Goal: Task Accomplishment & Management: Use online tool/utility

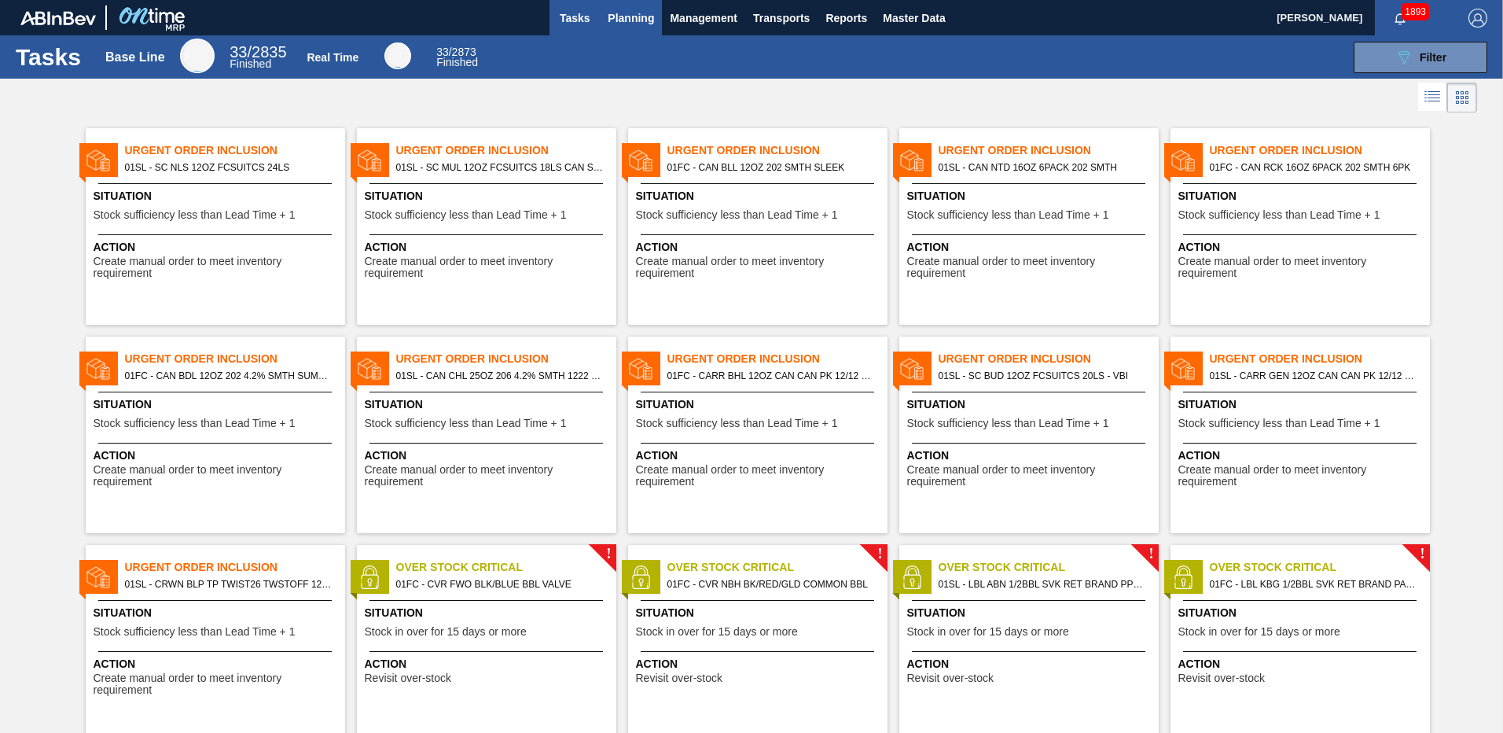
click at [627, 20] on span "Planning" at bounding box center [631, 18] width 46 height 19
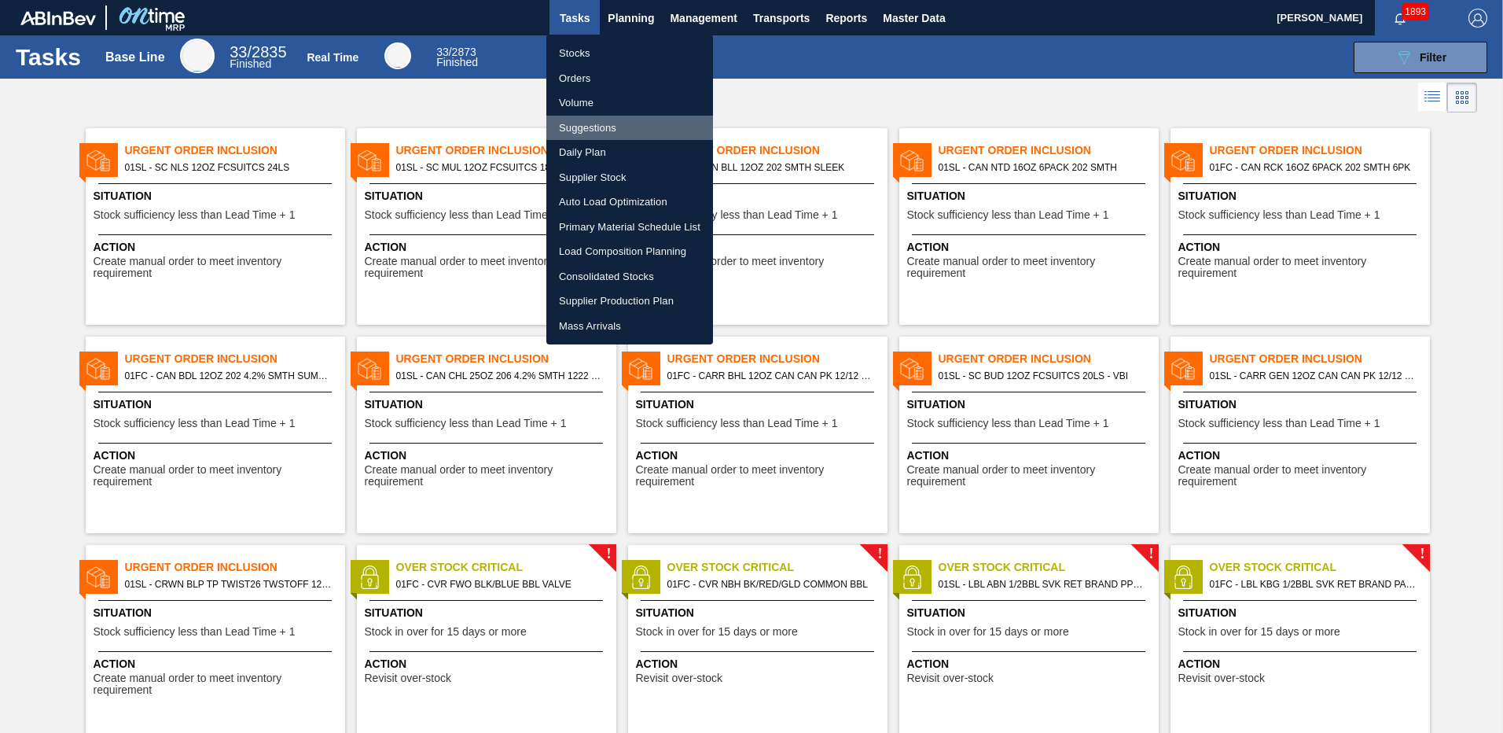
click at [604, 119] on li "Suggestions" at bounding box center [629, 128] width 167 height 25
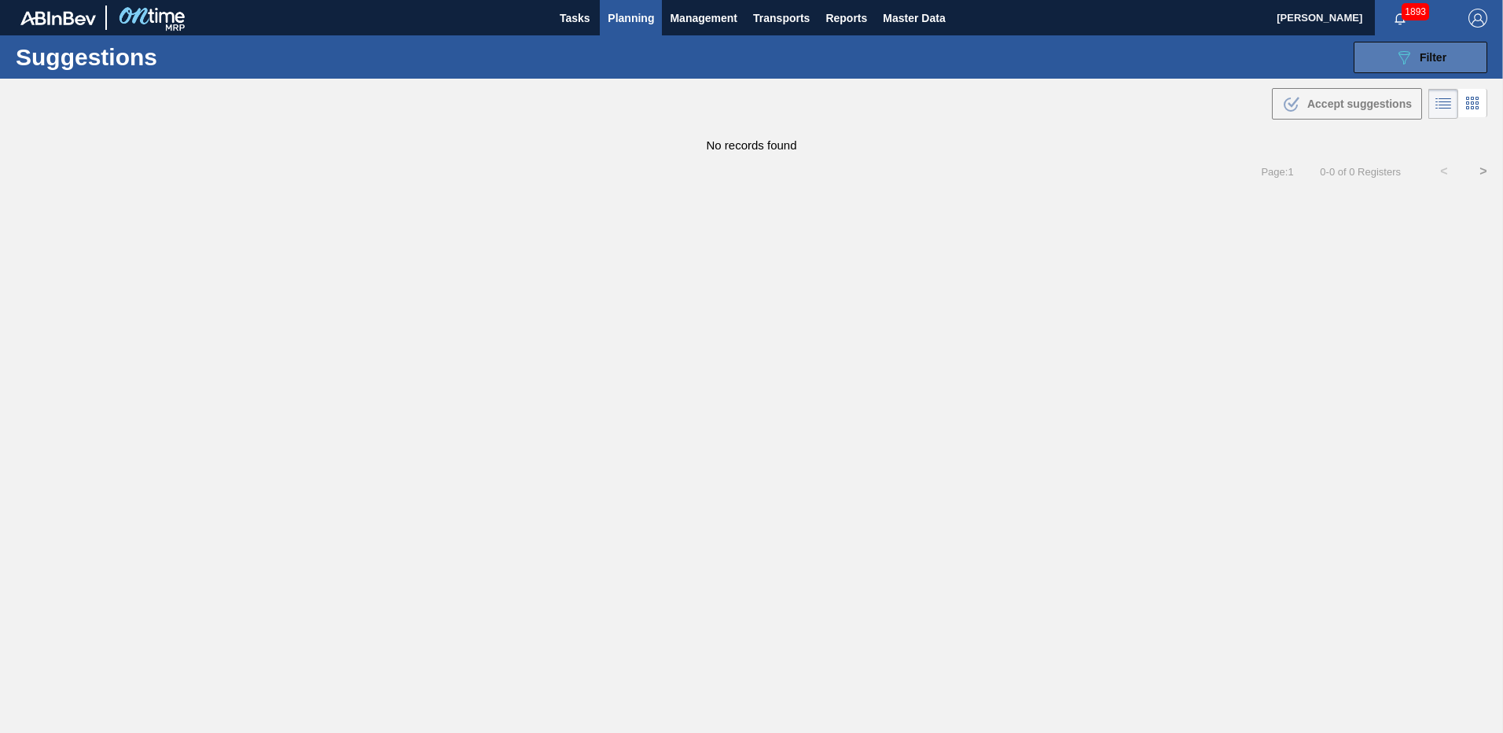
click at [1430, 51] on span "Filter" at bounding box center [1433, 57] width 27 height 13
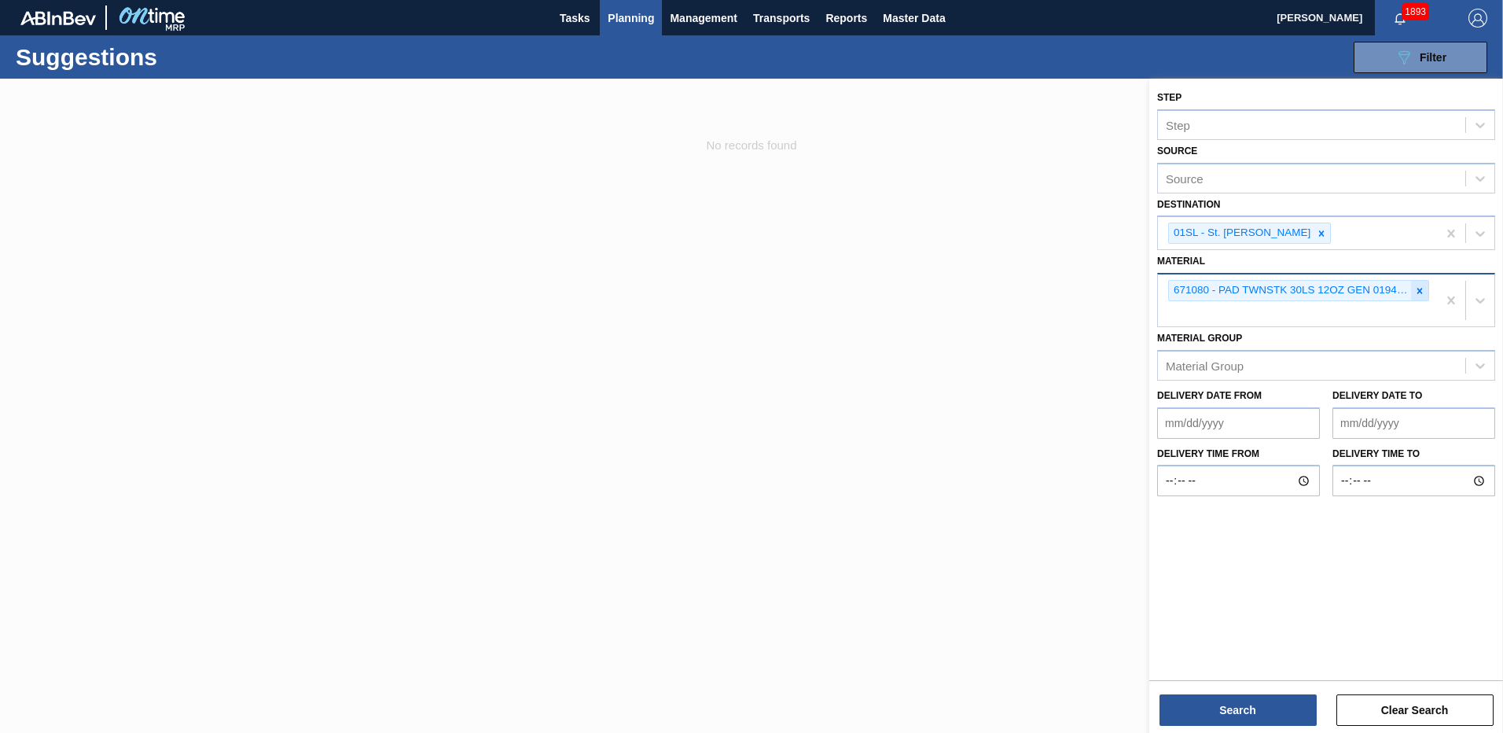
click at [1421, 291] on icon at bounding box center [1419, 290] width 11 height 11
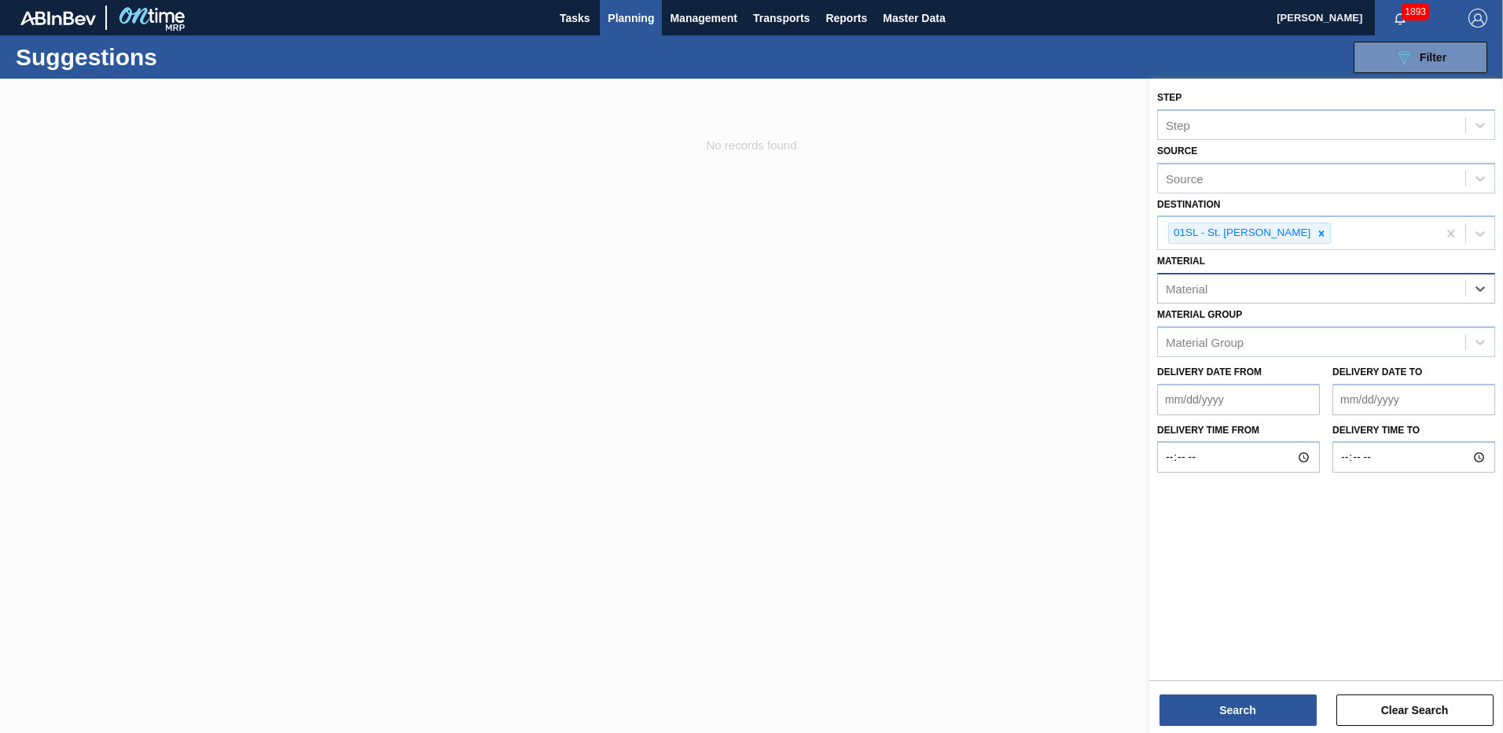
click at [1229, 284] on div "Material" at bounding box center [1311, 288] width 307 height 23
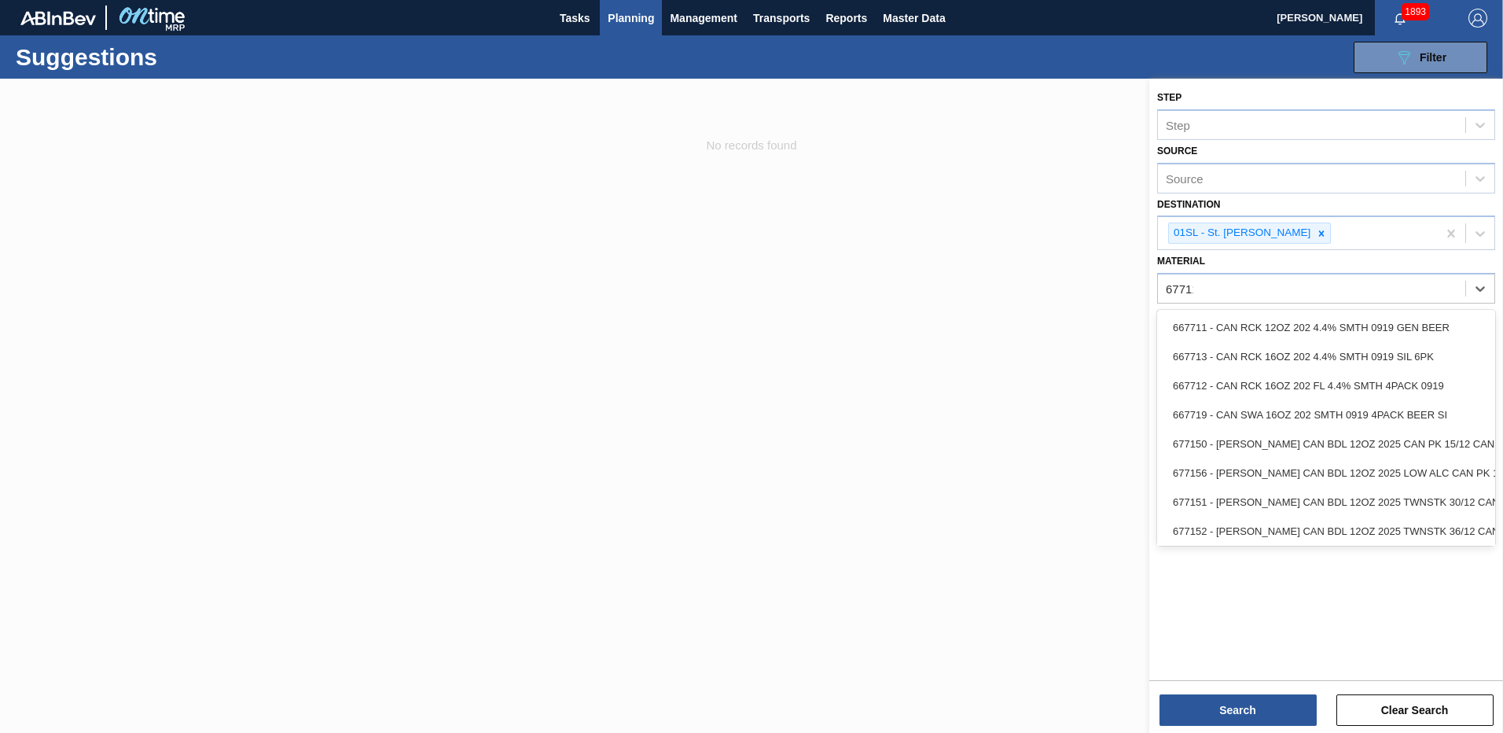
type input "677112"
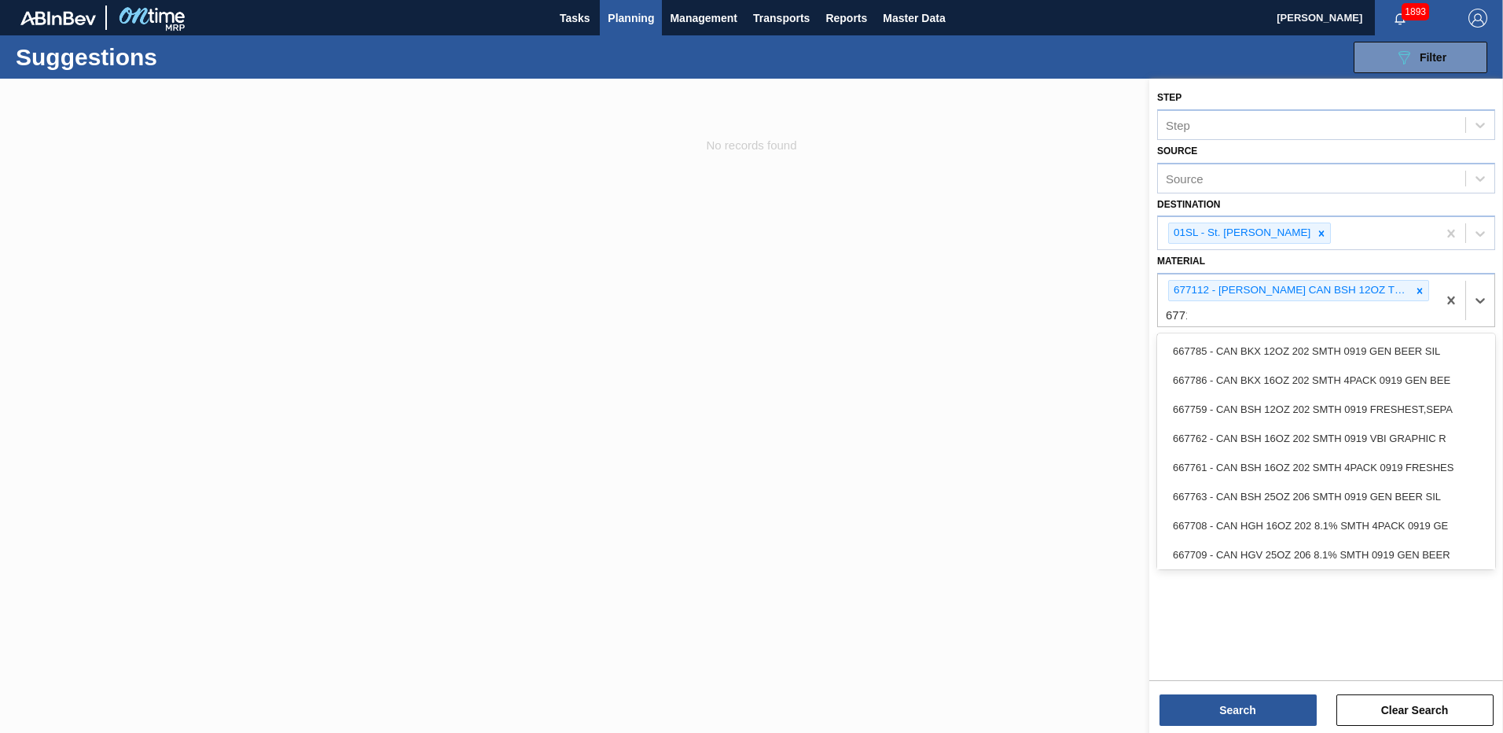
type input "677151"
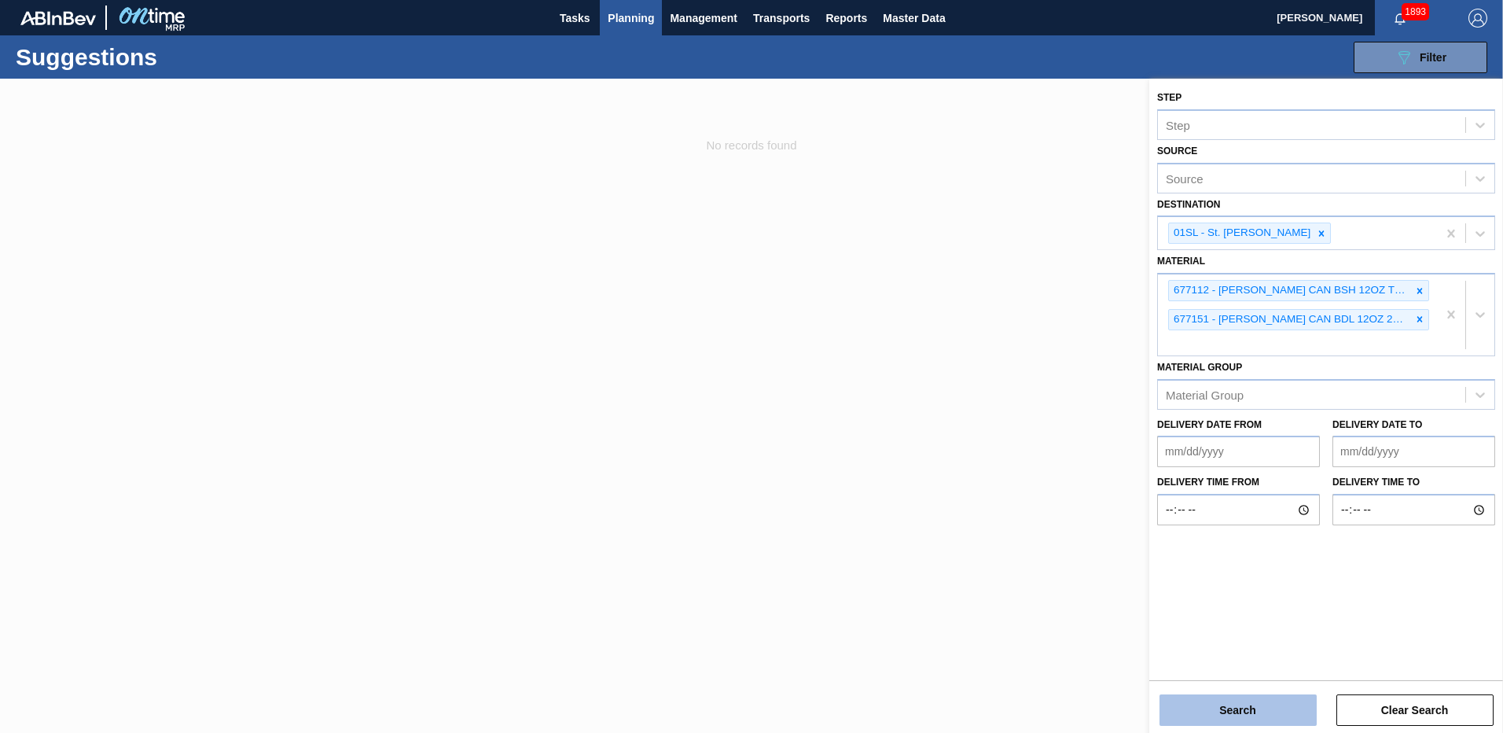
click at [1243, 694] on button "Search" at bounding box center [1237, 709] width 157 height 31
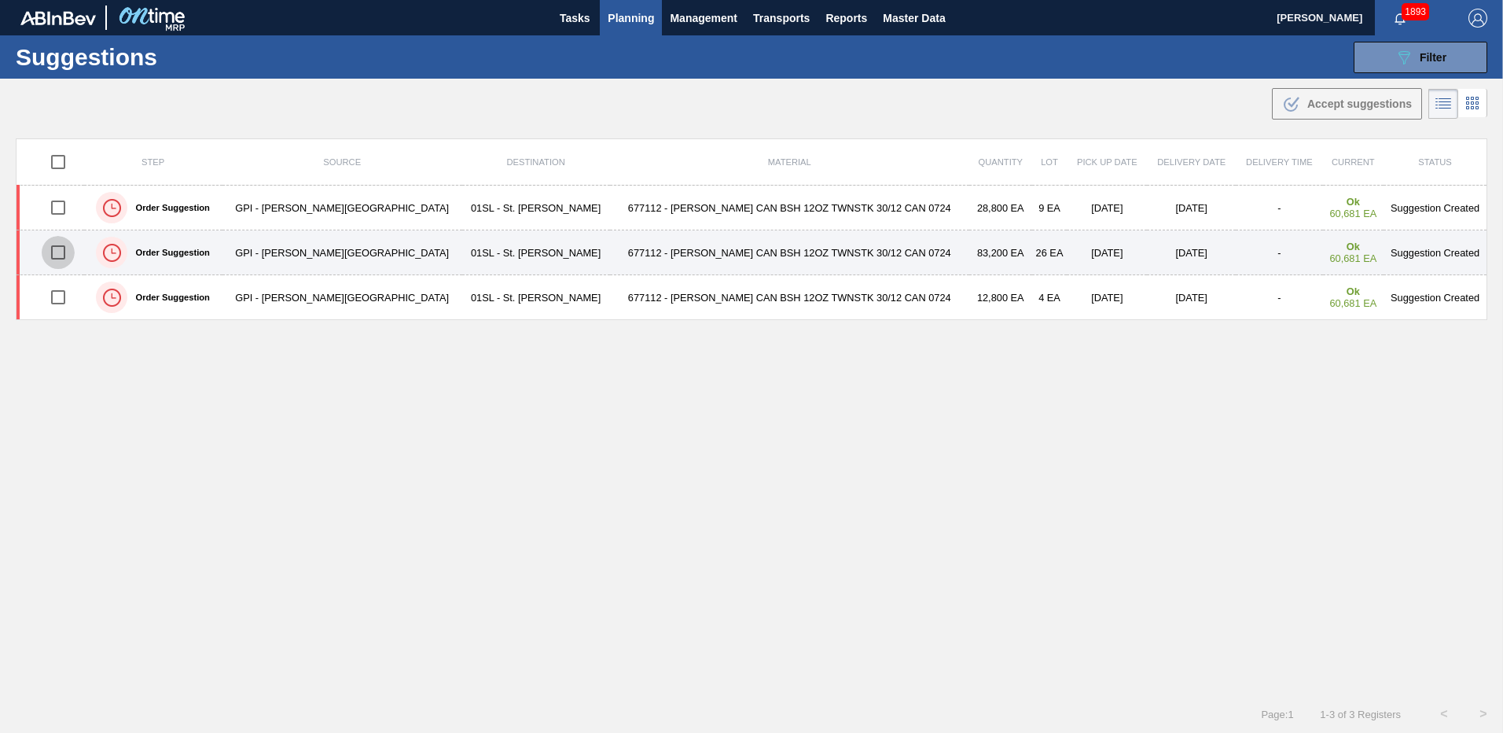
click at [63, 255] on input "checkbox" at bounding box center [58, 252] width 33 height 33
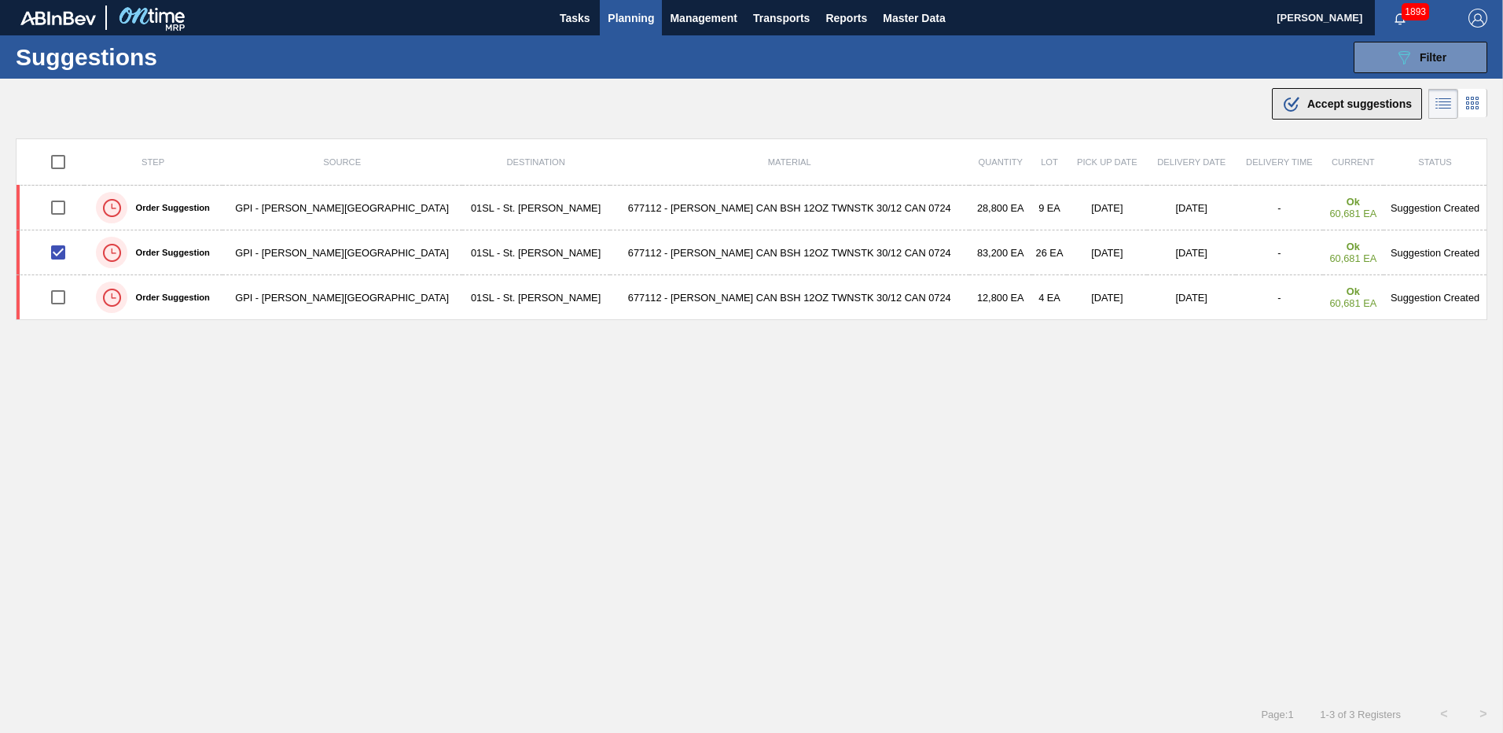
click at [1328, 105] on span "Accept suggestions" at bounding box center [1359, 103] width 105 height 13
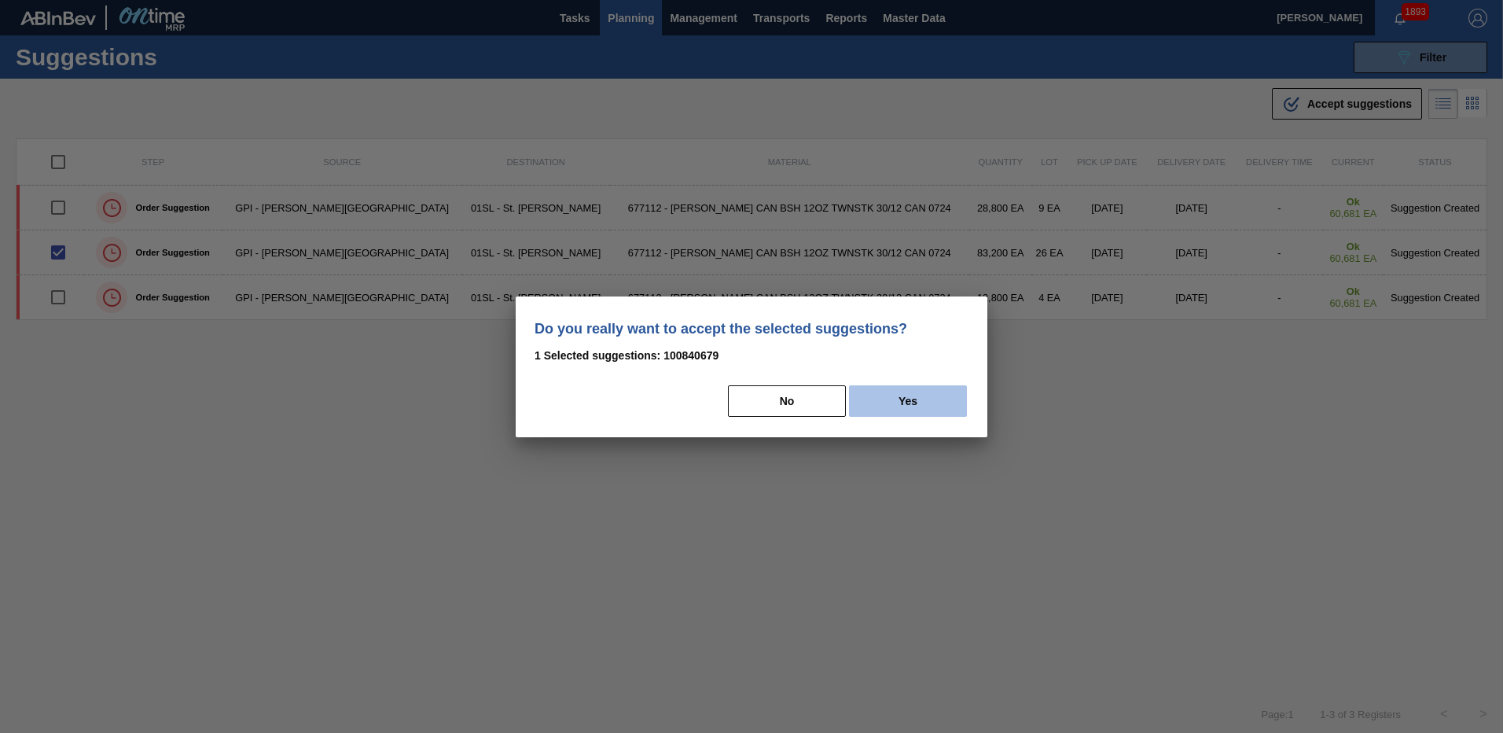
click at [942, 394] on button "Yes" at bounding box center [908, 400] width 118 height 31
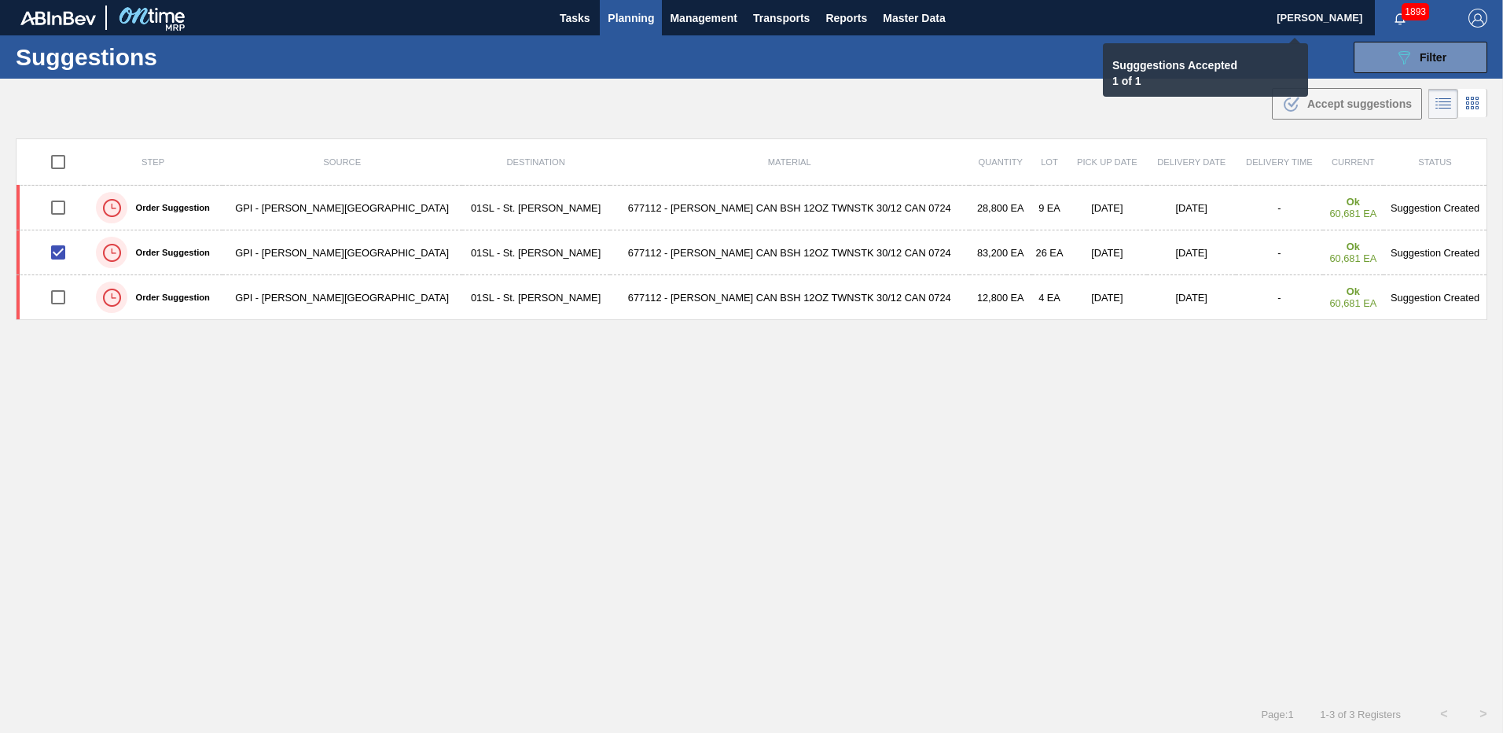
checkbox input "false"
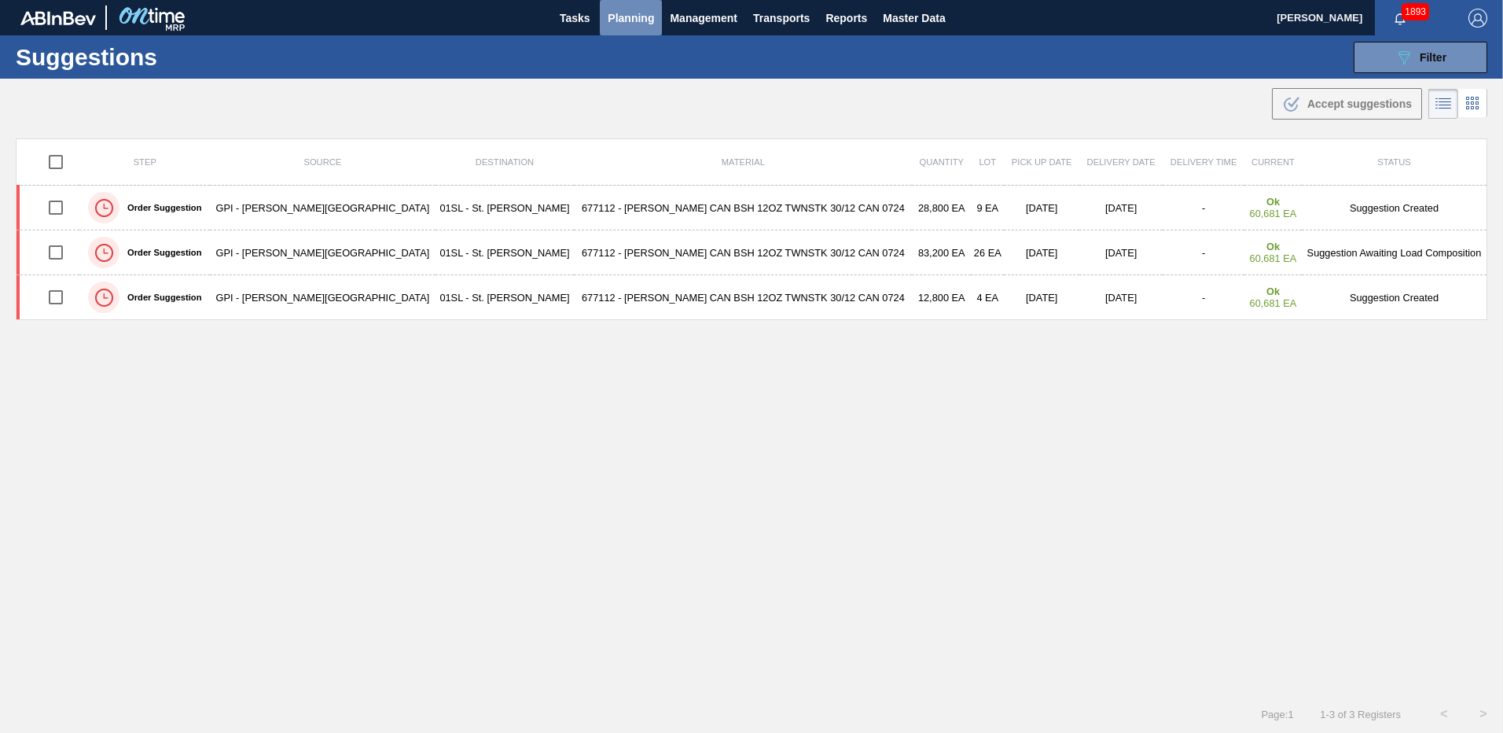
click at [647, 22] on span "Planning" at bounding box center [631, 18] width 46 height 19
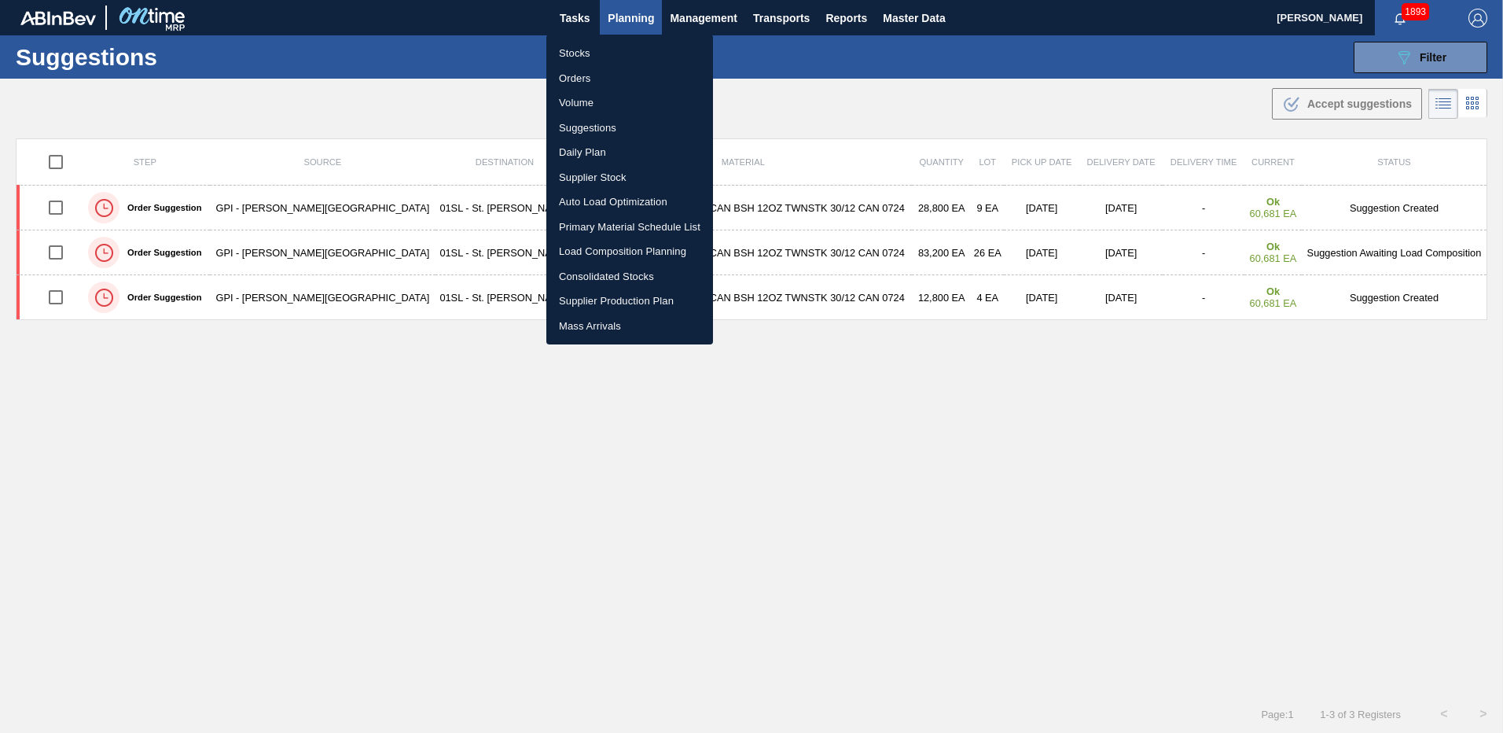
click at [582, 56] on li "Stocks" at bounding box center [629, 53] width 167 height 25
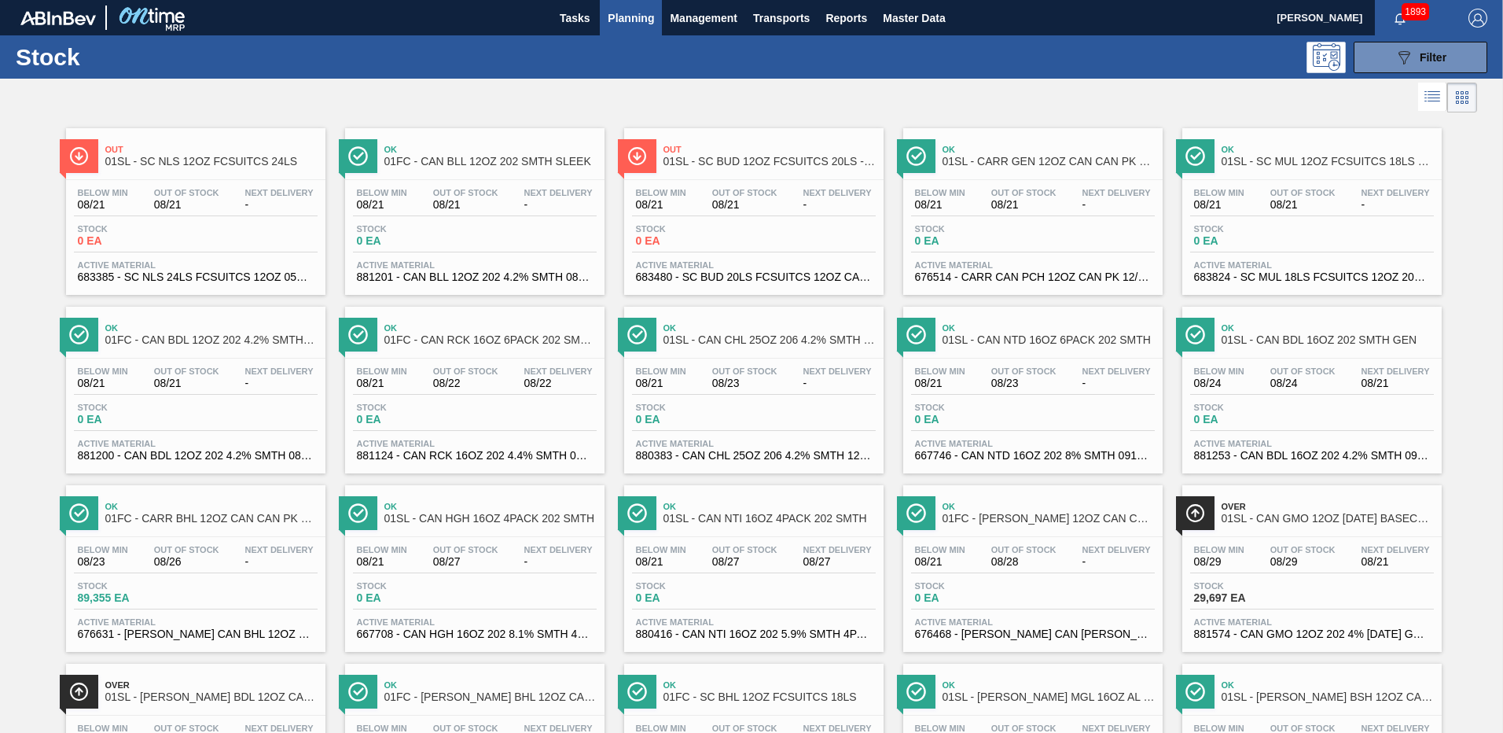
click at [632, 28] on button "Planning" at bounding box center [631, 17] width 62 height 35
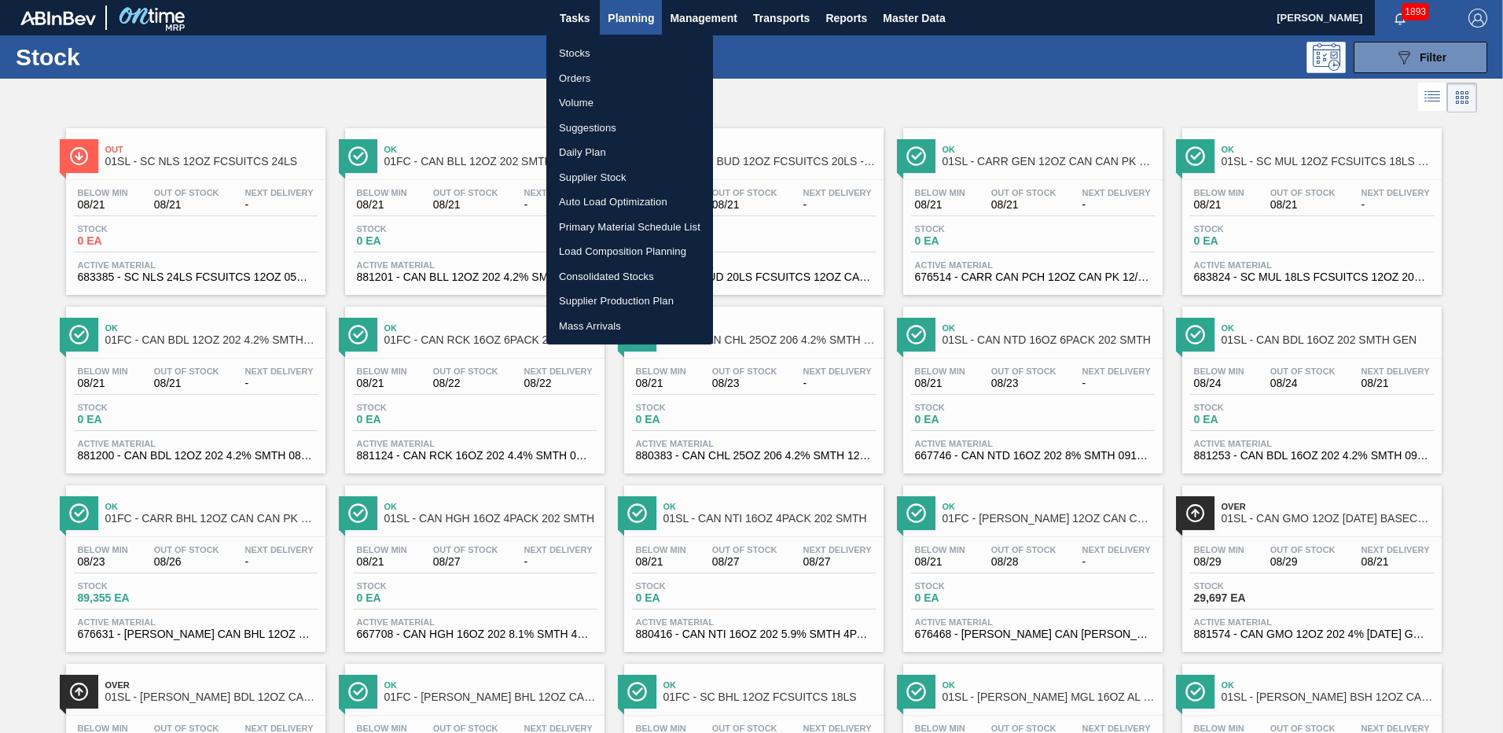
click at [597, 129] on li "Suggestions" at bounding box center [629, 128] width 167 height 25
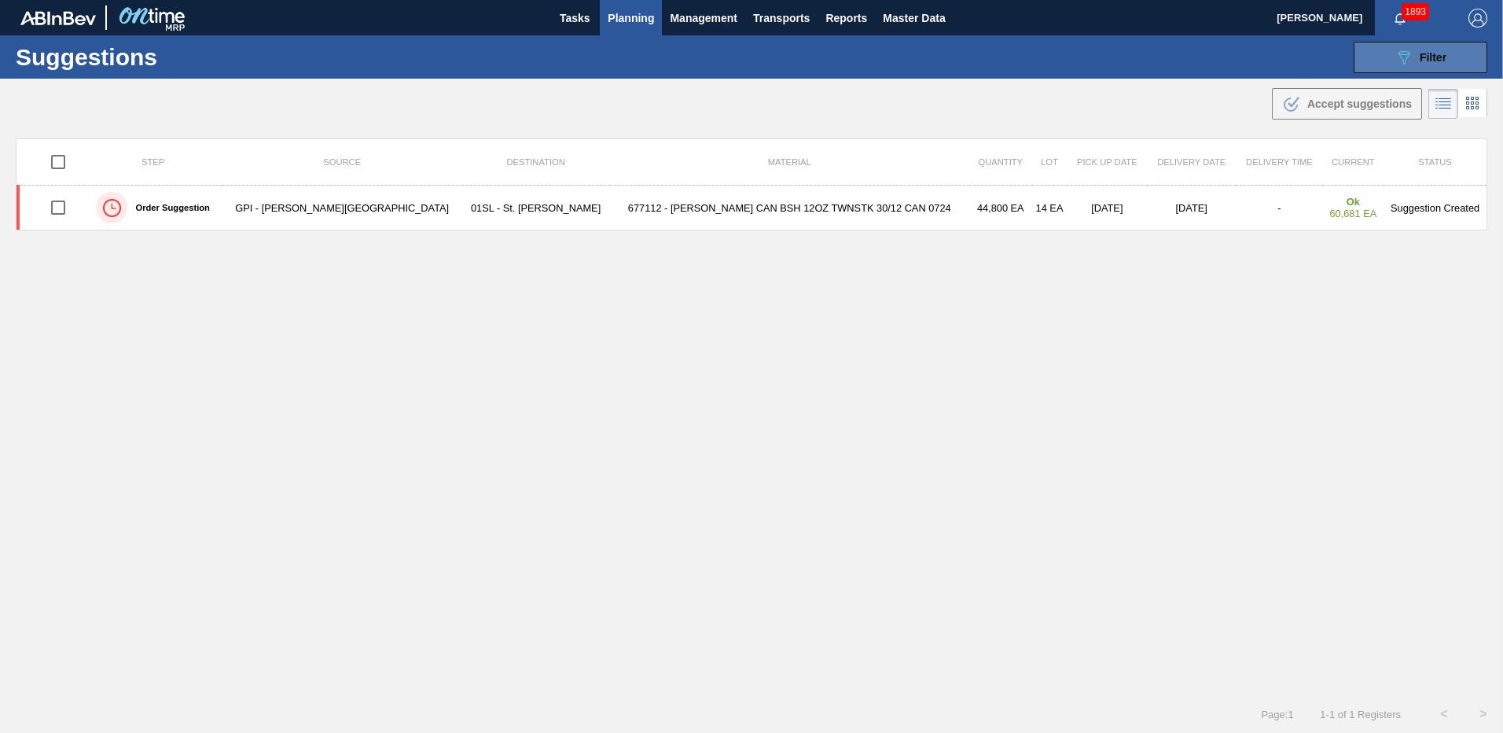
click at [1374, 59] on button "089F7B8B-B2A5-4AFE-B5C0-19BA573D28AC Filter" at bounding box center [1421, 57] width 134 height 31
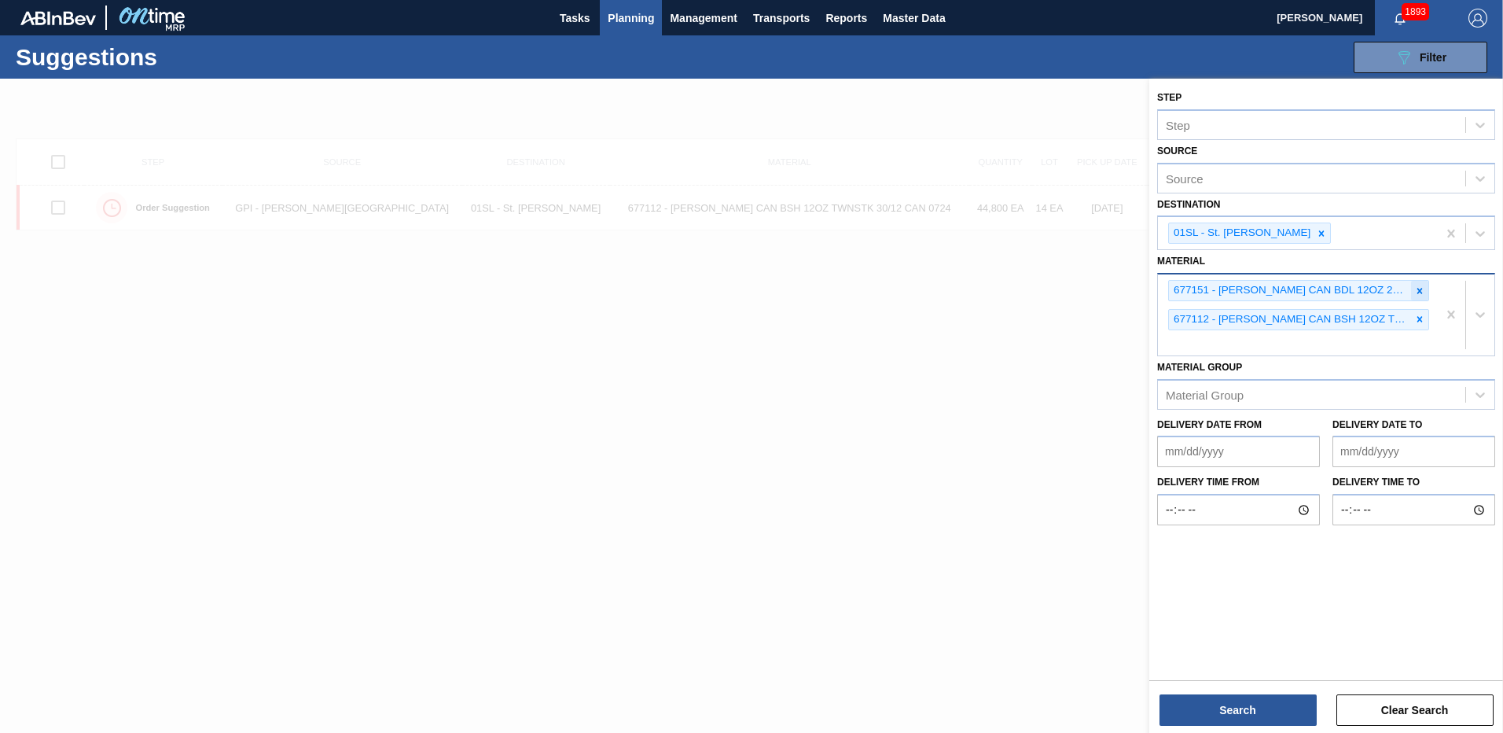
click at [1423, 287] on icon at bounding box center [1419, 290] width 11 height 11
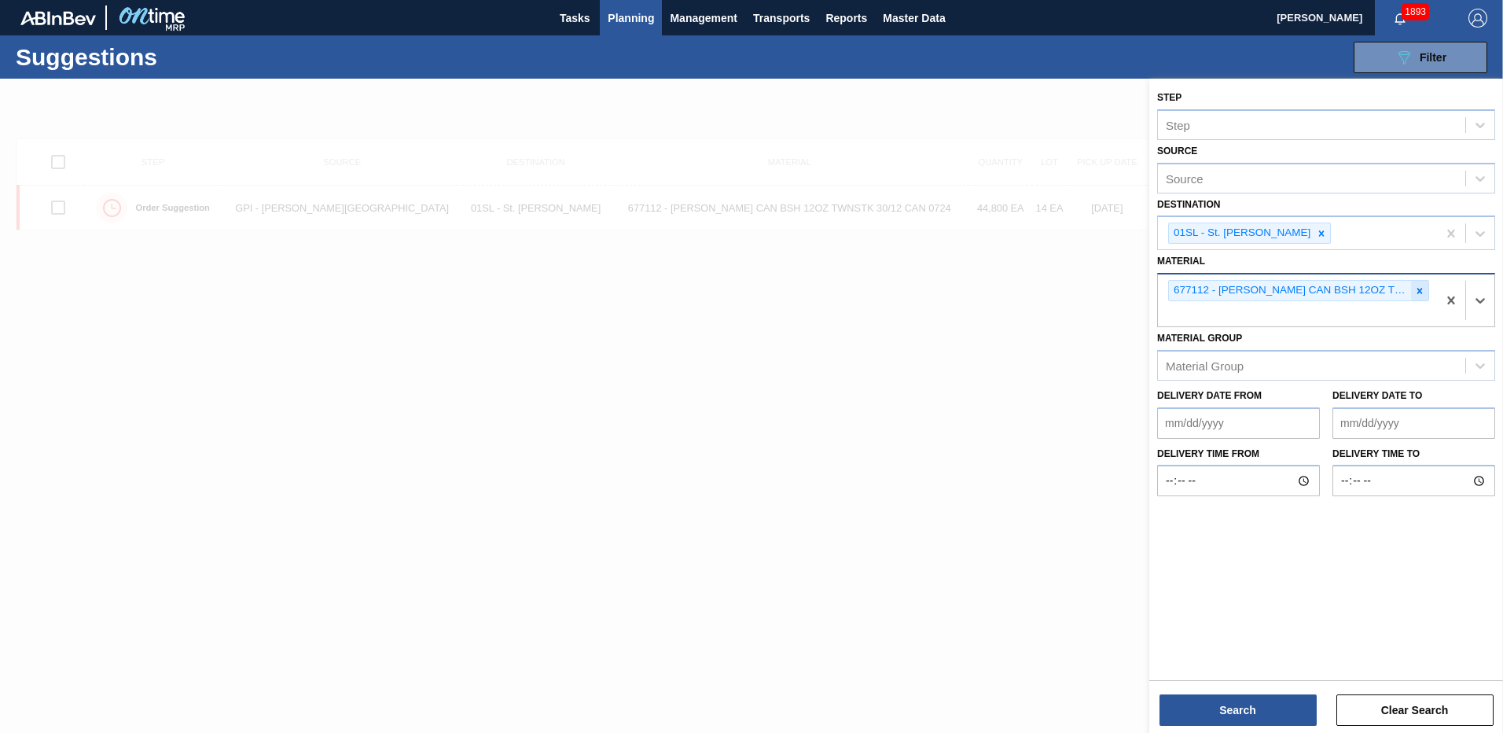
click at [1418, 290] on icon at bounding box center [1419, 290] width 11 height 11
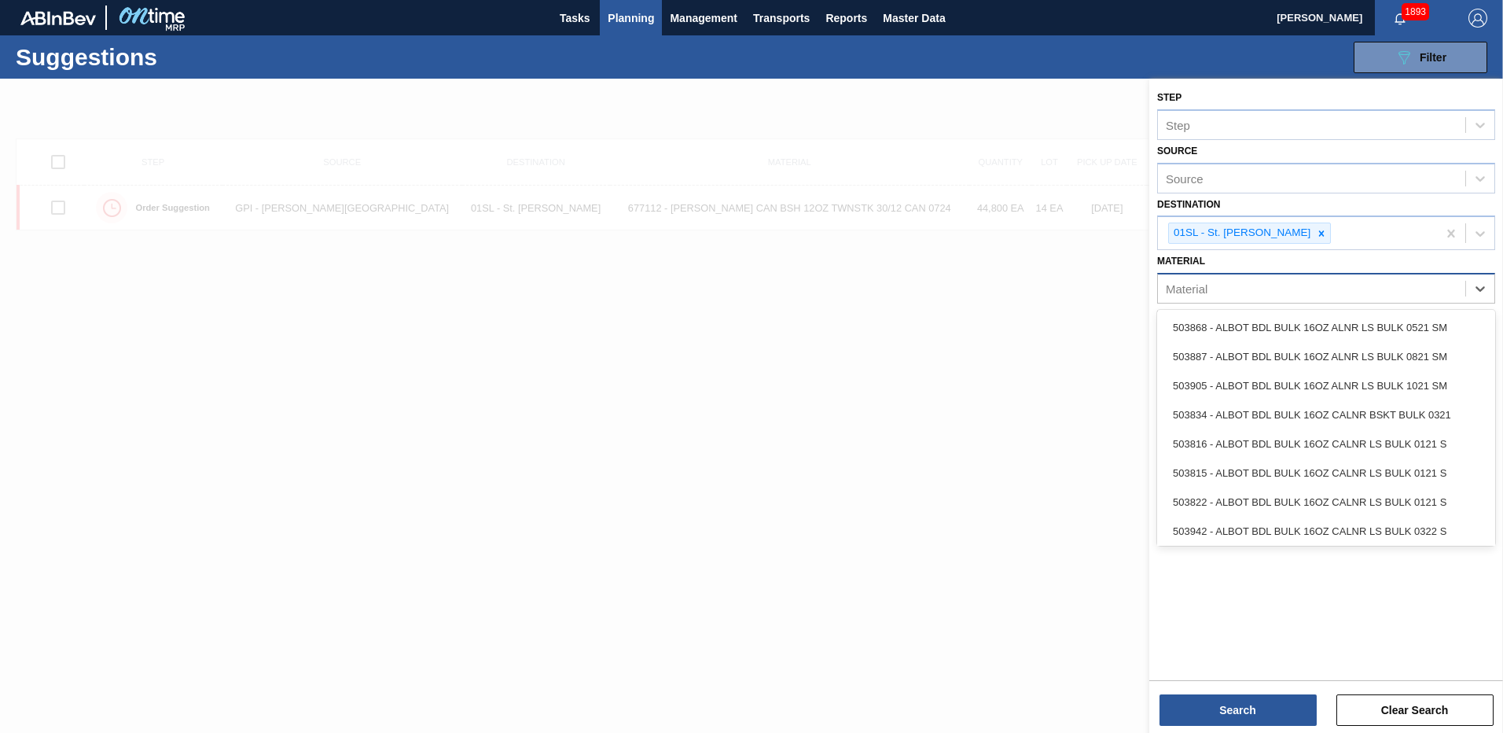
click at [1311, 289] on div "Material" at bounding box center [1311, 288] width 307 height 23
type input "677289"
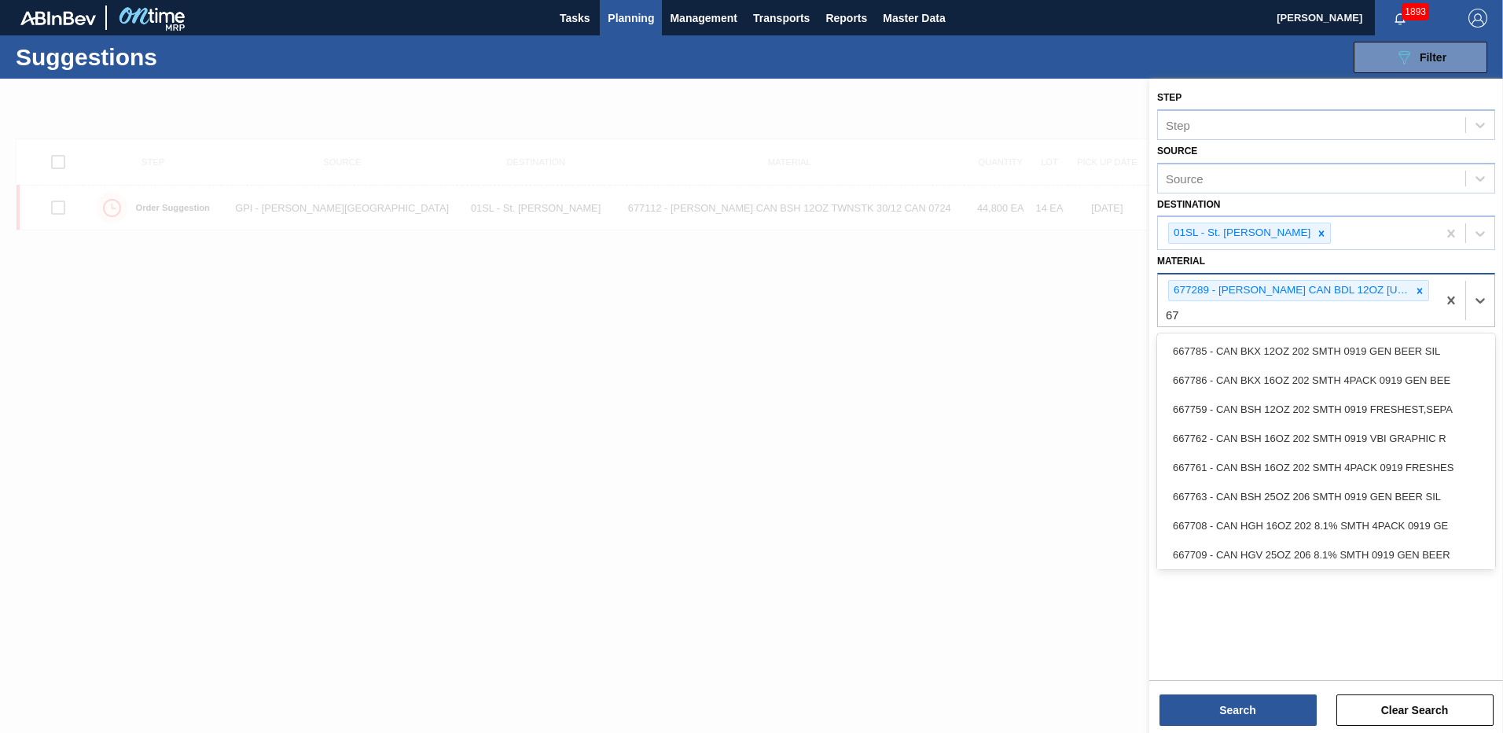
type input "6"
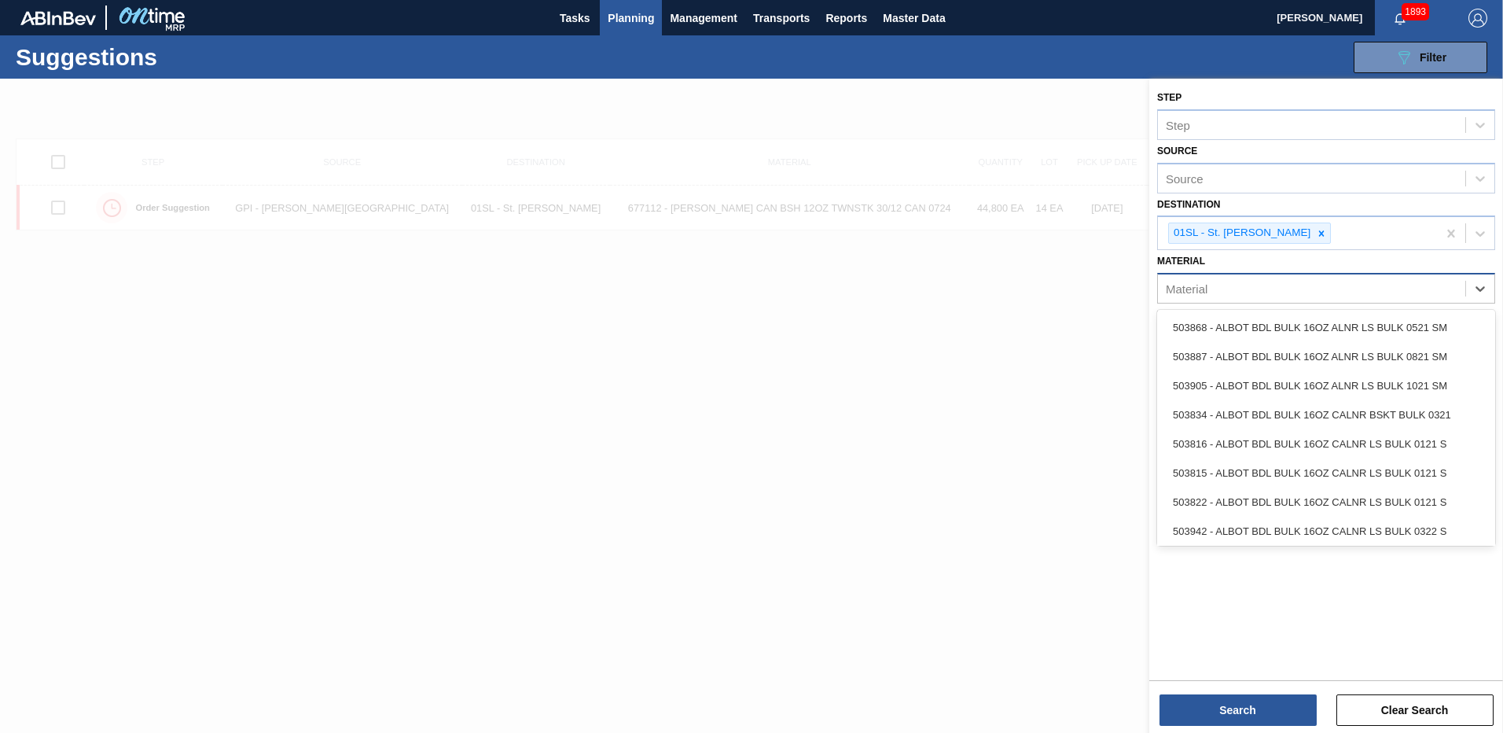
click at [1299, 285] on div "Material" at bounding box center [1311, 288] width 307 height 23
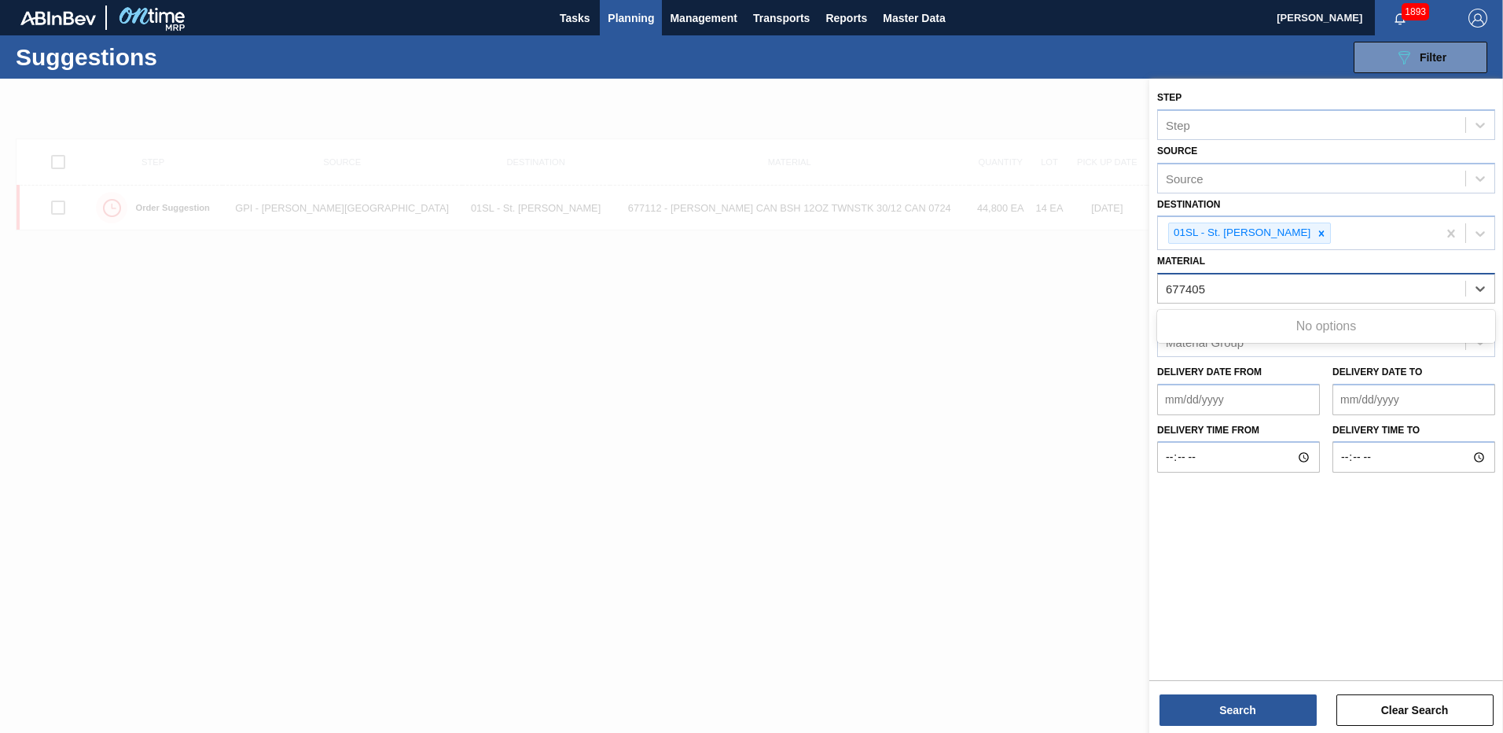
type input "677405"
click at [1318, 290] on div "677405" at bounding box center [1311, 288] width 307 height 23
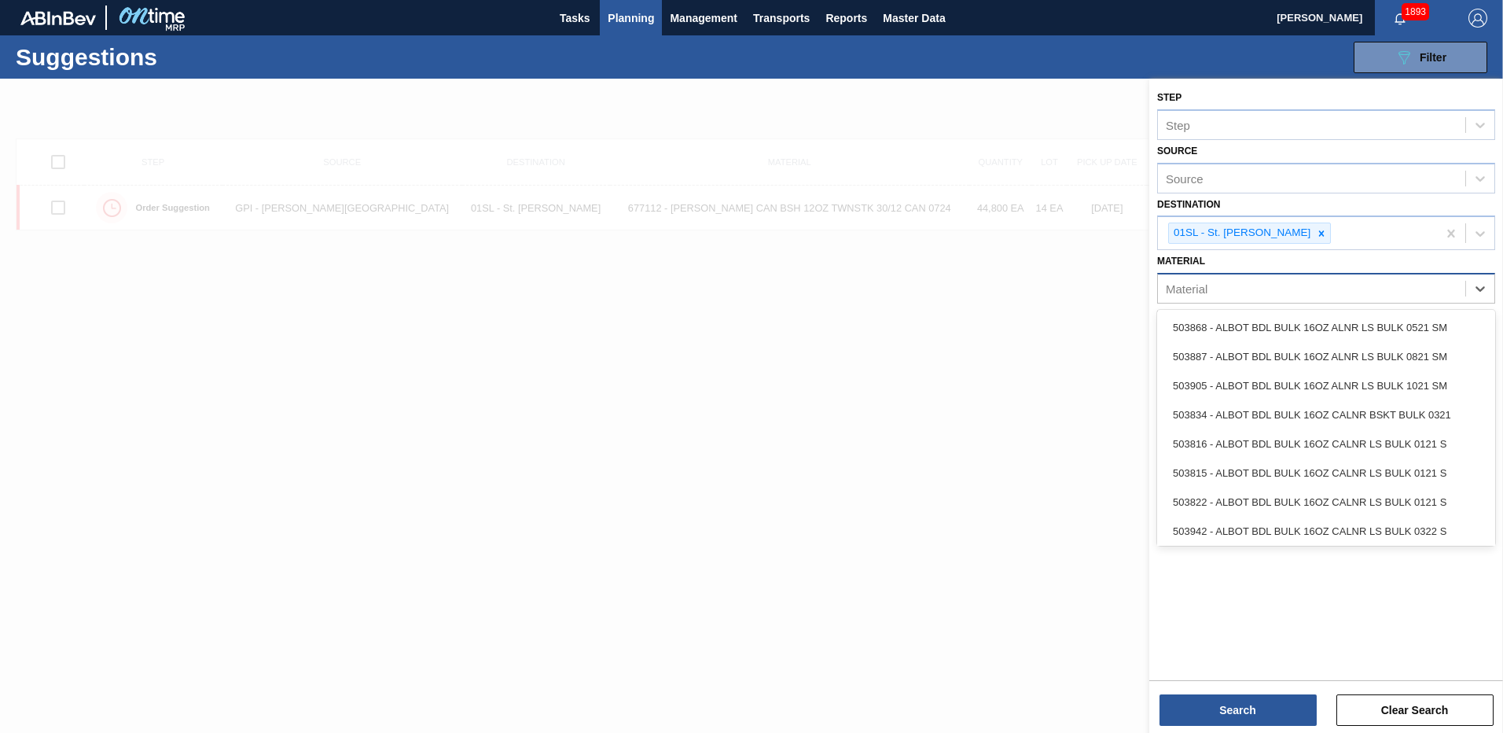
click at [1318, 290] on div "Material" at bounding box center [1311, 288] width 307 height 23
type input "677289"
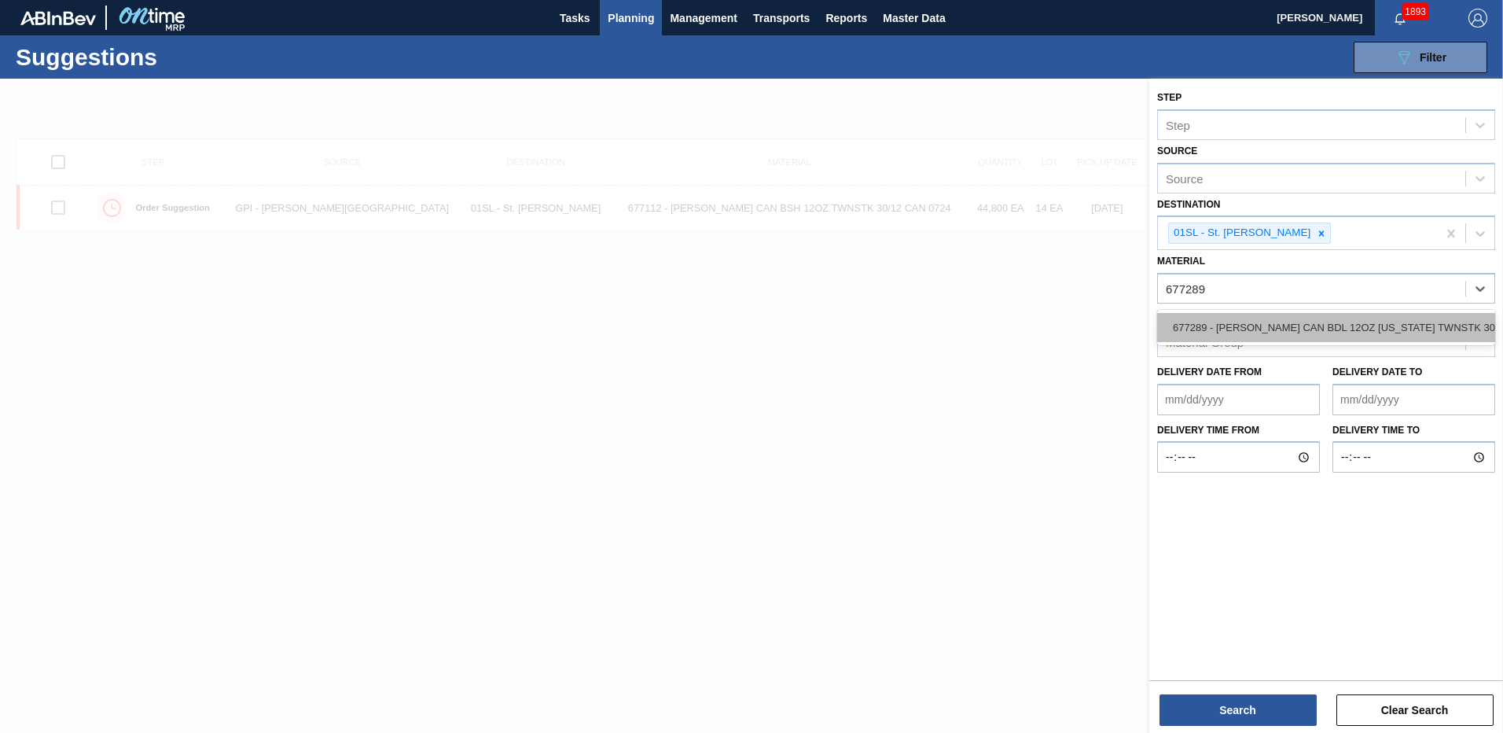
click at [1316, 332] on div "677289 - [PERSON_NAME] CAN BDL 12OZ [US_STATE] TWNSTK 30/12" at bounding box center [1326, 327] width 338 height 29
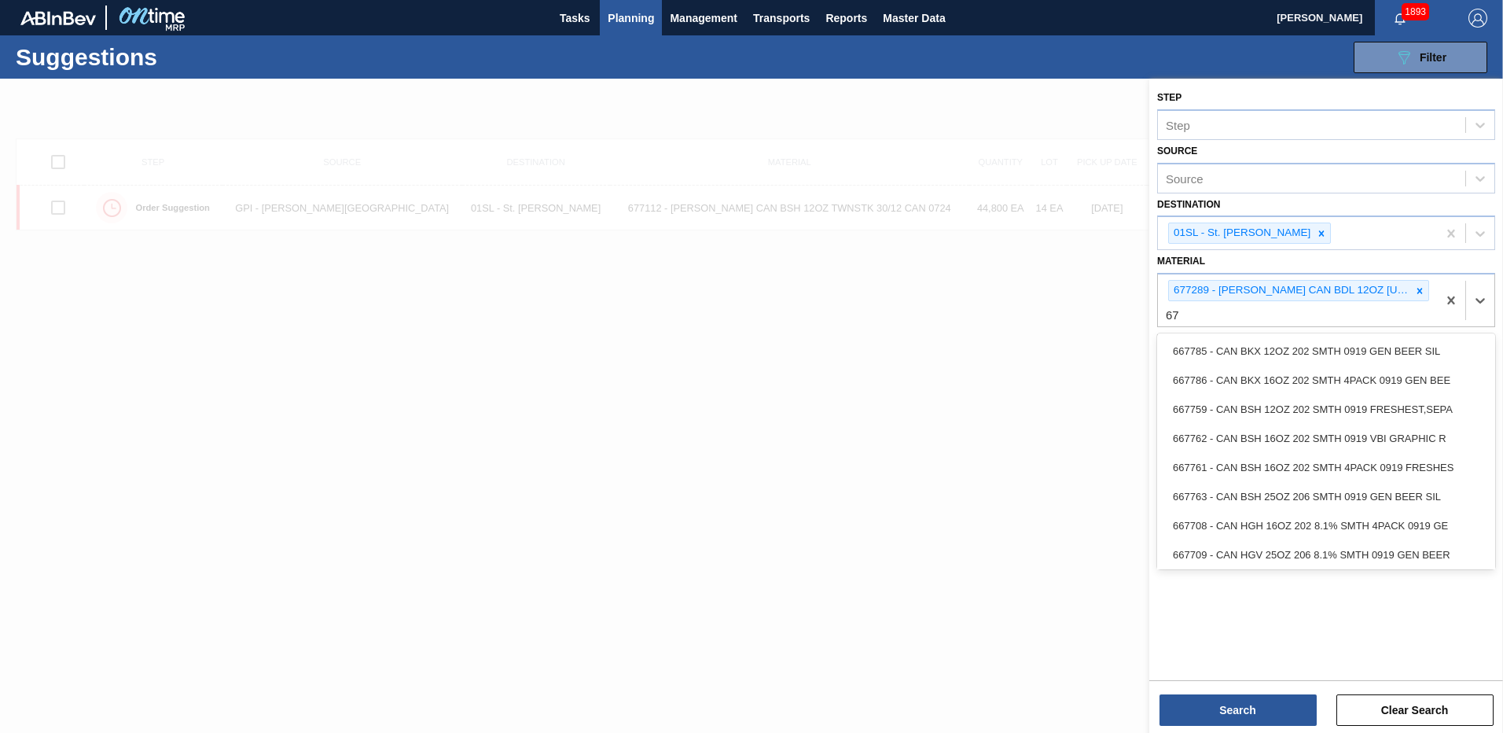
type input "6"
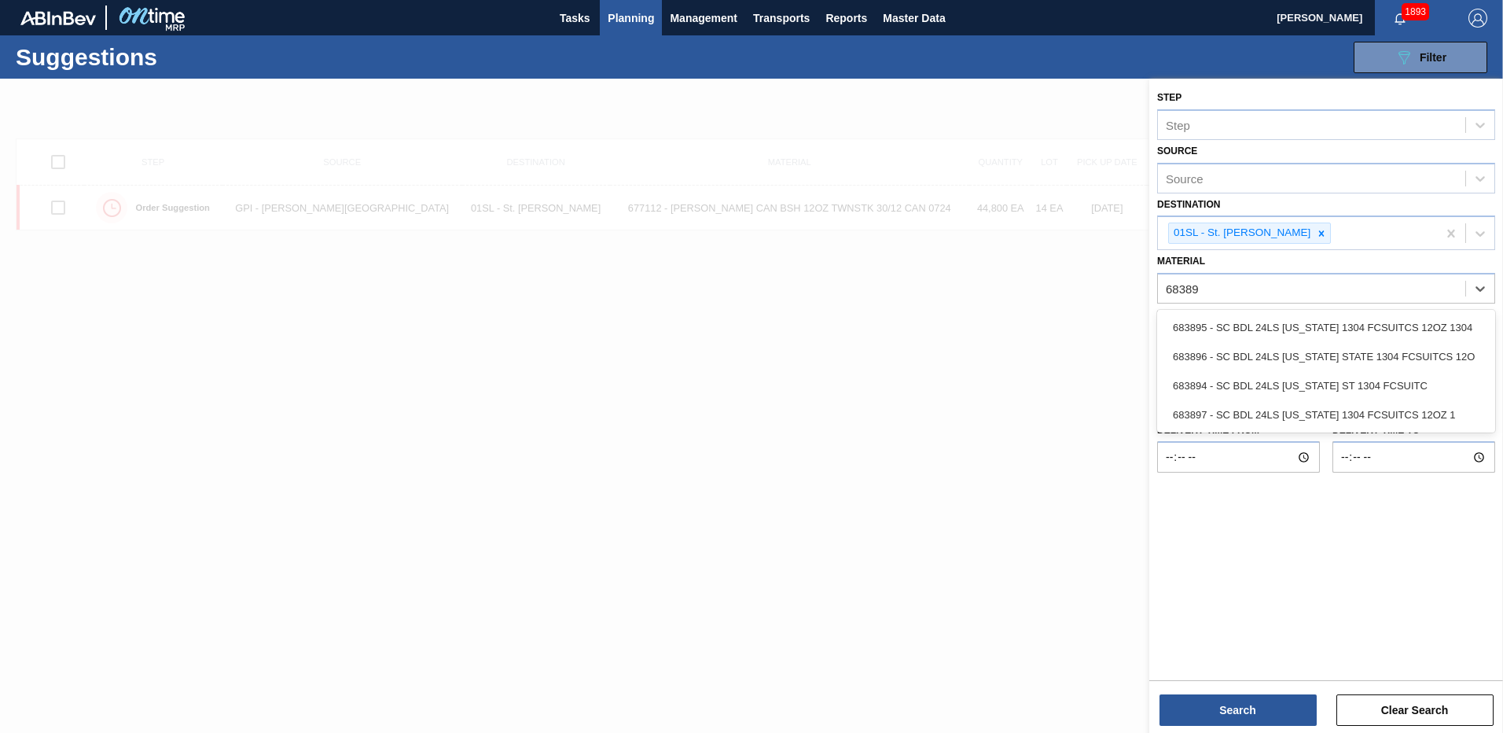
type input "683896"
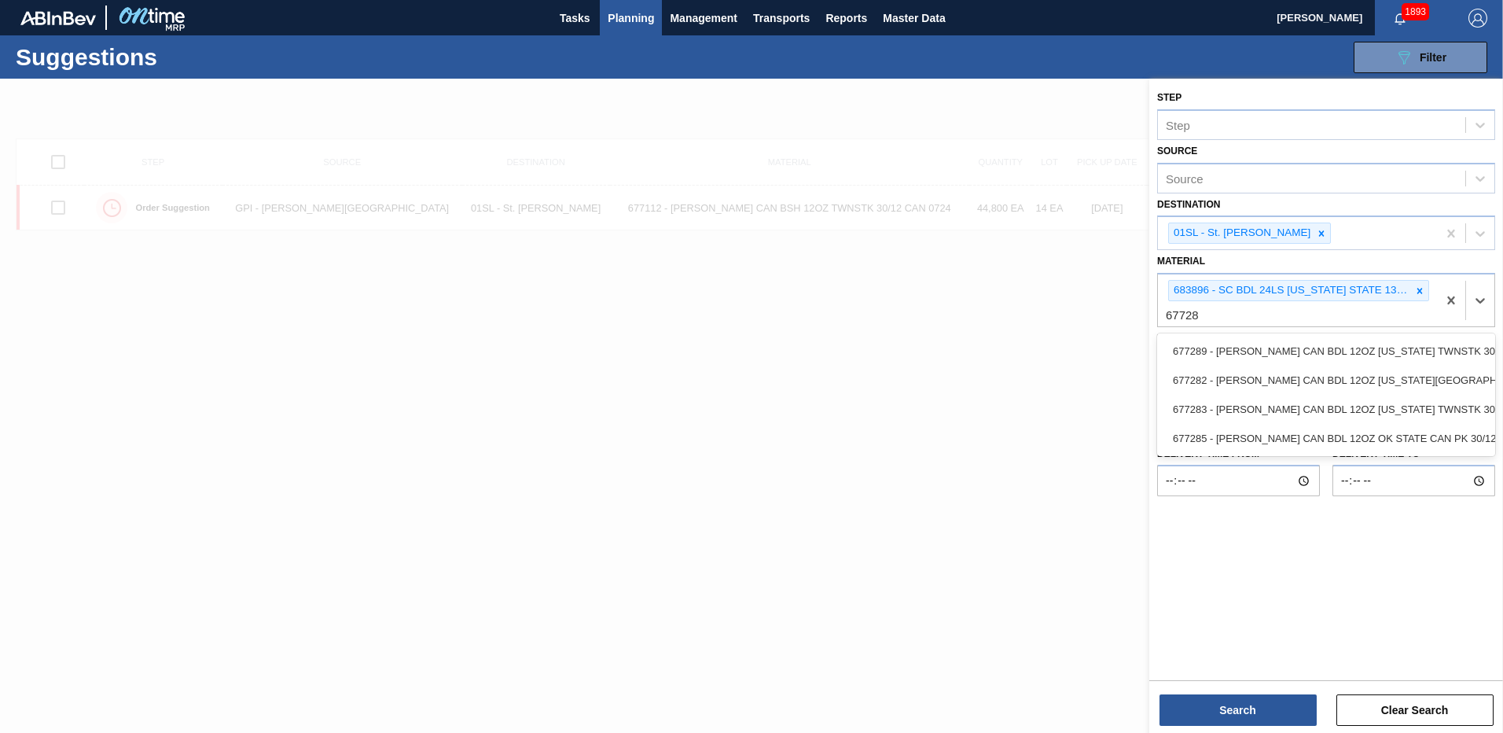
type input "677289"
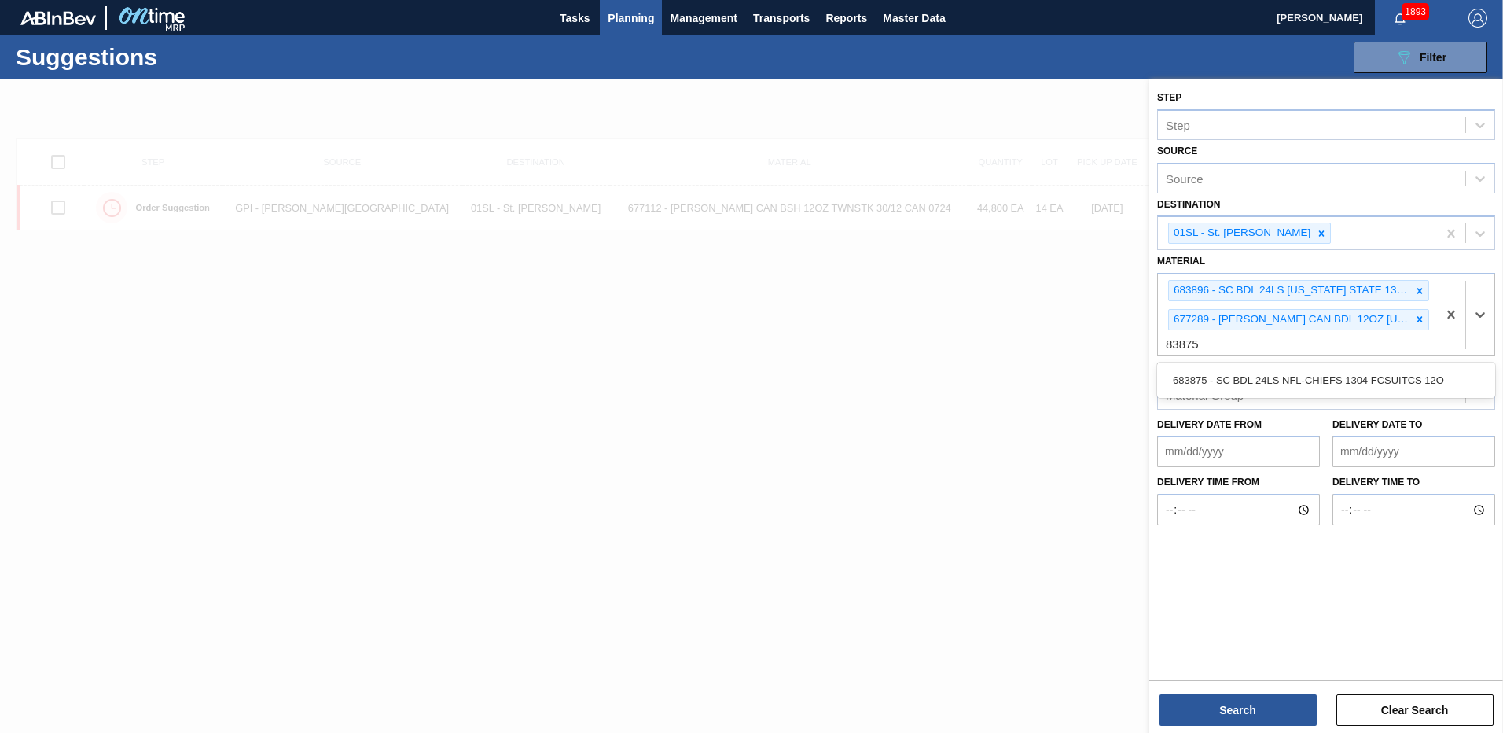
type input "683875"
click at [1280, 374] on div "683875 - SC BDL 24LS NFL-CHIEFS 1304 FCSUITCS 12O" at bounding box center [1326, 379] width 338 height 29
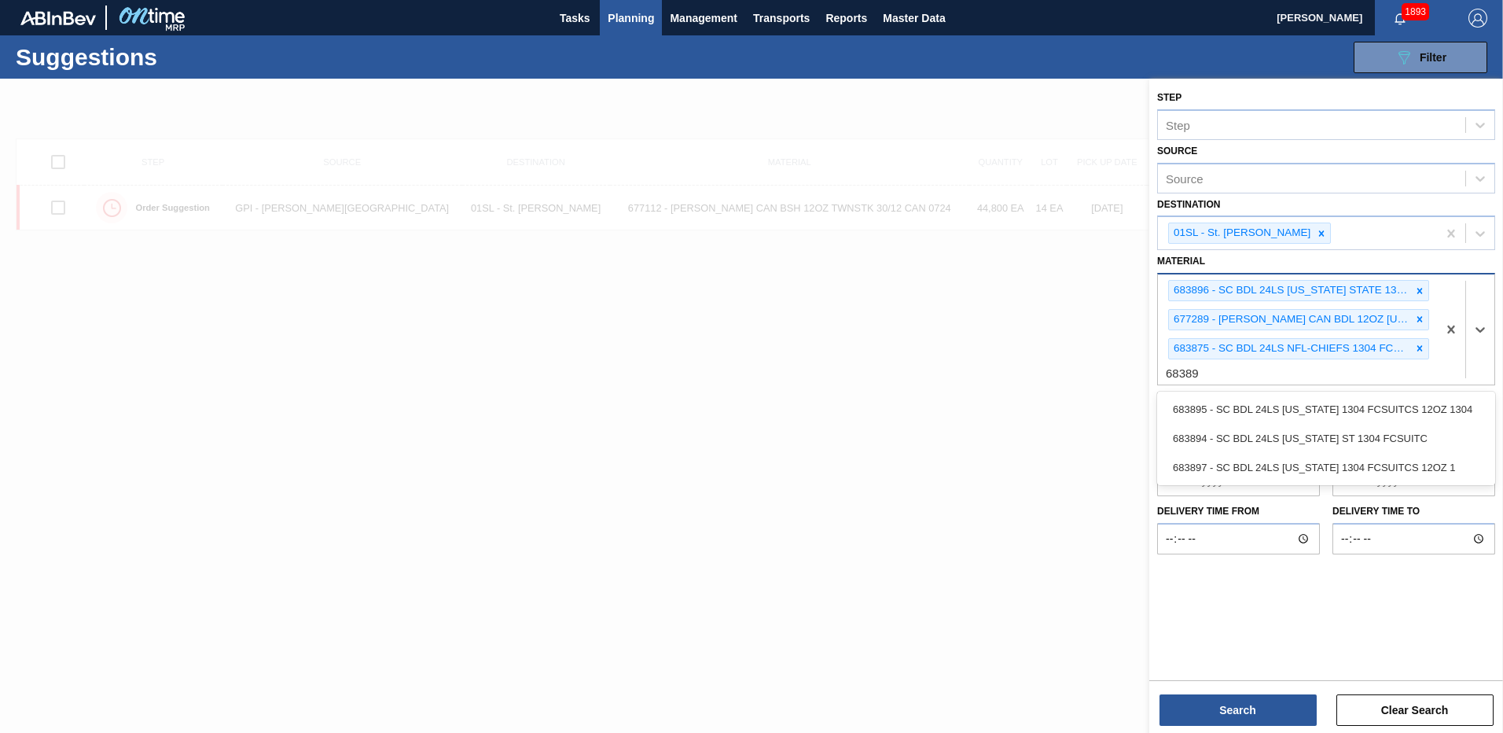
type input "683895"
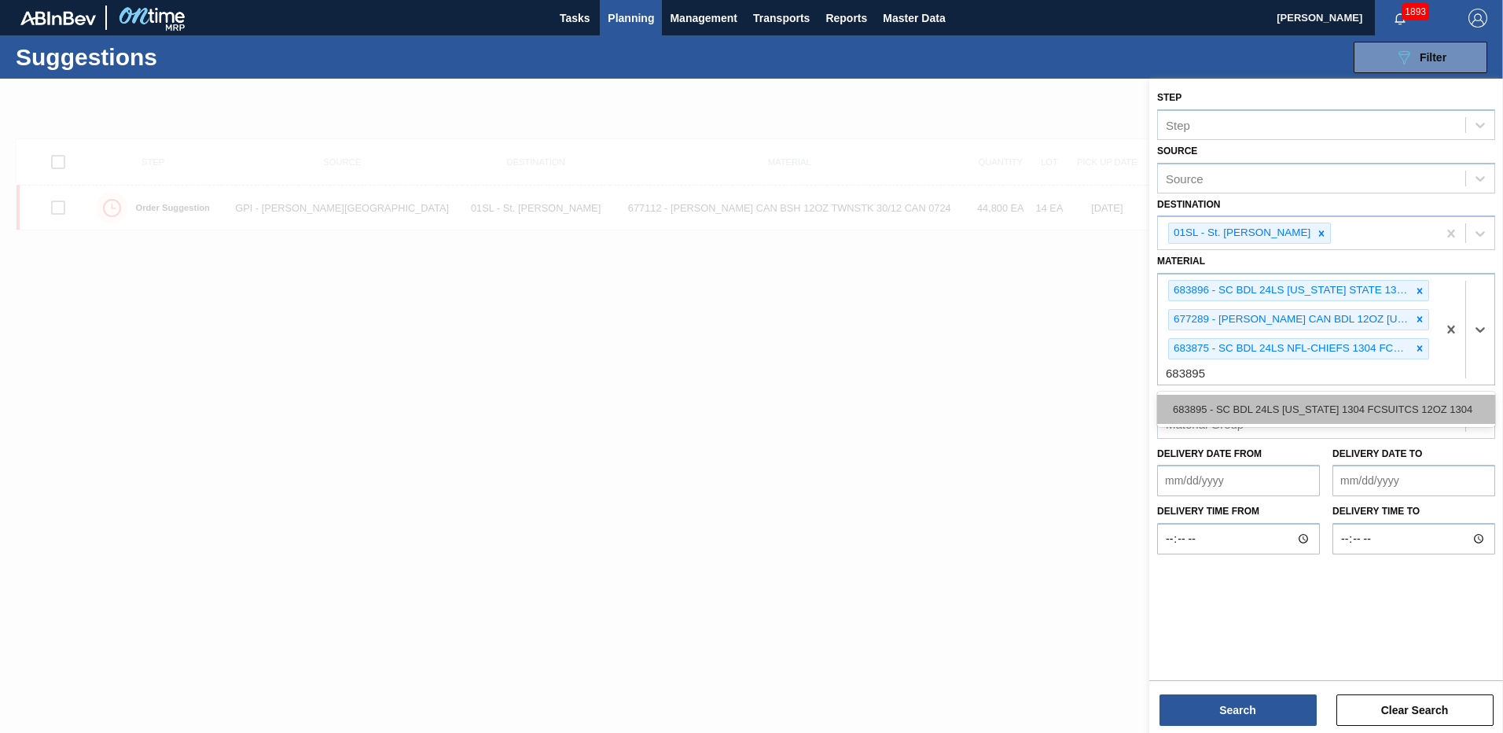
click at [1288, 410] on div "683895 - SC BDL 24LS [US_STATE] 1304 FCSUITCS 12OZ 1304" at bounding box center [1326, 409] width 338 height 29
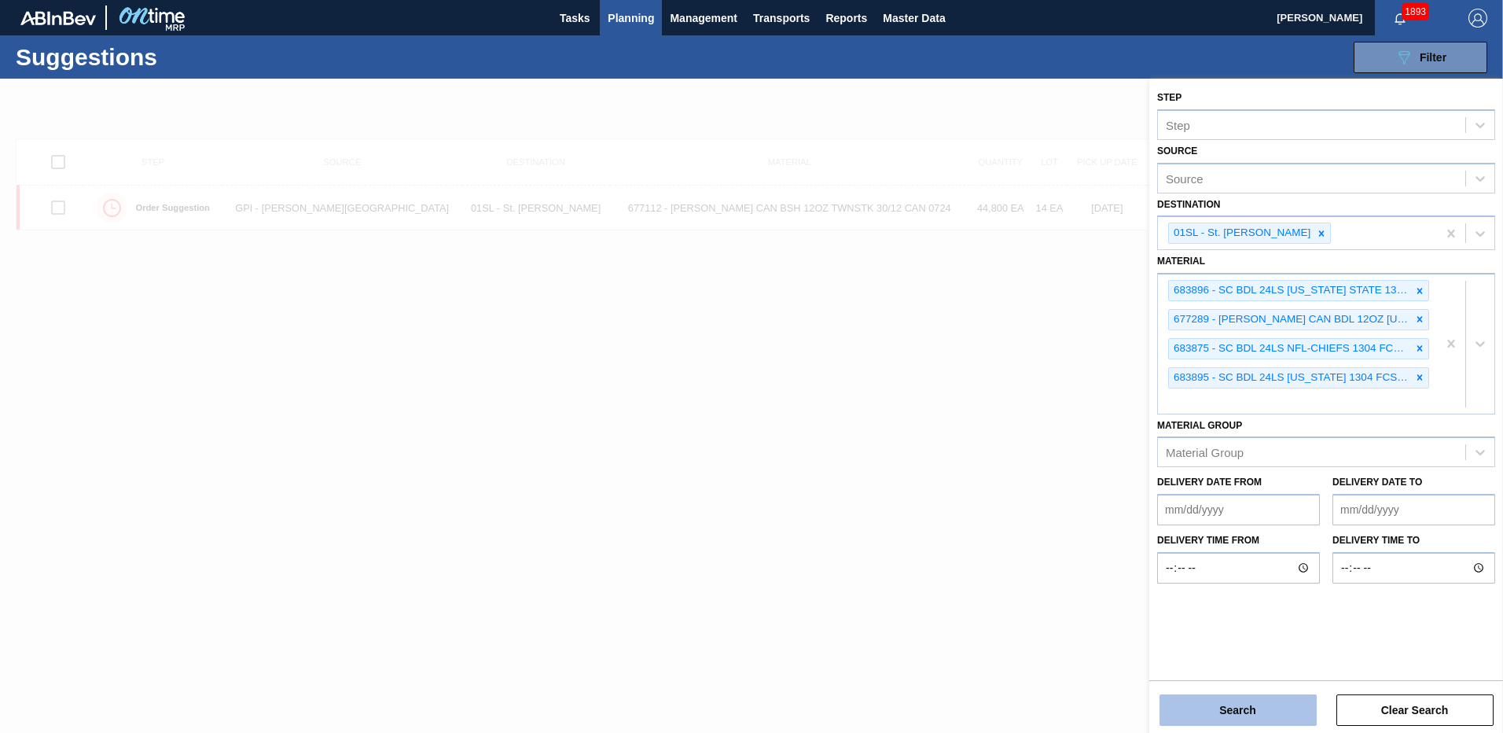
click at [1247, 703] on button "Search" at bounding box center [1237, 709] width 157 height 31
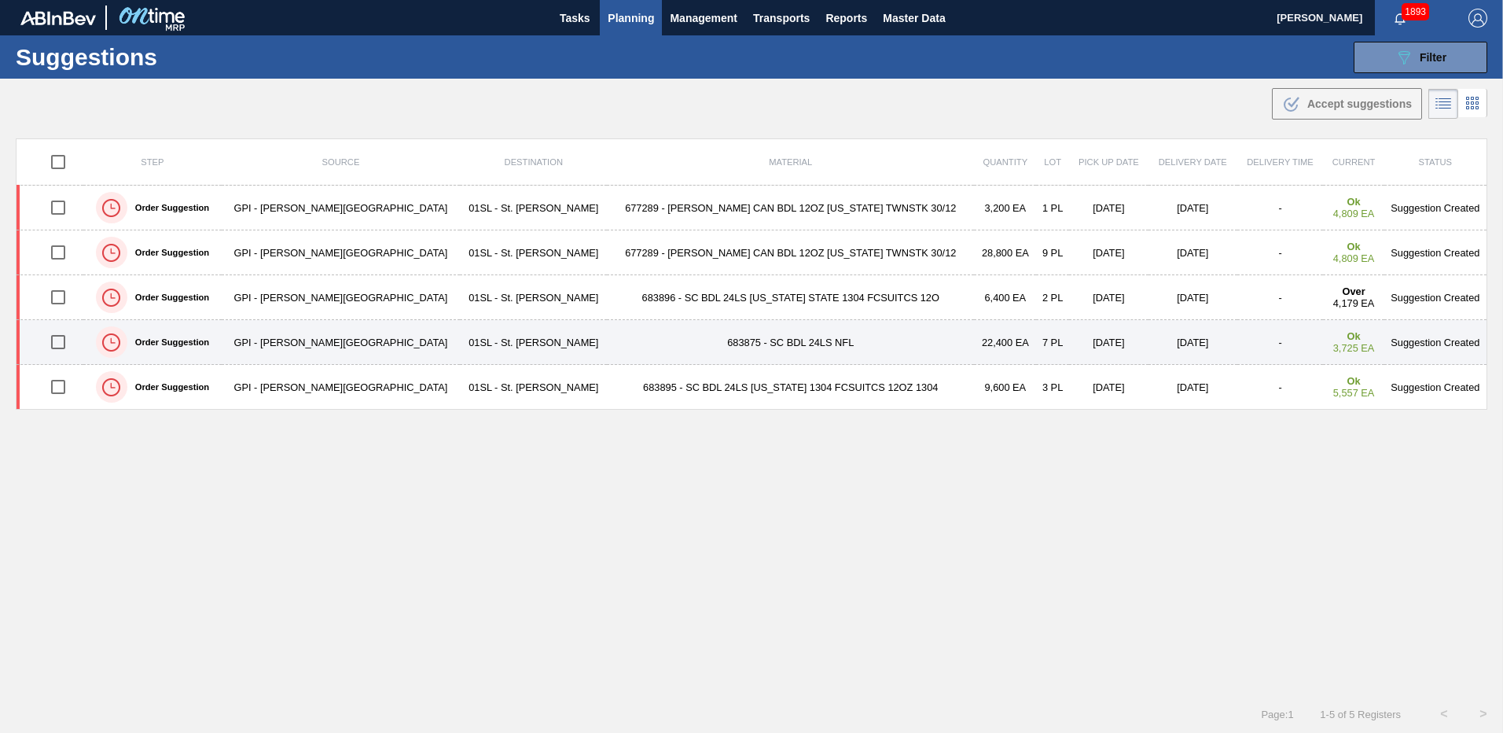
click at [65, 346] on input "checkbox" at bounding box center [58, 341] width 33 height 33
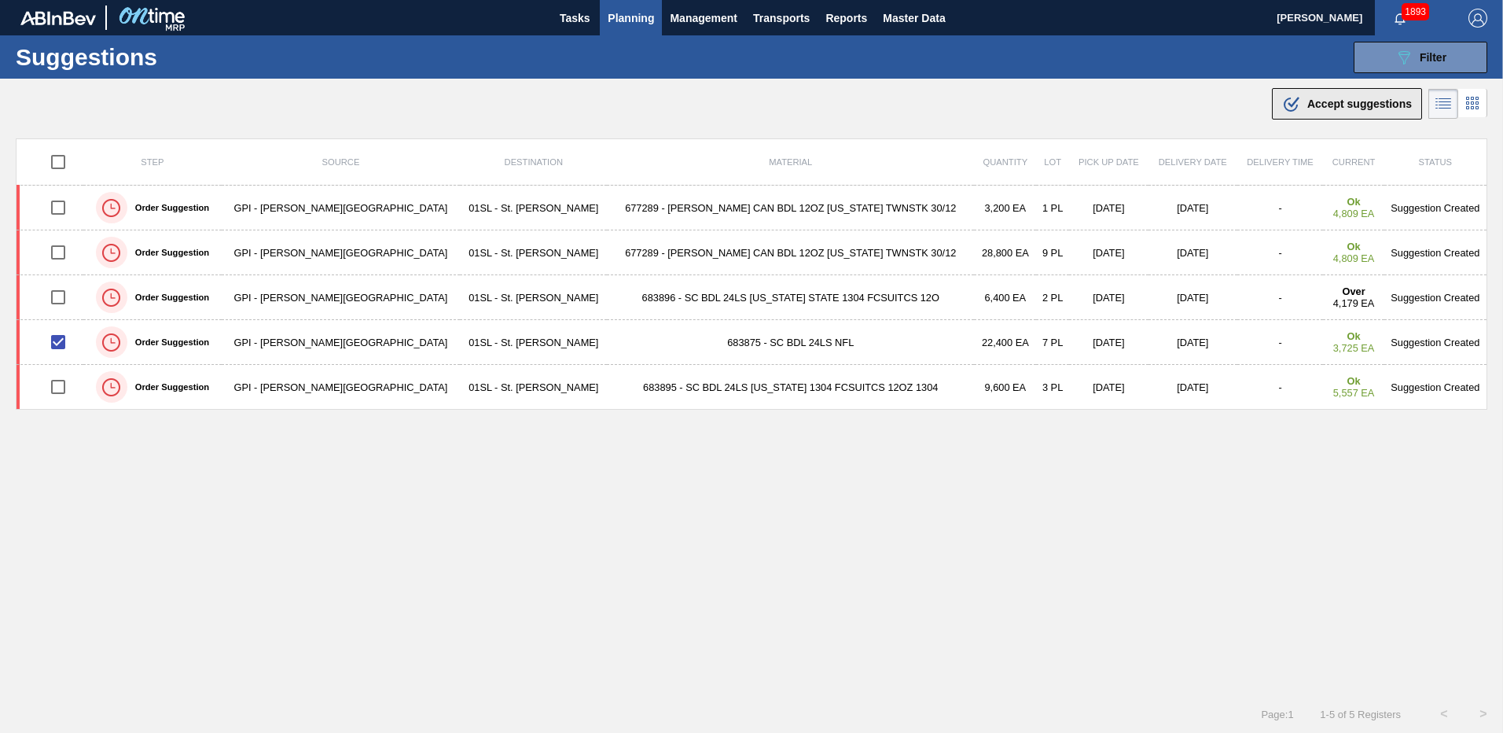
click at [1327, 102] on span "Accept suggestions" at bounding box center [1359, 103] width 105 height 13
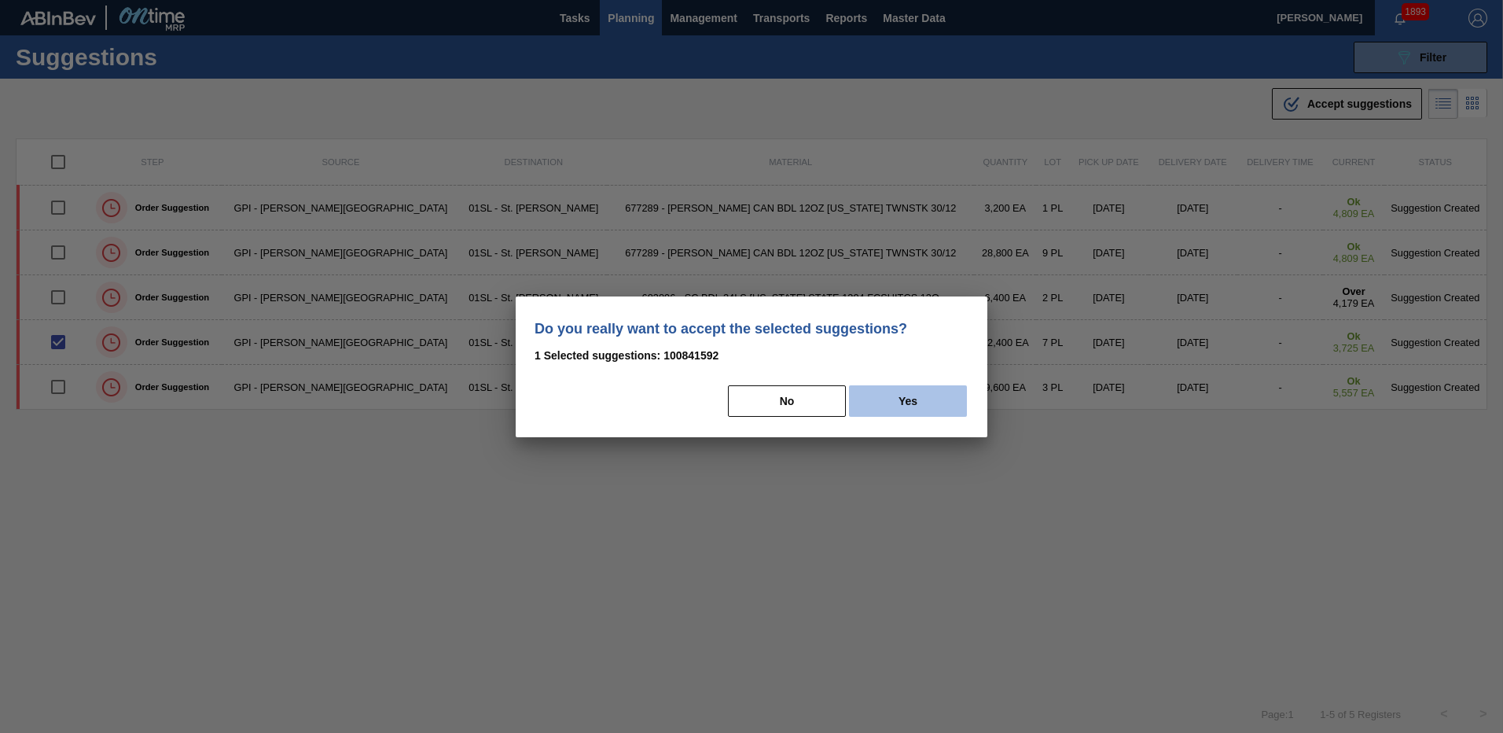
click at [905, 395] on button "Yes" at bounding box center [908, 400] width 118 height 31
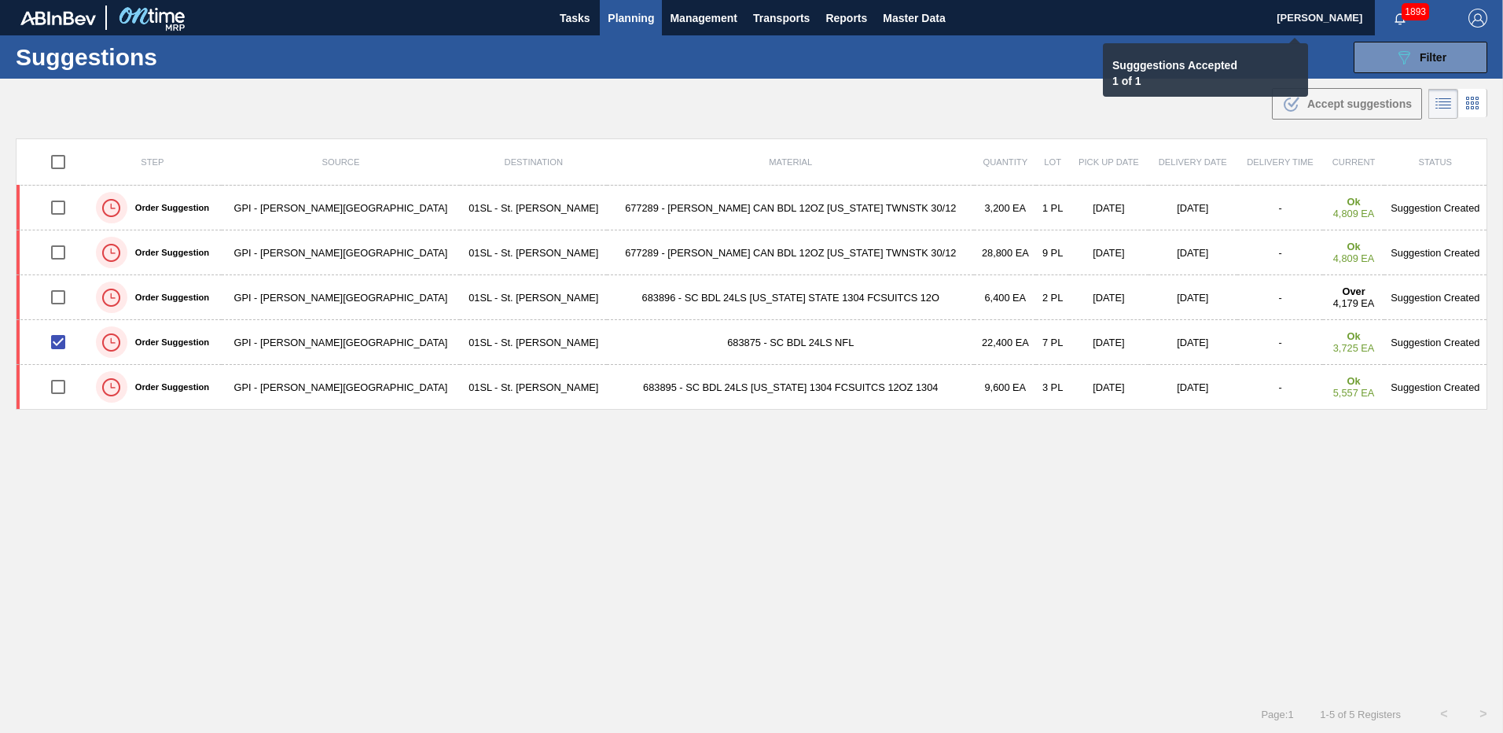
checkbox input "false"
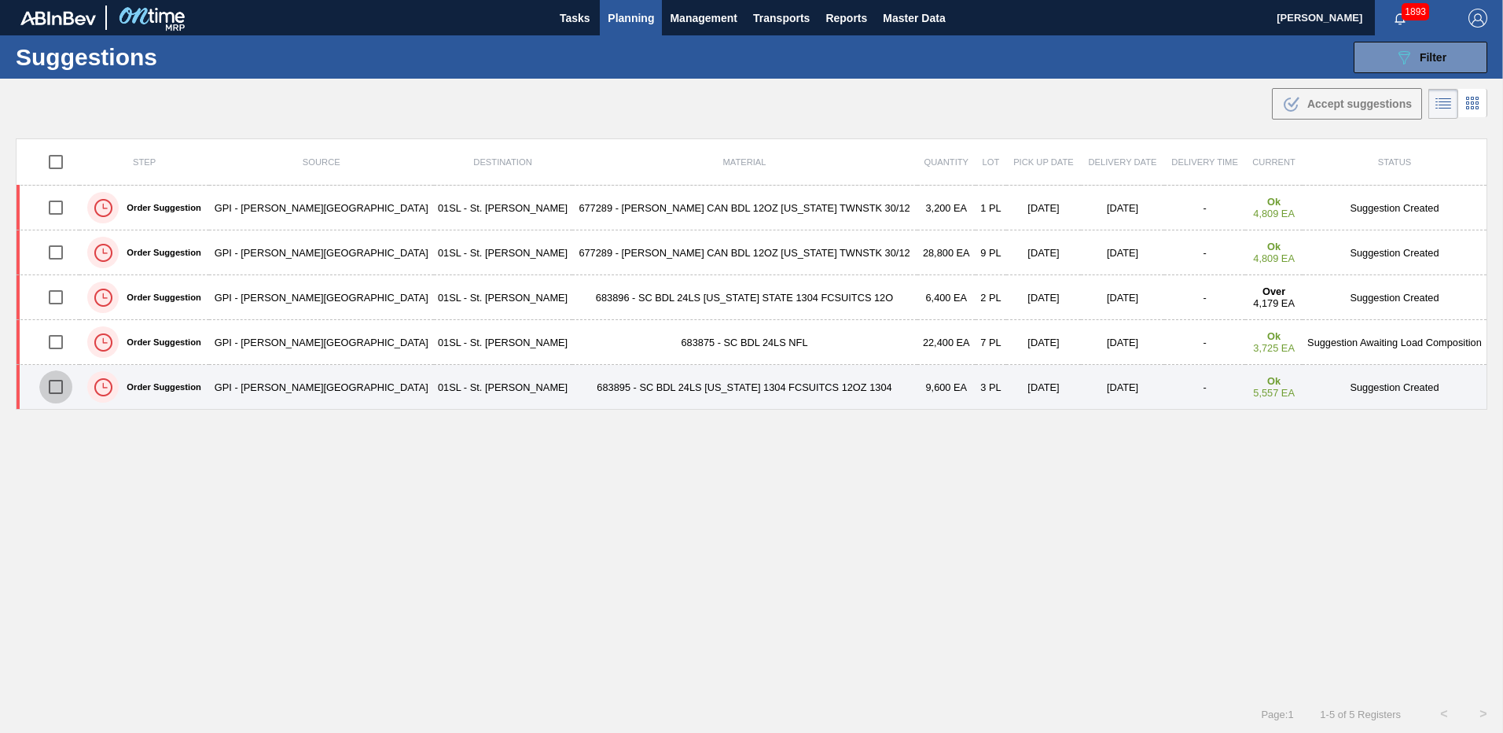
click at [60, 384] on input "checkbox" at bounding box center [55, 386] width 33 height 33
checkbox input "true"
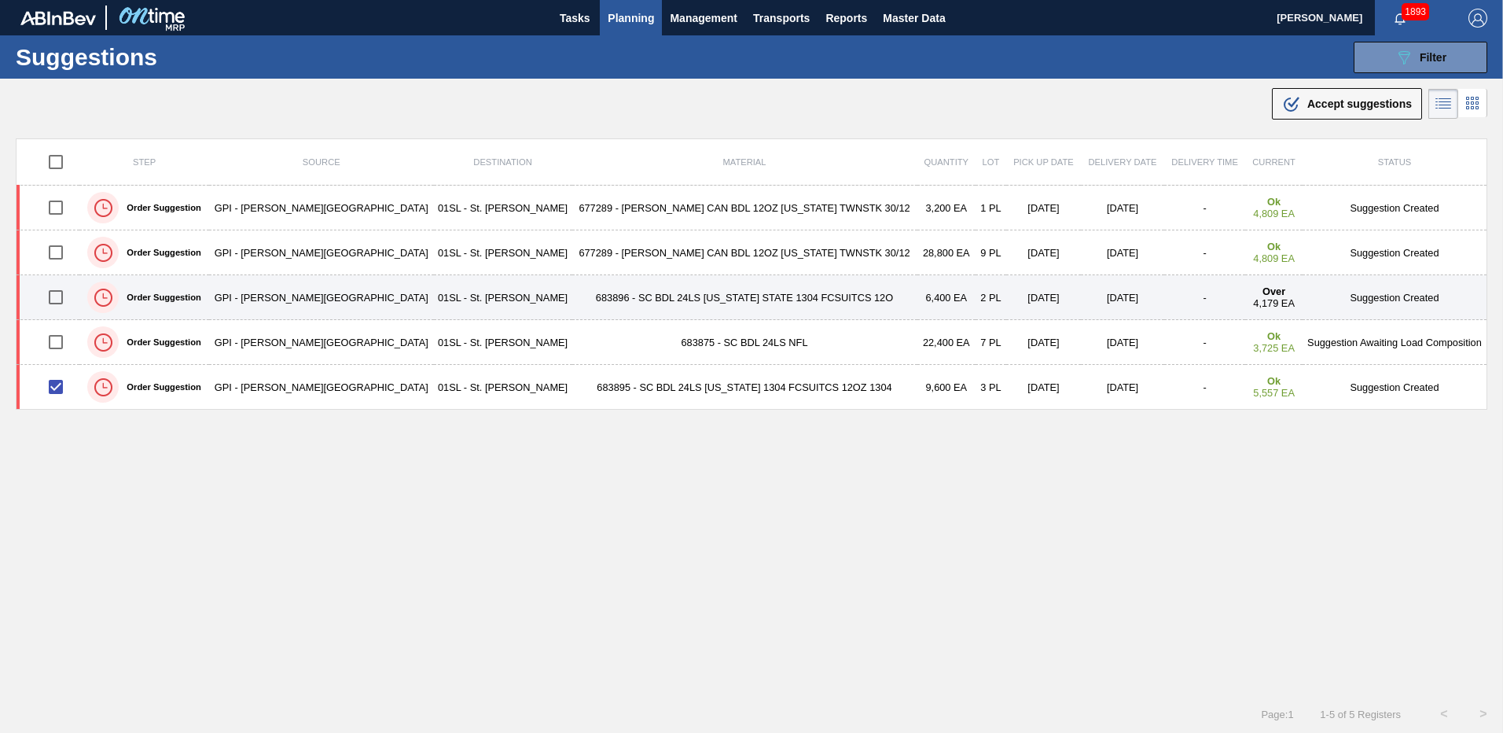
click at [57, 293] on input "checkbox" at bounding box center [55, 297] width 33 height 33
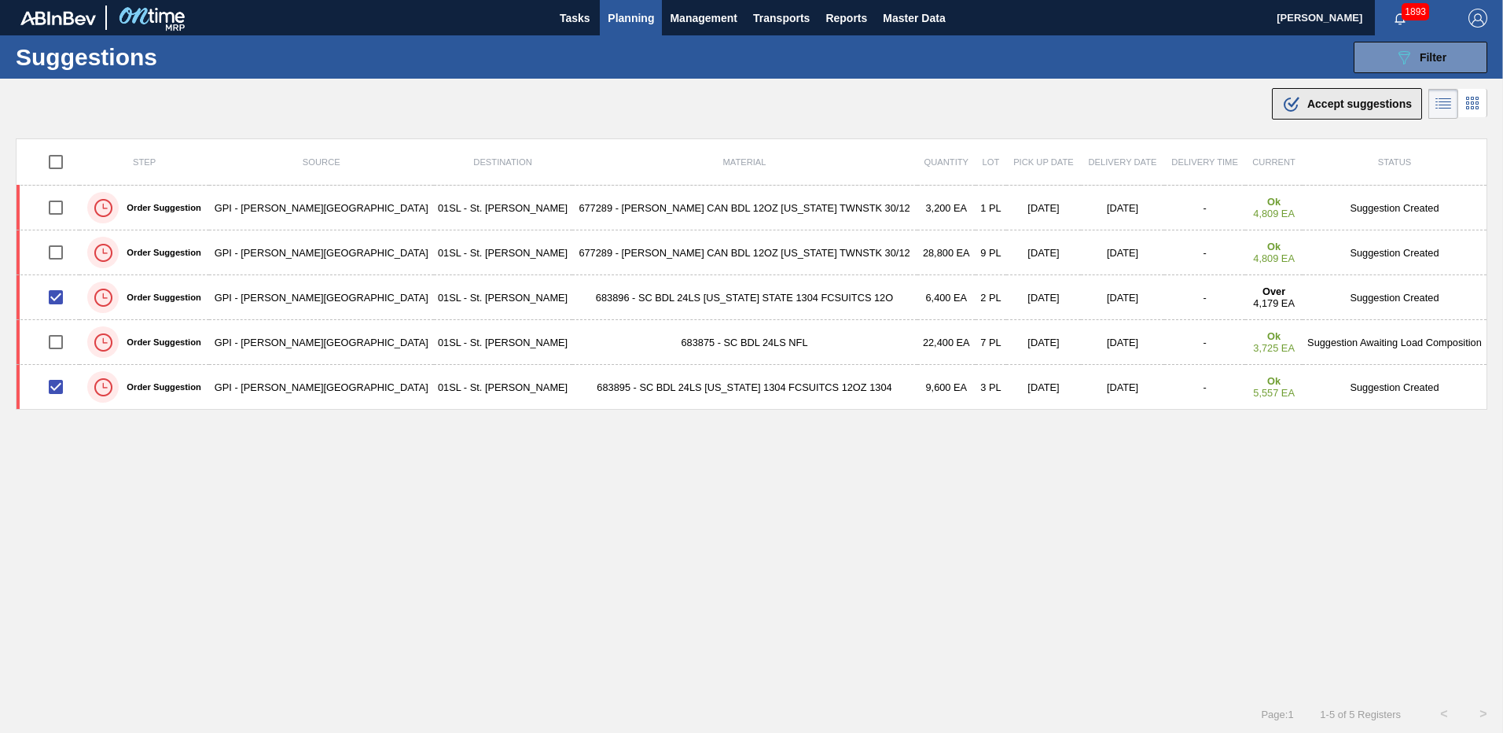
click at [1307, 109] on span "Accept suggestions" at bounding box center [1359, 103] width 105 height 13
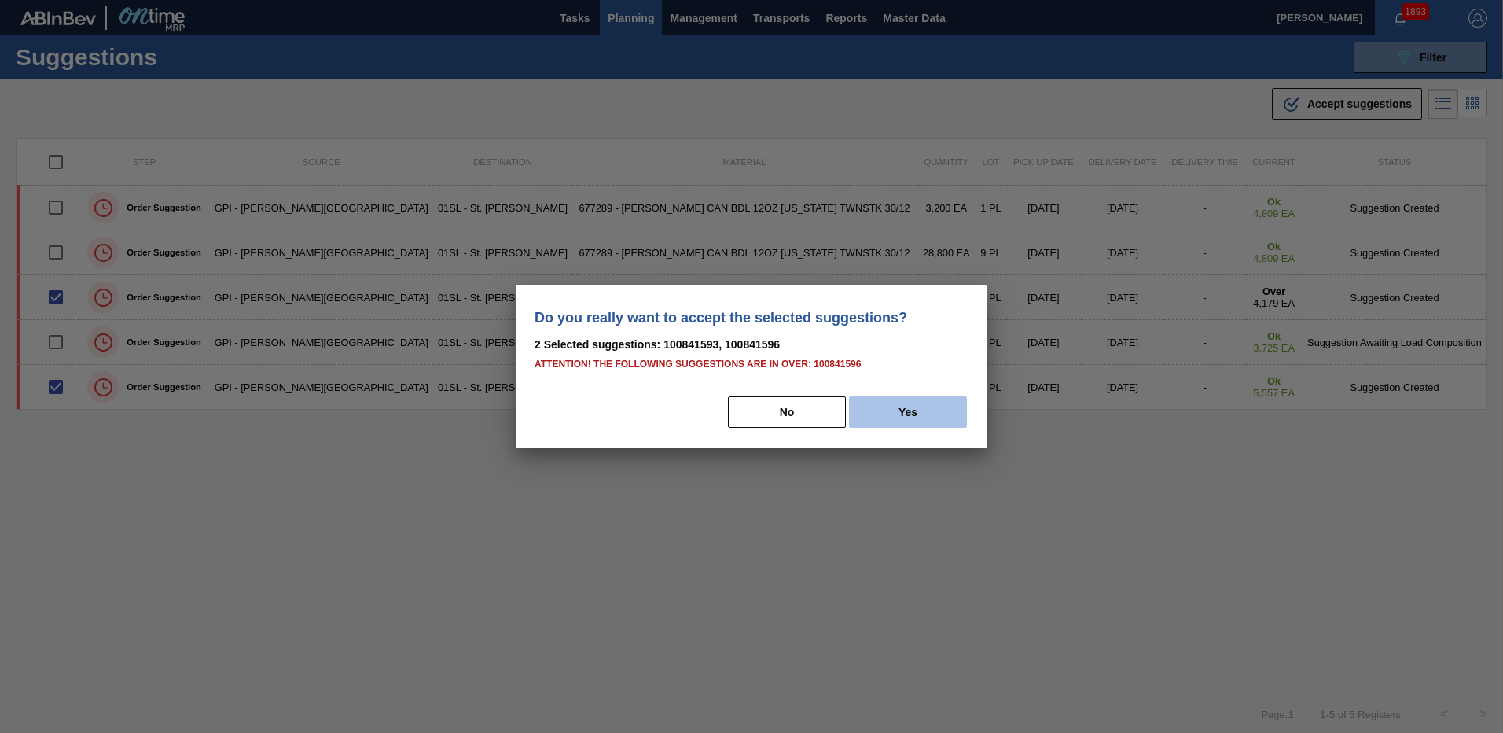
click at [905, 406] on button "Yes" at bounding box center [908, 411] width 118 height 31
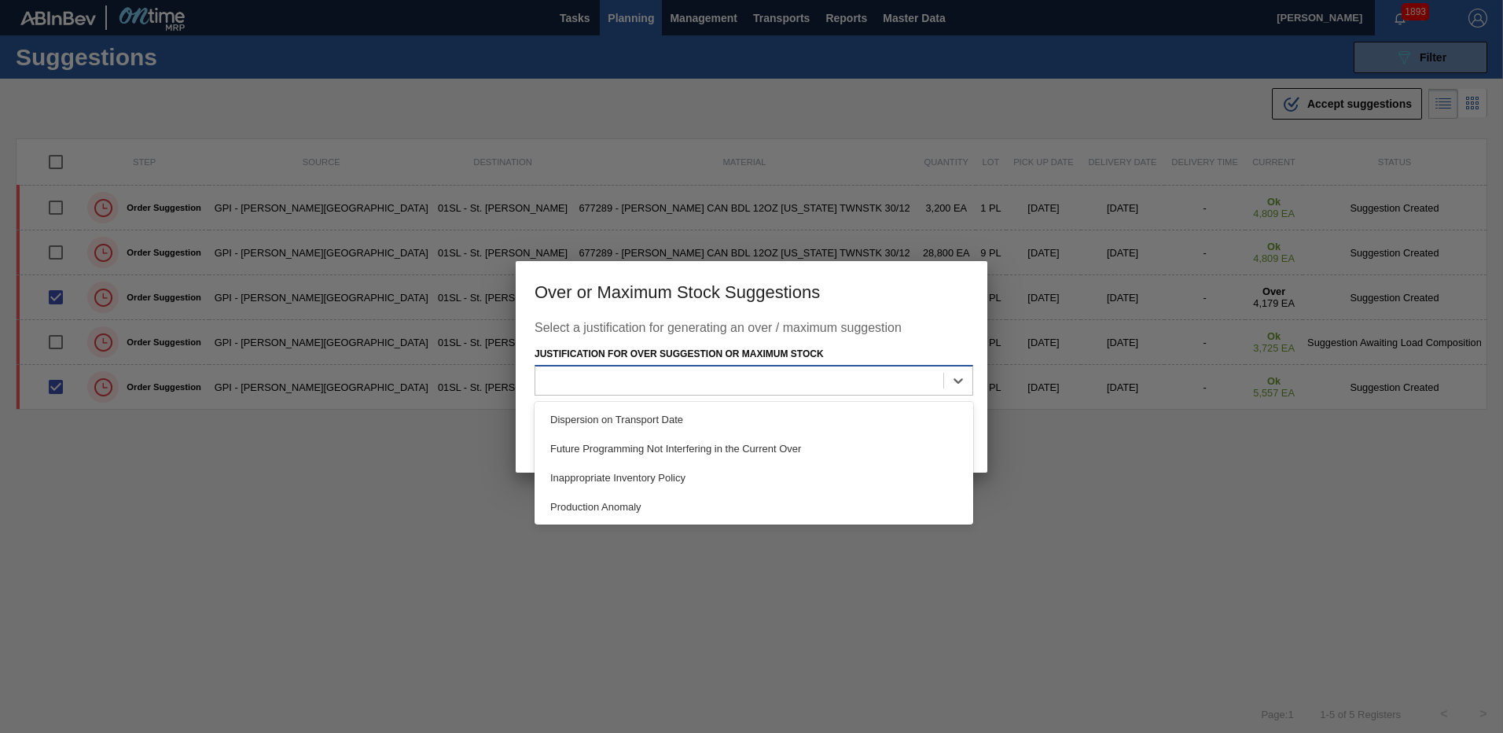
click at [877, 367] on div at bounding box center [753, 380] width 439 height 31
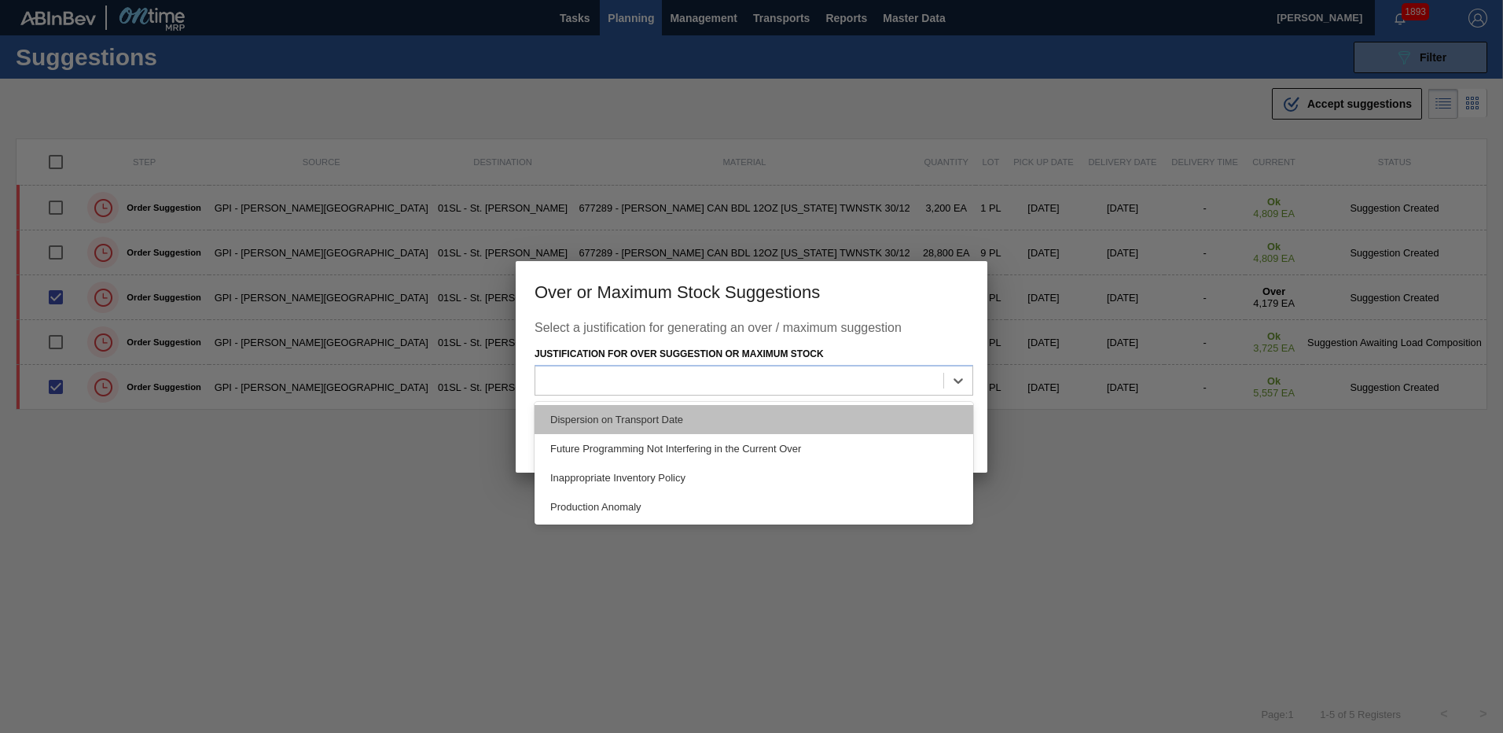
click at [718, 423] on div "Dispersion on Transport Date" at bounding box center [753, 419] width 439 height 29
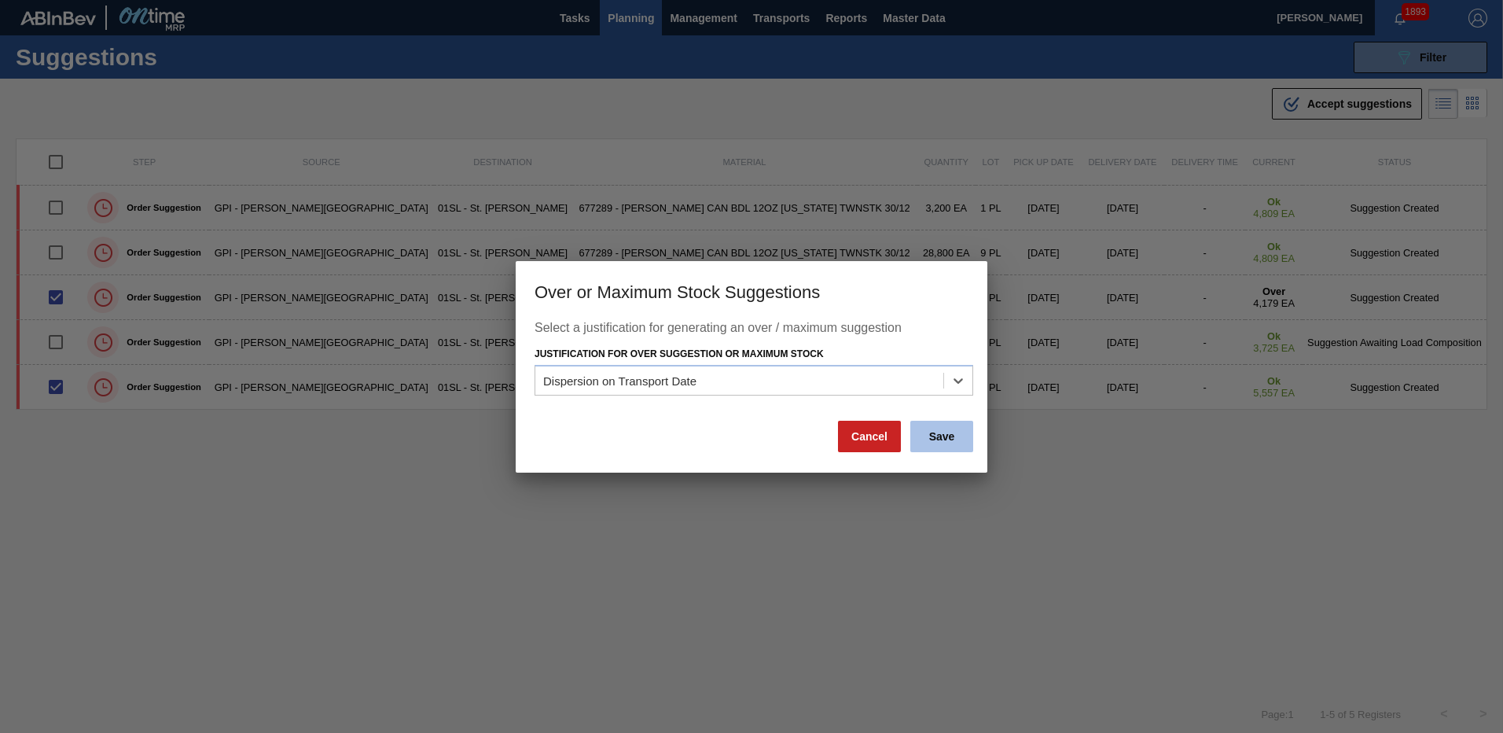
click at [935, 445] on button "Save" at bounding box center [941, 436] width 63 height 31
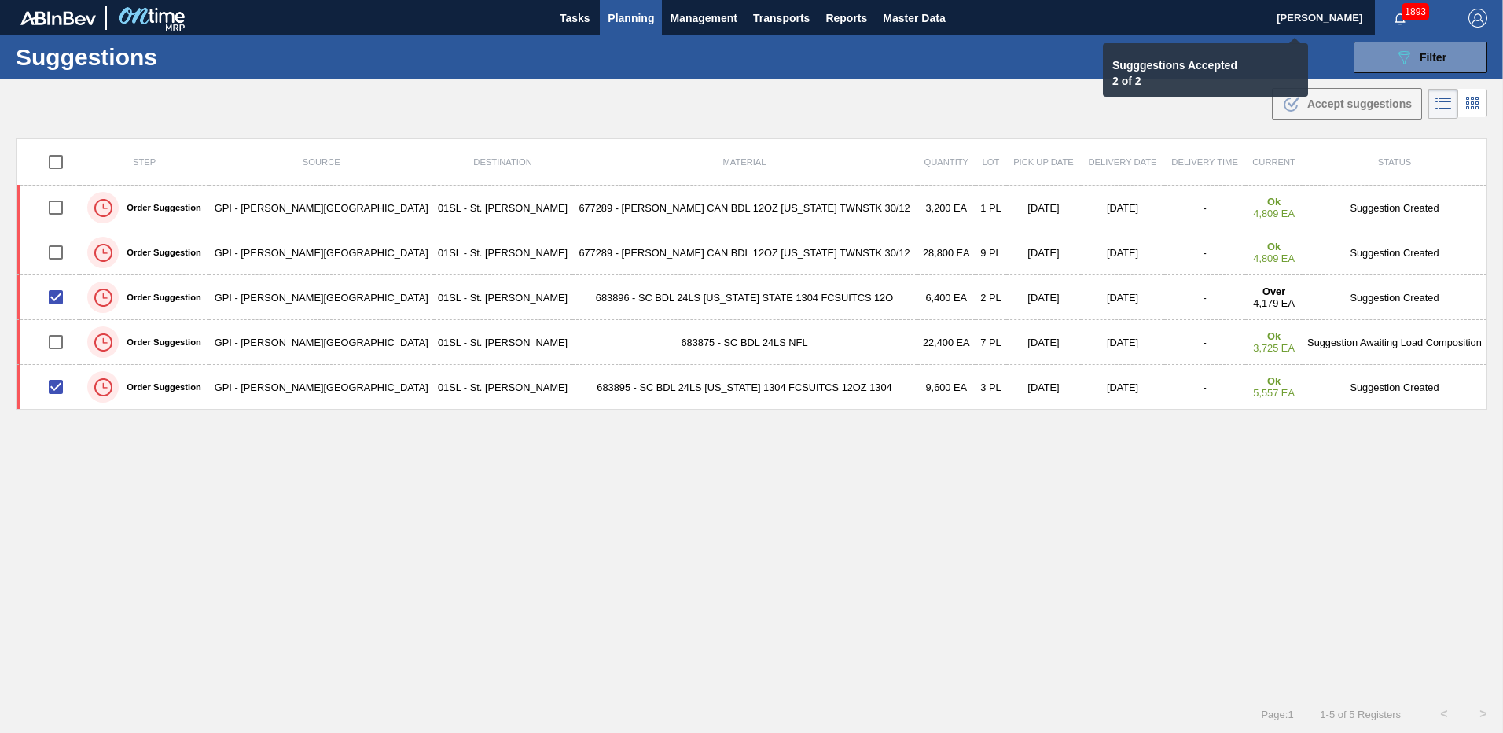
checkbox input "false"
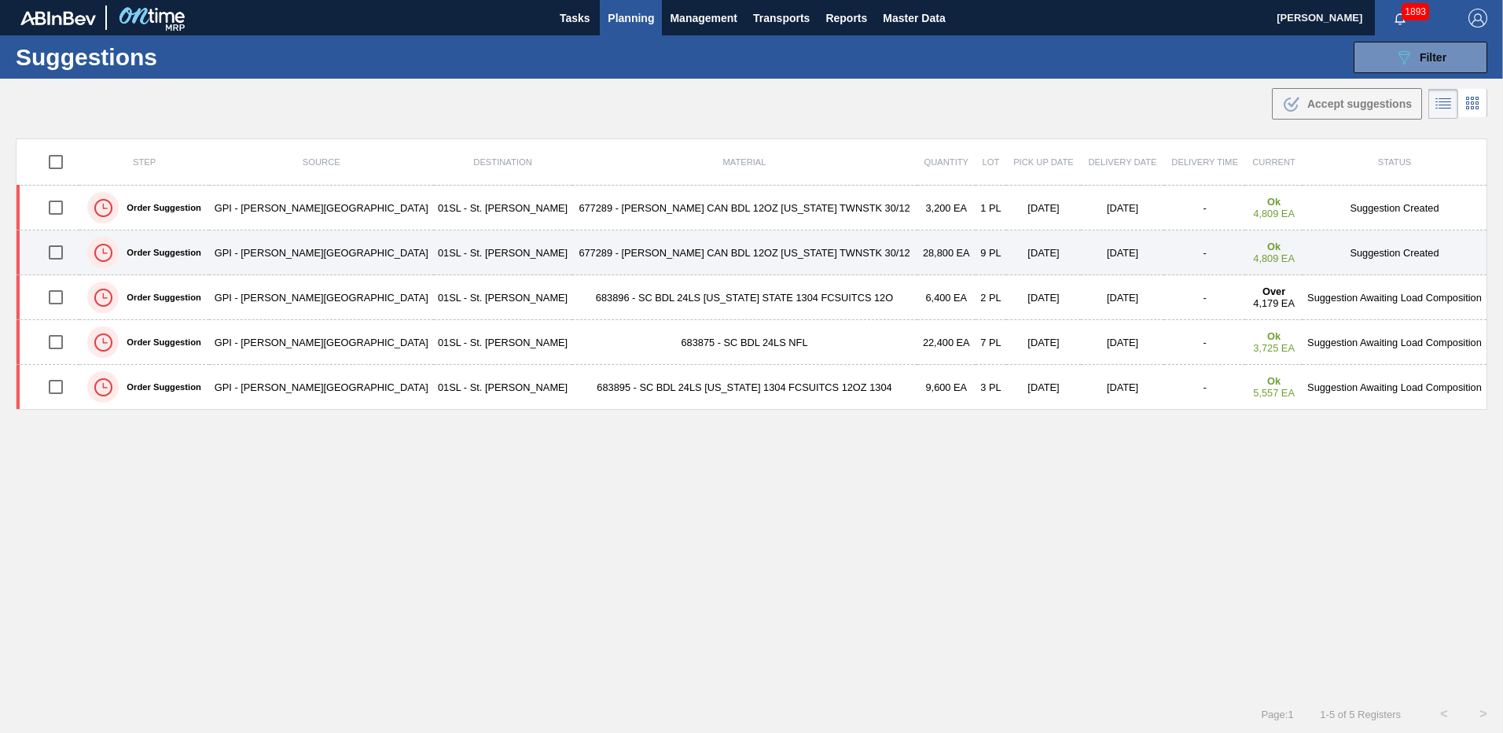
click at [63, 251] on input "checkbox" at bounding box center [55, 252] width 33 height 33
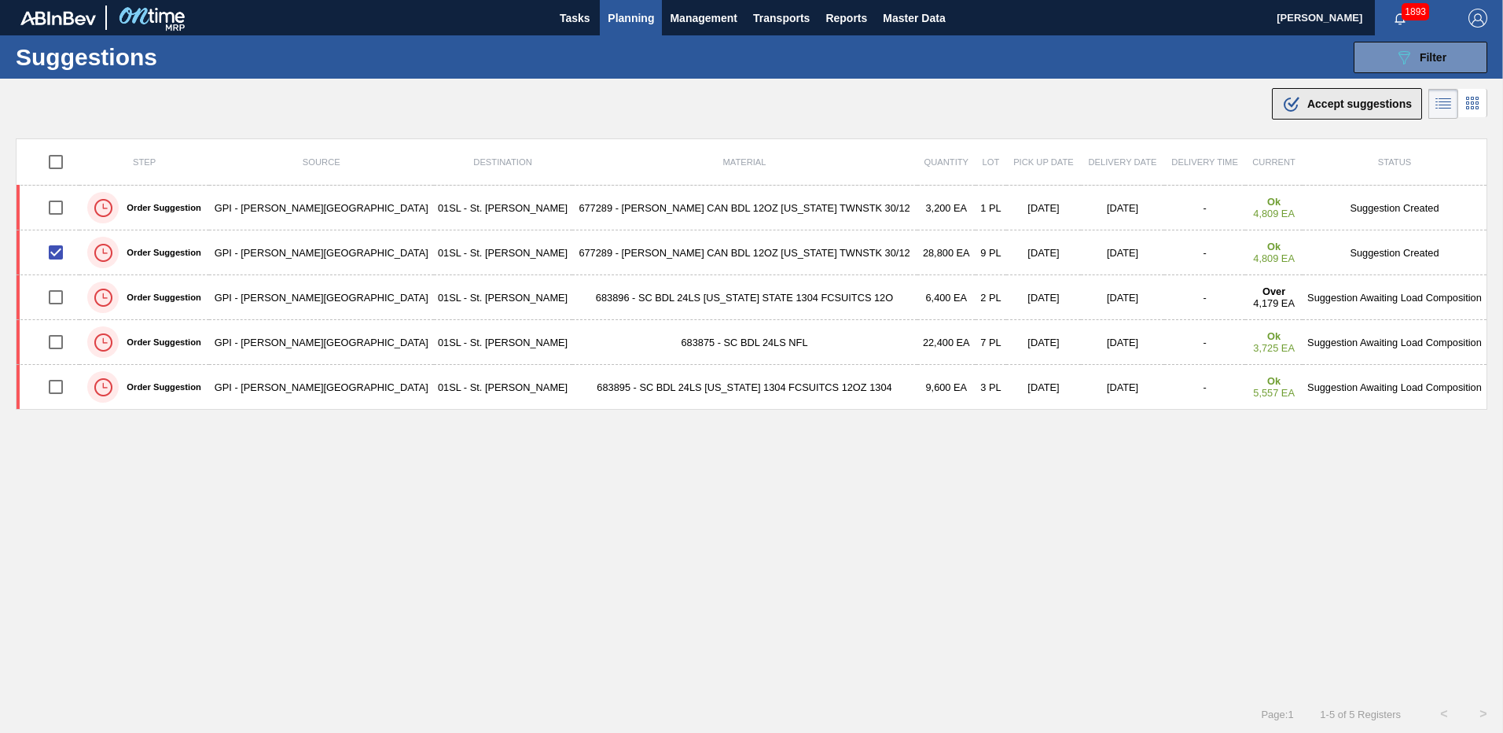
click at [1346, 110] on div ".b{fill:var(--color-action-default)} Accept suggestions" at bounding box center [1347, 103] width 130 height 19
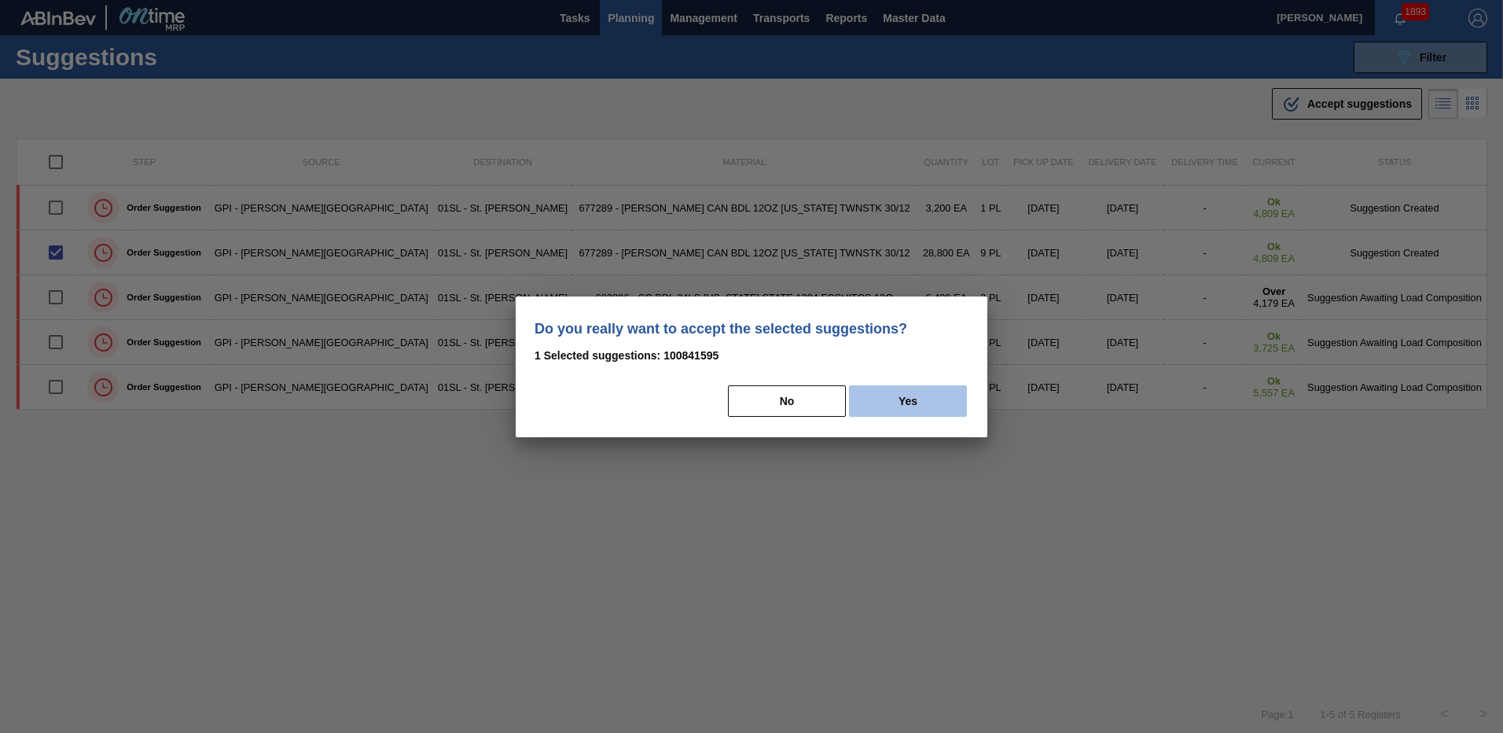
click at [942, 391] on button "Yes" at bounding box center [908, 400] width 118 height 31
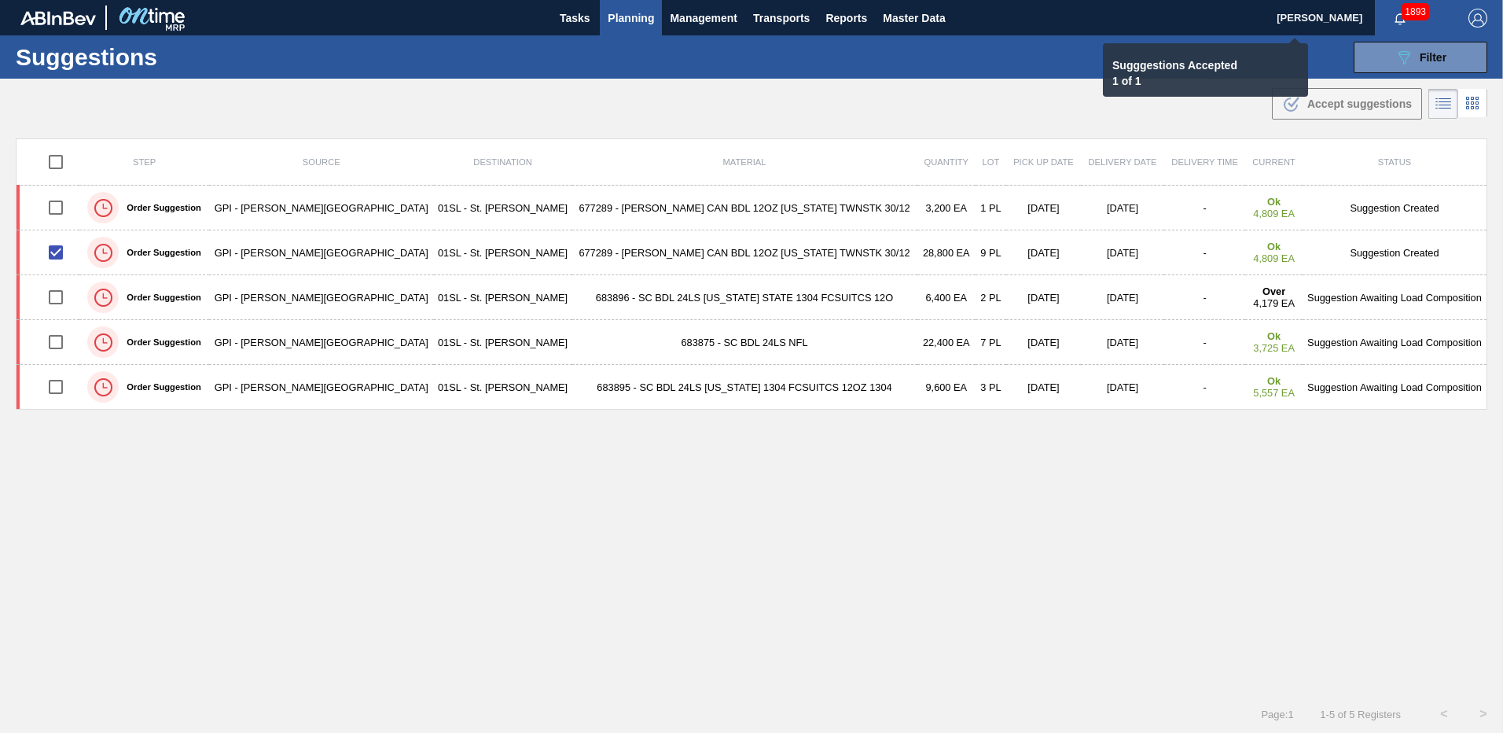
checkbox input "false"
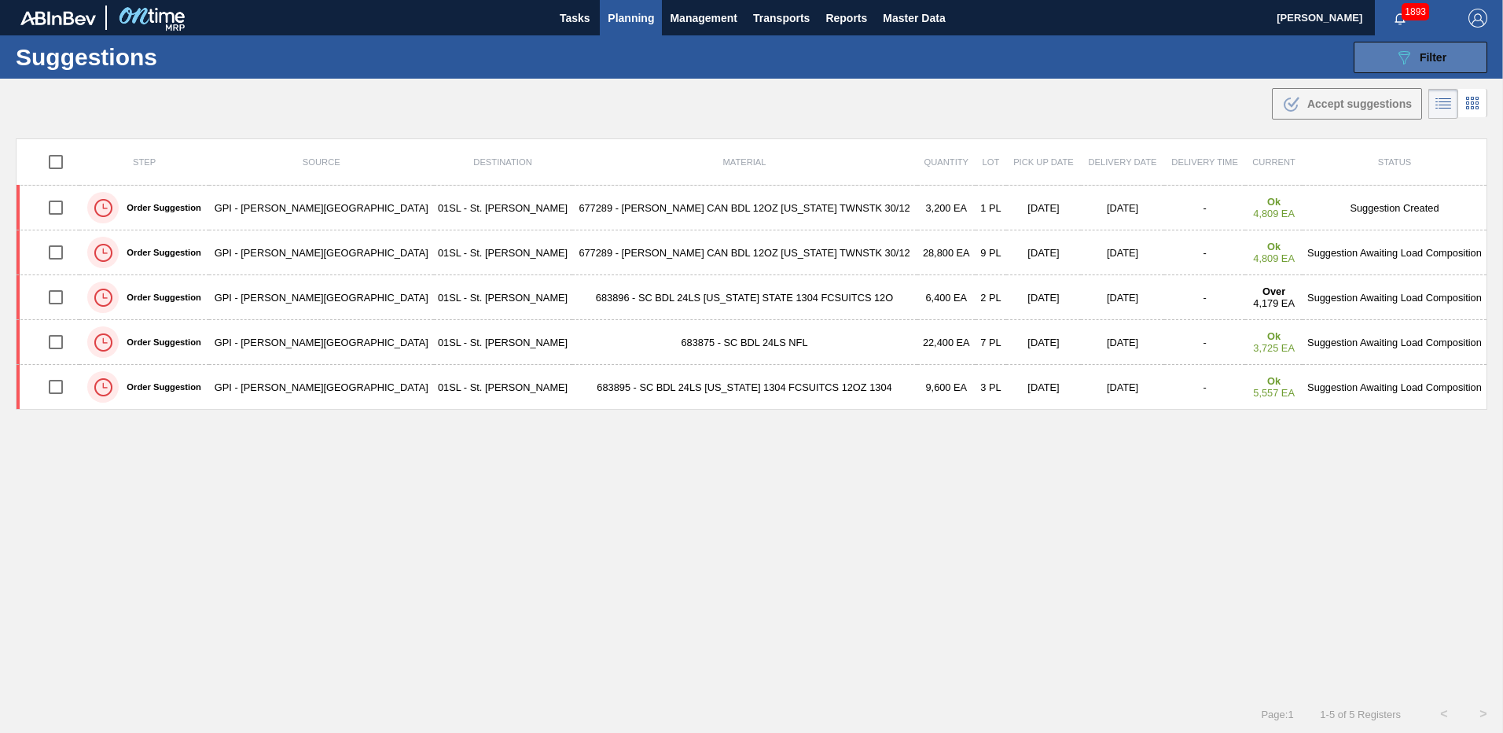
click at [1388, 57] on button "089F7B8B-B2A5-4AFE-B5C0-19BA573D28AC Filter" at bounding box center [1421, 57] width 134 height 31
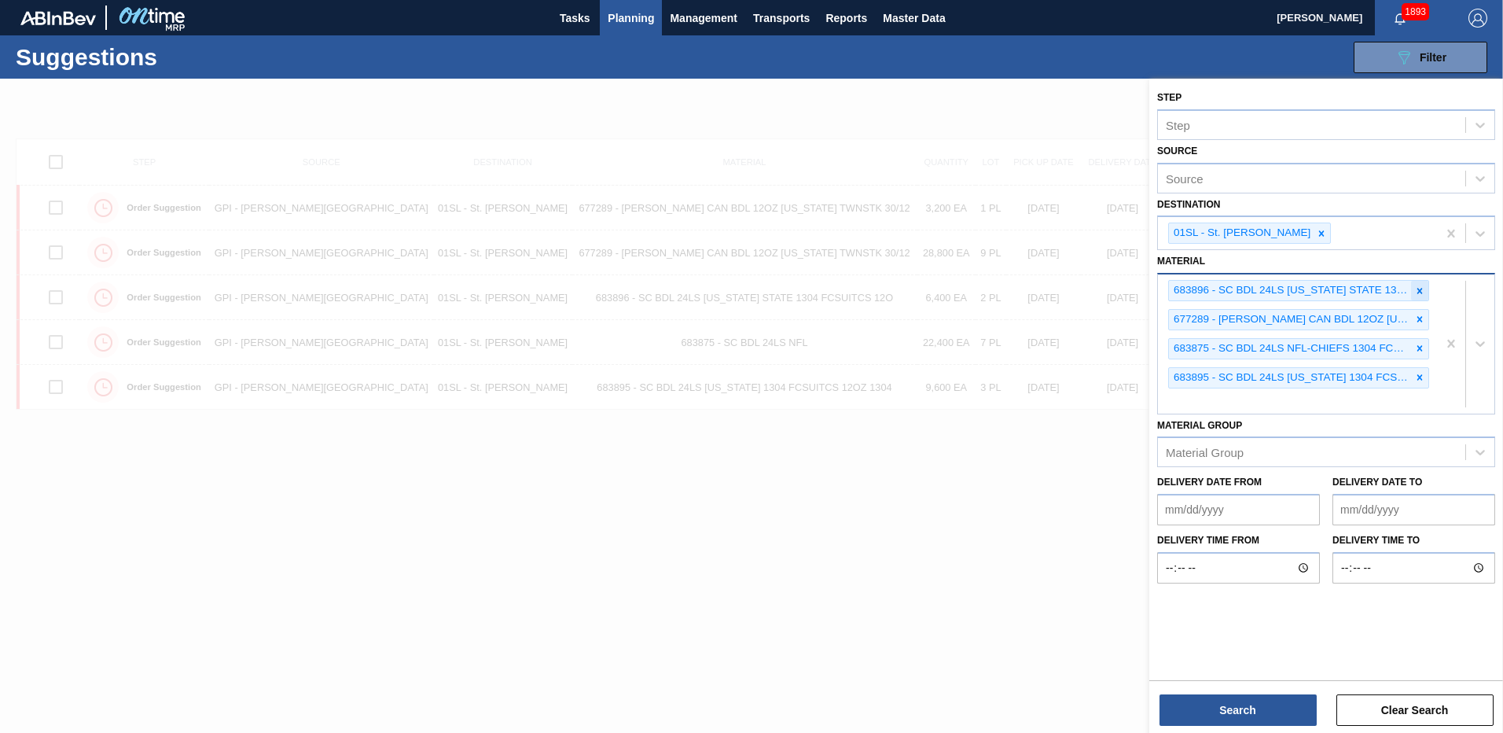
click at [1420, 286] on icon at bounding box center [1419, 290] width 11 height 11
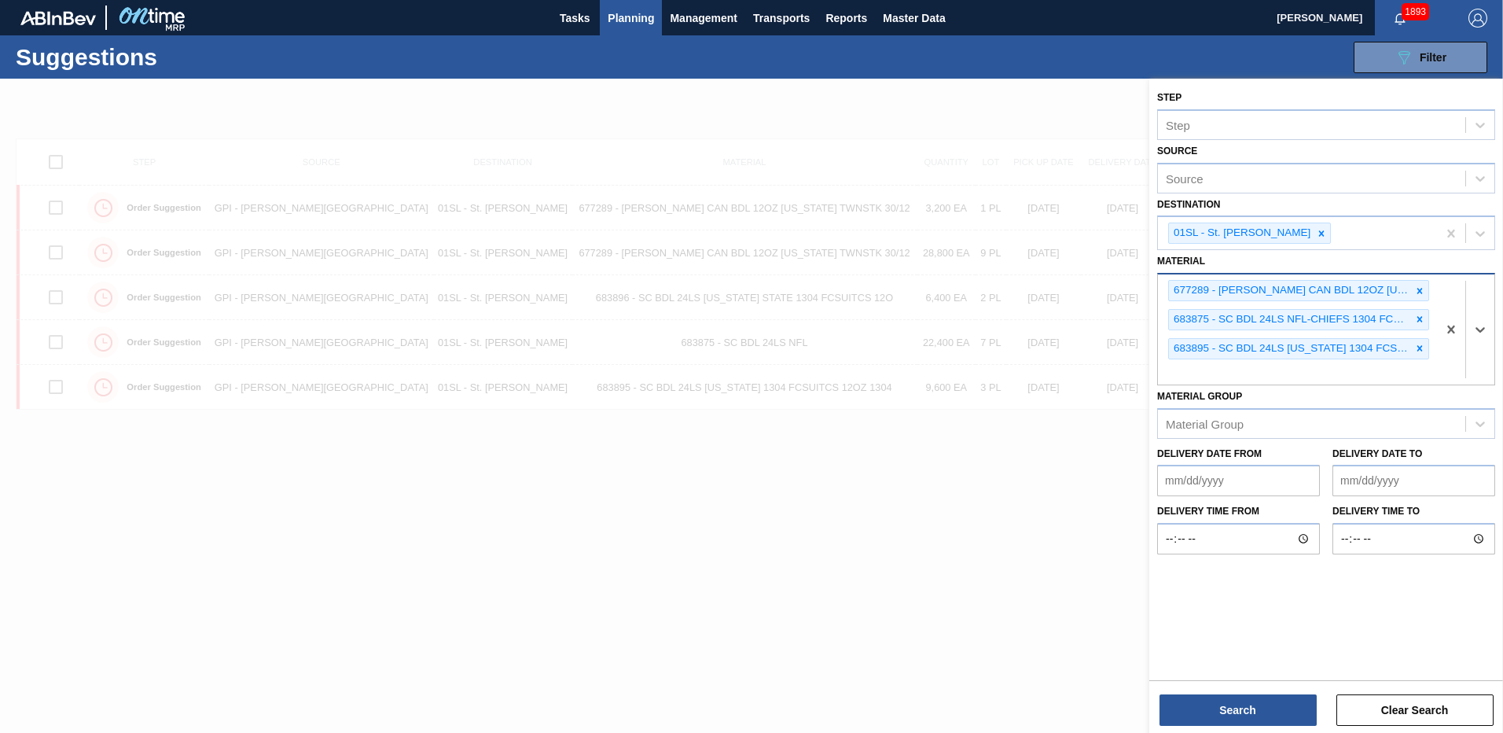
click at [1420, 286] on icon at bounding box center [1419, 290] width 11 height 11
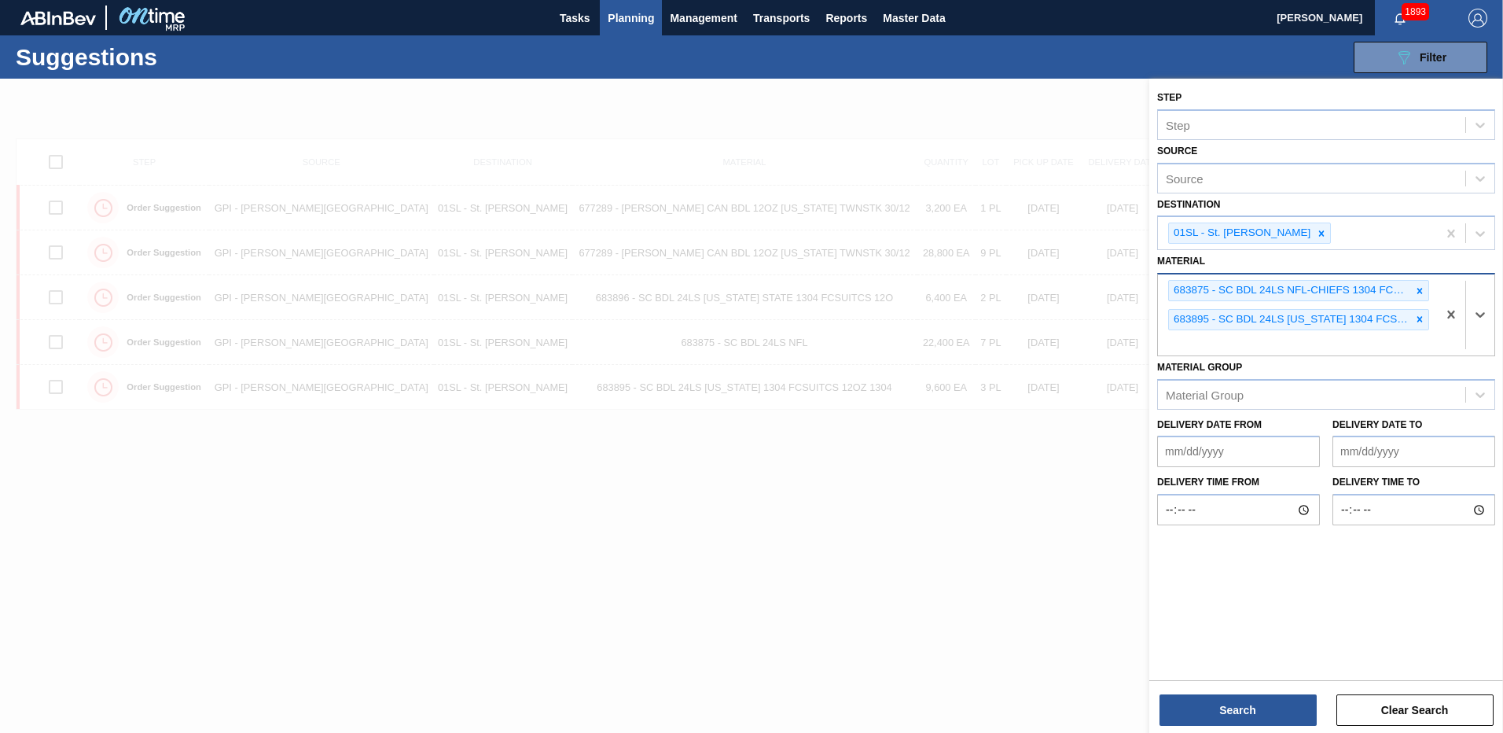
click at [1420, 286] on icon at bounding box center [1419, 290] width 11 height 11
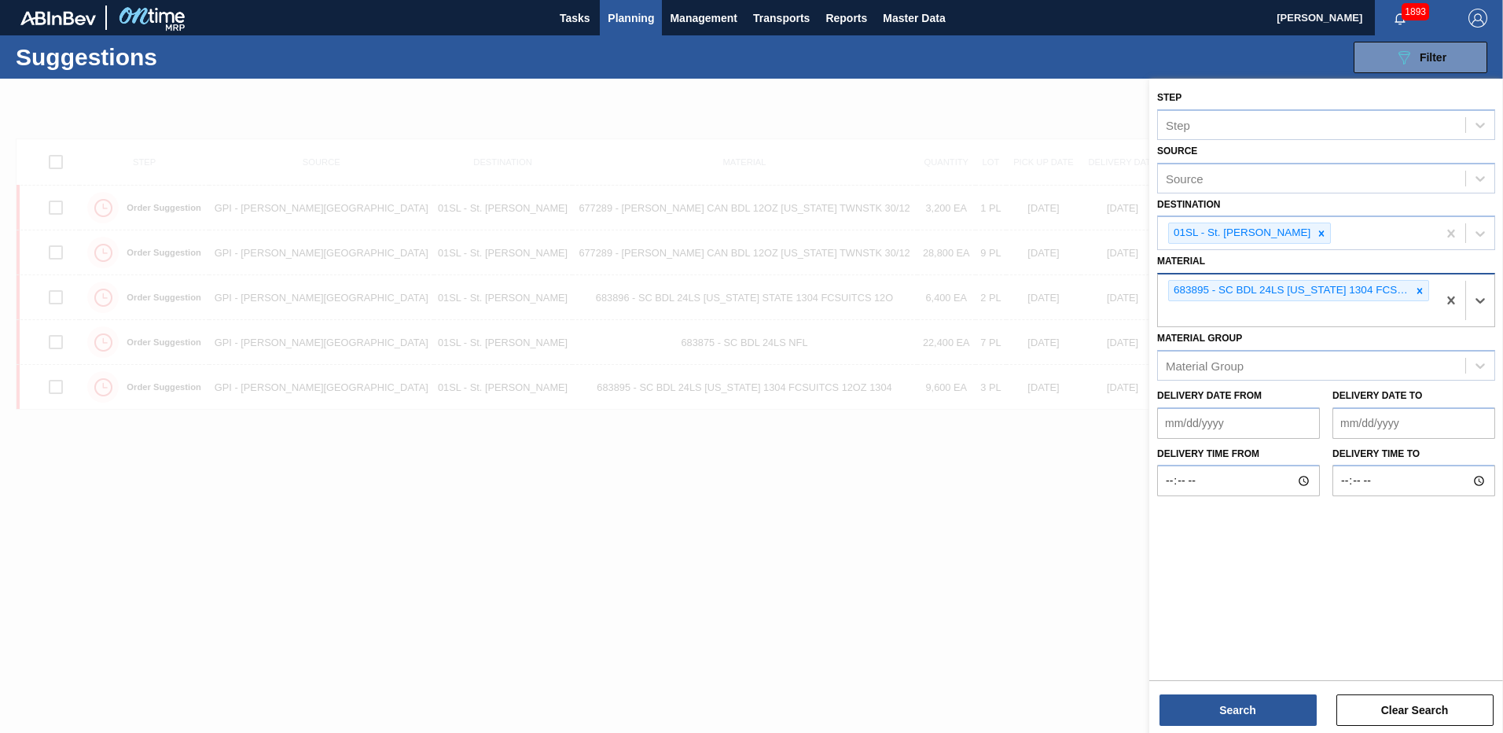
click at [1420, 286] on icon at bounding box center [1419, 290] width 11 height 11
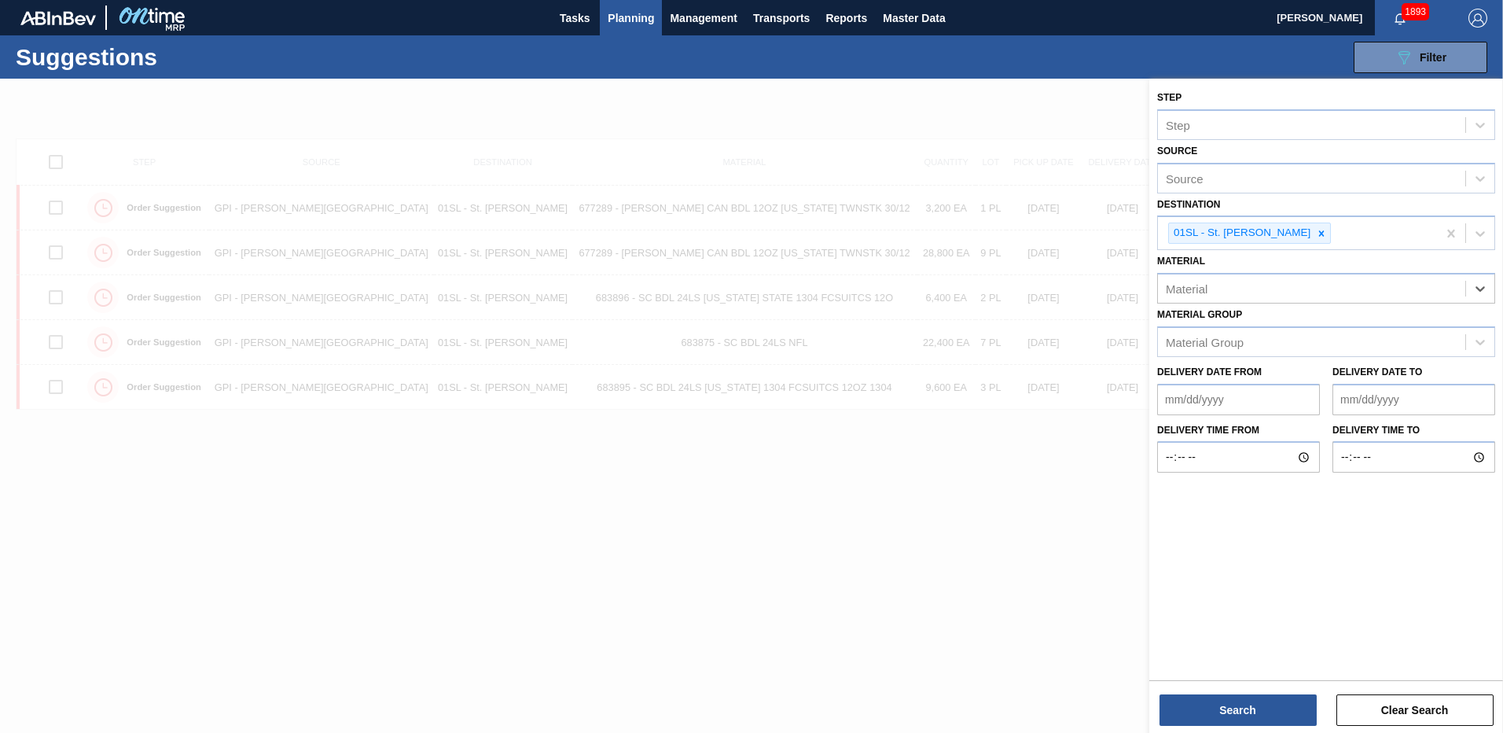
click at [1257, 275] on div "Material" at bounding box center [1326, 288] width 338 height 31
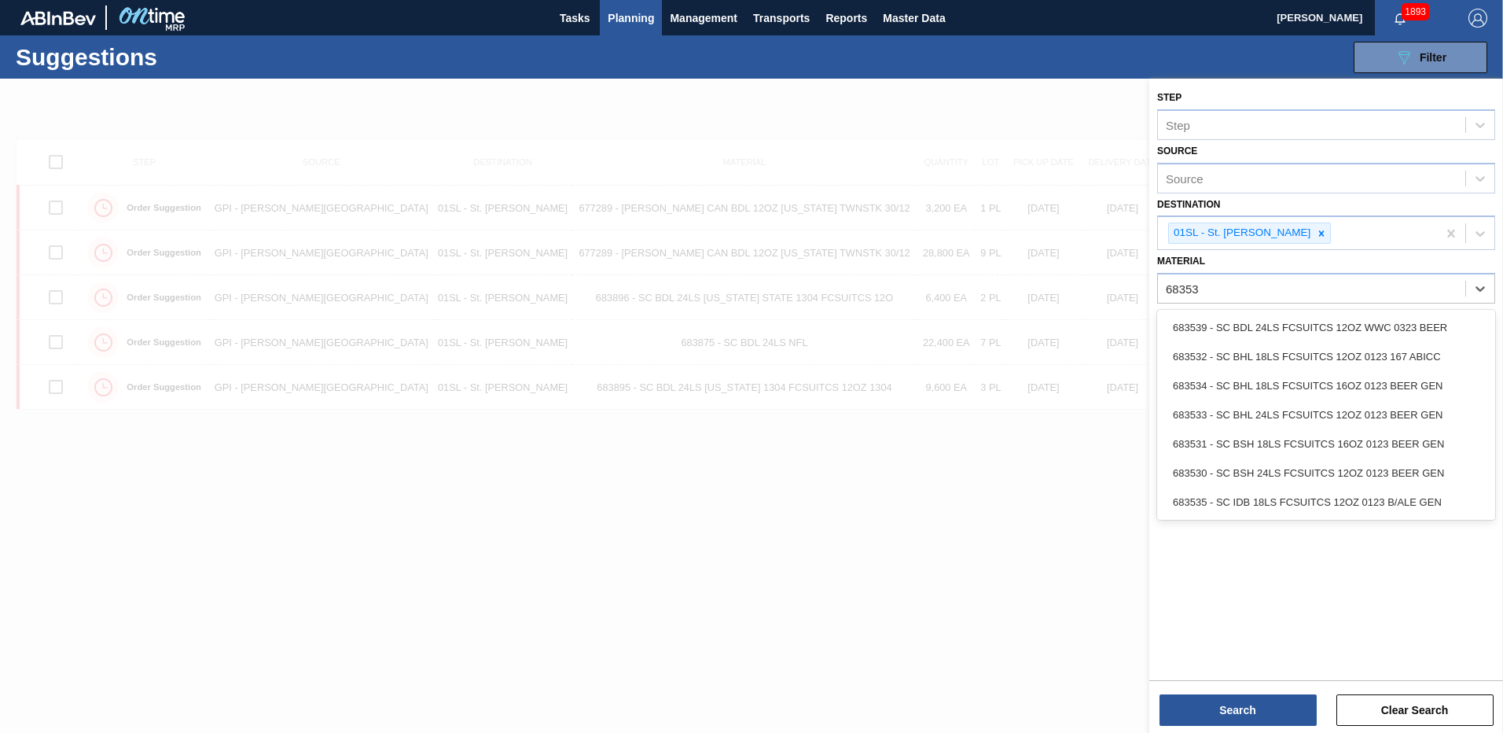
type input "683530"
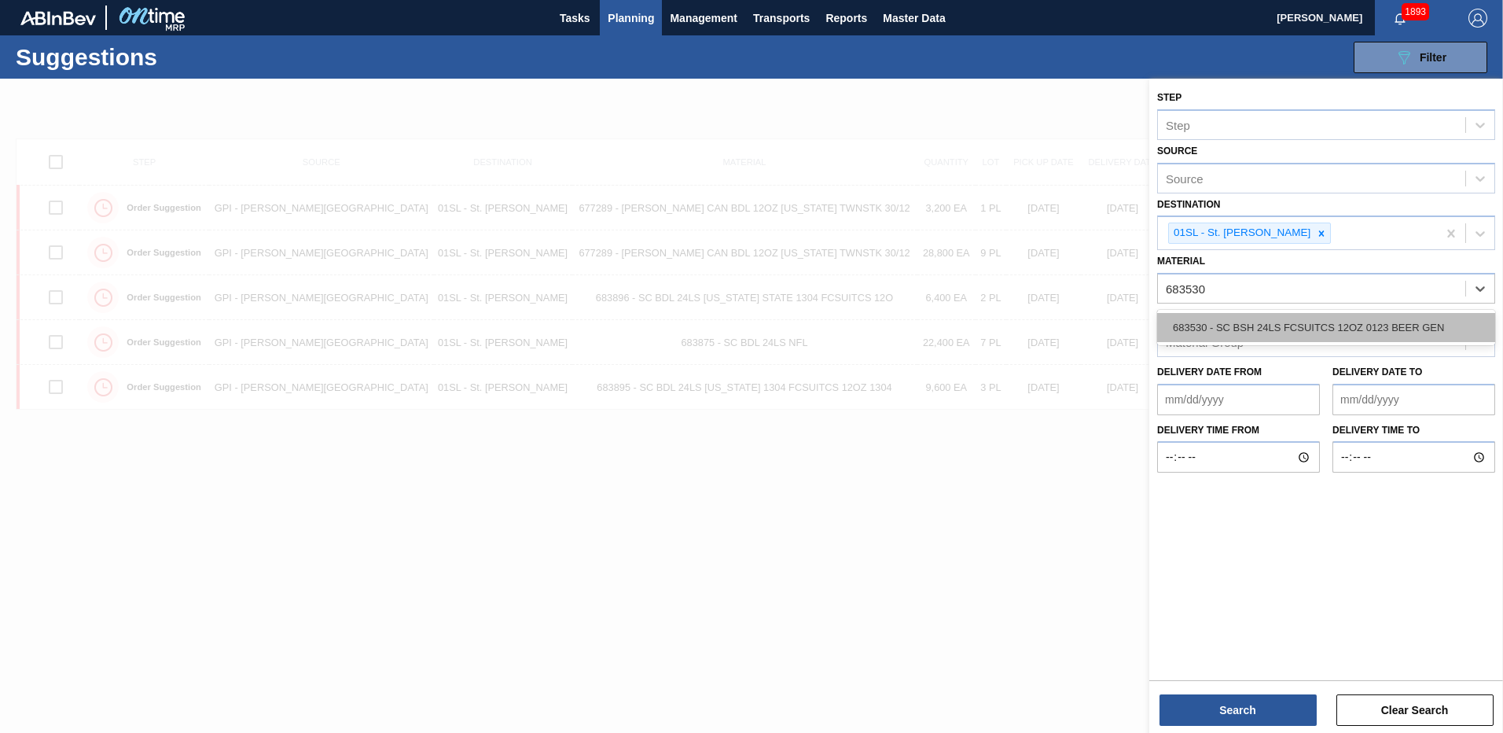
click at [1251, 315] on div "683530 - SC BSH 24LS FCSUITCS 12OZ 0123 BEER GEN" at bounding box center [1326, 327] width 338 height 29
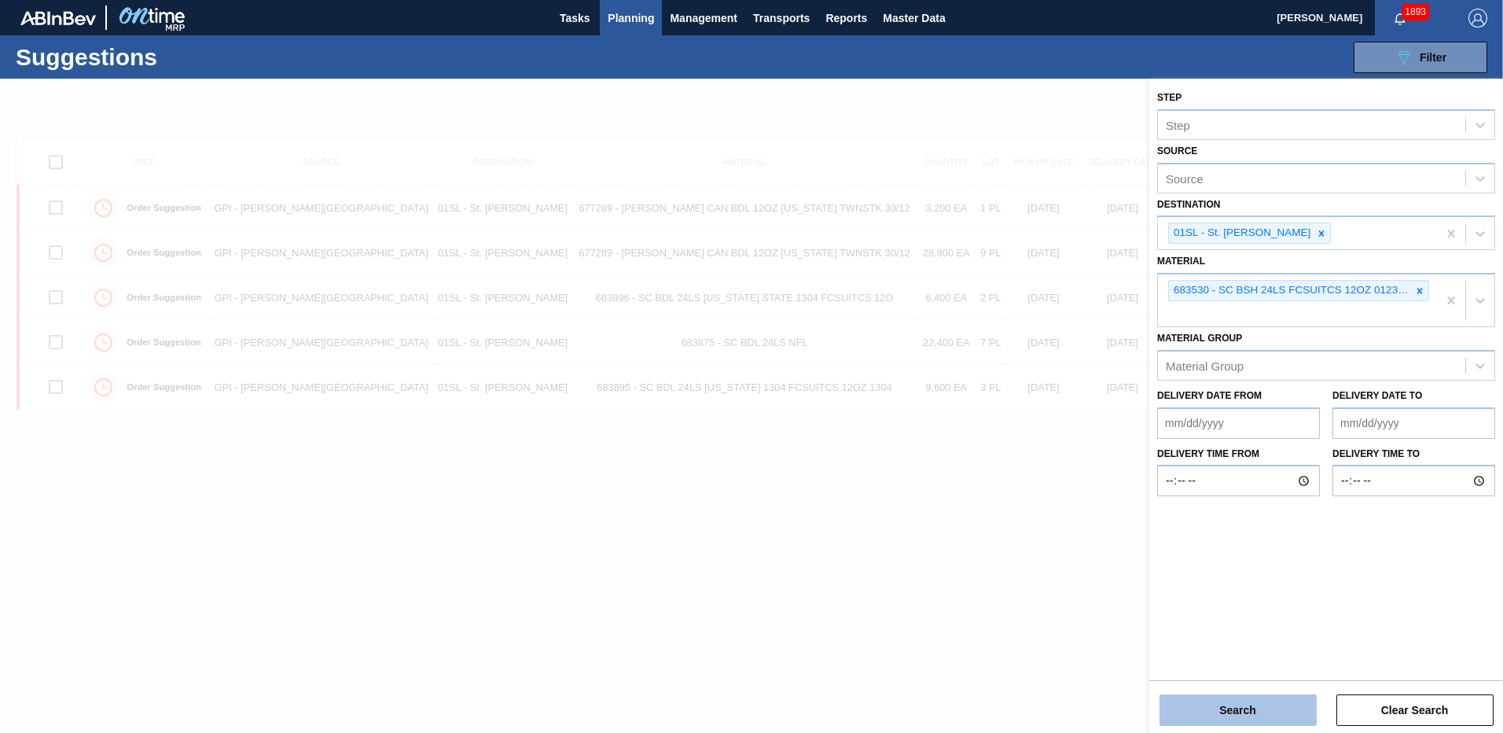
click at [1262, 710] on button "Search" at bounding box center [1237, 709] width 157 height 31
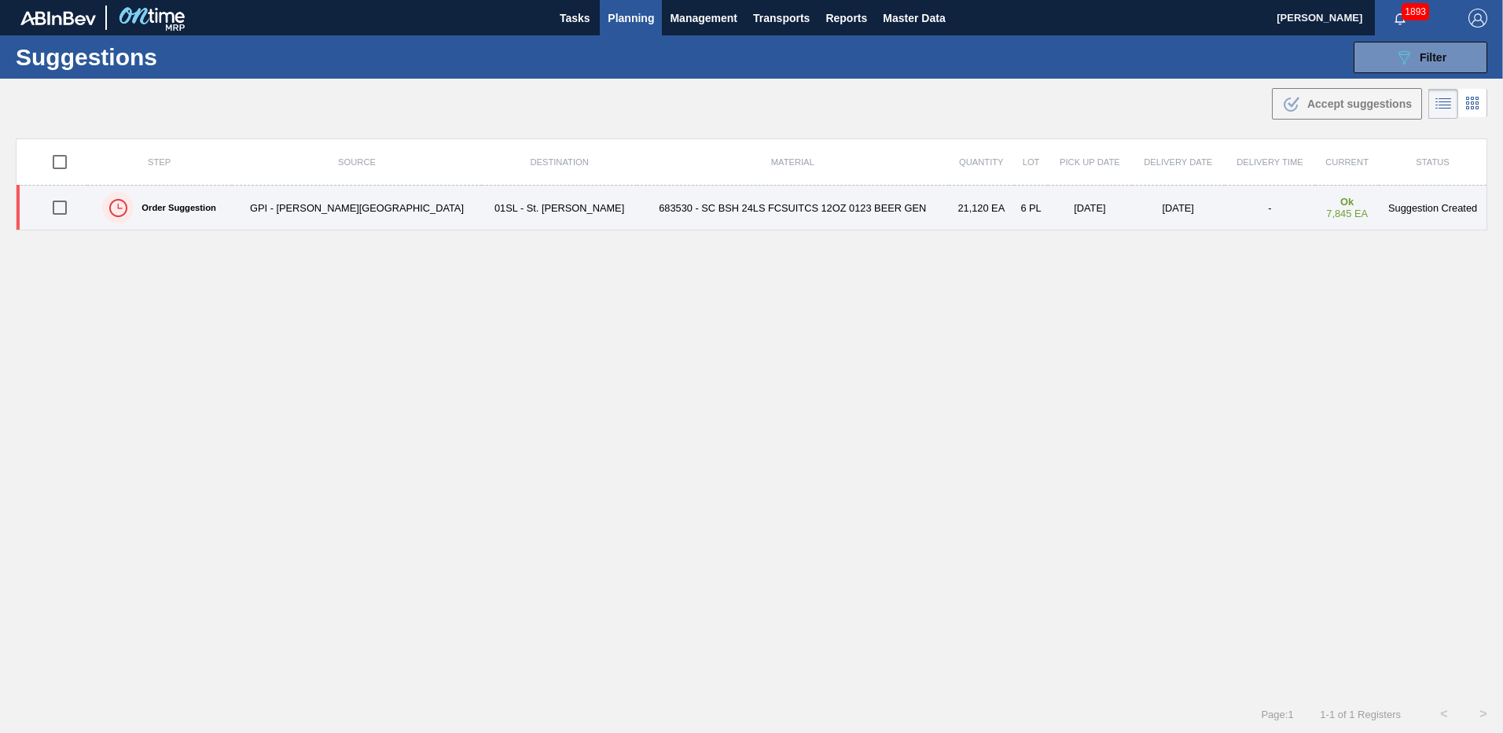
click at [61, 211] on input "checkbox" at bounding box center [59, 207] width 33 height 33
checkbox input "true"
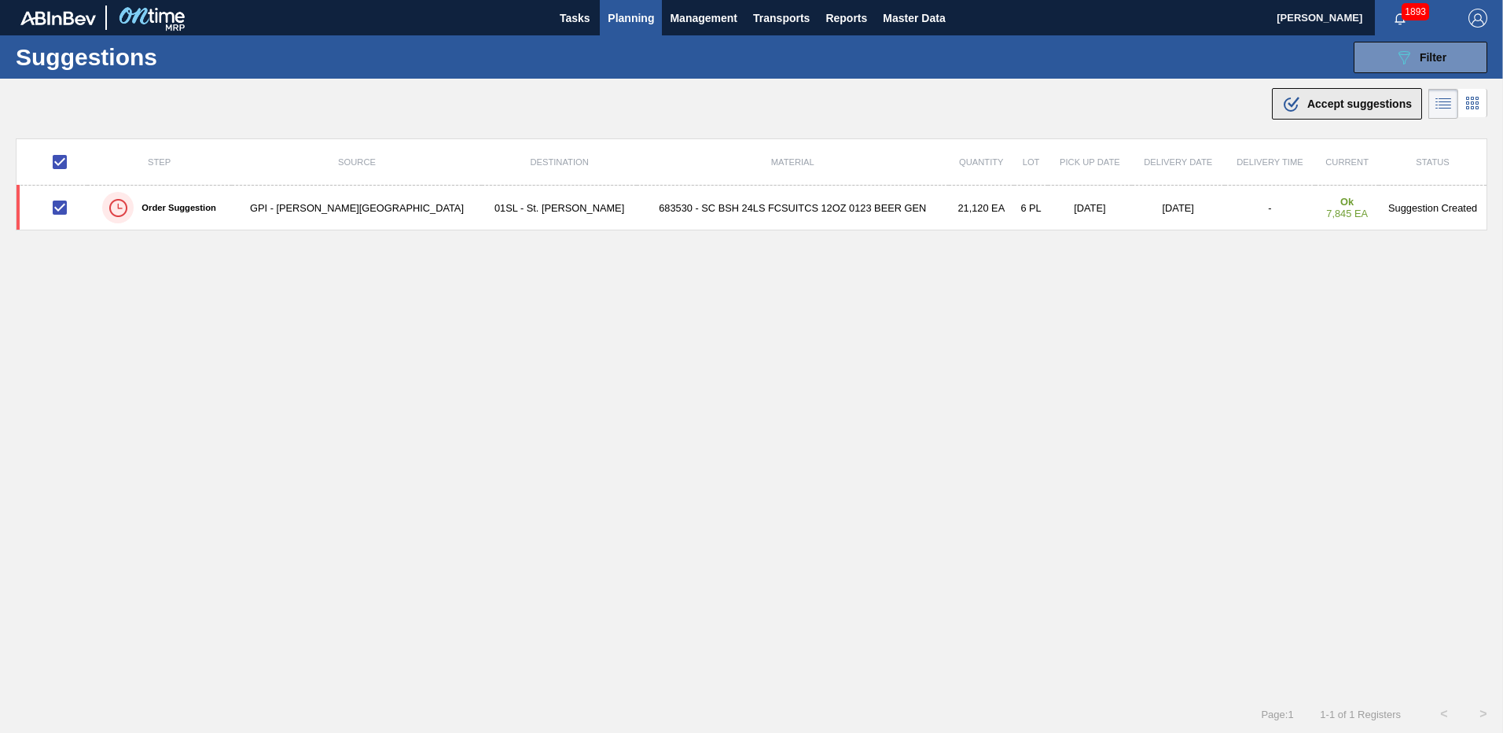
click at [1295, 101] on icon ".b{fill:var(--color-action-default)}" at bounding box center [1291, 103] width 19 height 19
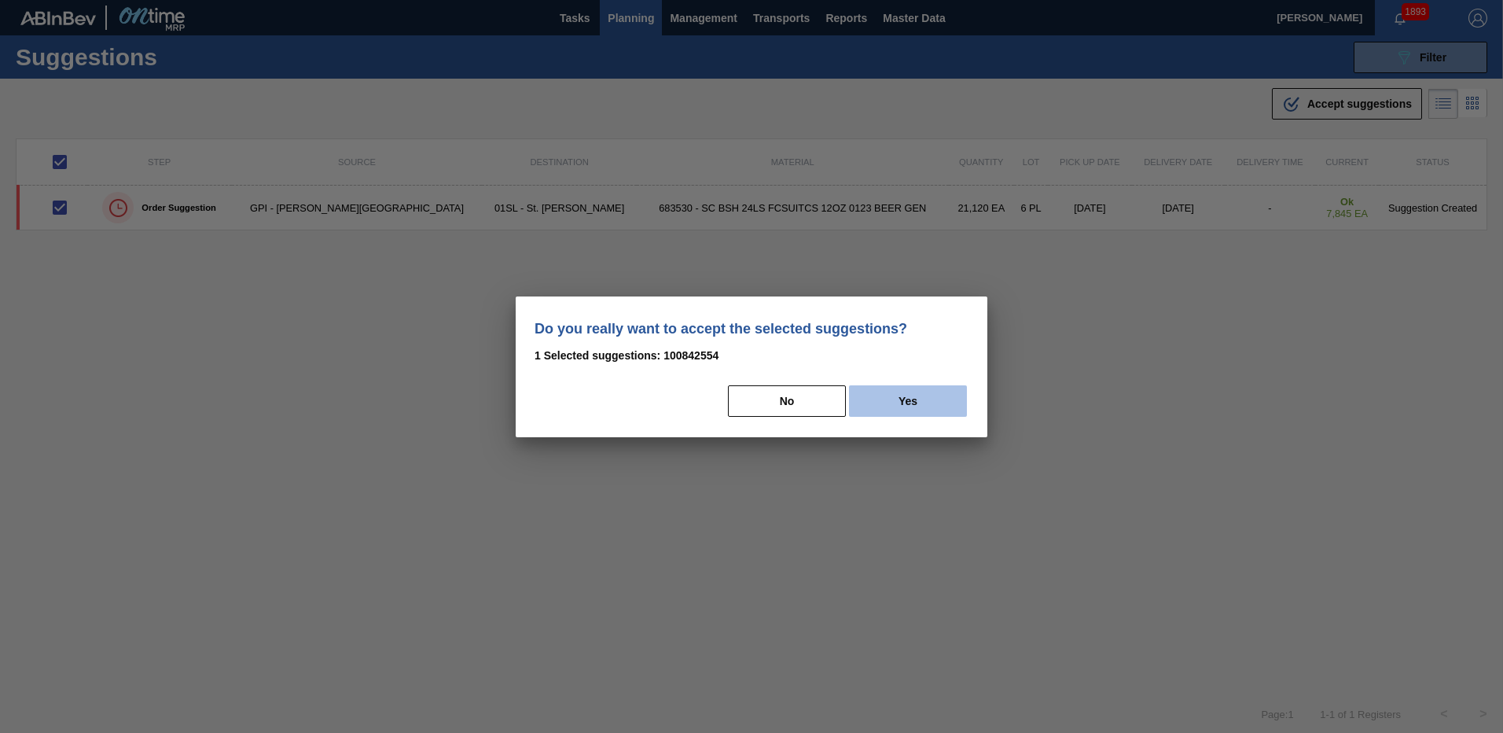
click at [908, 396] on button "Yes" at bounding box center [908, 400] width 118 height 31
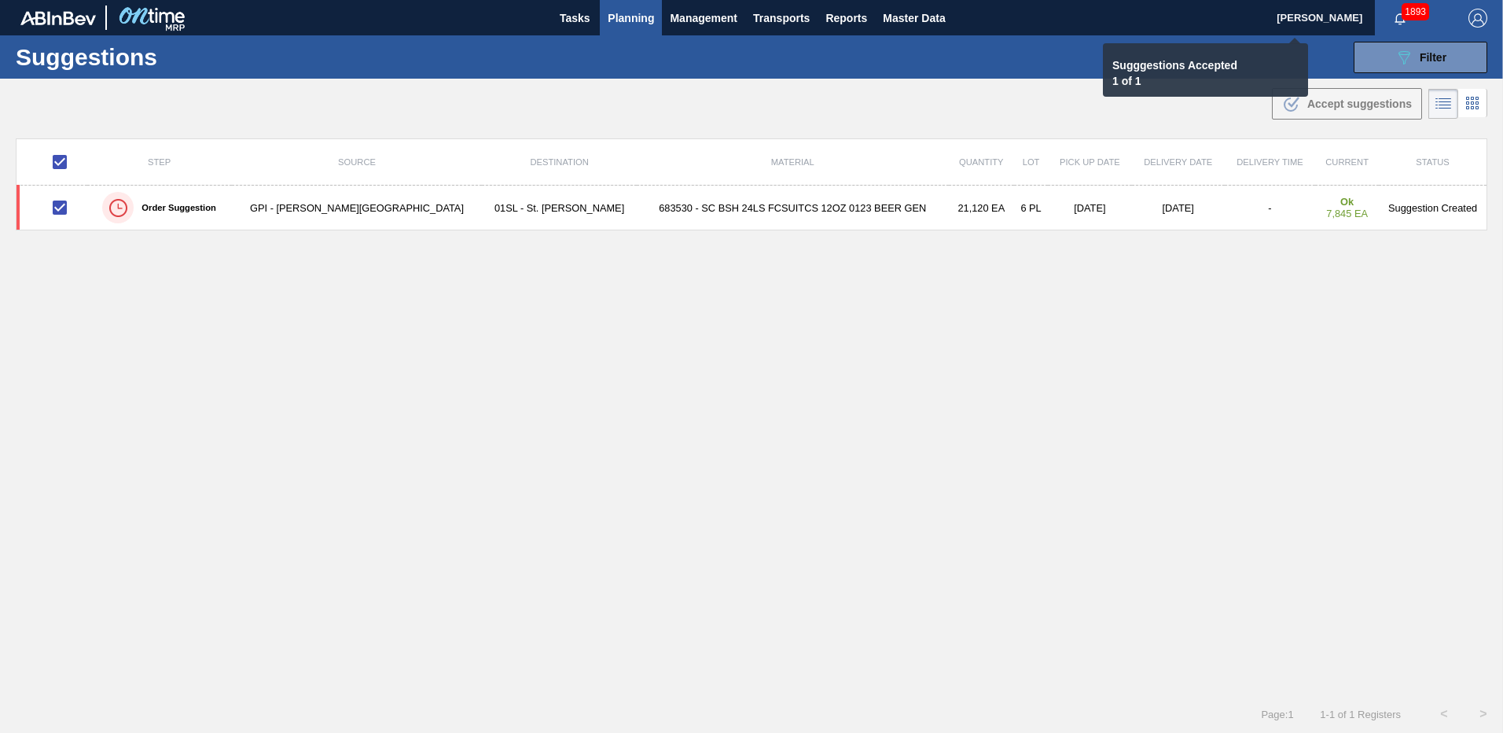
checkbox input "false"
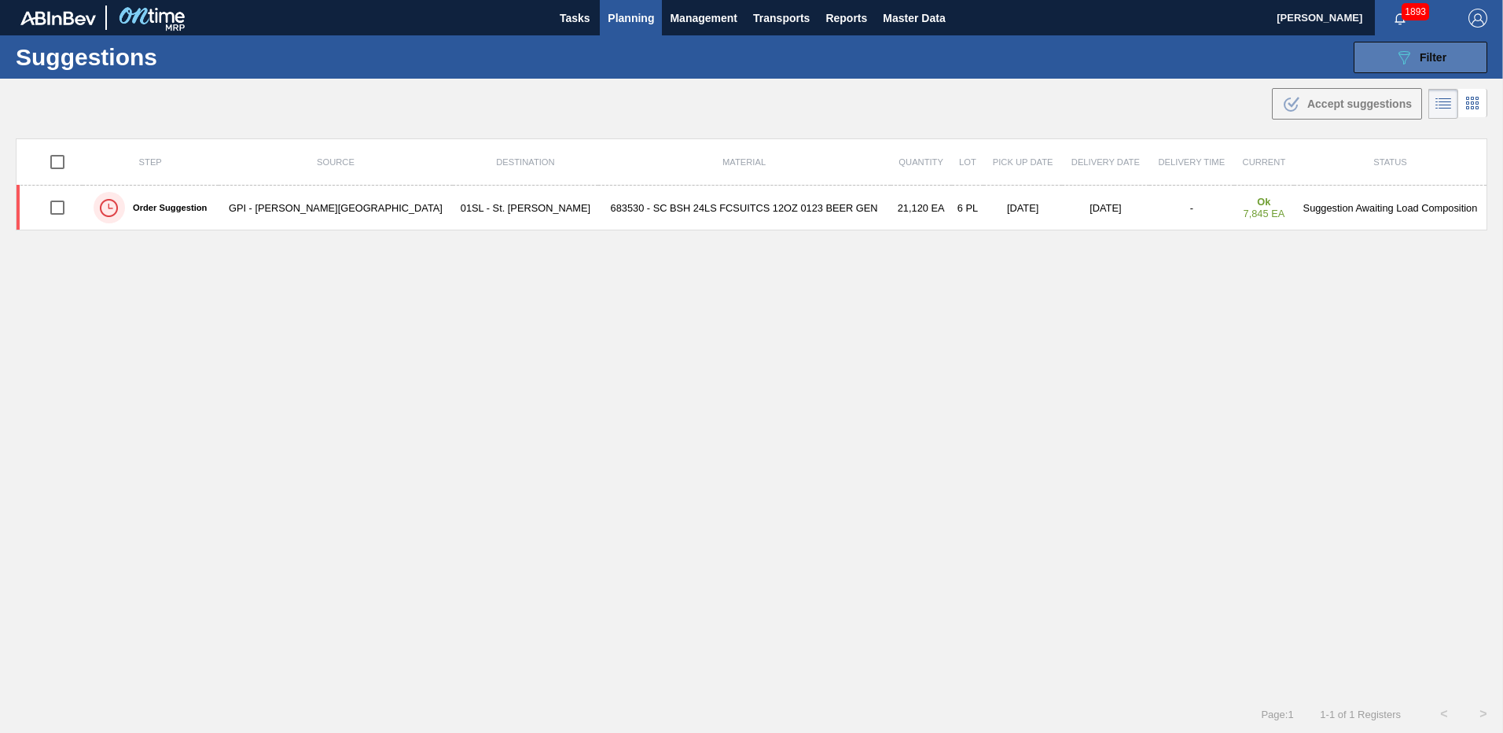
click at [1406, 49] on icon "089F7B8B-B2A5-4AFE-B5C0-19BA573D28AC" at bounding box center [1403, 57] width 19 height 19
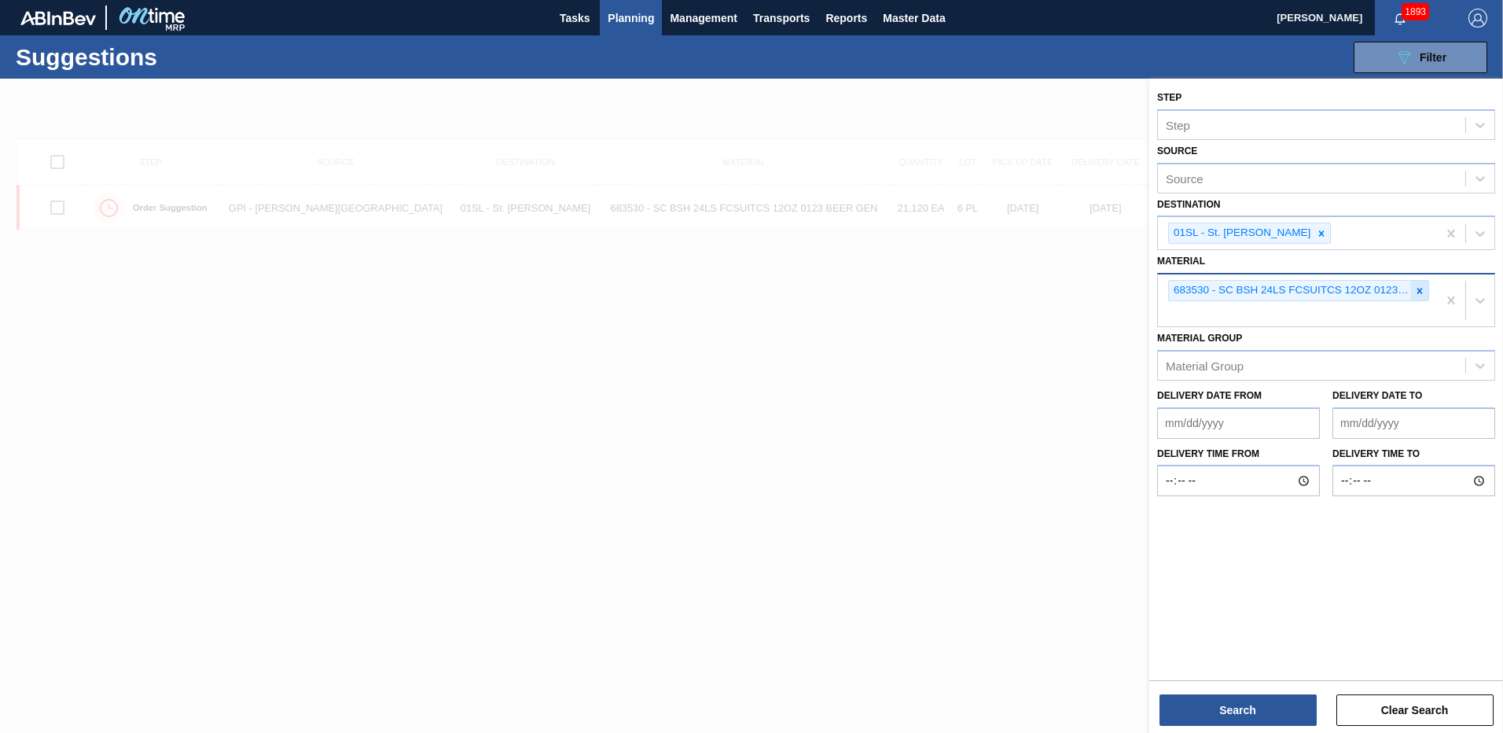
click at [1414, 287] on icon at bounding box center [1419, 290] width 11 height 11
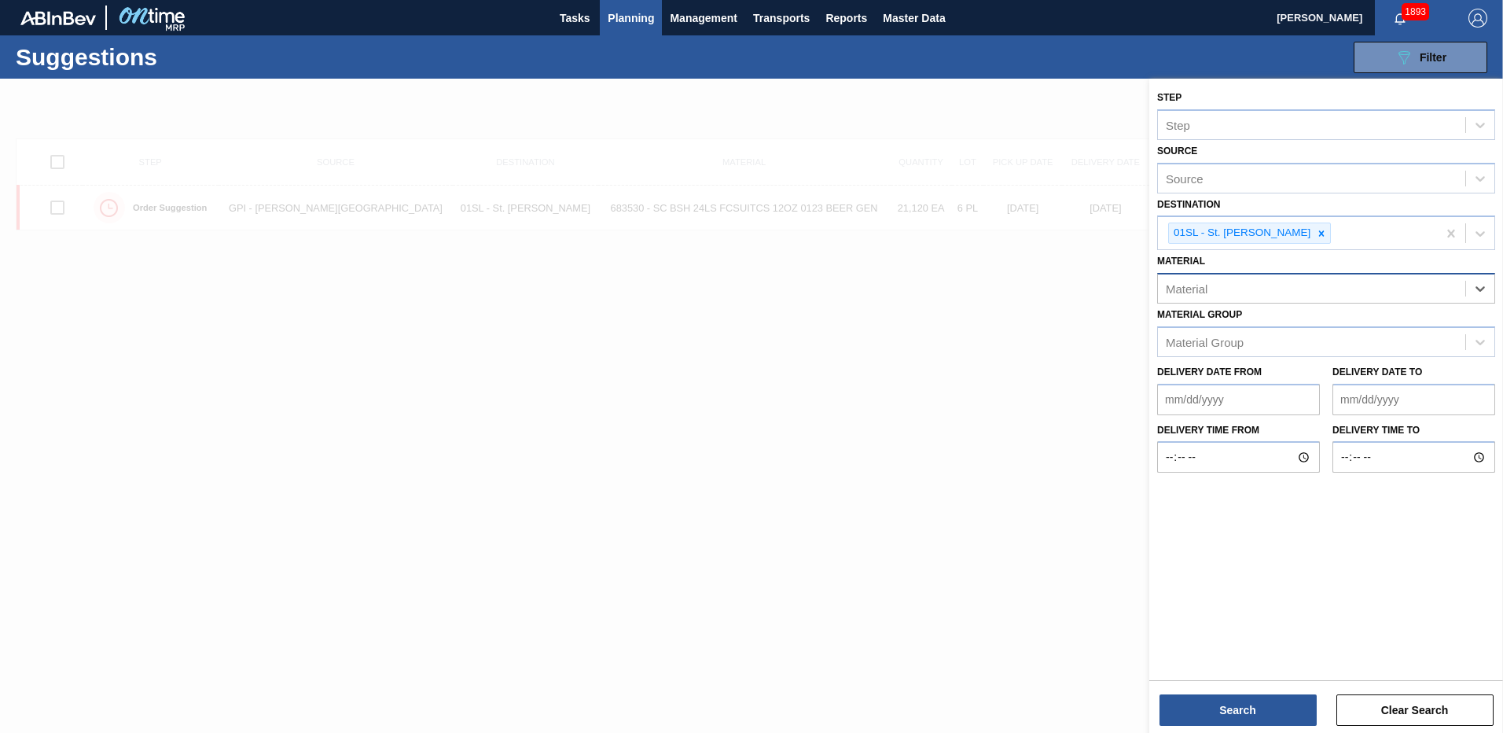
click at [1302, 289] on div "Material" at bounding box center [1311, 288] width 307 height 23
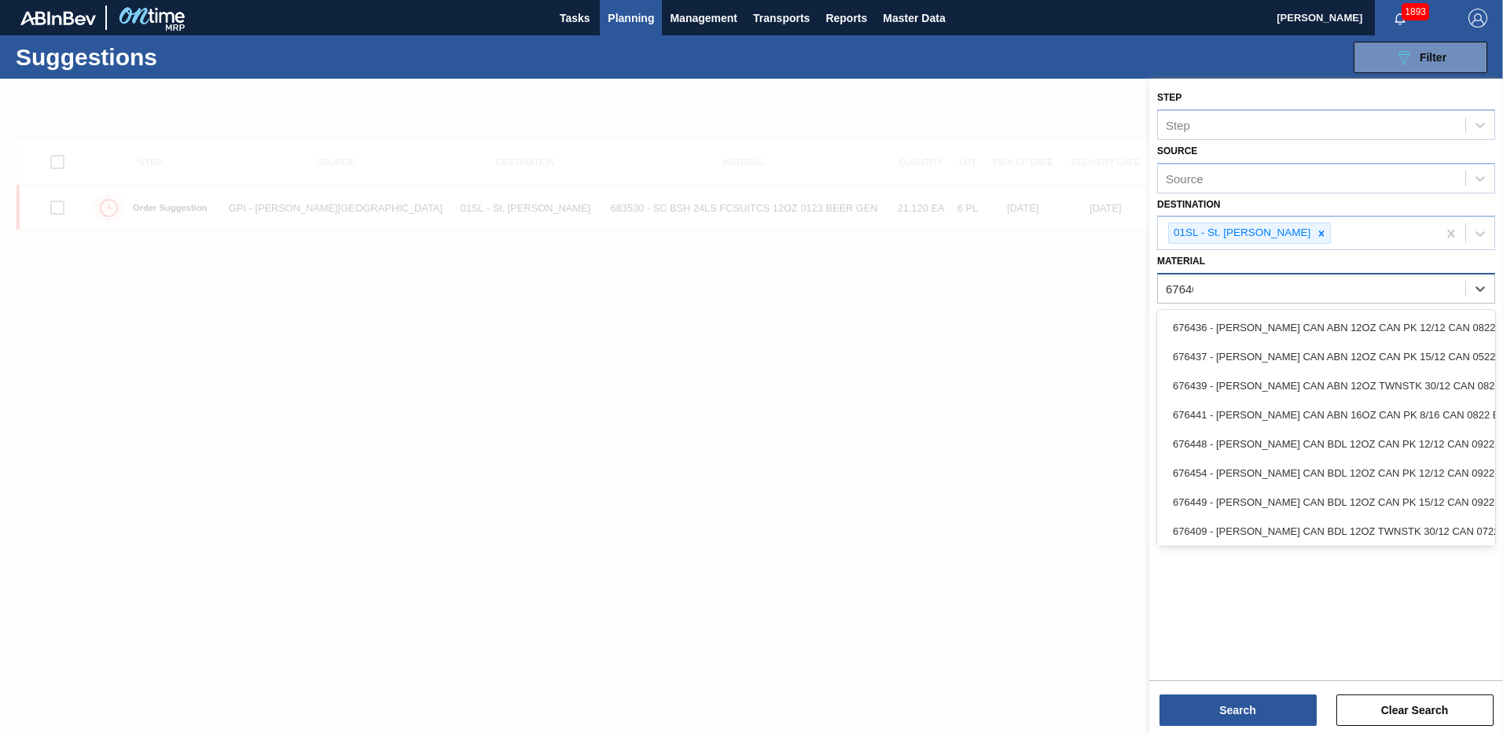
type input "676469"
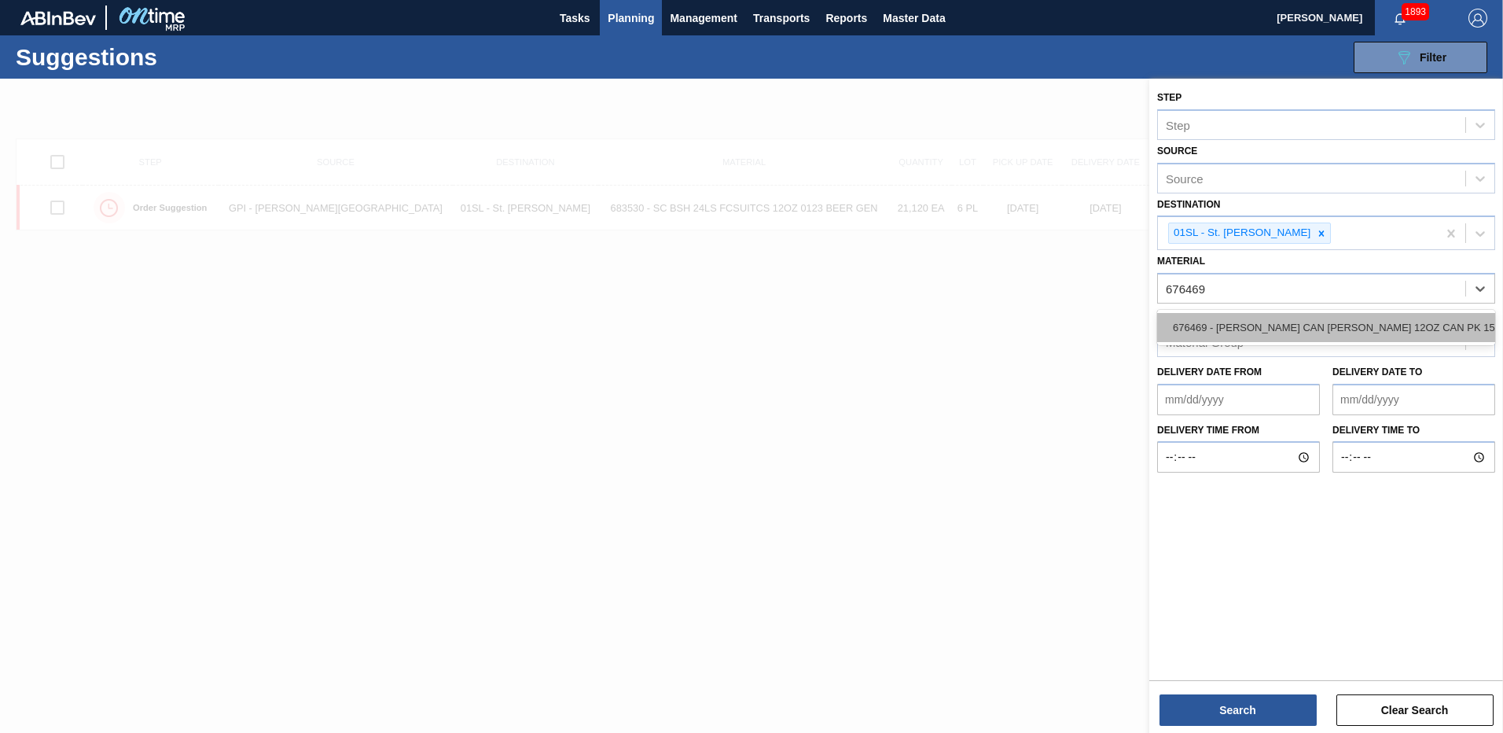
click at [1295, 314] on div "676469 - [PERSON_NAME] CAN [PERSON_NAME] 12OZ CAN PK 15/12 CAN 0922" at bounding box center [1326, 327] width 338 height 29
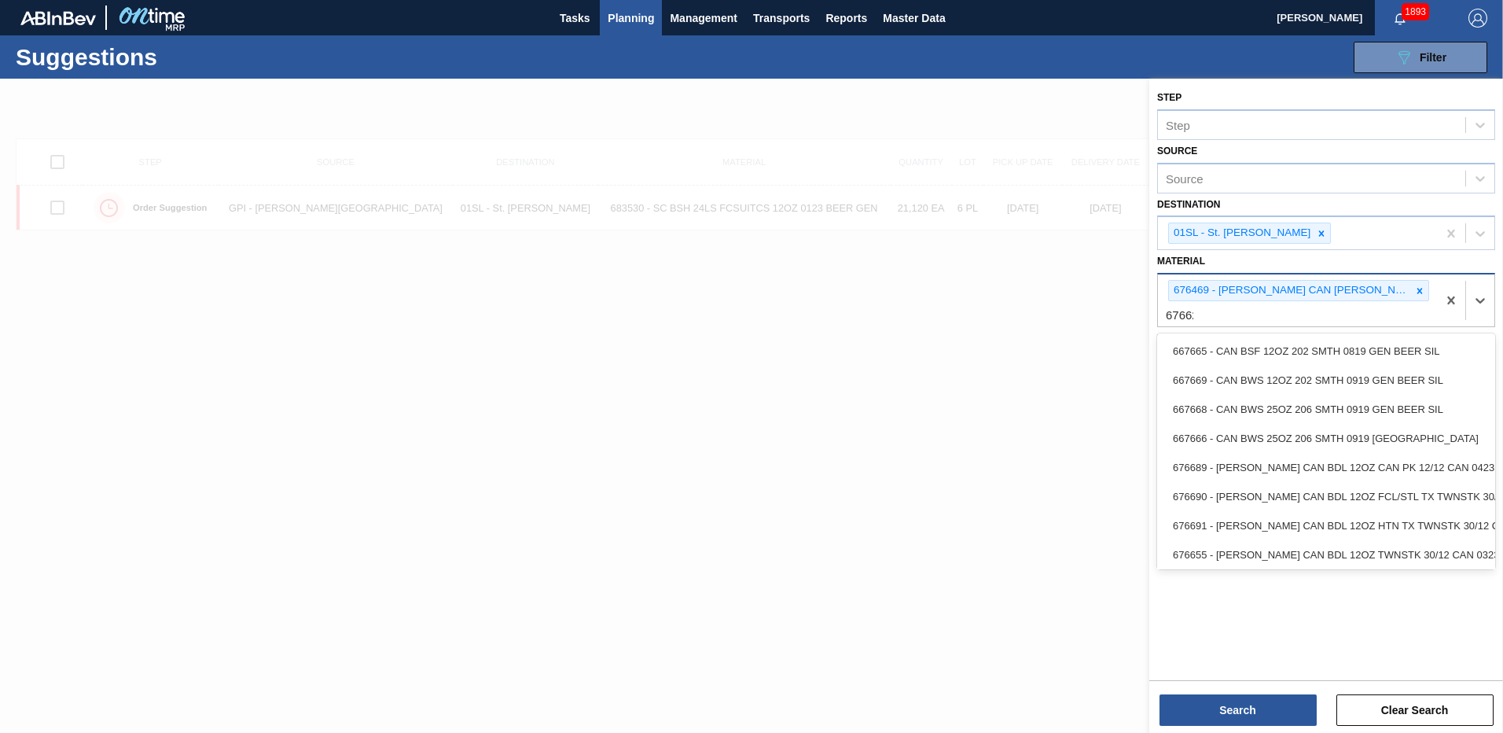
type input "676623"
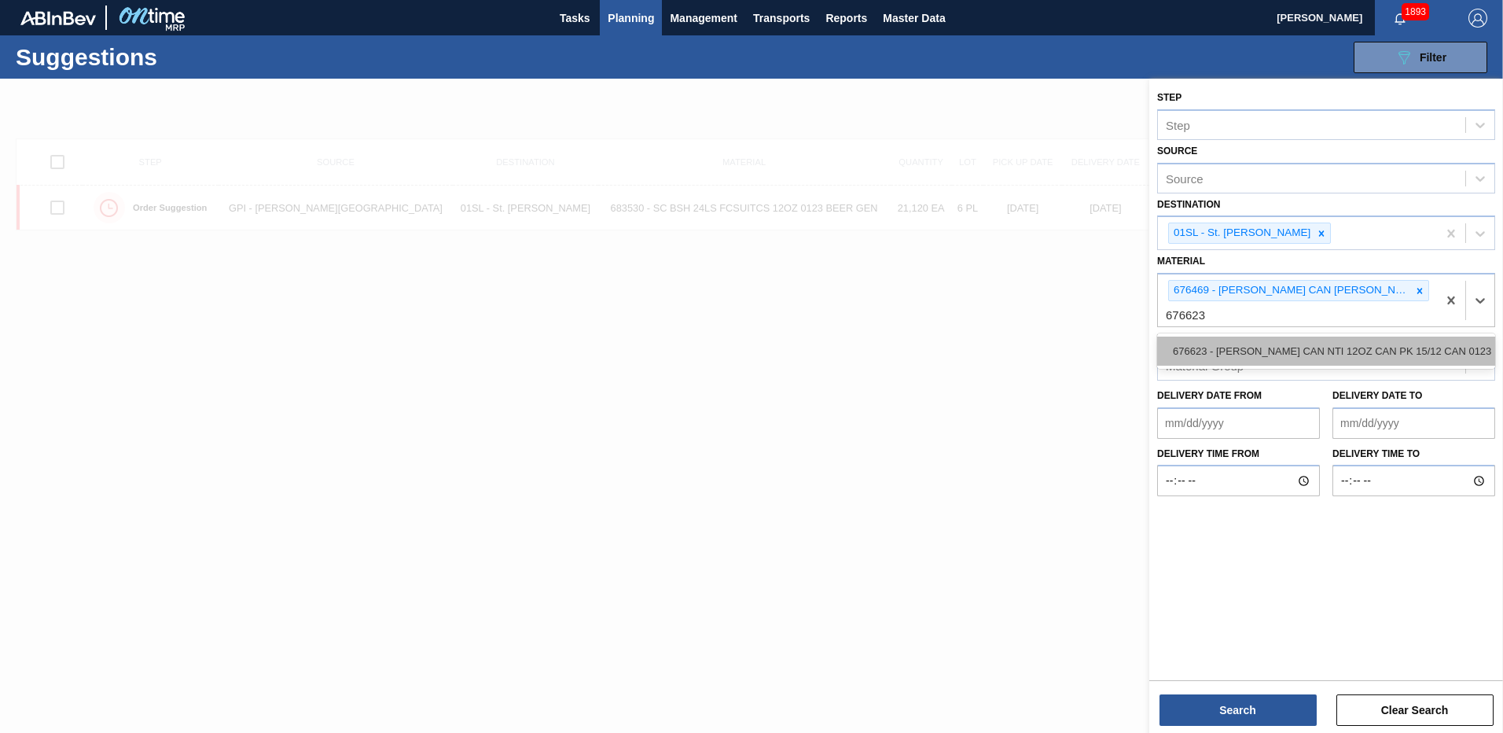
click at [1273, 338] on div "676623 - [PERSON_NAME] CAN NTI 12OZ CAN PK 15/12 CAN 0123" at bounding box center [1326, 350] width 338 height 29
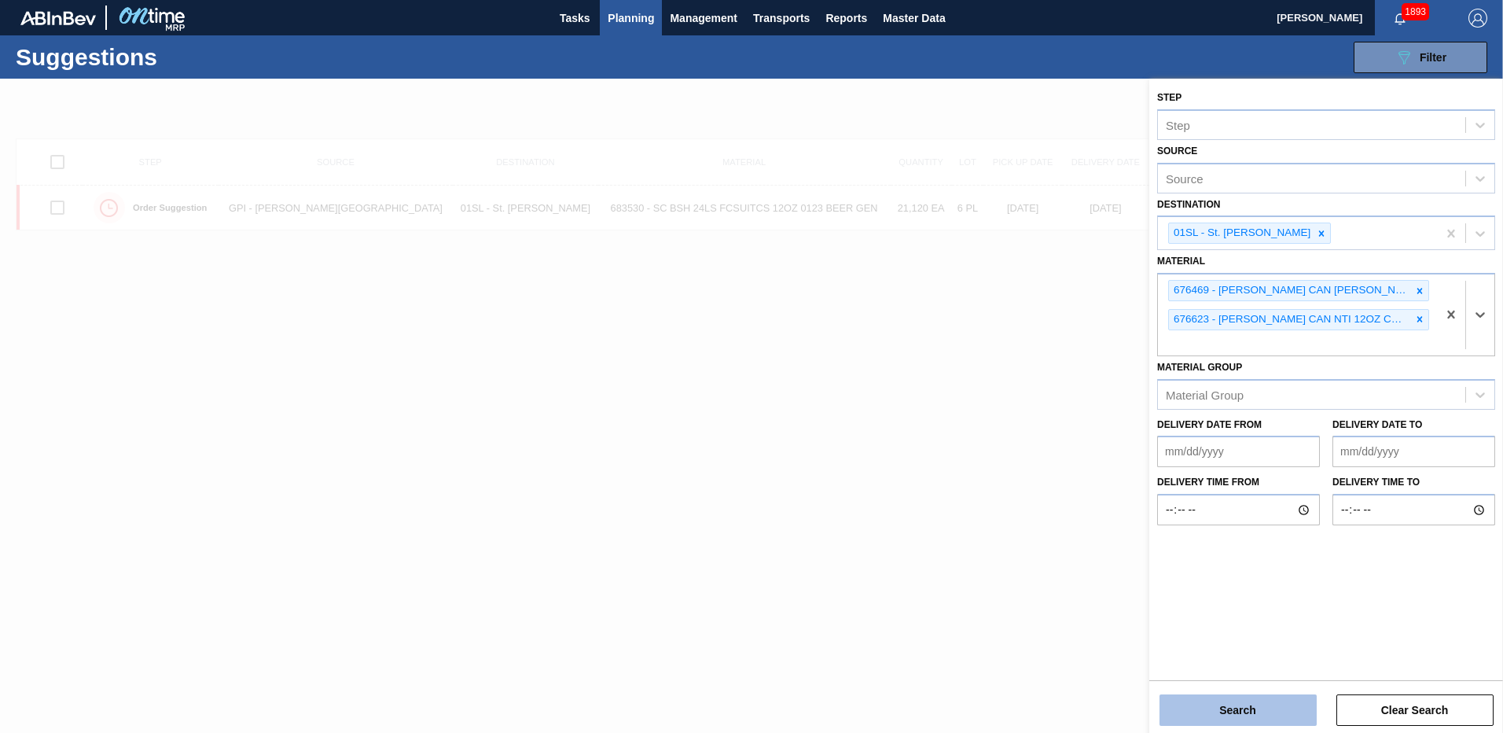
click at [1232, 705] on button "Search" at bounding box center [1237, 709] width 157 height 31
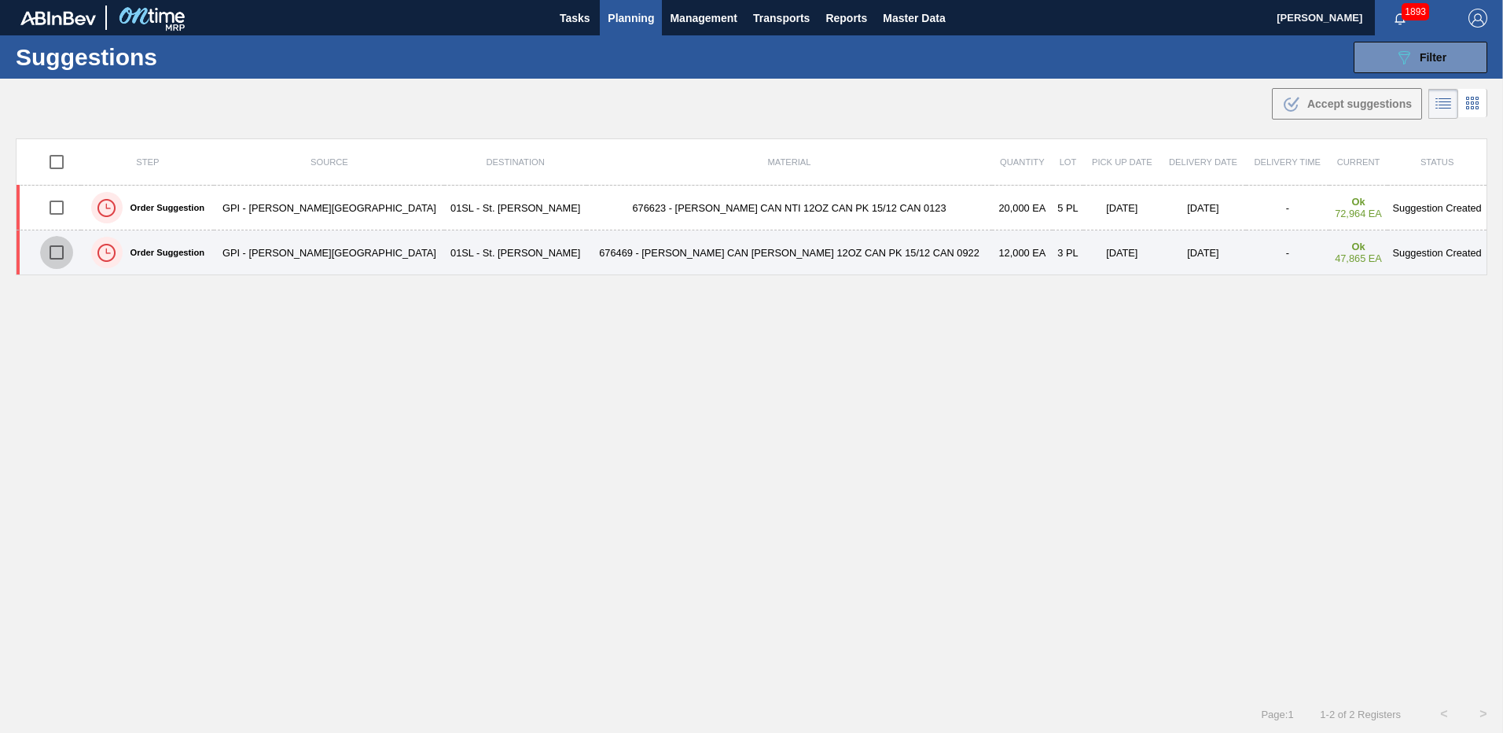
click at [64, 246] on input "checkbox" at bounding box center [56, 252] width 33 height 33
checkbox input "true"
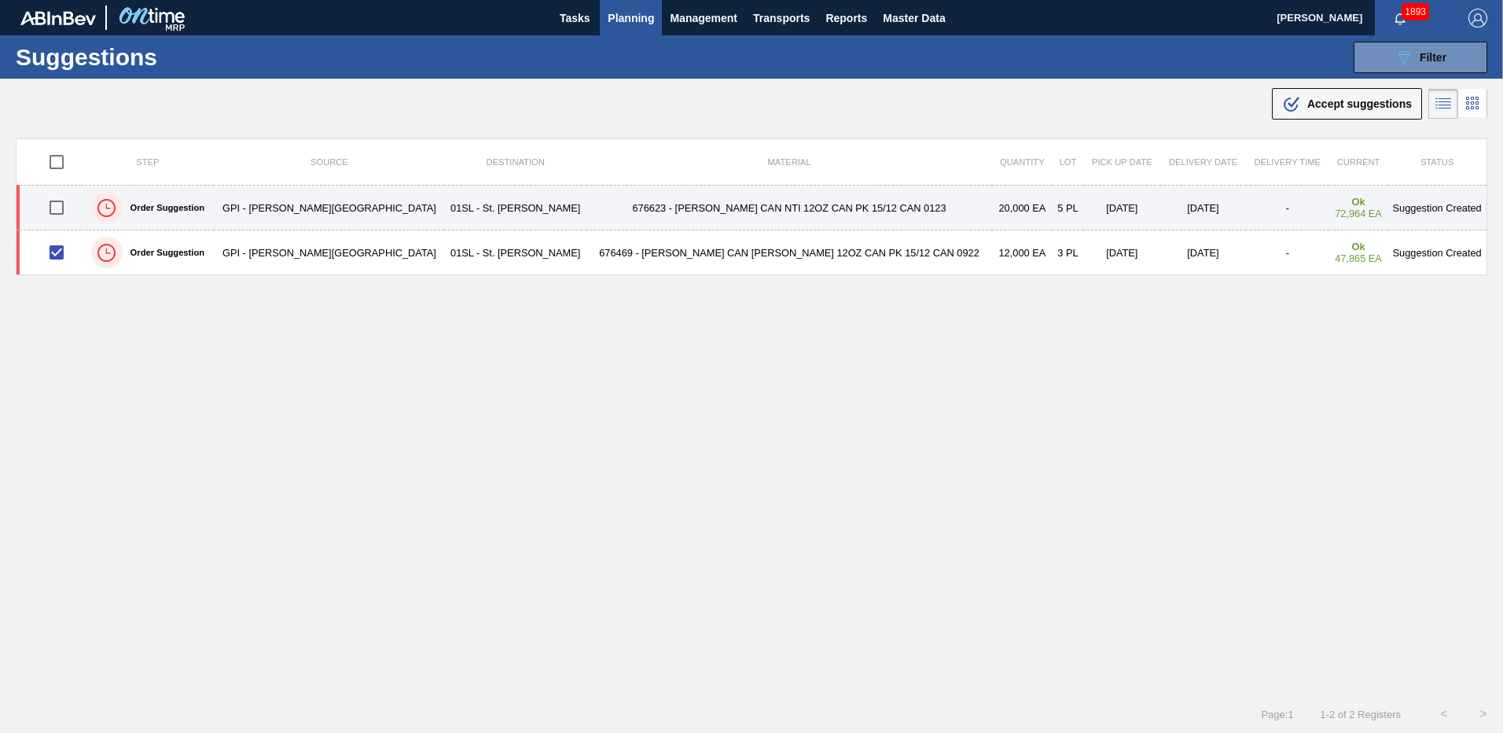
click at [66, 217] on input "checkbox" at bounding box center [56, 207] width 33 height 33
checkbox input "true"
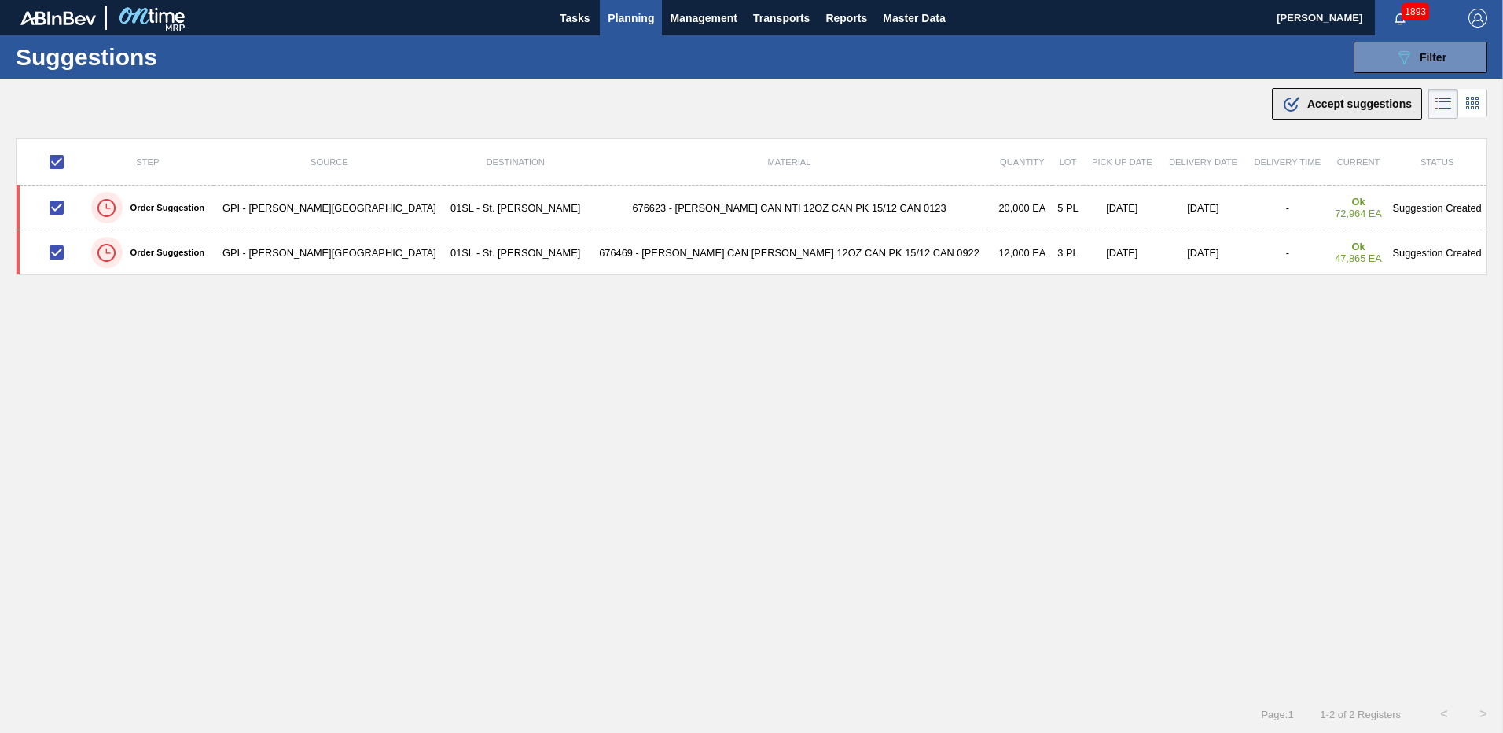
click at [1321, 101] on span "Accept suggestions" at bounding box center [1359, 103] width 105 height 13
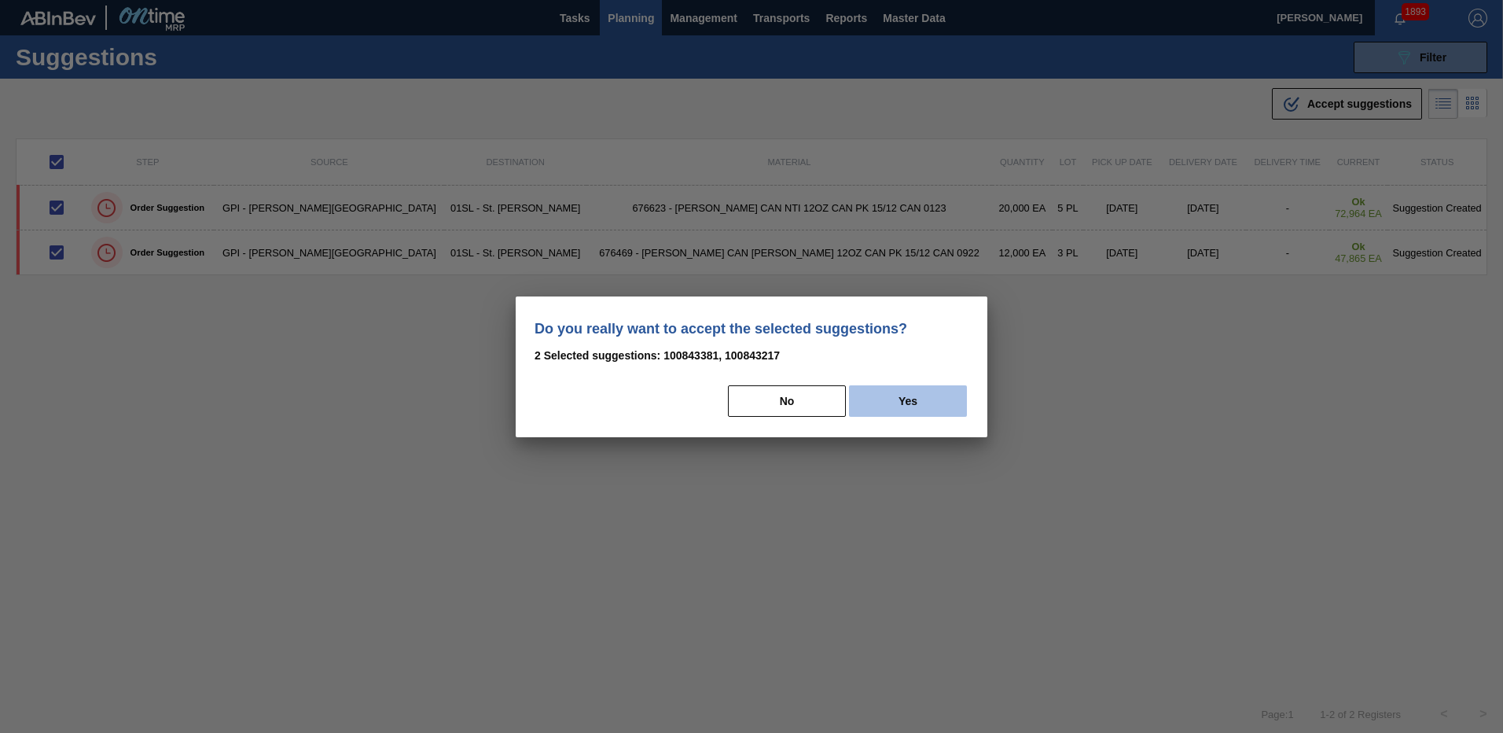
click at [906, 402] on button "Yes" at bounding box center [908, 400] width 118 height 31
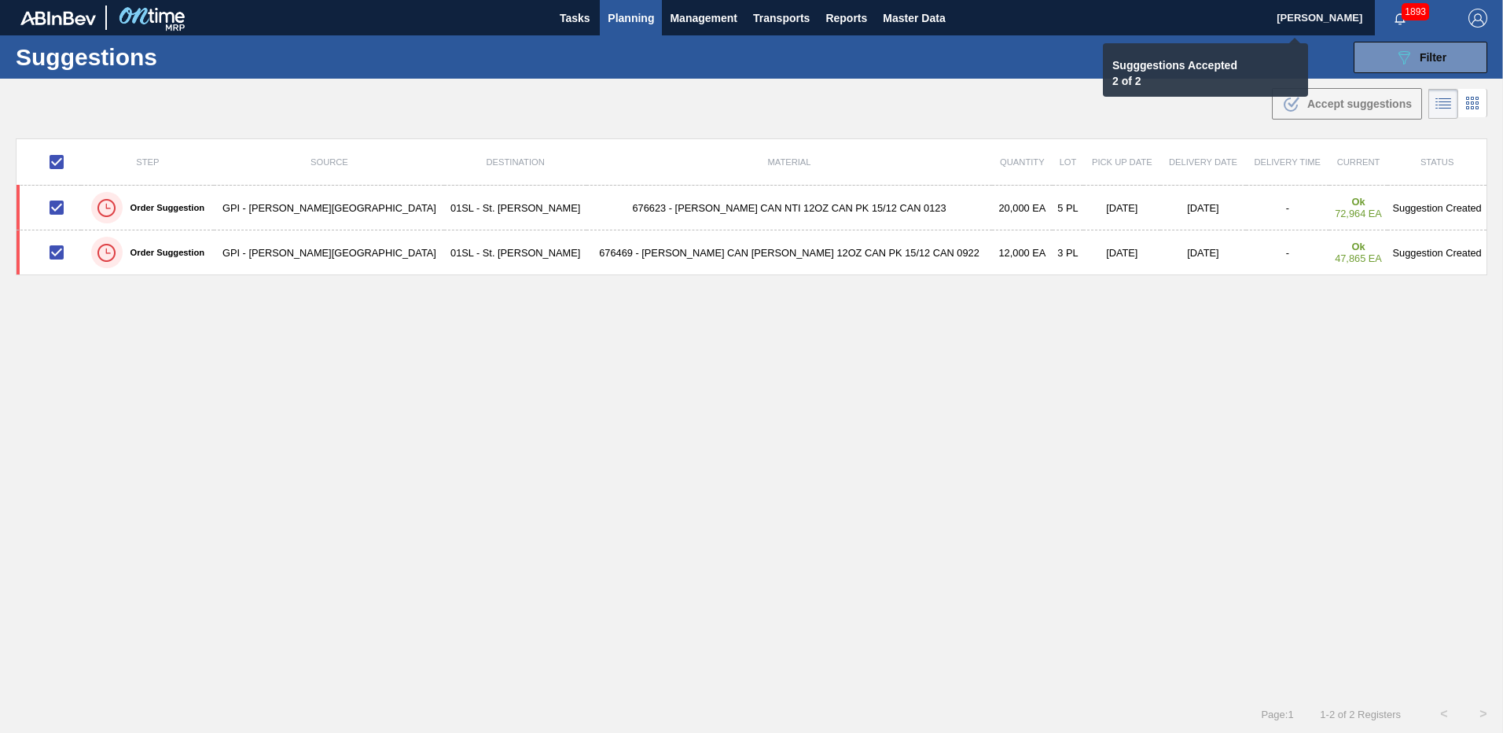
checkbox input "false"
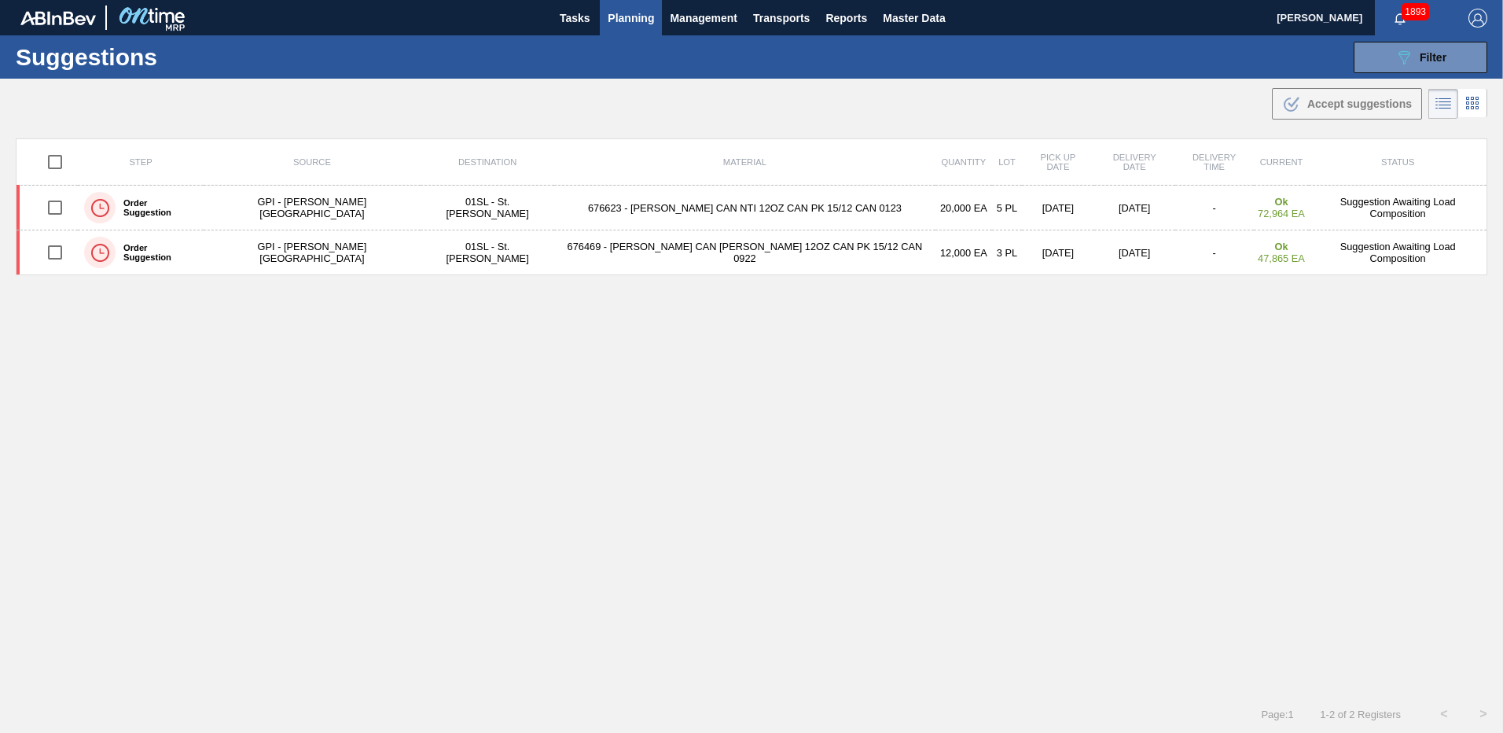
click at [1401, 62] on icon at bounding box center [1404, 57] width 12 height 13
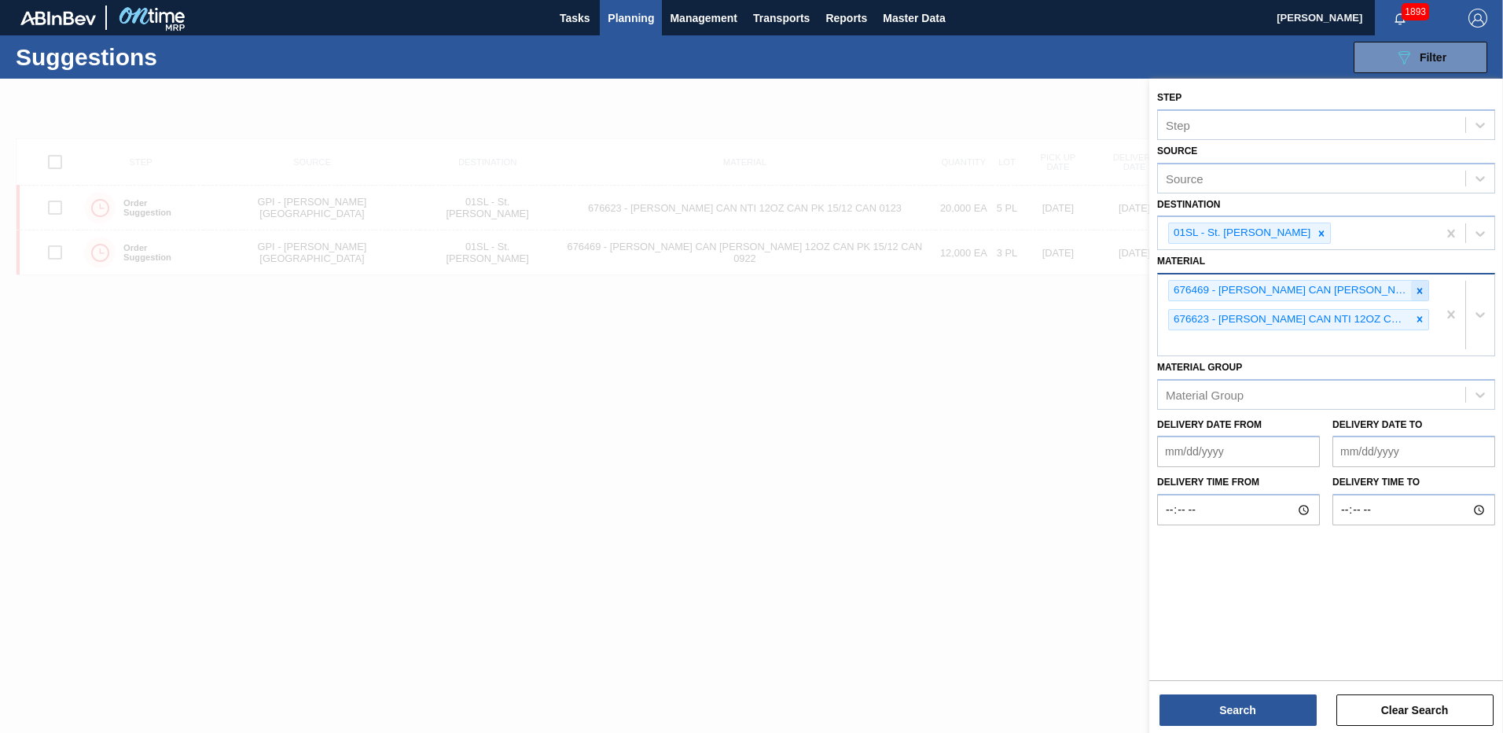
click at [1420, 290] on icon at bounding box center [1420, 291] width 6 height 6
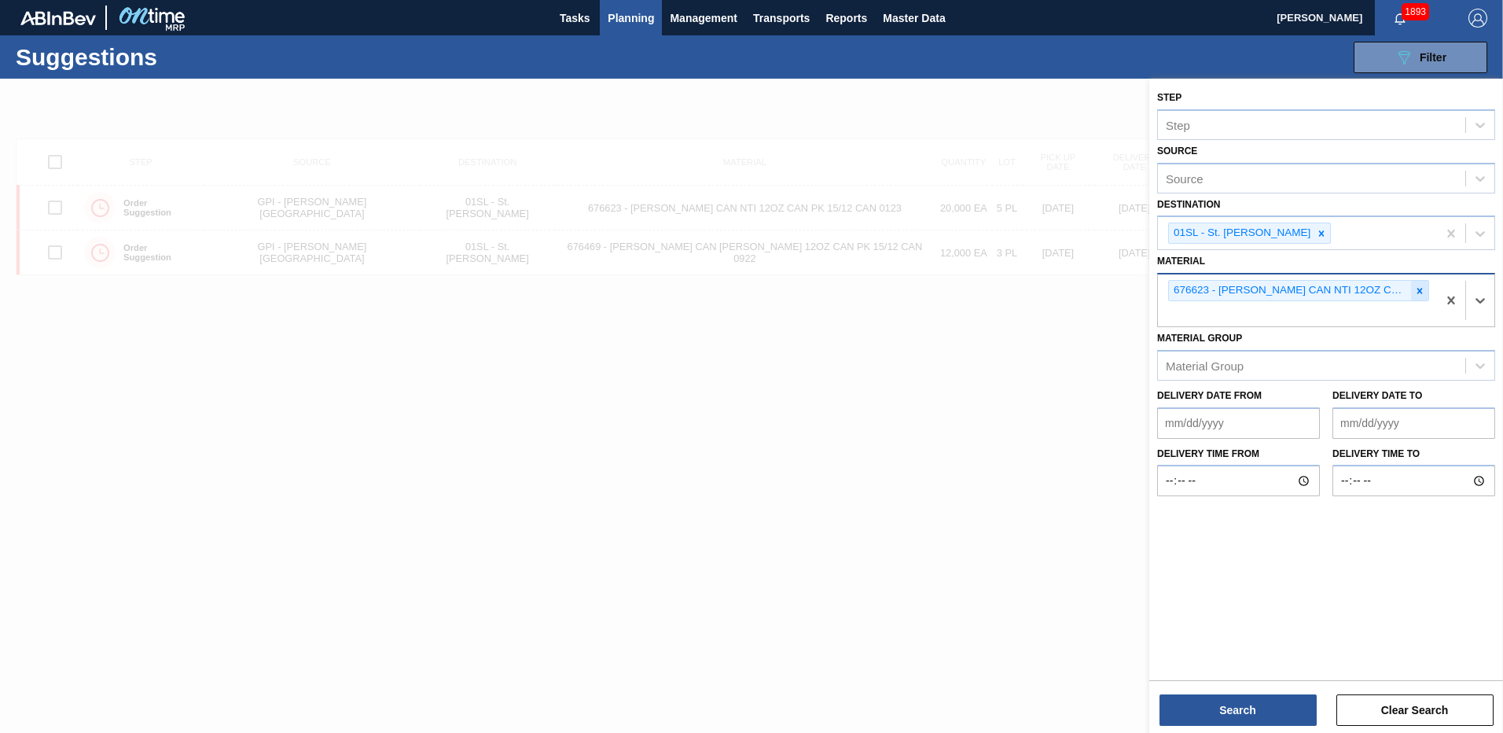
click at [1418, 293] on icon at bounding box center [1420, 291] width 6 height 6
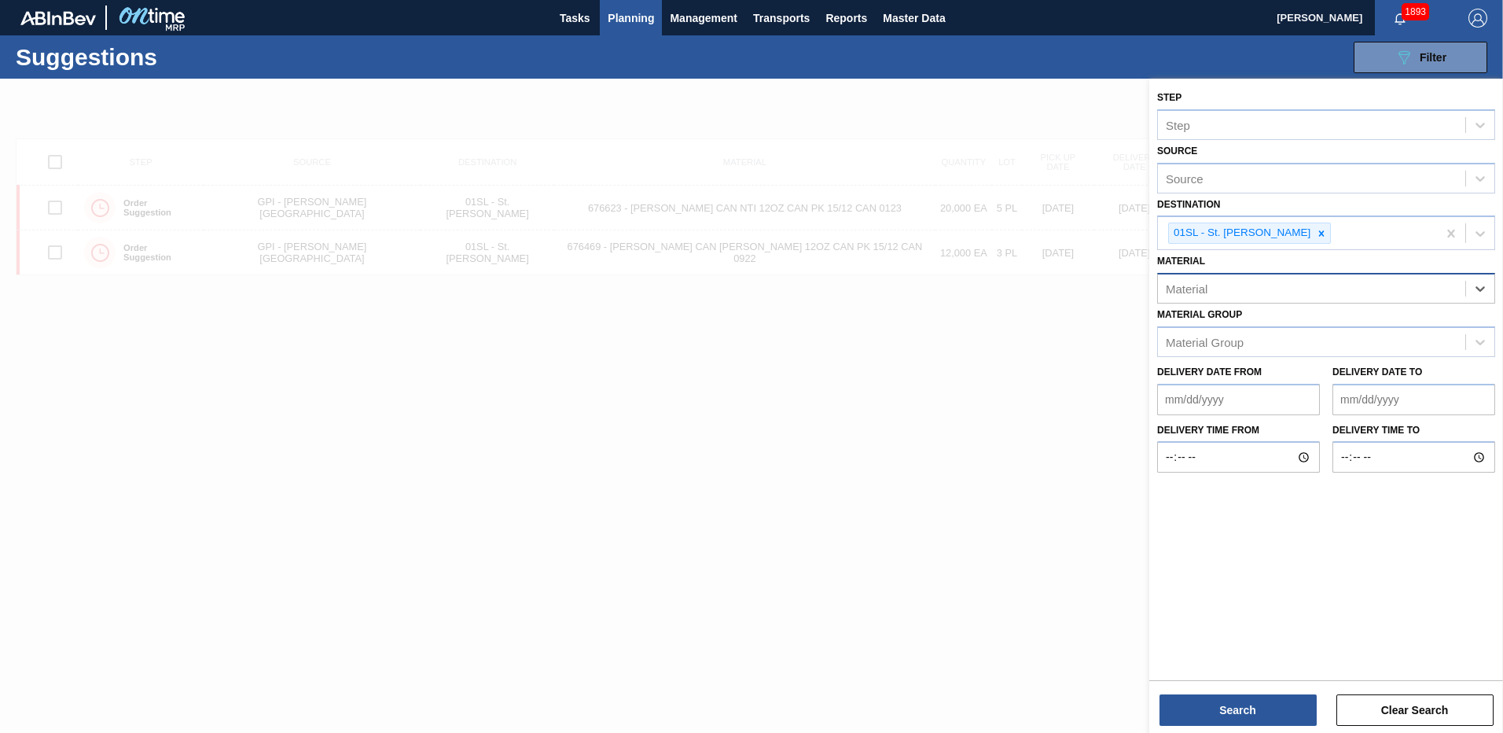
click at [1265, 290] on div "Material" at bounding box center [1311, 288] width 307 height 23
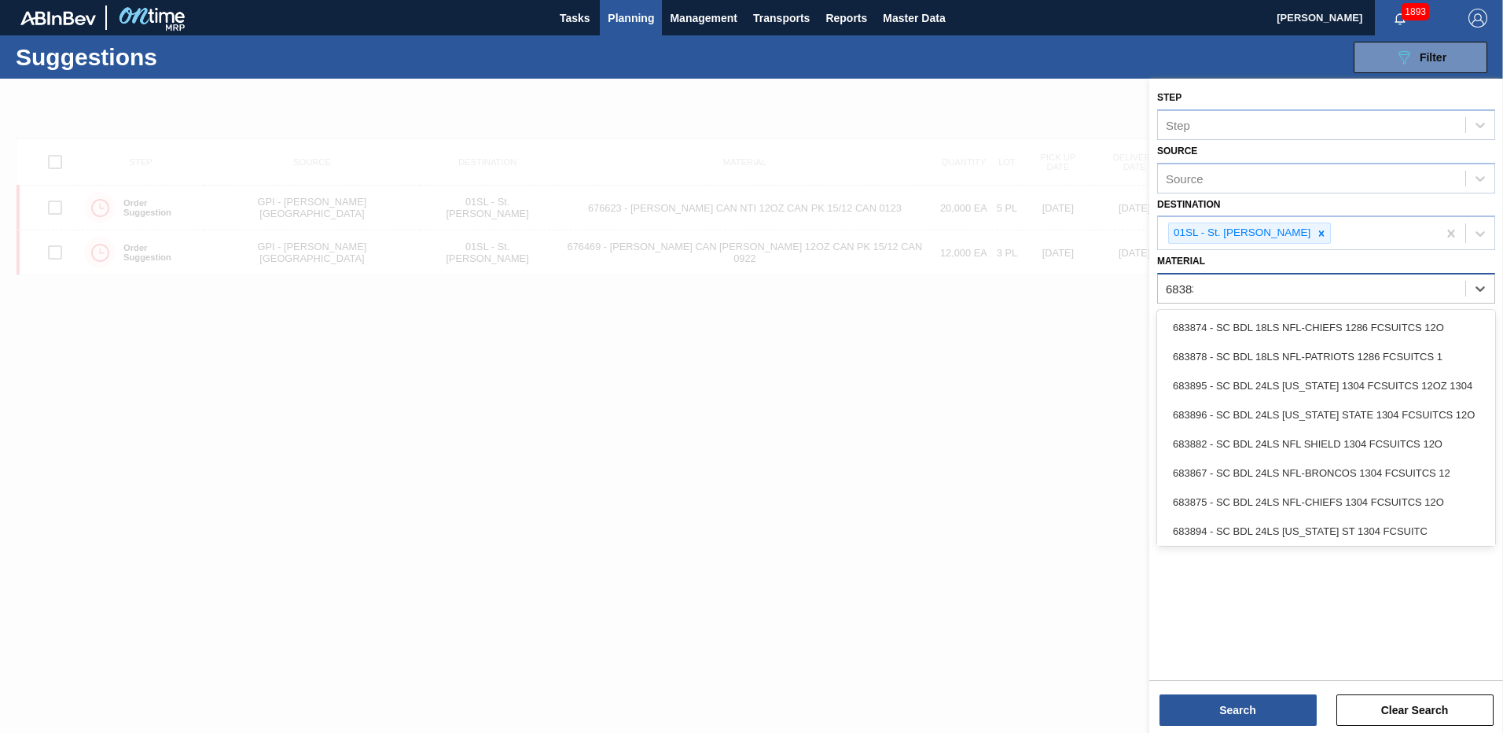
type input "683838"
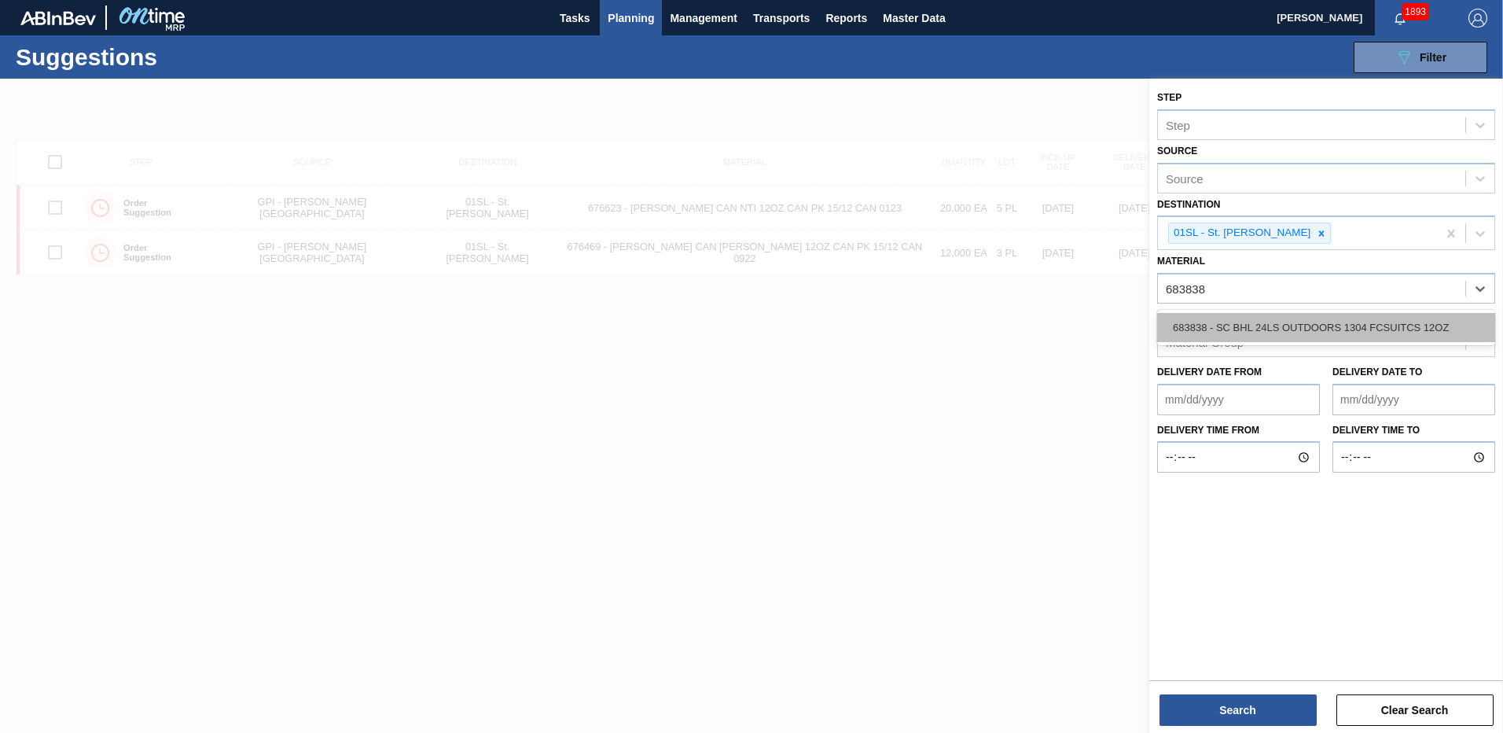
click at [1271, 314] on div "683838 - SC BHL 24LS OUTDOORS 1304 FCSUITCS 12OZ" at bounding box center [1326, 327] width 338 height 29
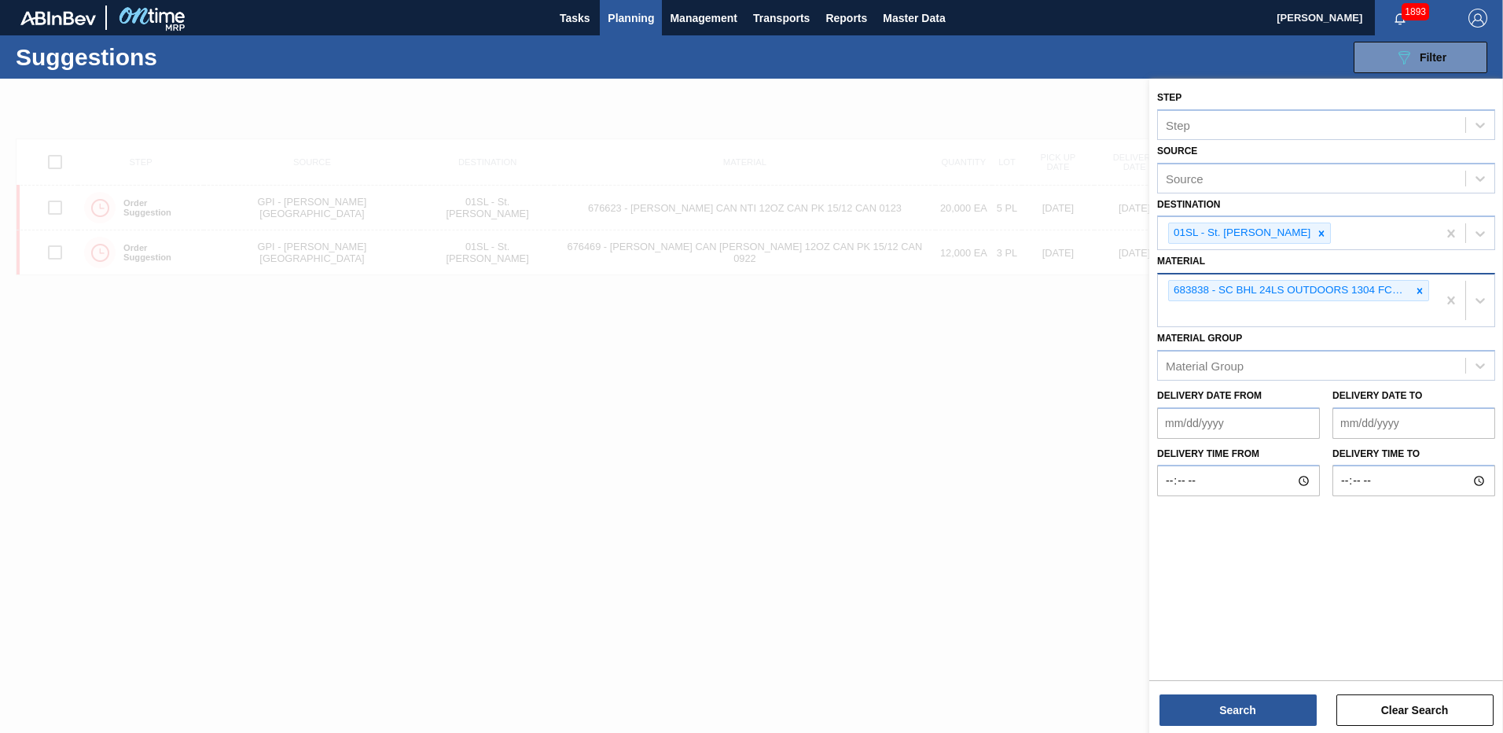
click at [1207, 322] on div "683838 - SC BHL 24LS OUTDOORS 1304 FCSUITCS 12OZ" at bounding box center [1297, 300] width 279 height 52
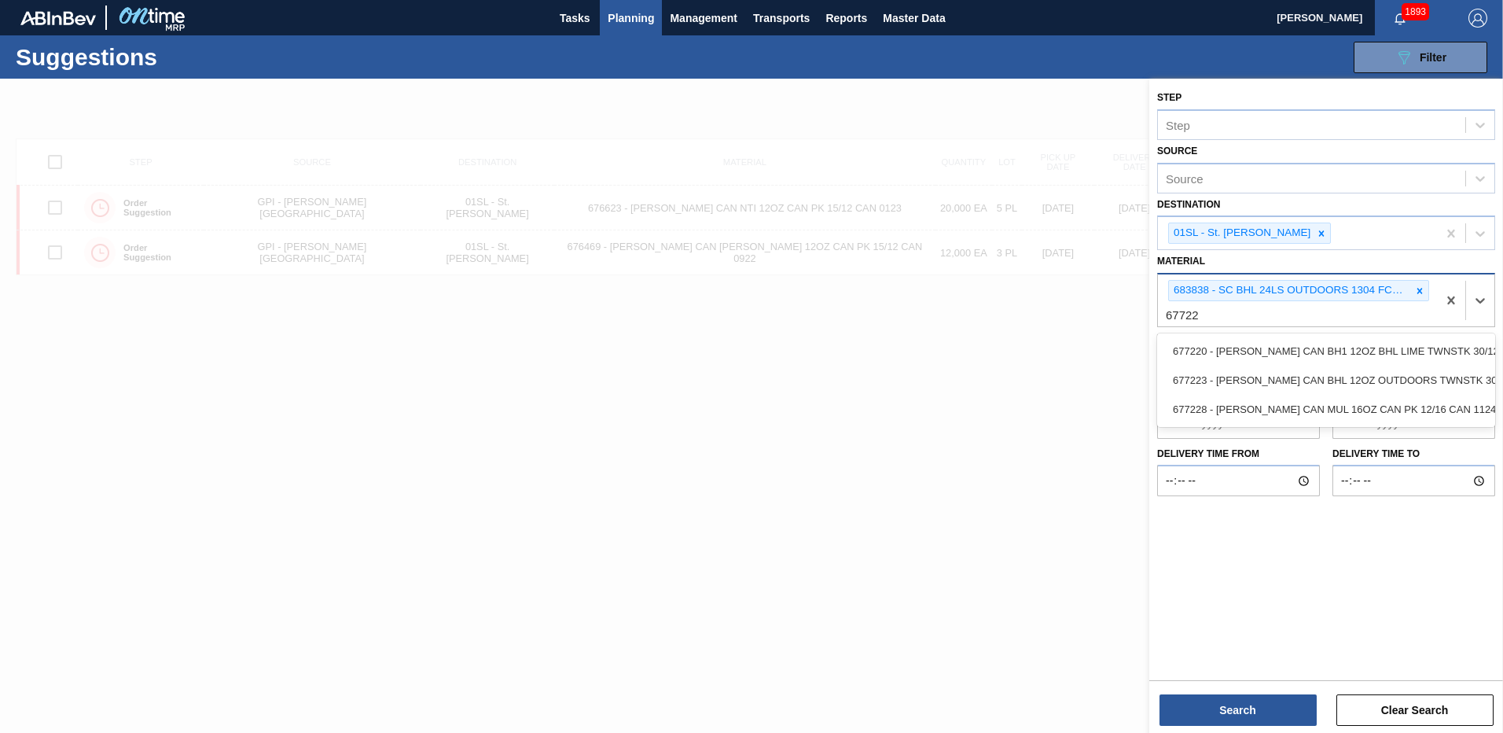
type input "677223"
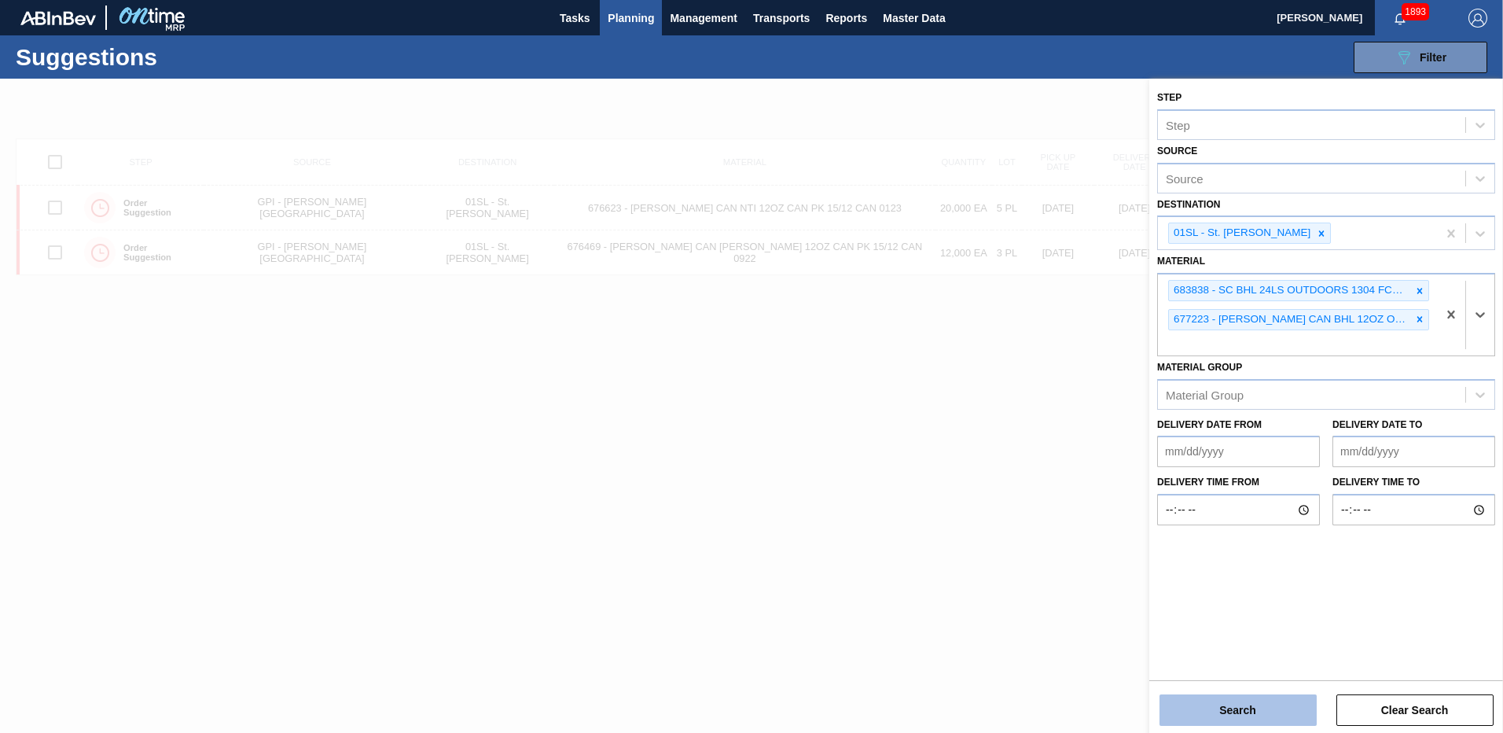
click at [1211, 698] on button "Search" at bounding box center [1237, 709] width 157 height 31
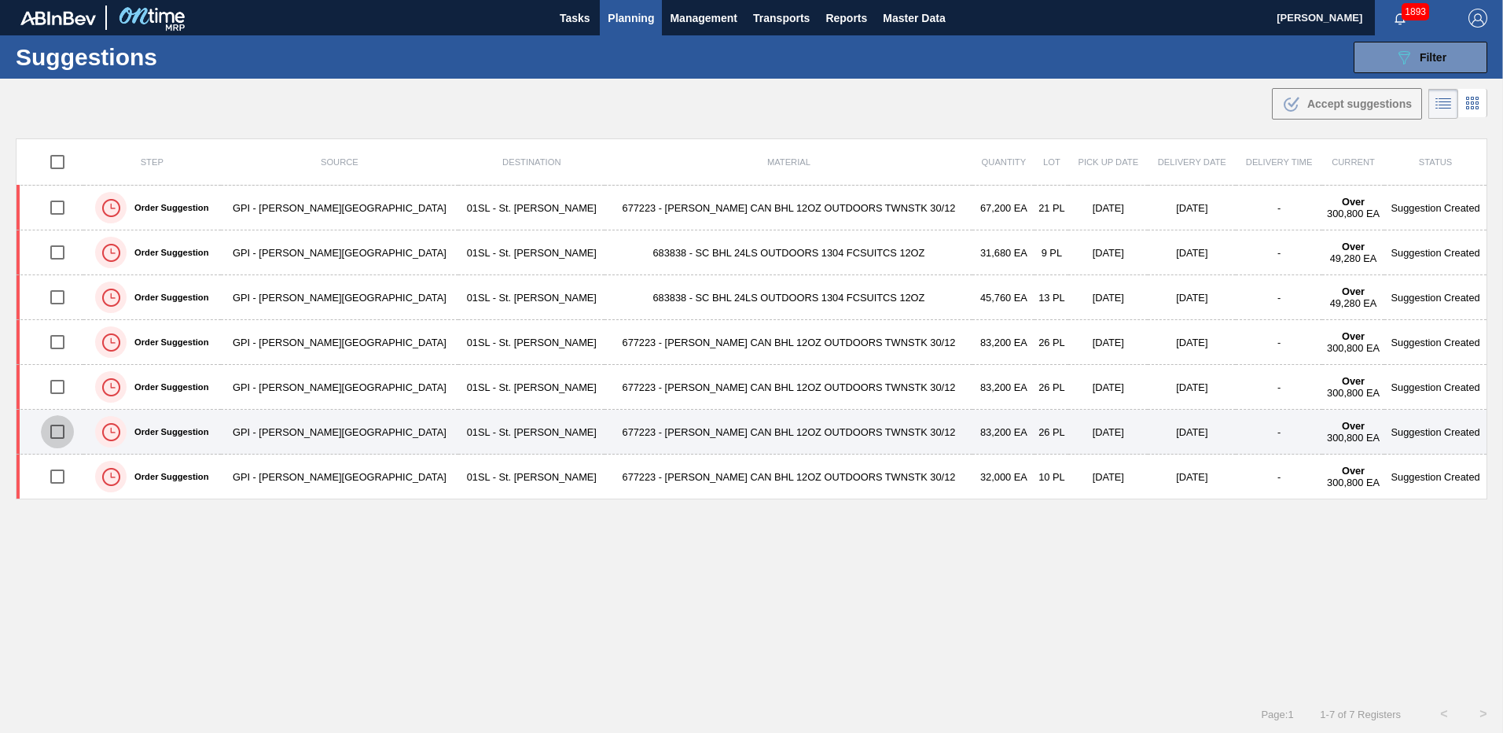
click at [68, 429] on input "checkbox" at bounding box center [57, 431] width 33 height 33
checkbox input "true"
drag, startPoint x: 63, startPoint y: 347, endPoint x: 191, endPoint y: 425, distance: 149.9
click at [63, 347] on input "checkbox" at bounding box center [57, 341] width 33 height 33
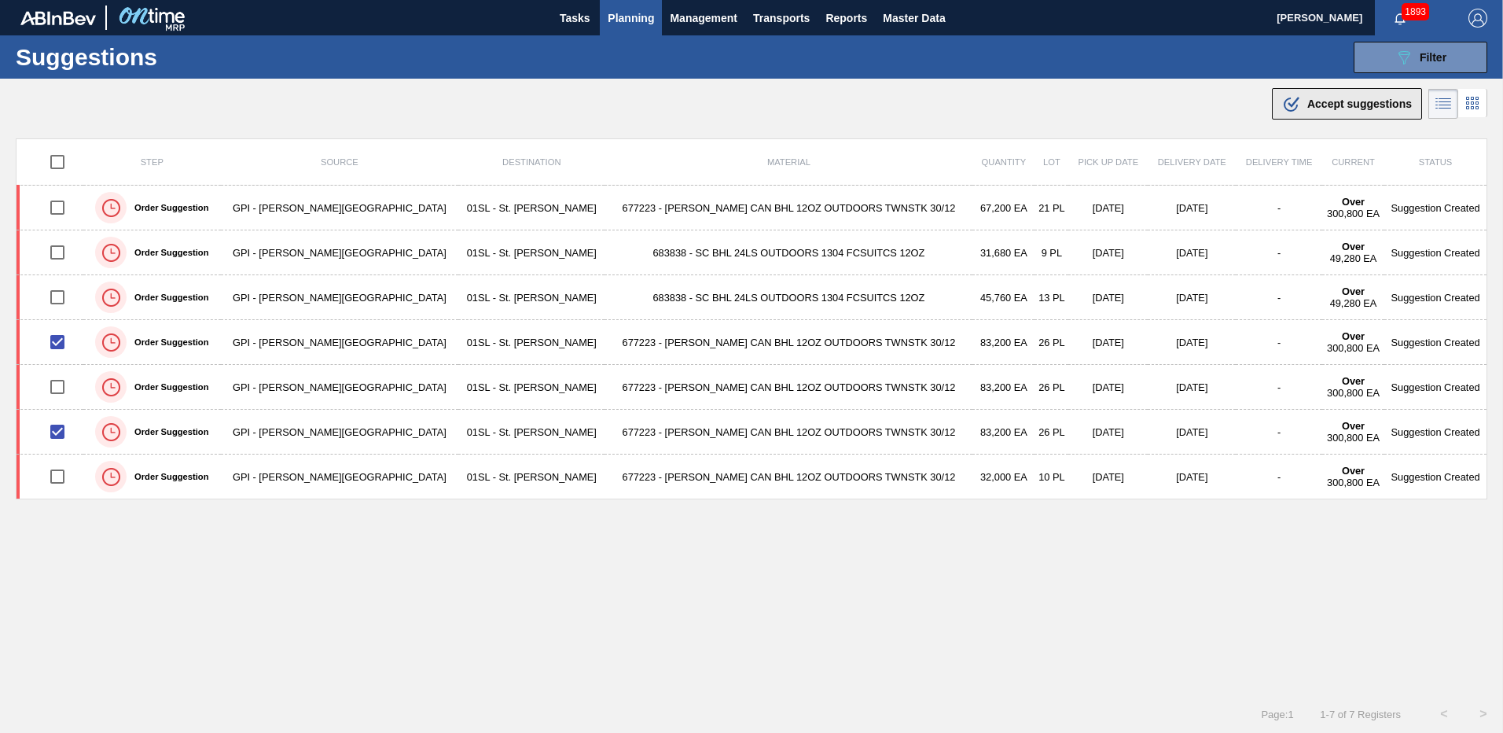
click at [1324, 102] on span "Accept suggestions" at bounding box center [1359, 103] width 105 height 13
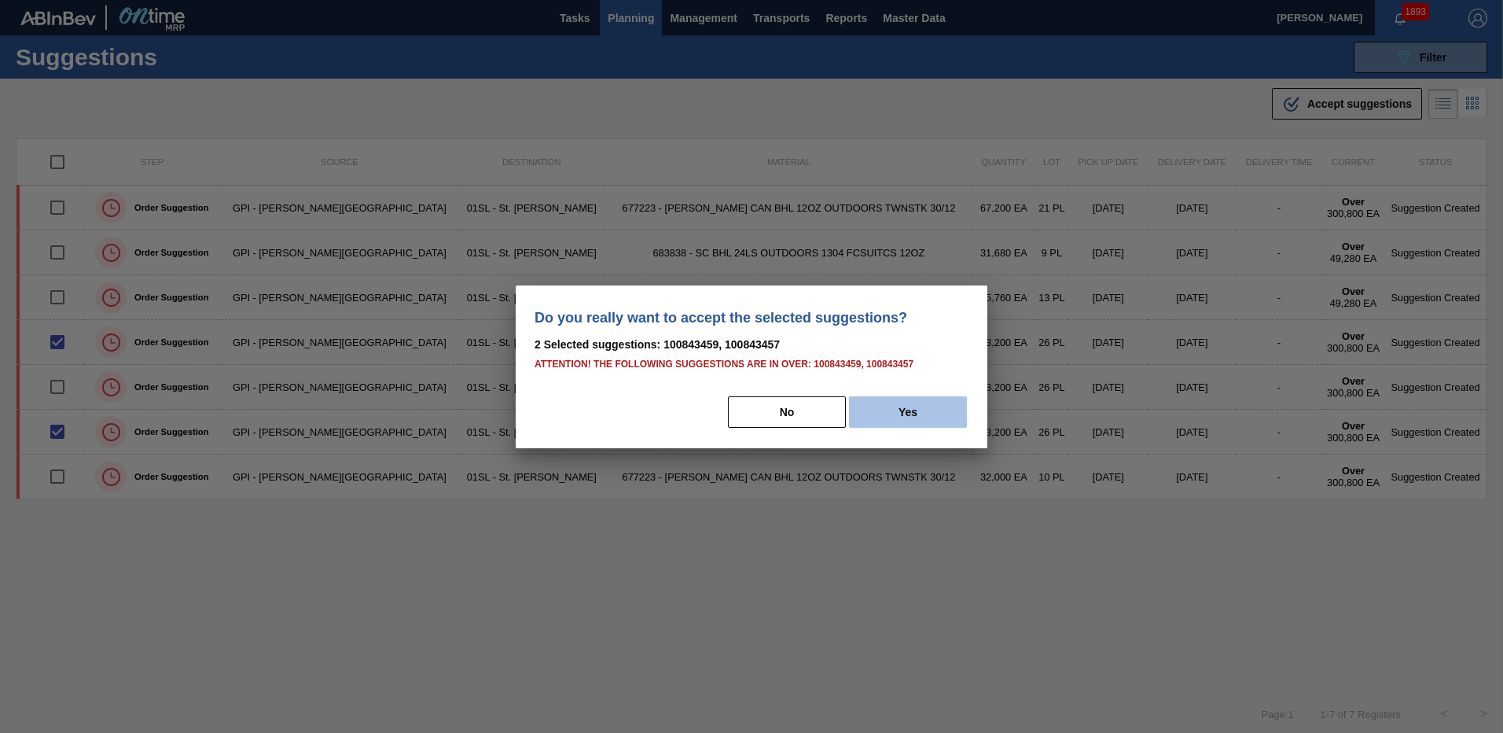
click at [896, 412] on button "Yes" at bounding box center [908, 411] width 118 height 31
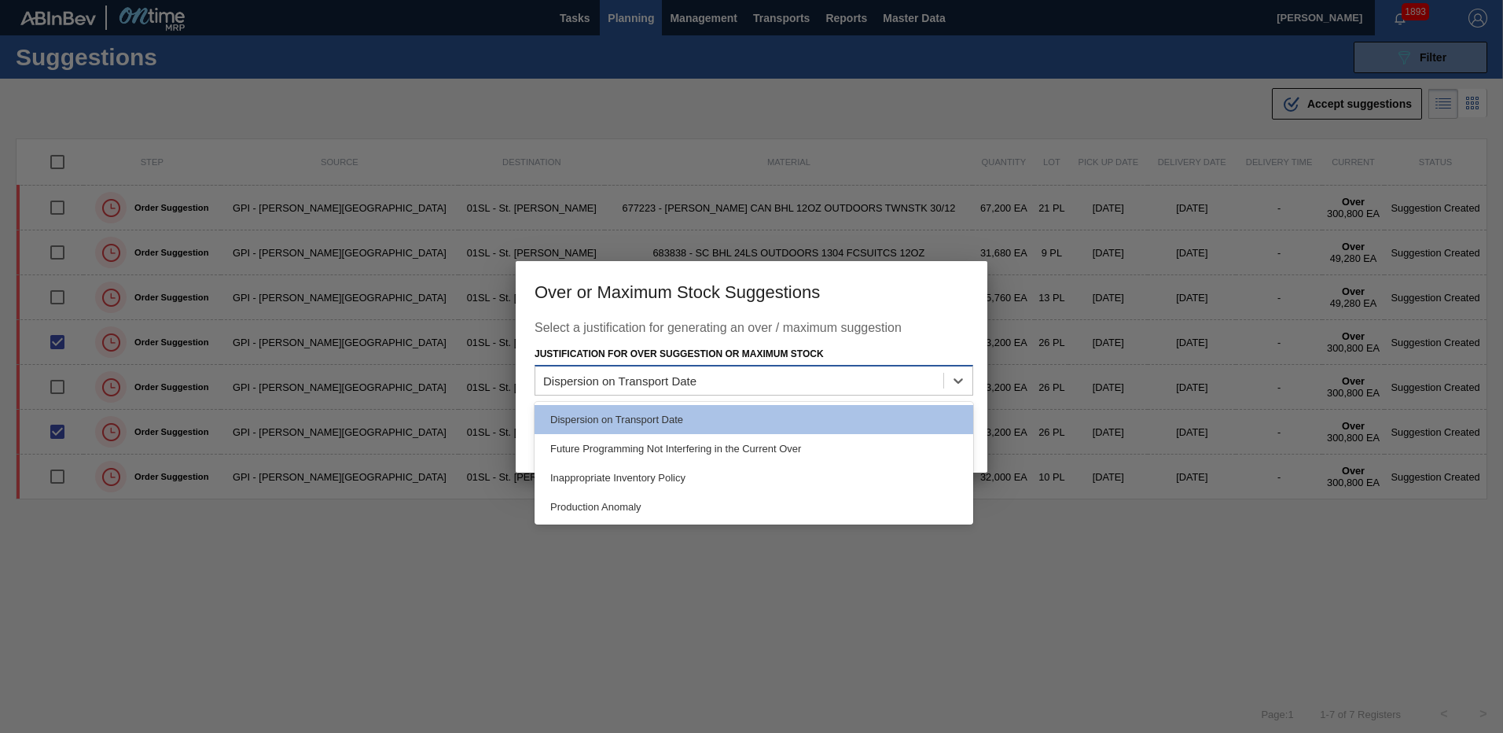
click at [890, 377] on div "Dispersion on Transport Date" at bounding box center [739, 380] width 408 height 23
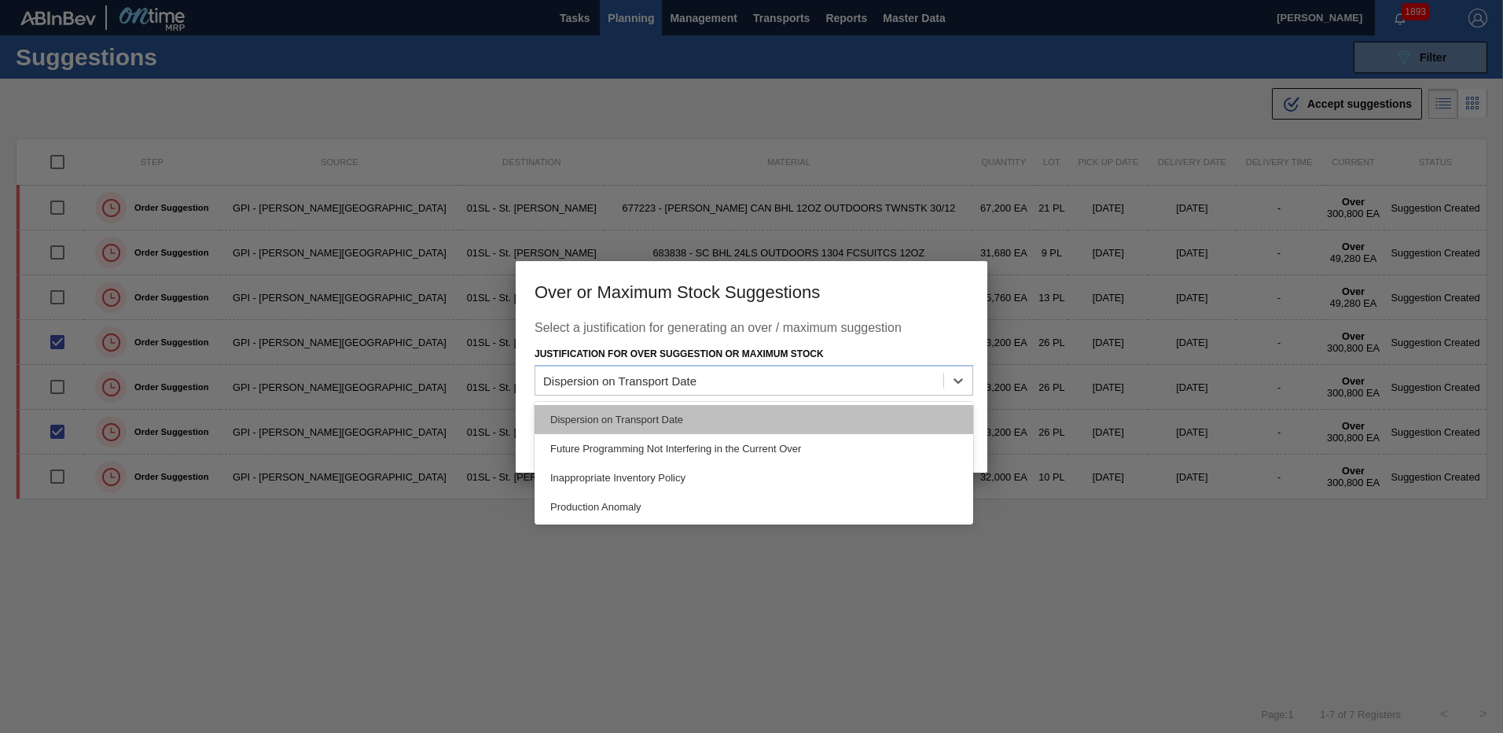
click at [869, 410] on div "Dispersion on Transport Date" at bounding box center [753, 419] width 439 height 29
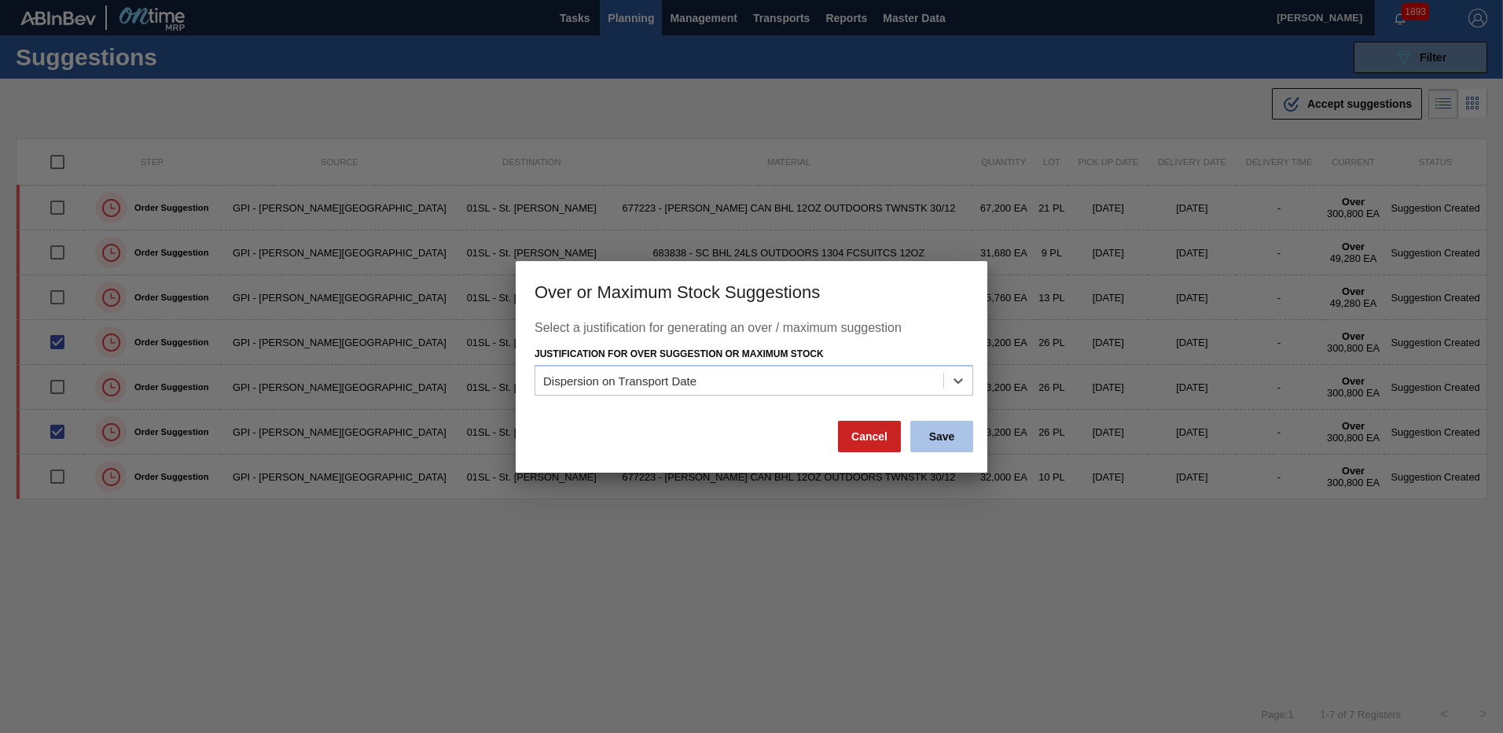
click at [934, 439] on button "Save" at bounding box center [941, 436] width 63 height 31
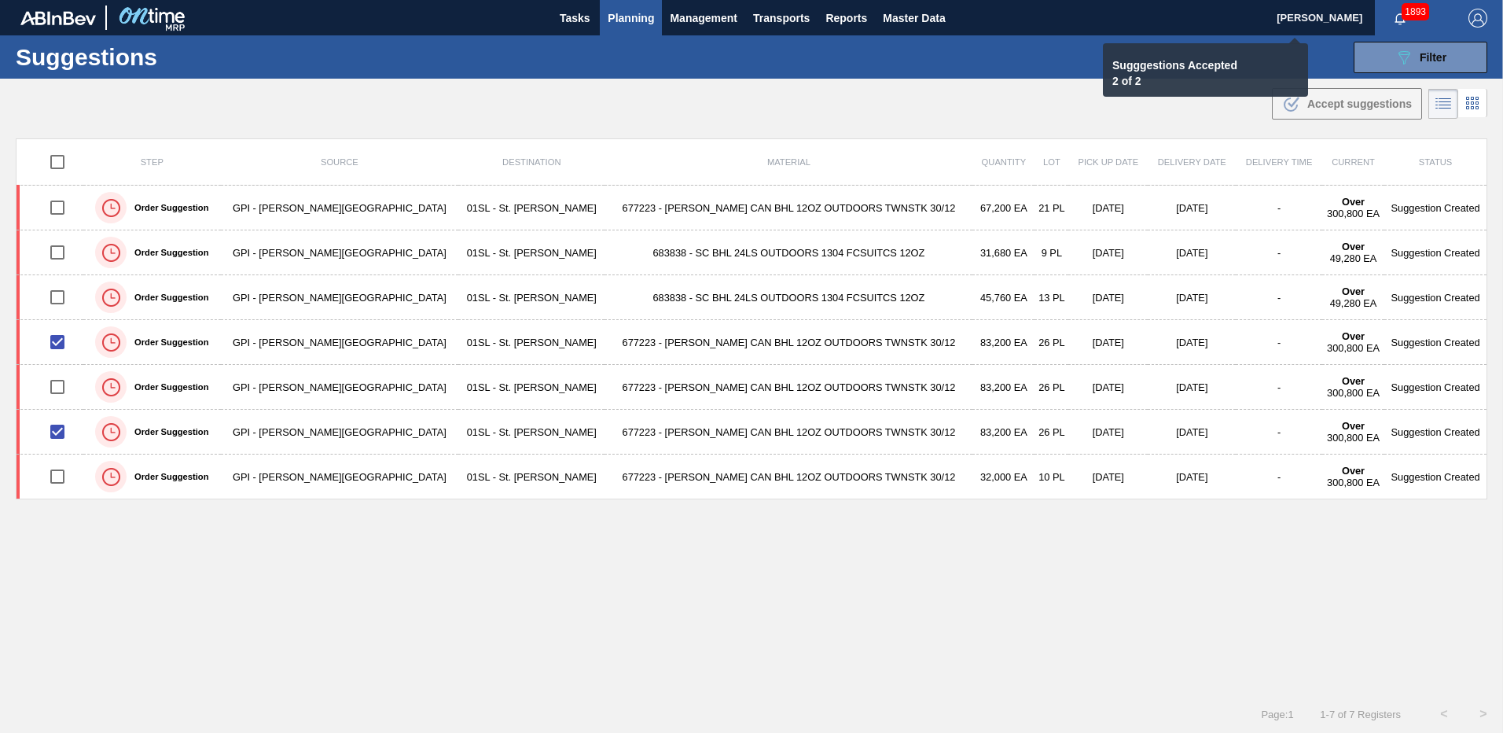
checkbox input "false"
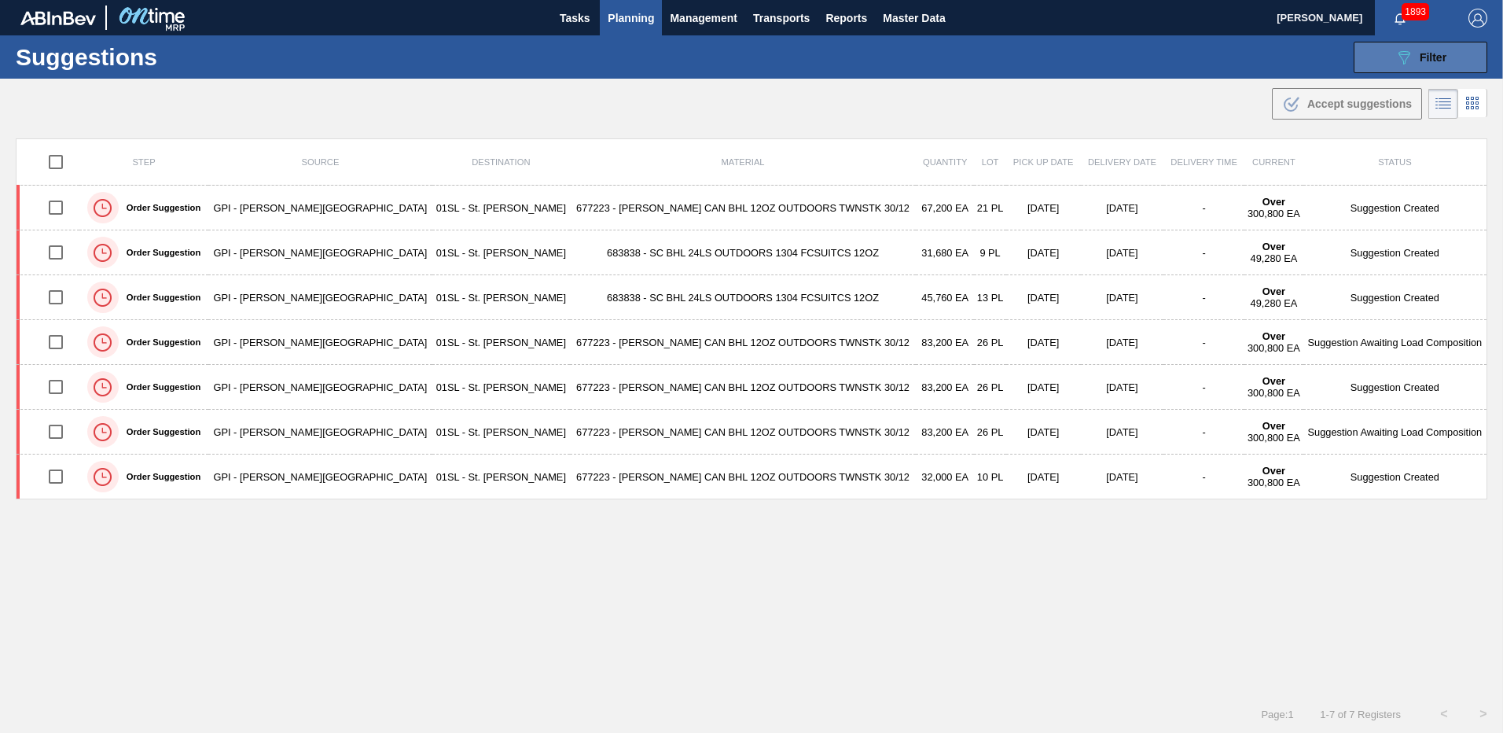
click at [1380, 61] on button "089F7B8B-B2A5-4AFE-B5C0-19BA573D28AC Filter" at bounding box center [1421, 57] width 134 height 31
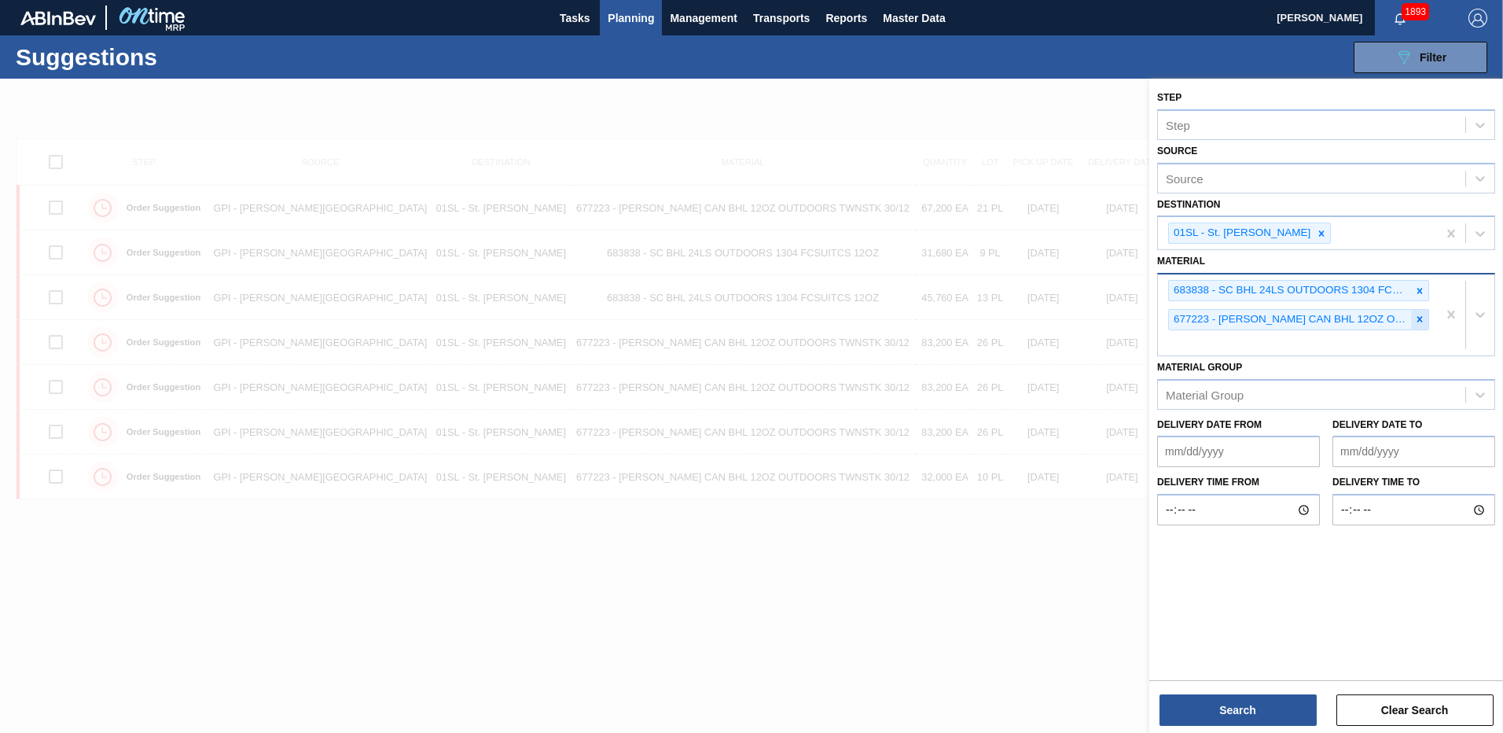
click at [1416, 318] on icon at bounding box center [1419, 319] width 11 height 11
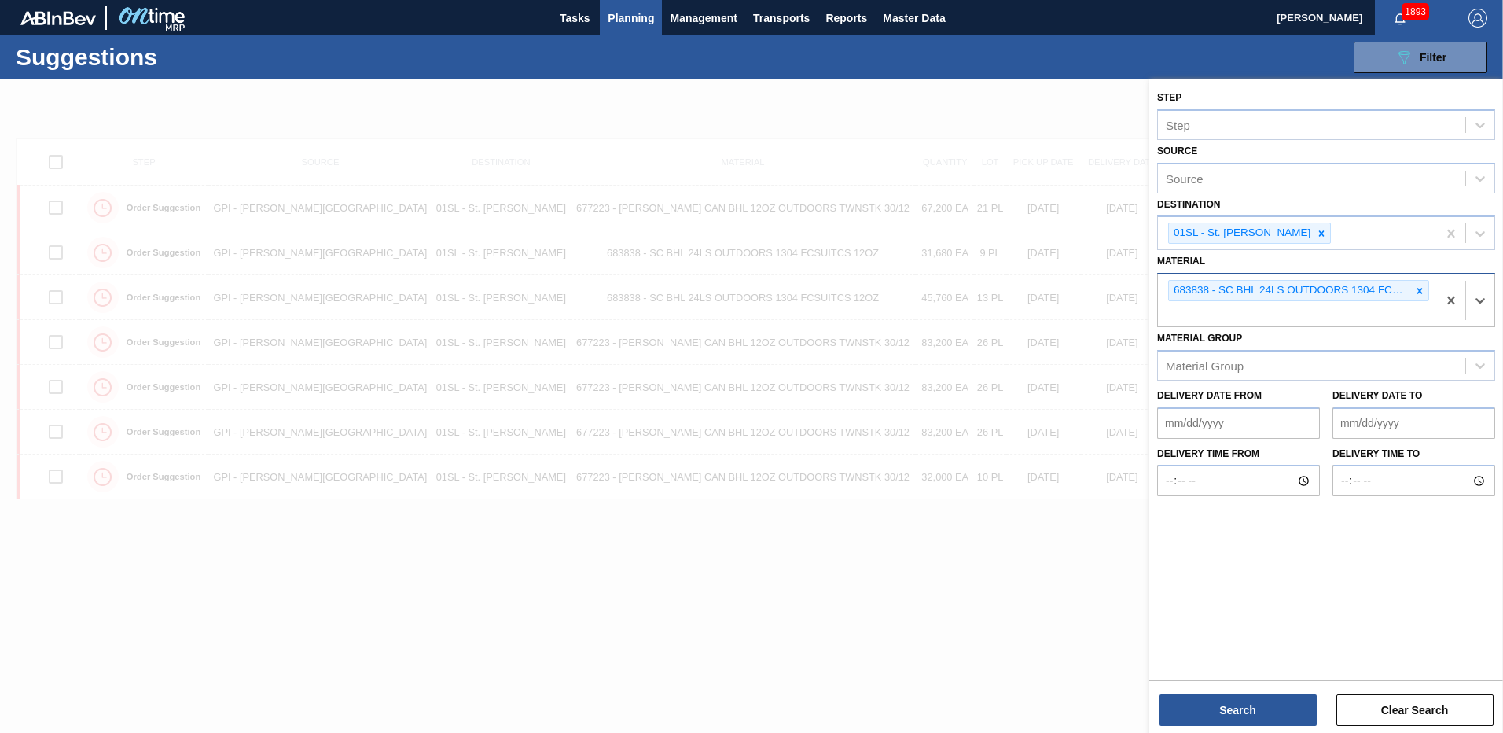
click at [1252, 692] on div "Search Clear Search" at bounding box center [1326, 702] width 354 height 44
click at [1259, 706] on button "Search" at bounding box center [1237, 709] width 157 height 31
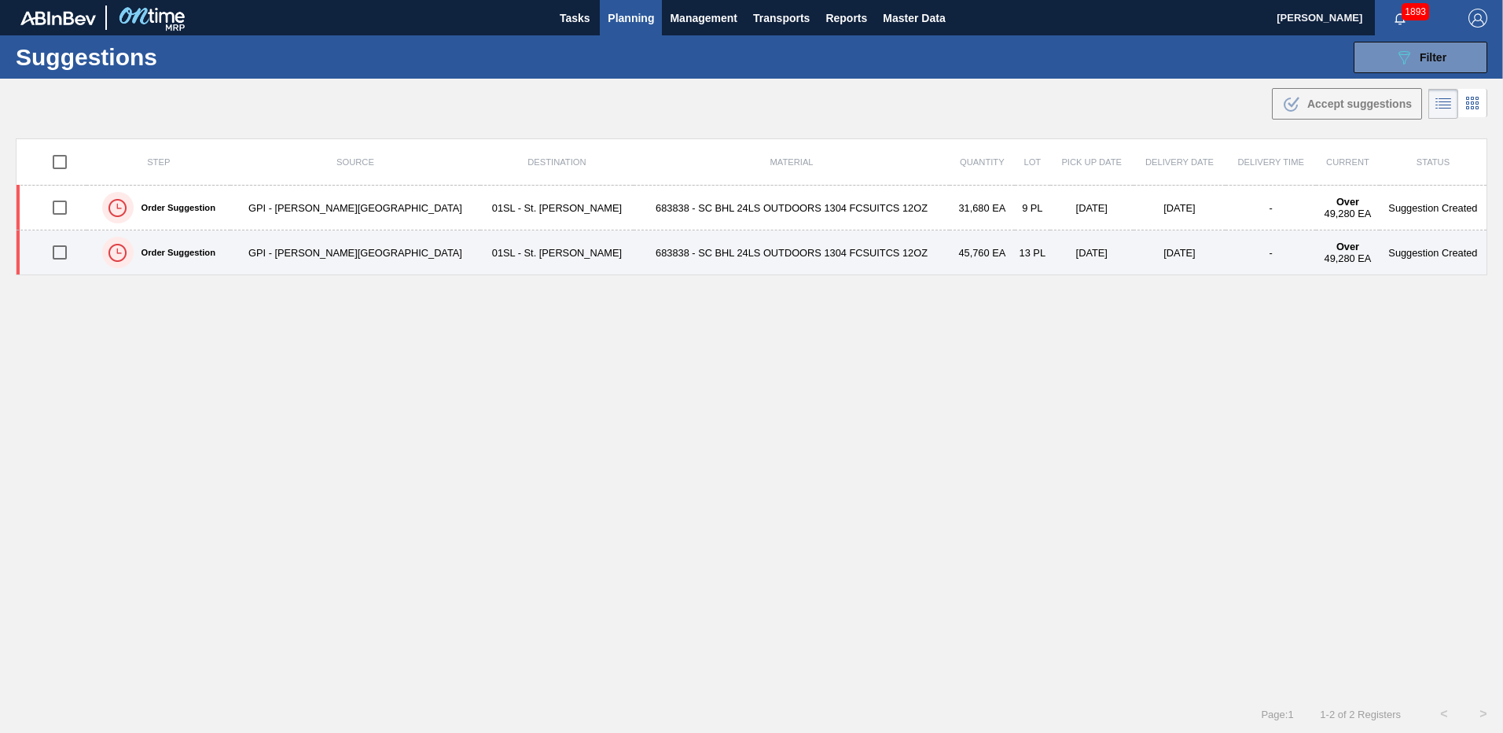
drag, startPoint x: 59, startPoint y: 249, endPoint x: 75, endPoint y: 256, distance: 17.2
click at [59, 249] on input "checkbox" at bounding box center [59, 252] width 33 height 33
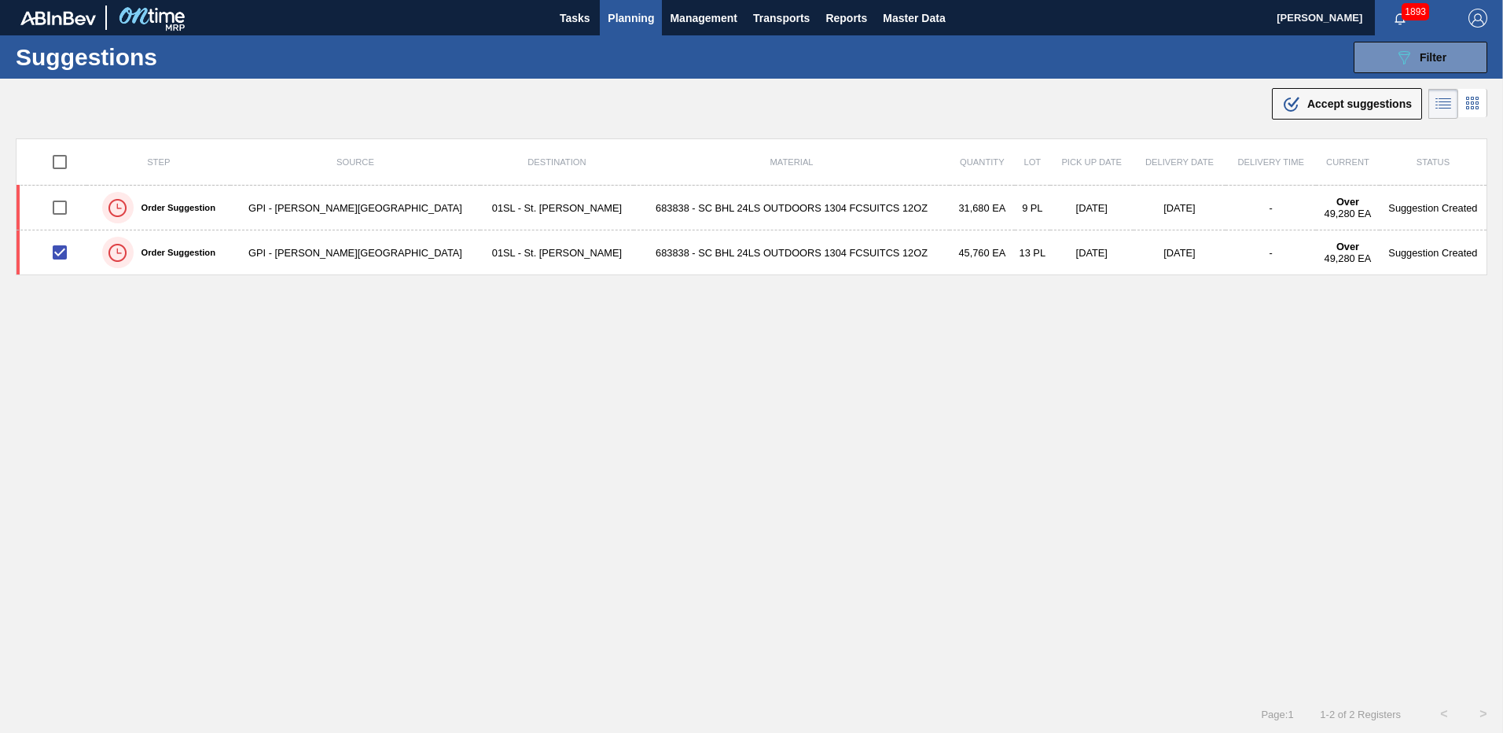
drag, startPoint x: 1305, startPoint y: 108, endPoint x: 1222, endPoint y: 162, distance: 98.8
click at [1307, 108] on span "Accept suggestions" at bounding box center [1359, 103] width 105 height 13
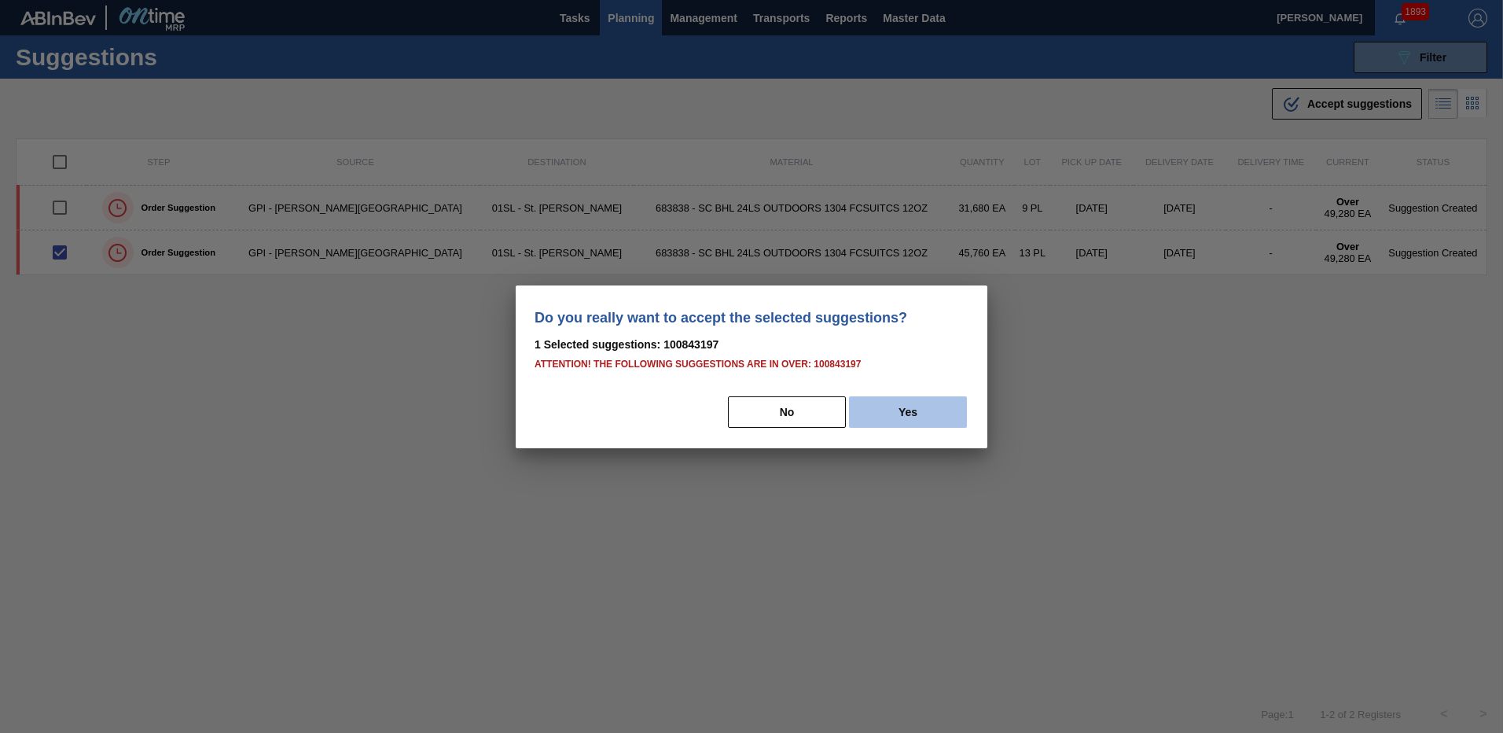
click at [912, 411] on button "Yes" at bounding box center [908, 411] width 118 height 31
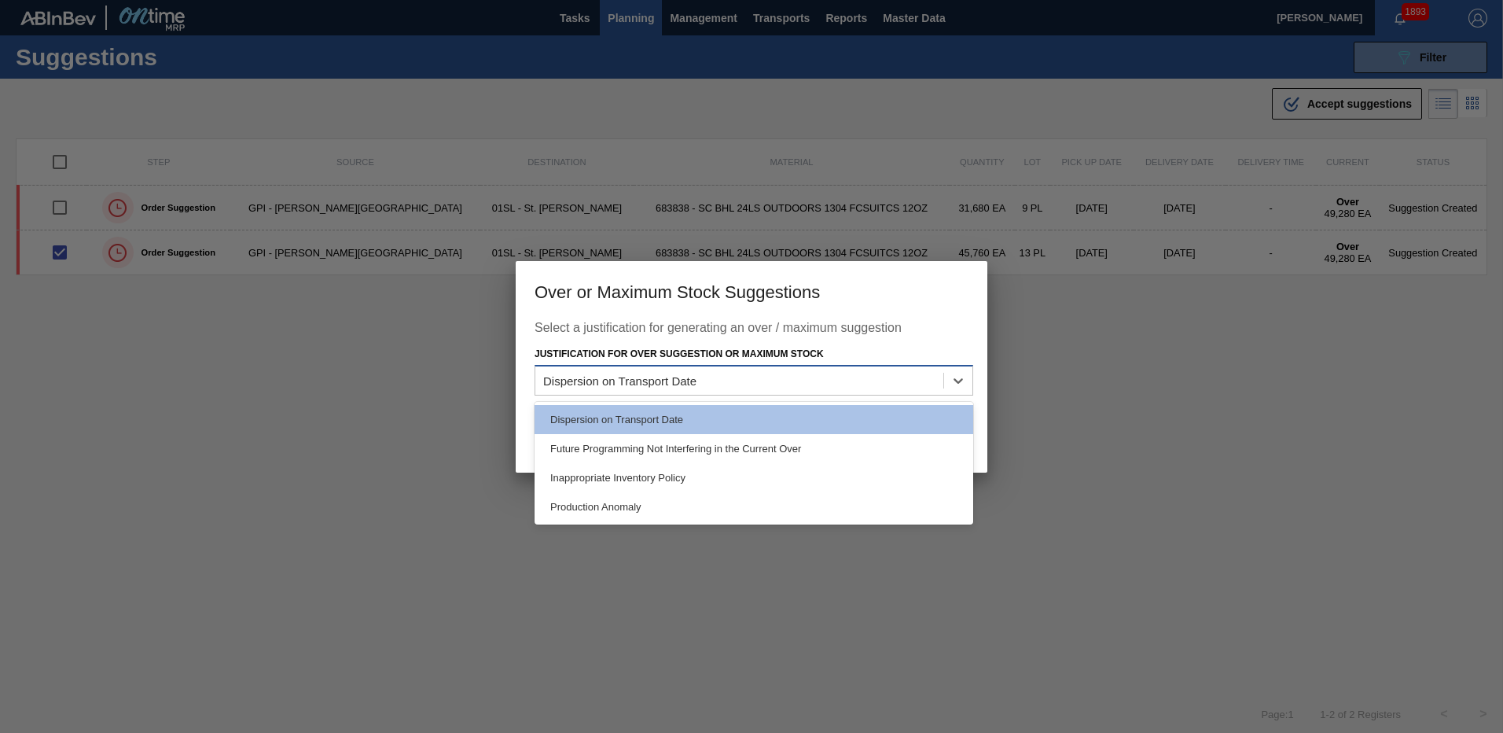
click at [912, 380] on div "Dispersion on Transport Date" at bounding box center [739, 380] width 408 height 23
drag, startPoint x: 872, startPoint y: 417, endPoint x: 916, endPoint y: 430, distance: 46.0
click at [870, 417] on div "Dispersion on Transport Date" at bounding box center [753, 419] width 439 height 29
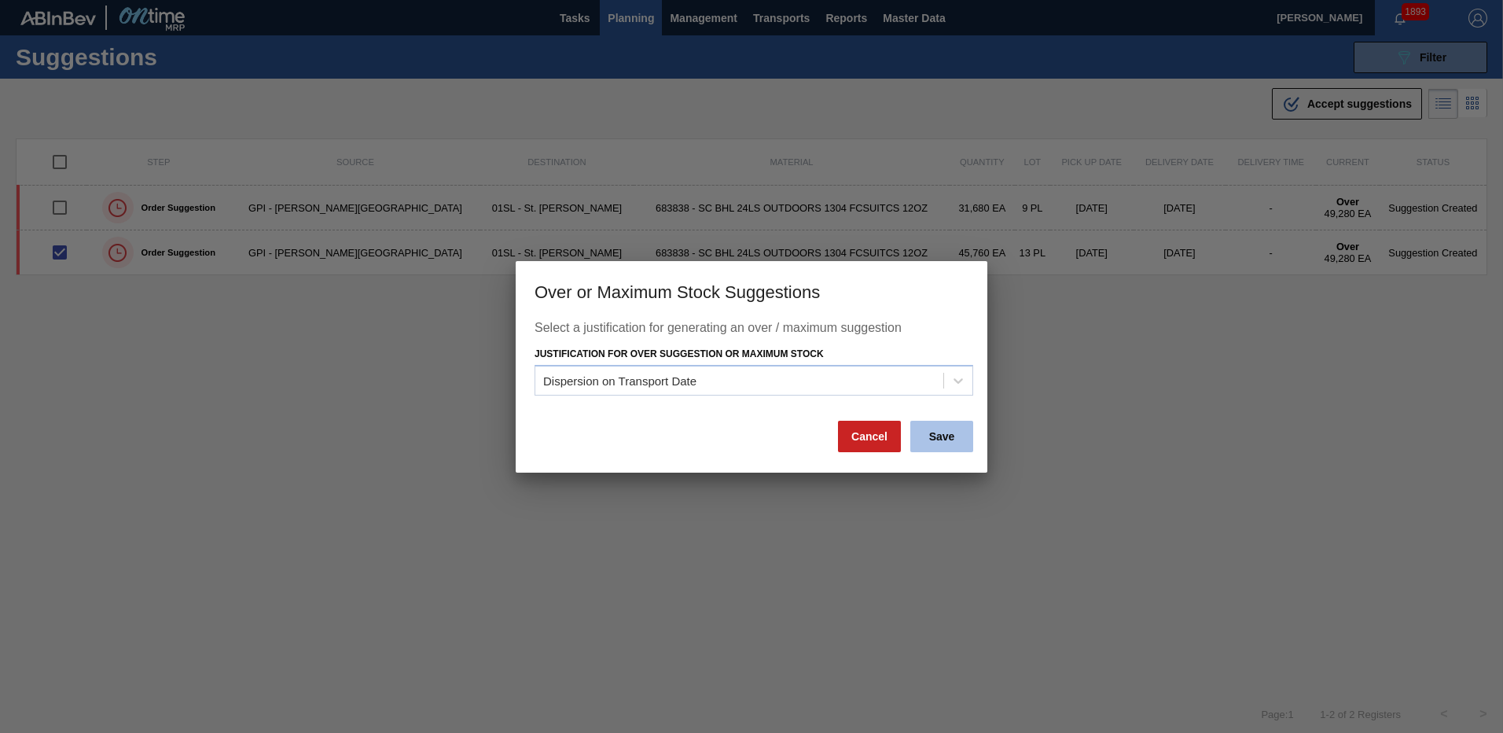
click at [936, 439] on button "Save" at bounding box center [941, 436] width 63 height 31
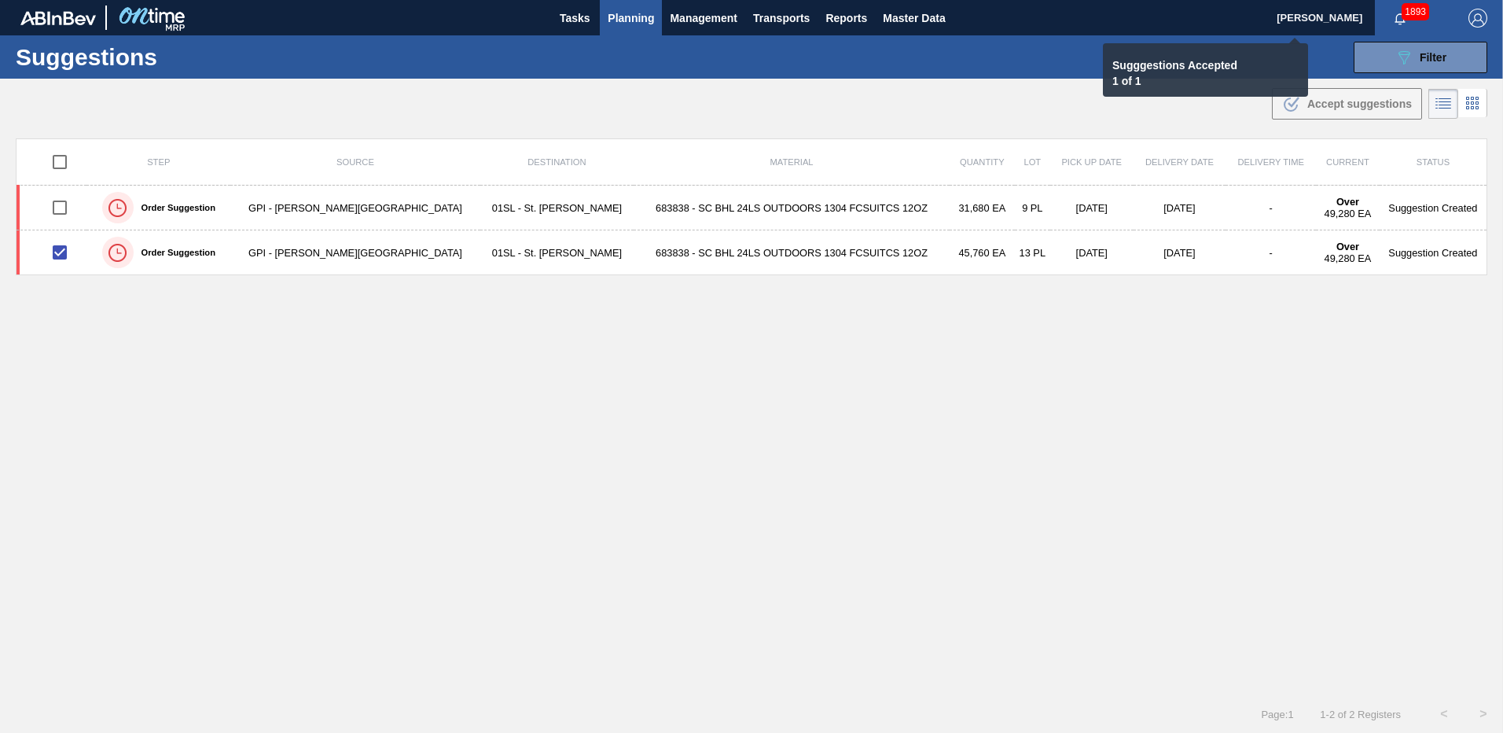
checkbox input "false"
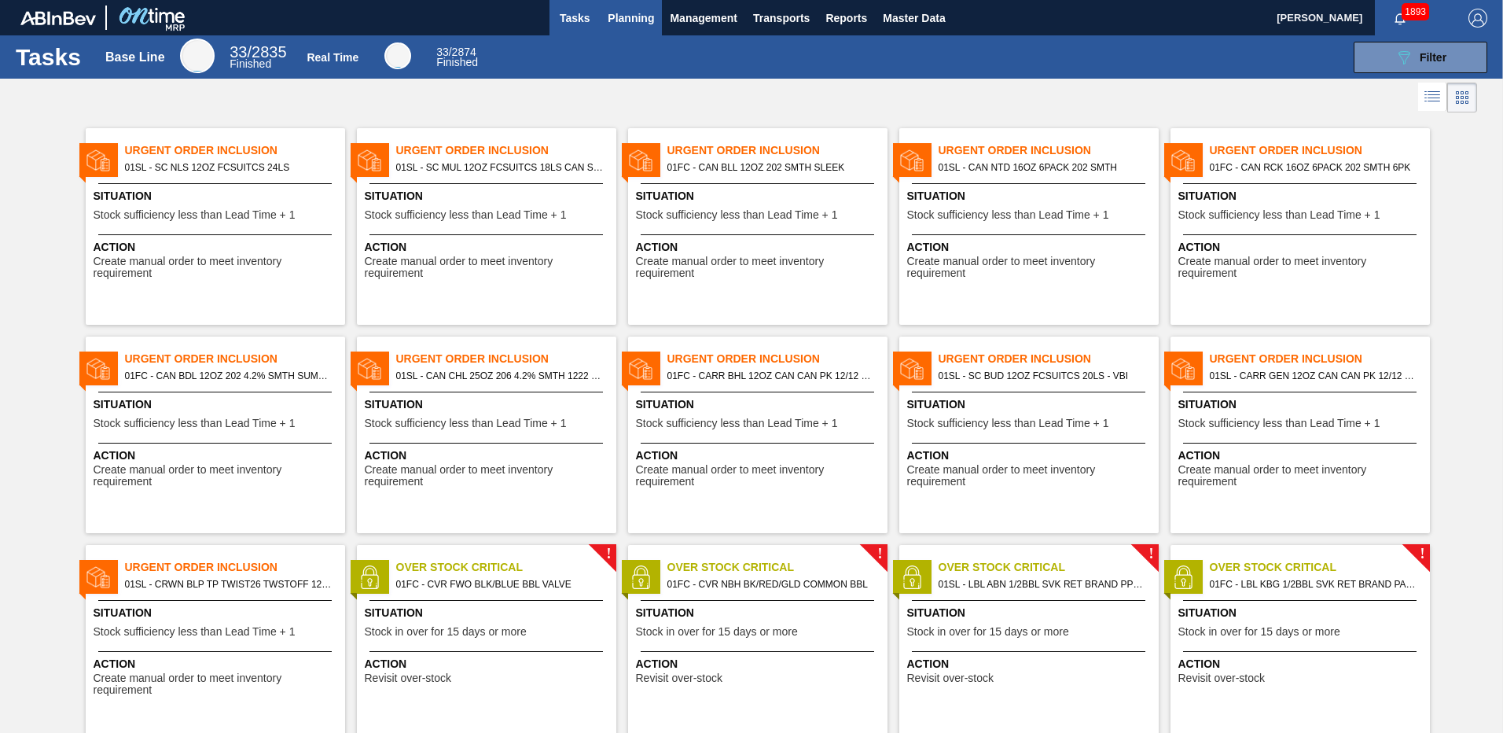
click at [641, 25] on span "Planning" at bounding box center [631, 18] width 46 height 19
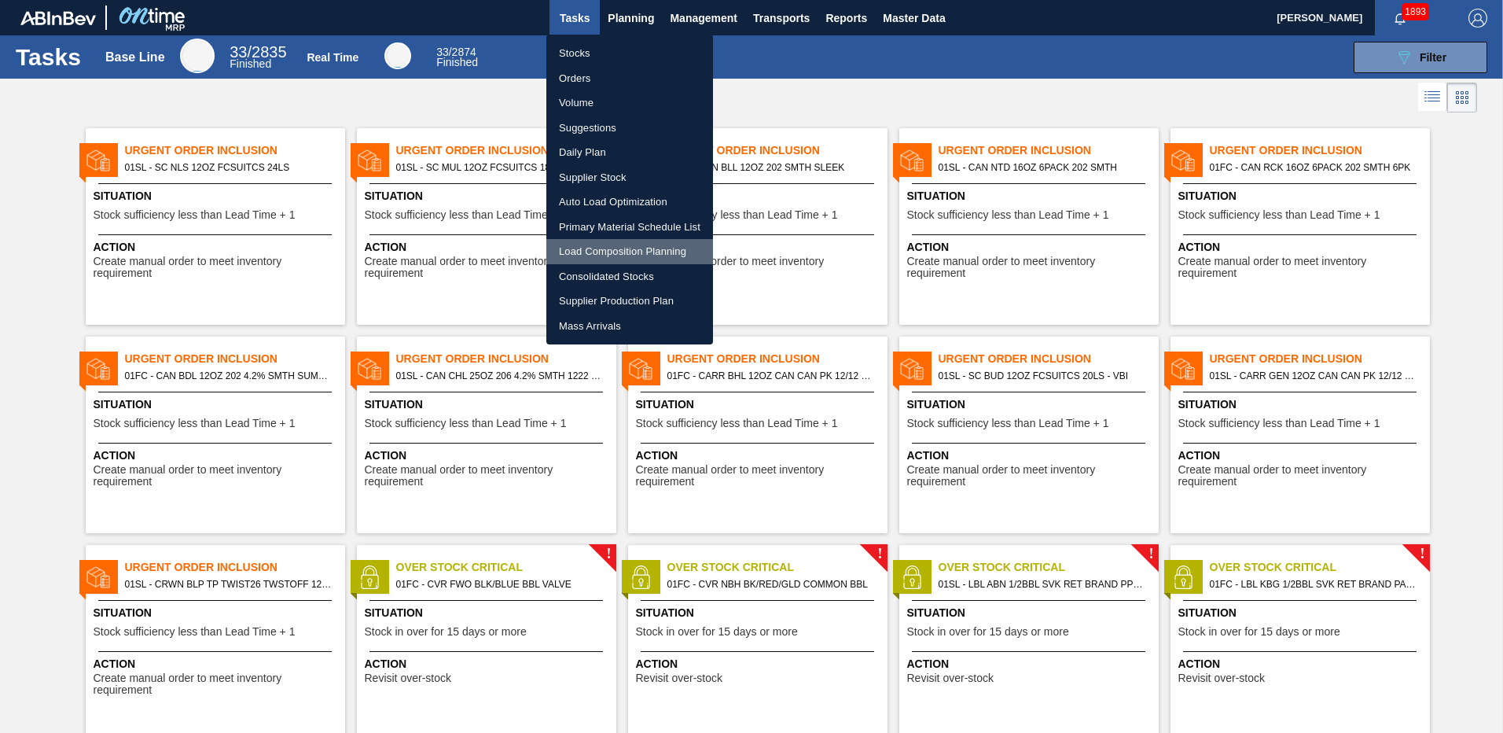
click at [592, 253] on li "Load Composition Planning" at bounding box center [629, 251] width 167 height 25
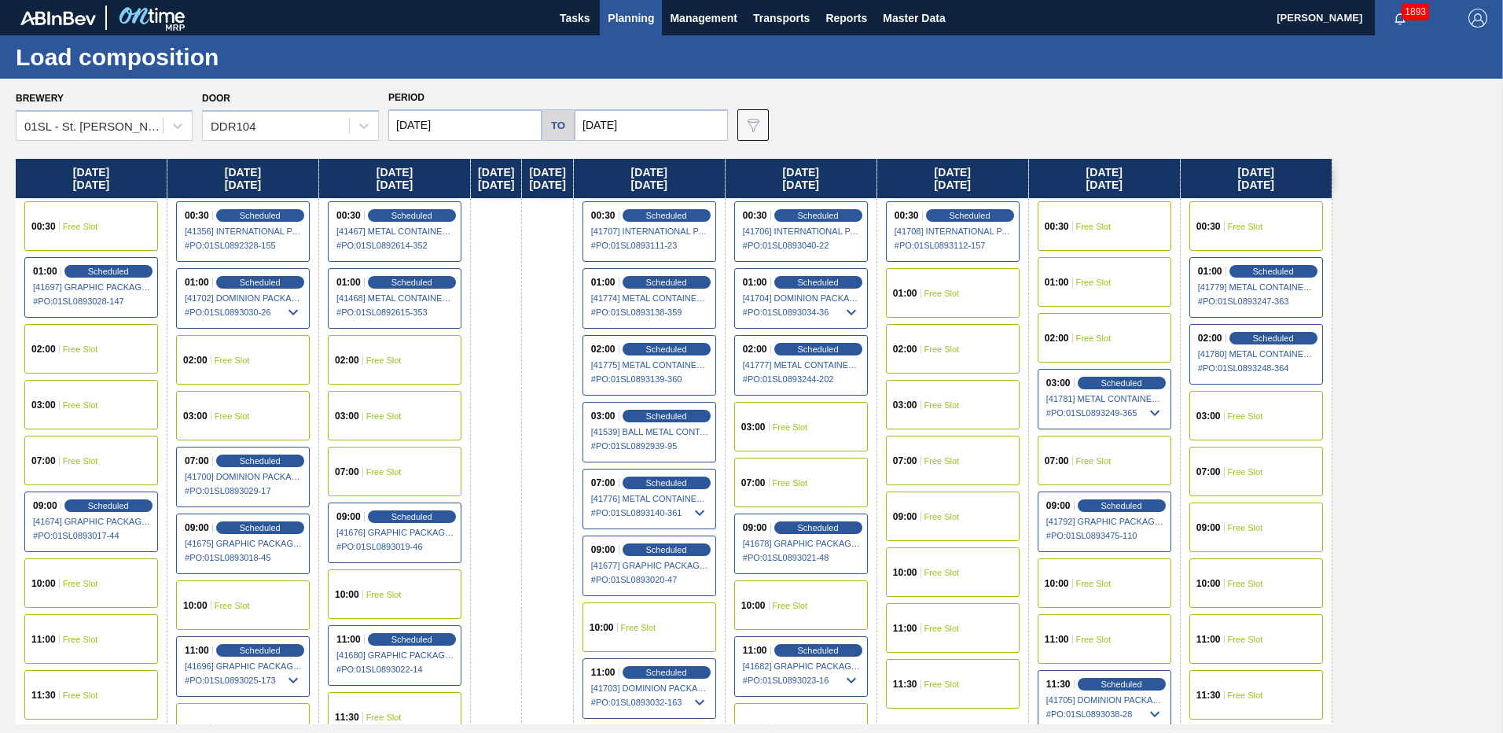
scroll to position [53, 0]
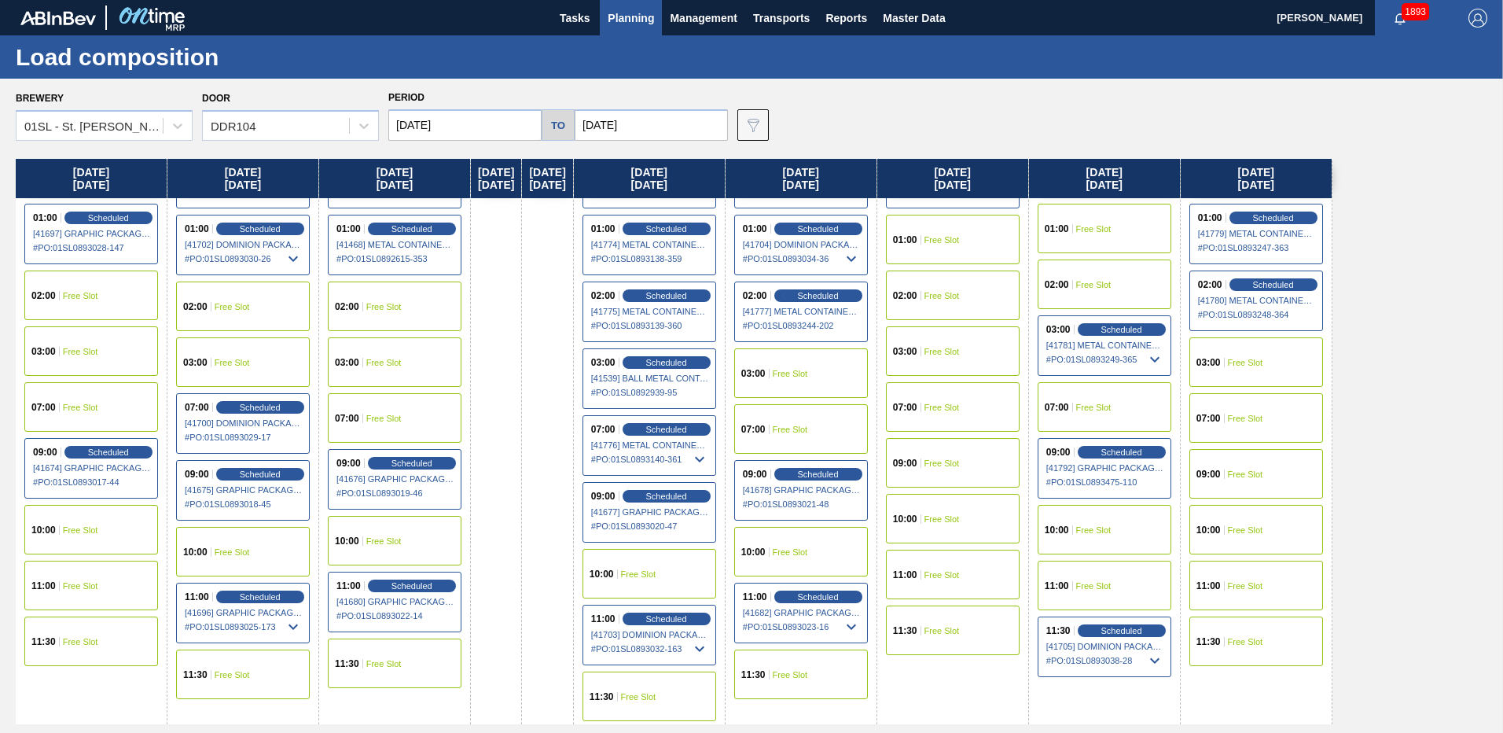
click at [369, 410] on div "07:00 Free Slot" at bounding box center [395, 418] width 134 height 50
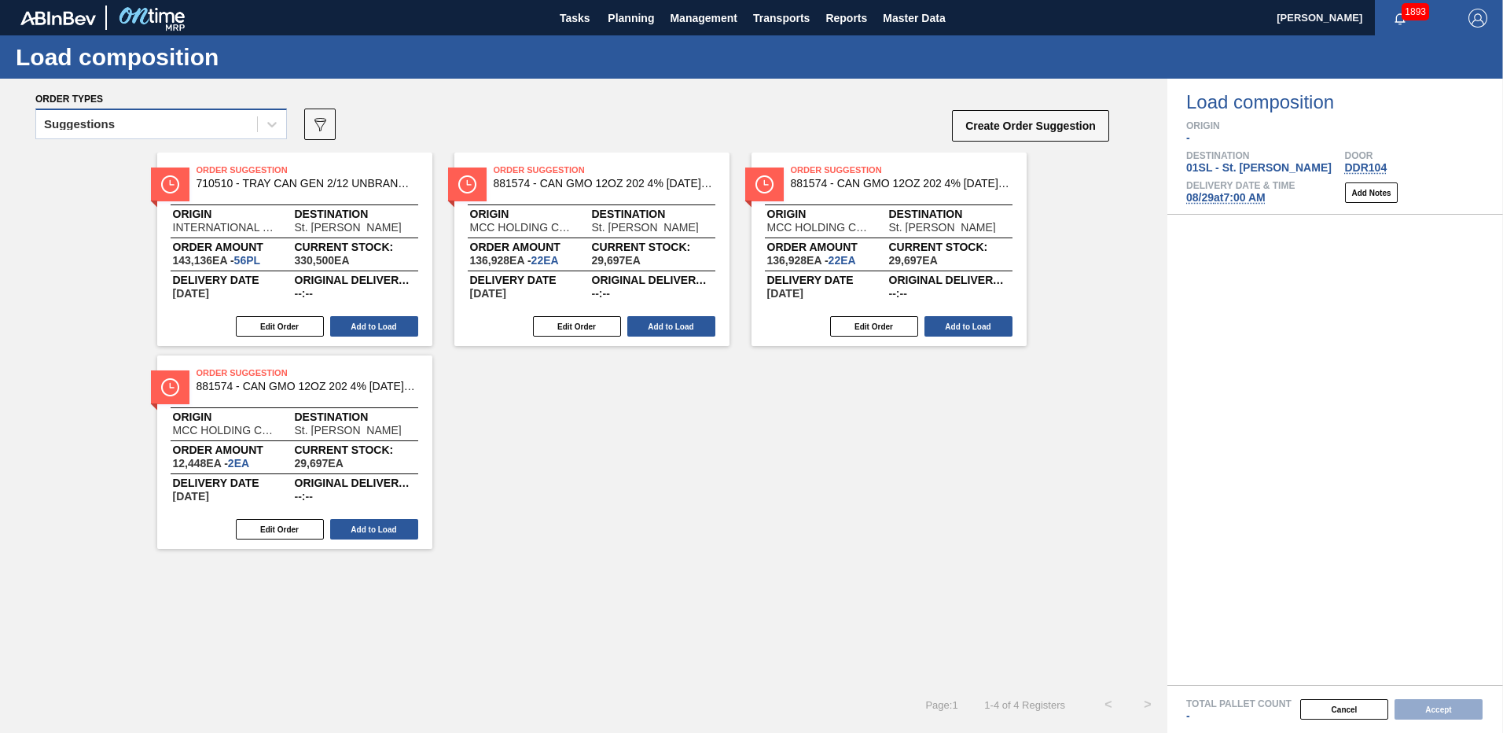
click at [240, 127] on div "Suggestions" at bounding box center [146, 124] width 221 height 23
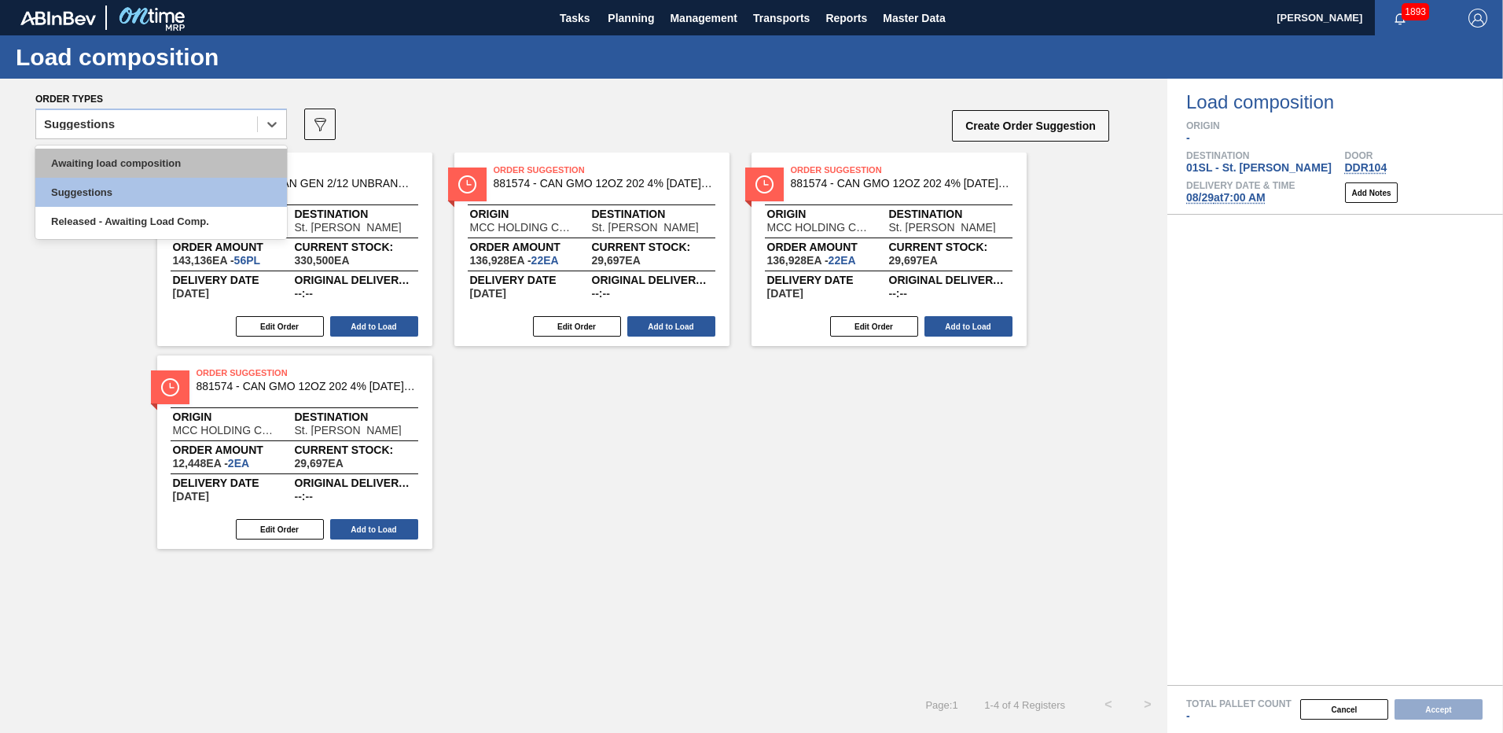
click at [94, 163] on div "Awaiting load composition" at bounding box center [161, 163] width 252 height 29
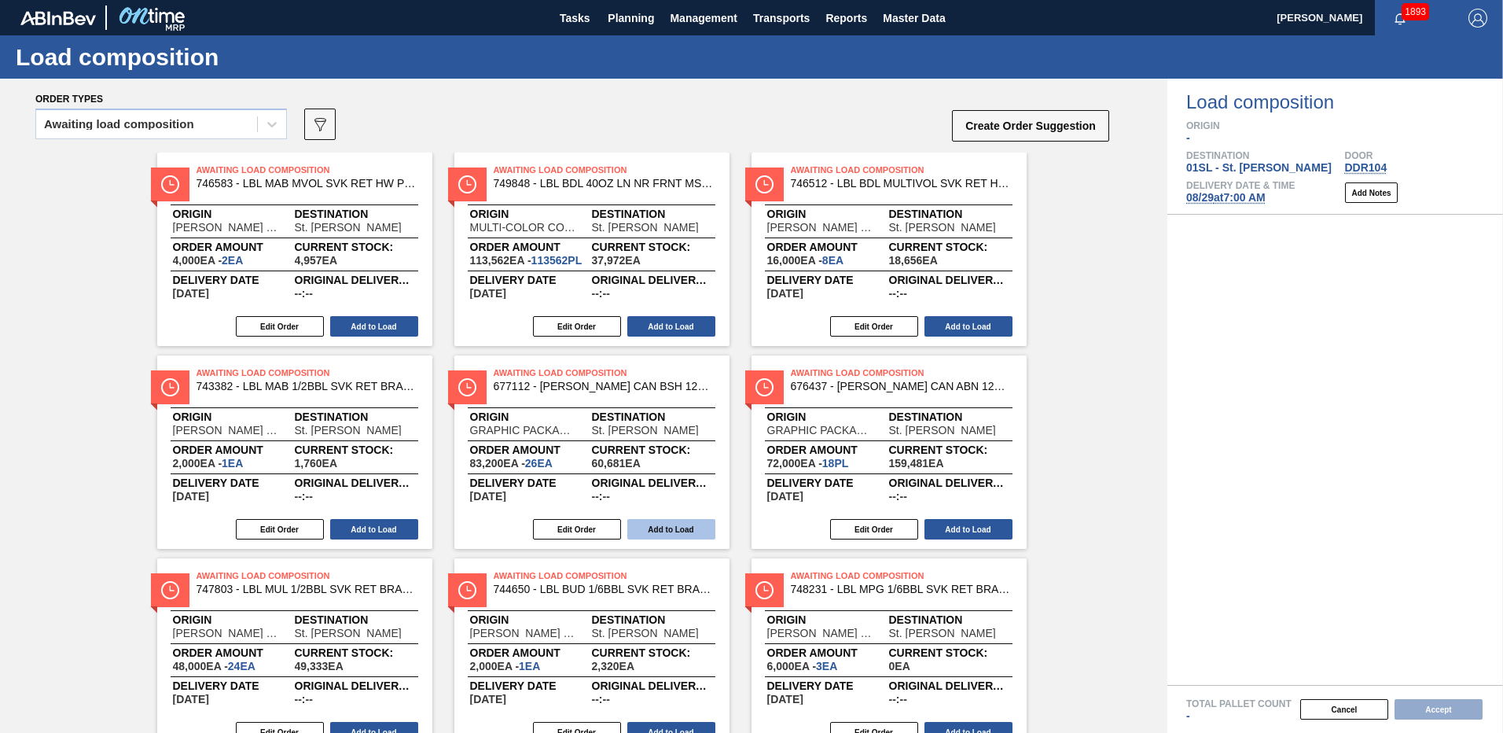
click at [674, 531] on button "Add to Load" at bounding box center [671, 529] width 88 height 20
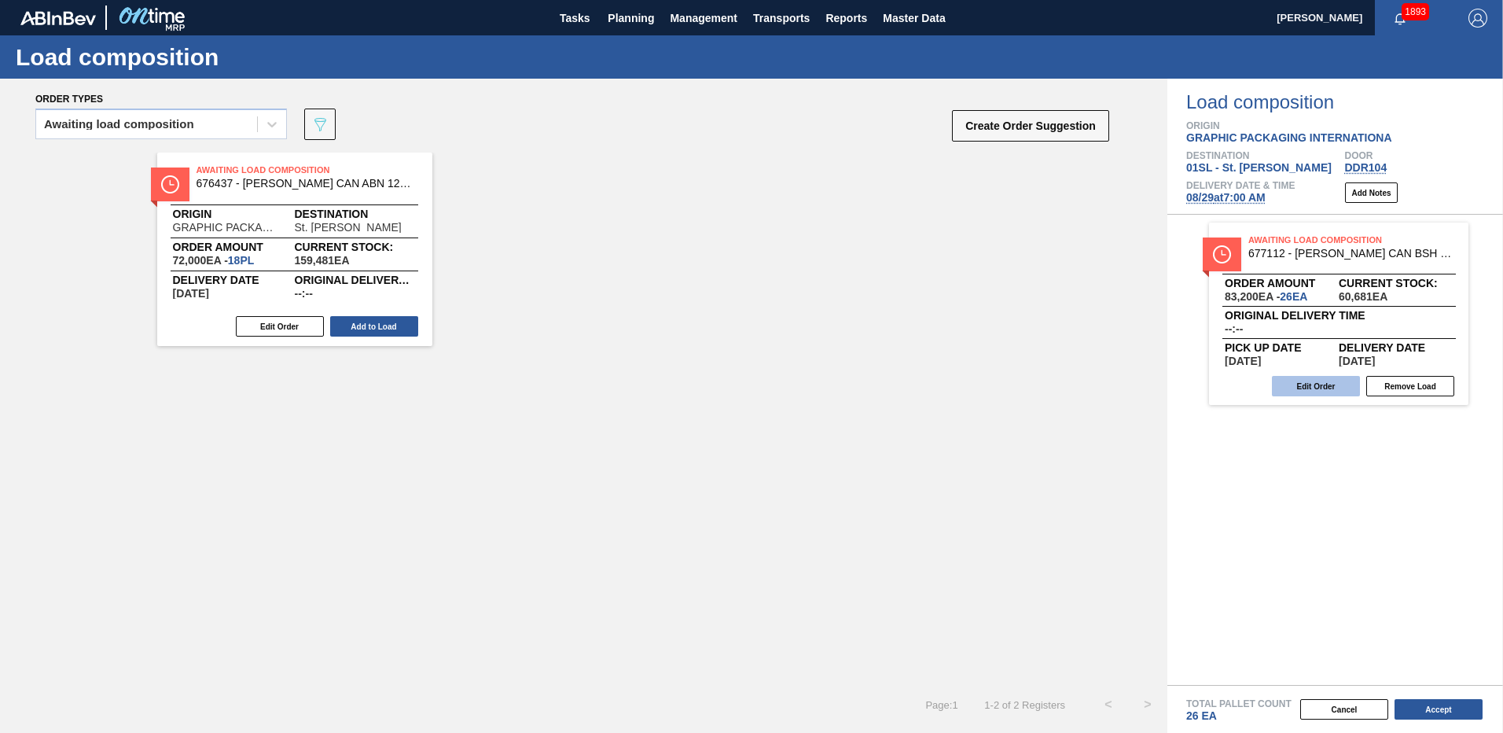
click at [1321, 387] on button "Edit Order" at bounding box center [1316, 386] width 88 height 20
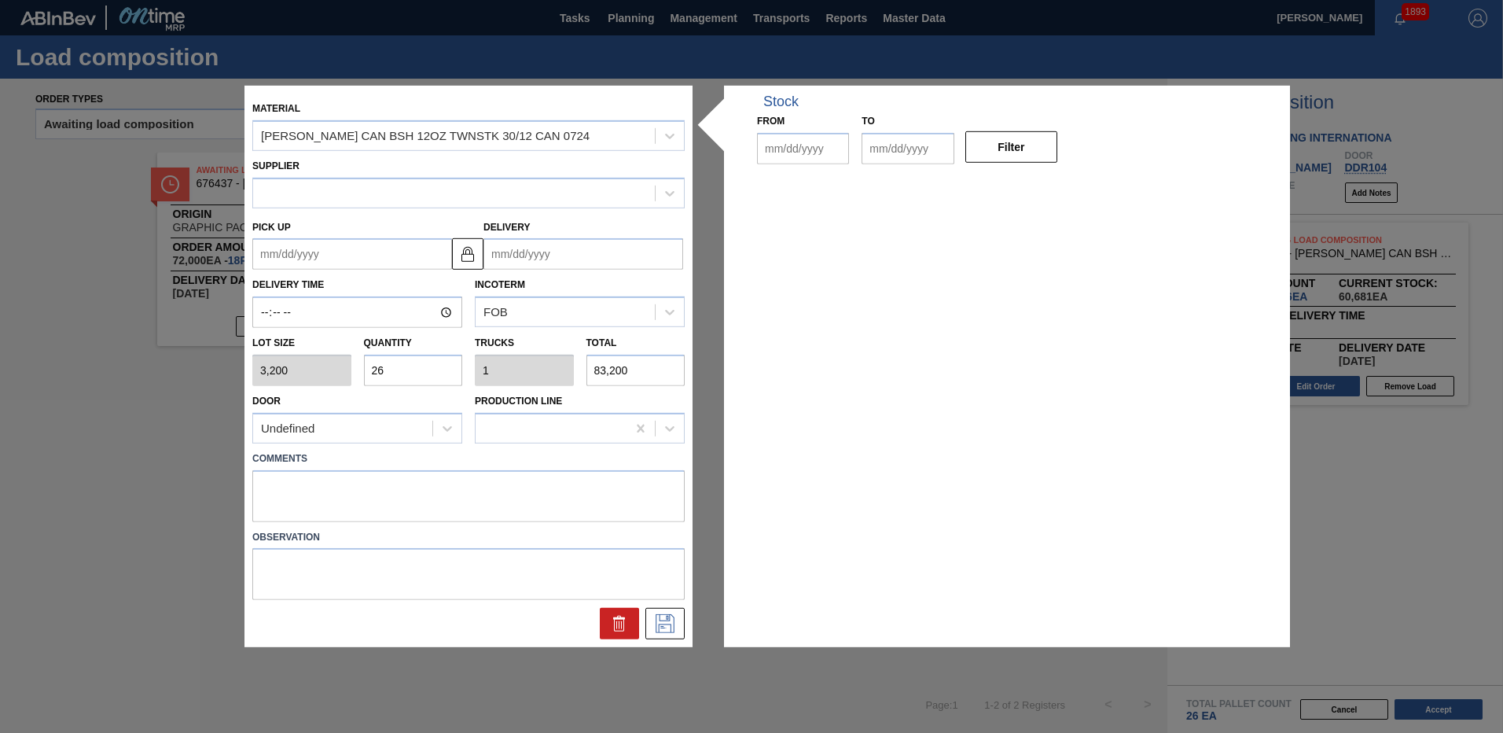
type input "3,200"
type input "26"
type input "1"
type input "83,200"
type up "[DATE]"
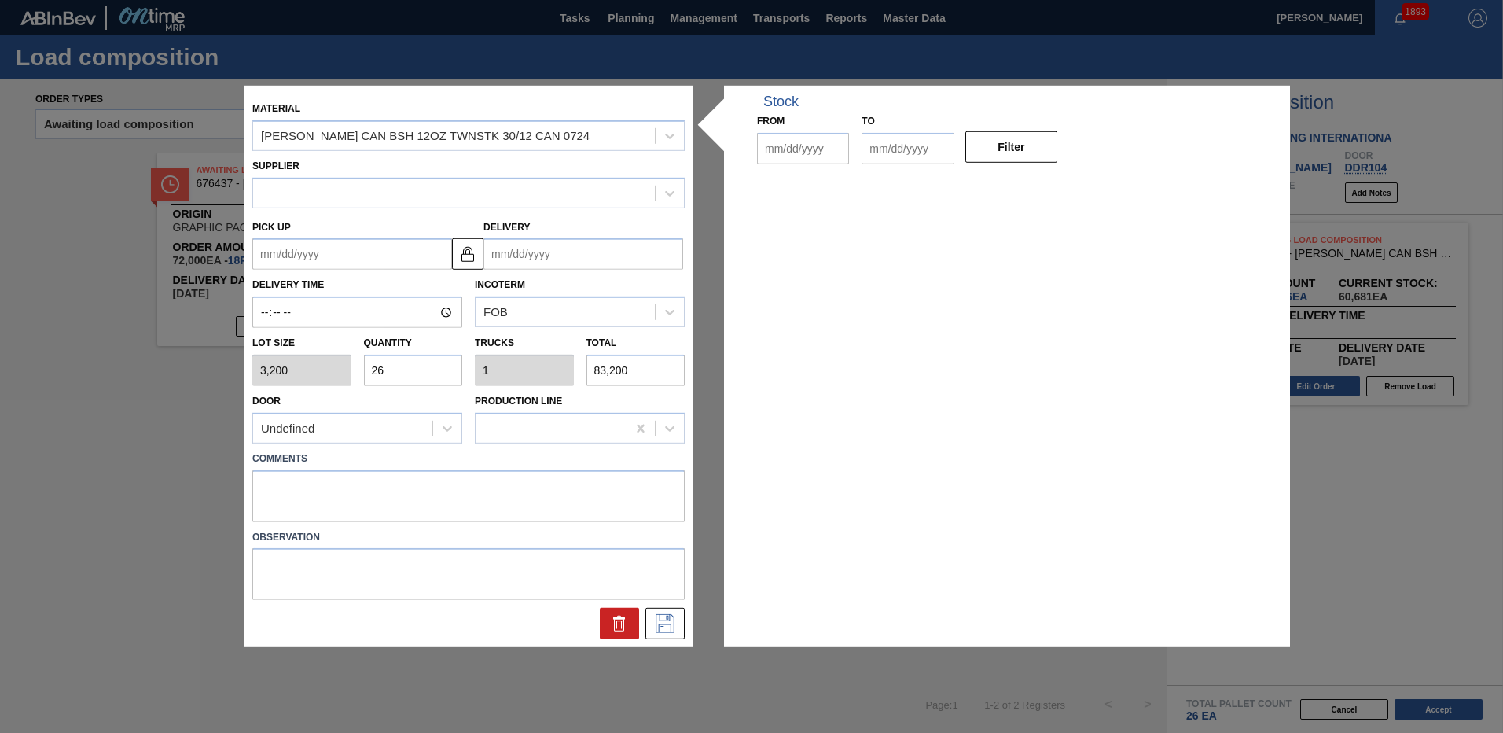
type input "[DATE]"
type input "08/21/2025"
type input "09/04/2025"
click at [412, 370] on input "26" at bounding box center [413, 369] width 99 height 31
type input "2"
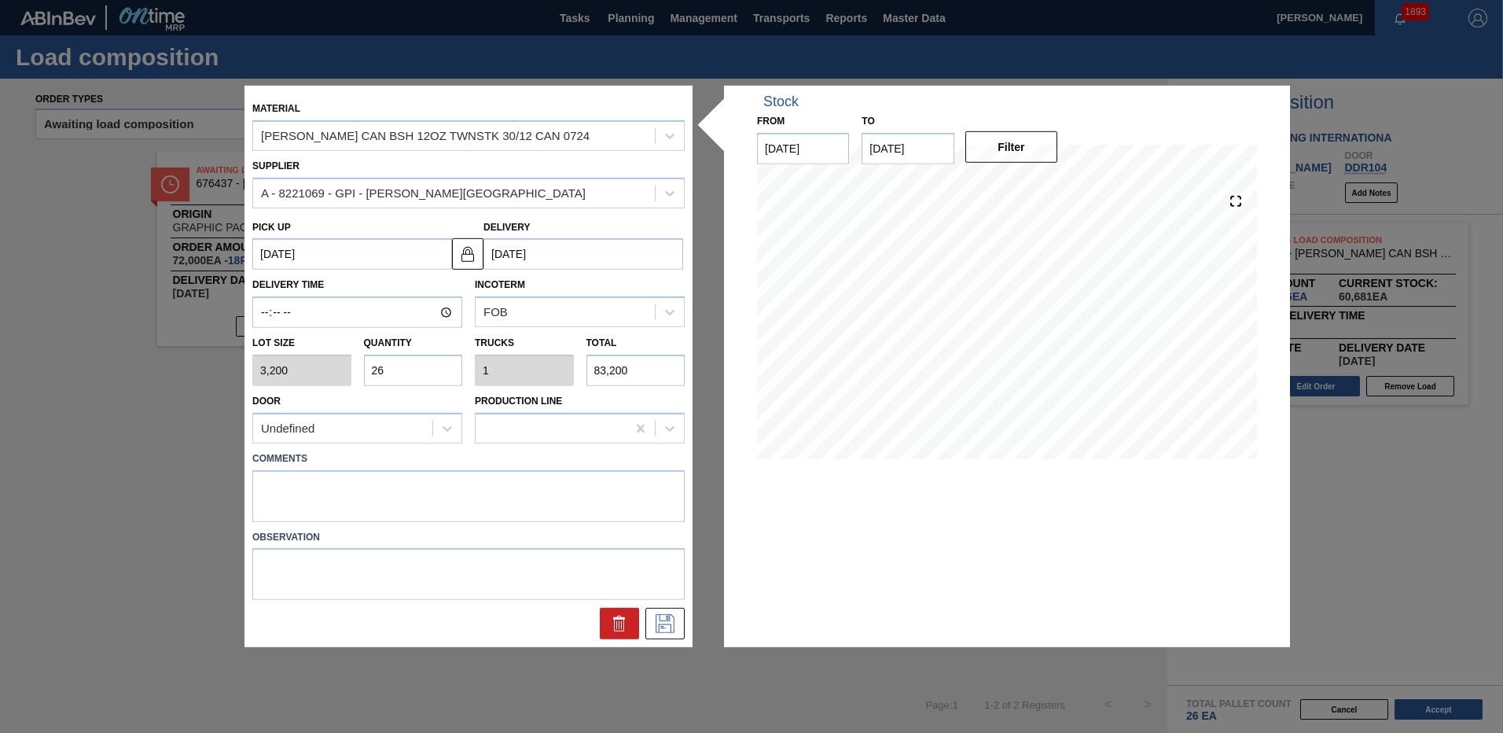
type input "0.077"
type input "6,400"
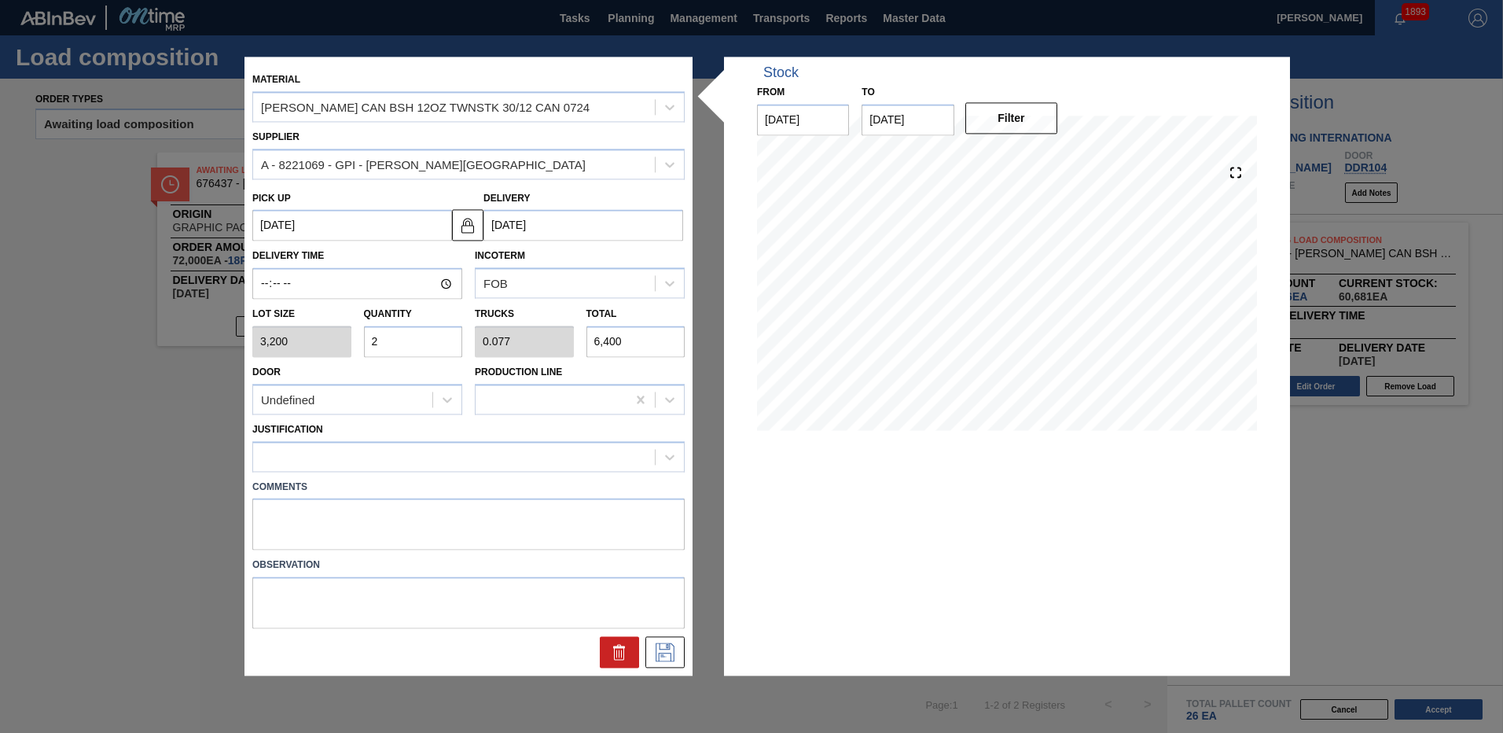
type input "22"
type input "0.846"
type input "70,400"
type input "22"
click at [410, 446] on div at bounding box center [454, 456] width 402 height 23
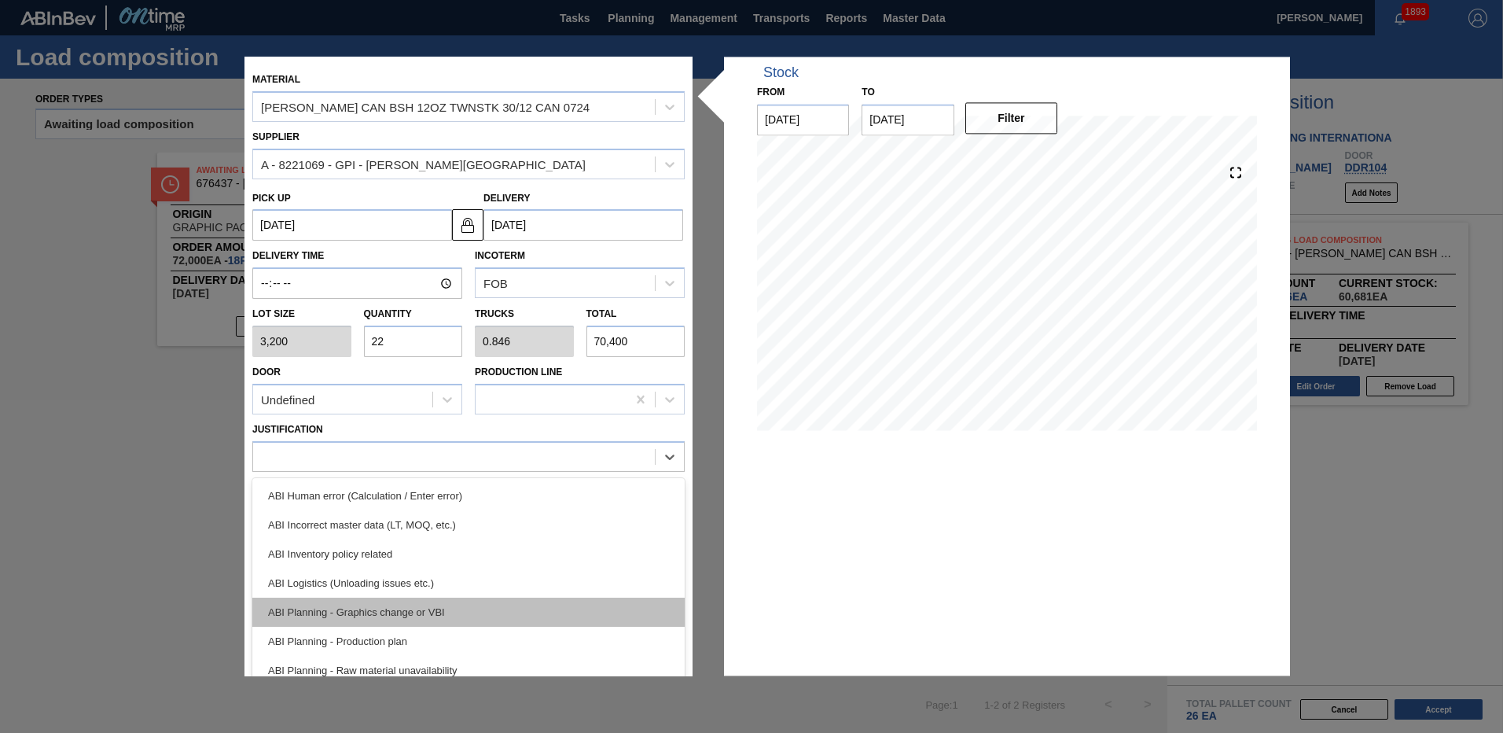
scroll to position [141, 0]
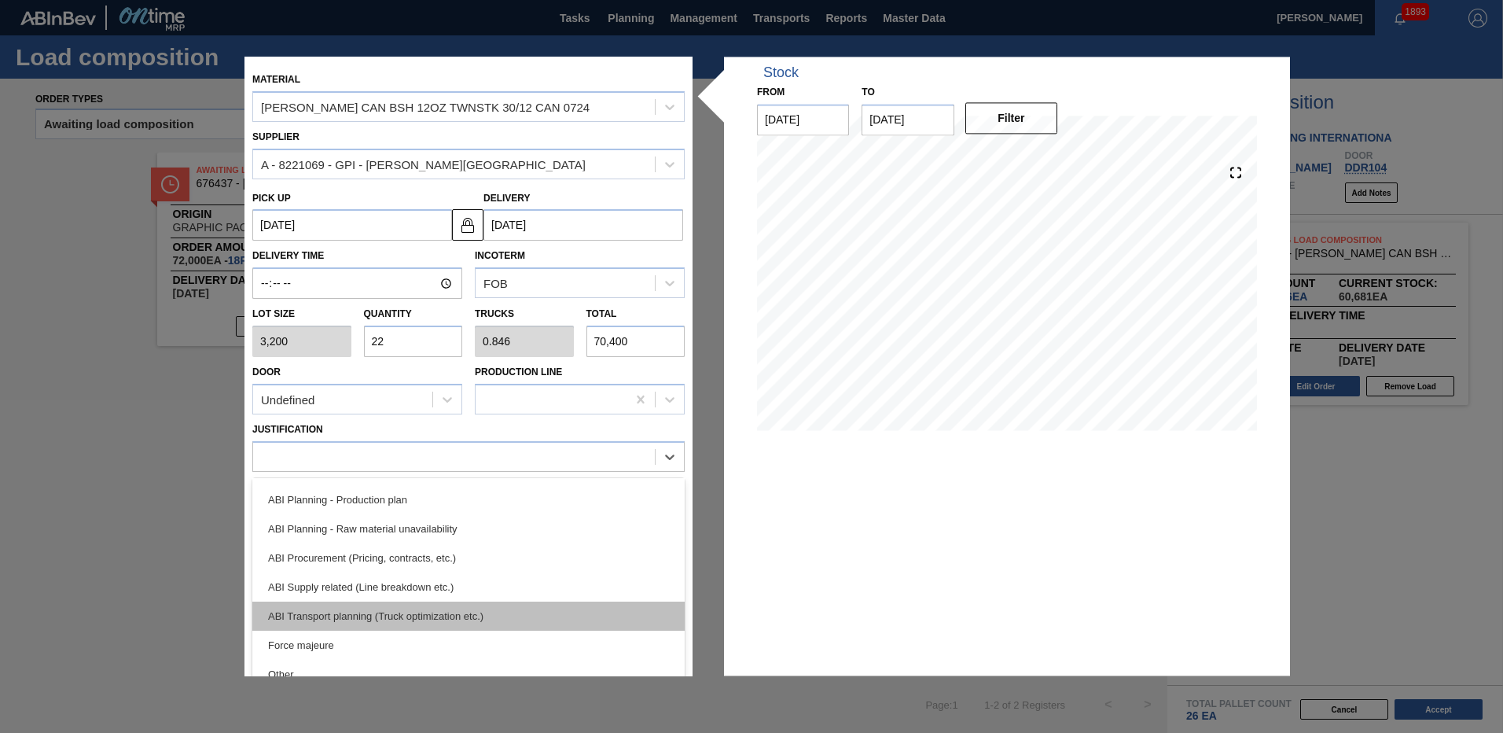
click at [398, 608] on div "ABI Transport planning (Truck optimization etc.)" at bounding box center [468, 615] width 432 height 29
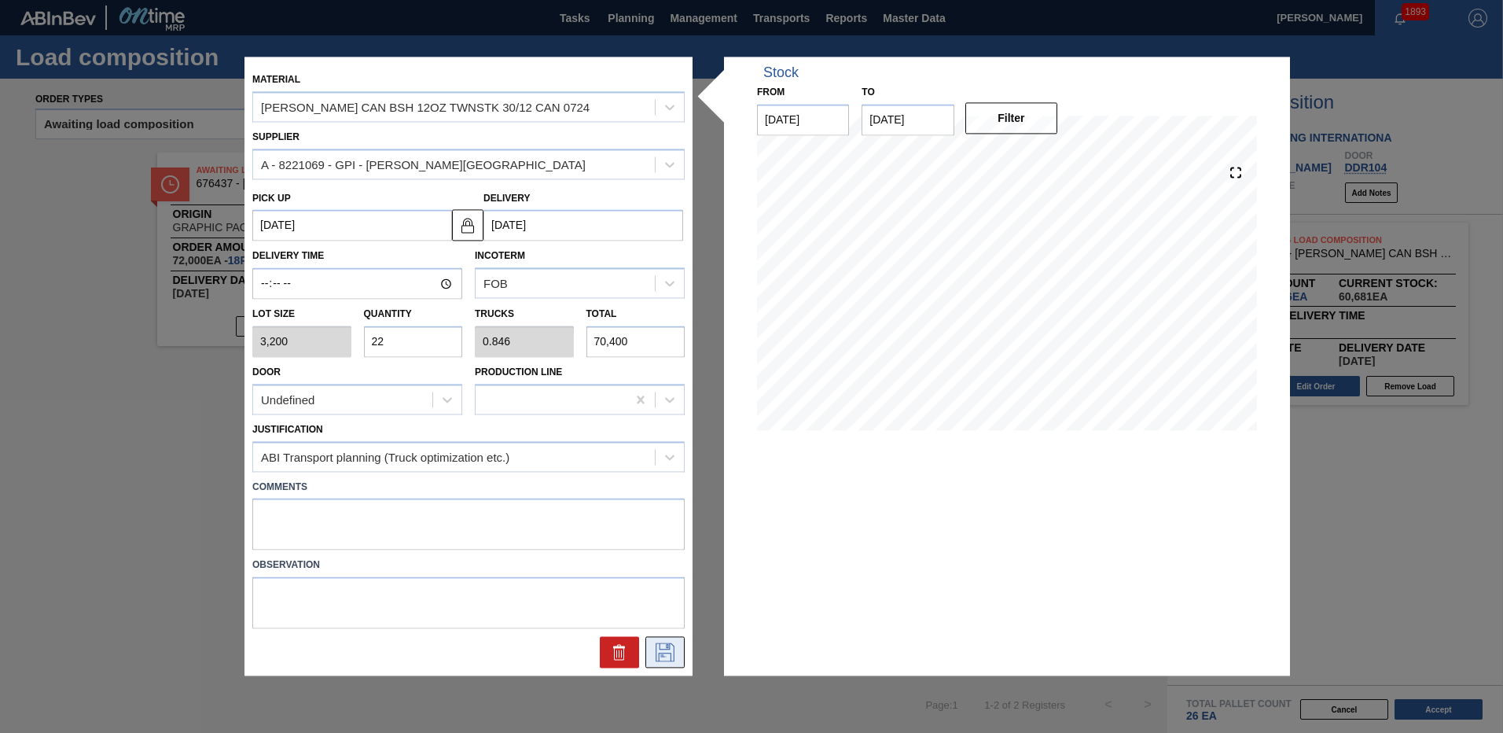
click at [666, 648] on icon at bounding box center [664, 652] width 25 height 19
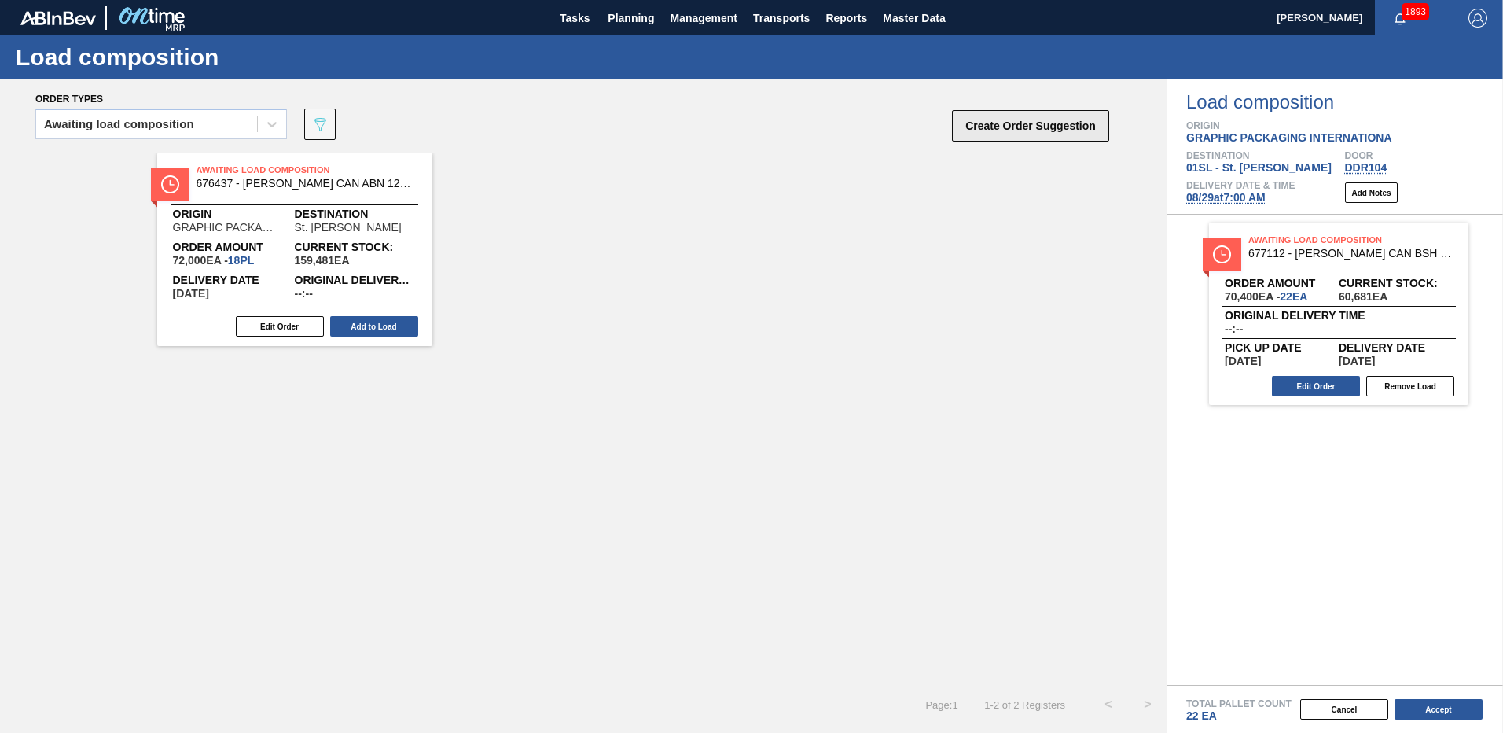
click at [1049, 131] on button "Create Order Suggestion" at bounding box center [1030, 125] width 157 height 31
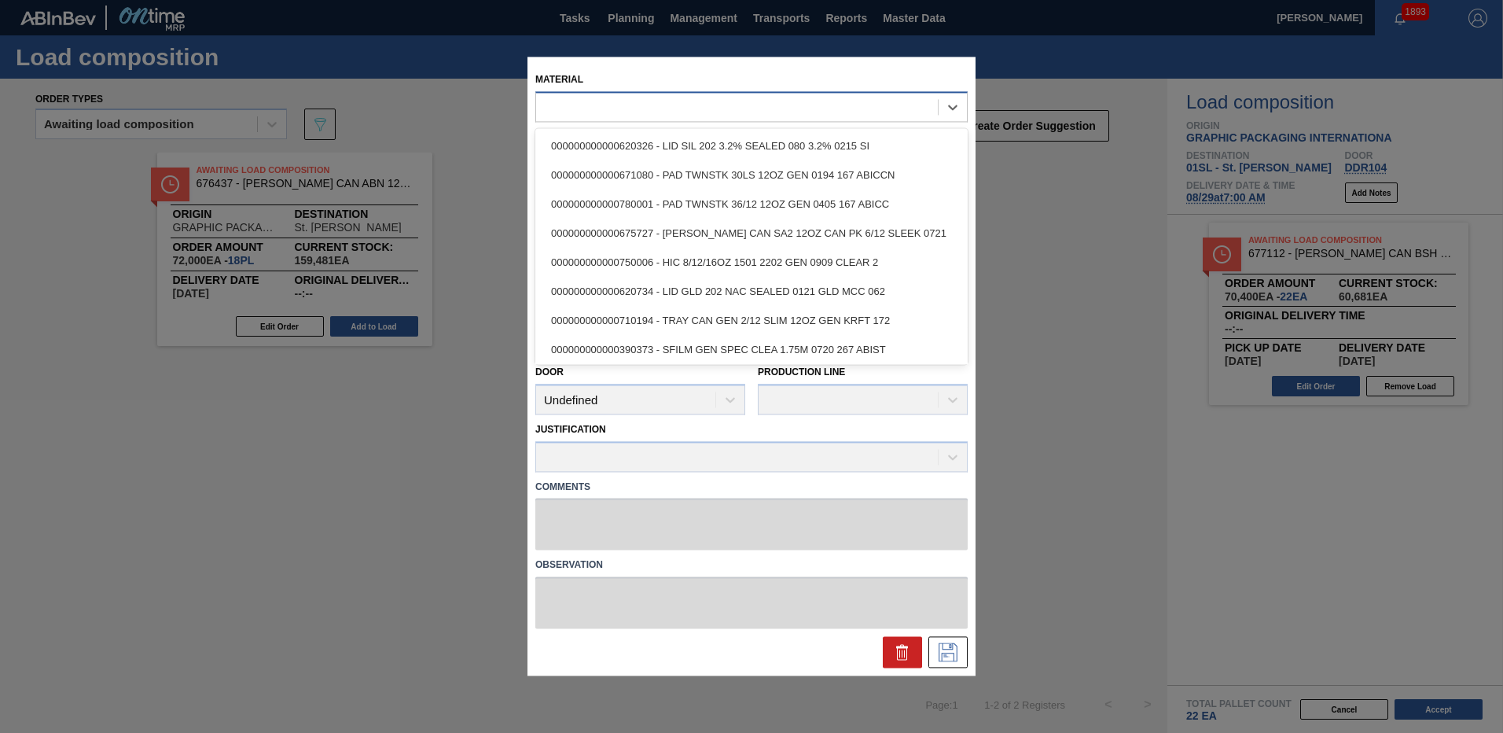
click at [626, 111] on div at bounding box center [737, 107] width 402 height 23
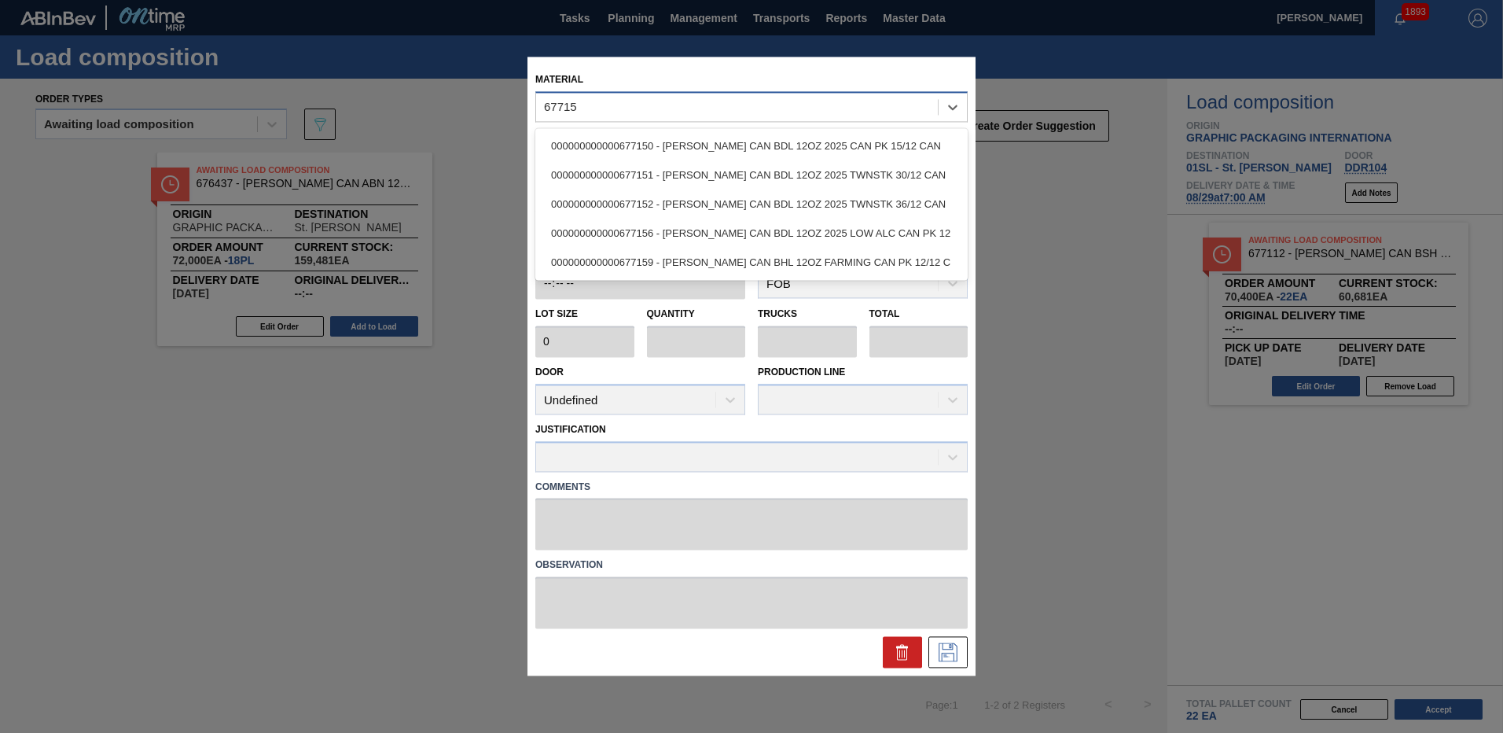
type input "677151"
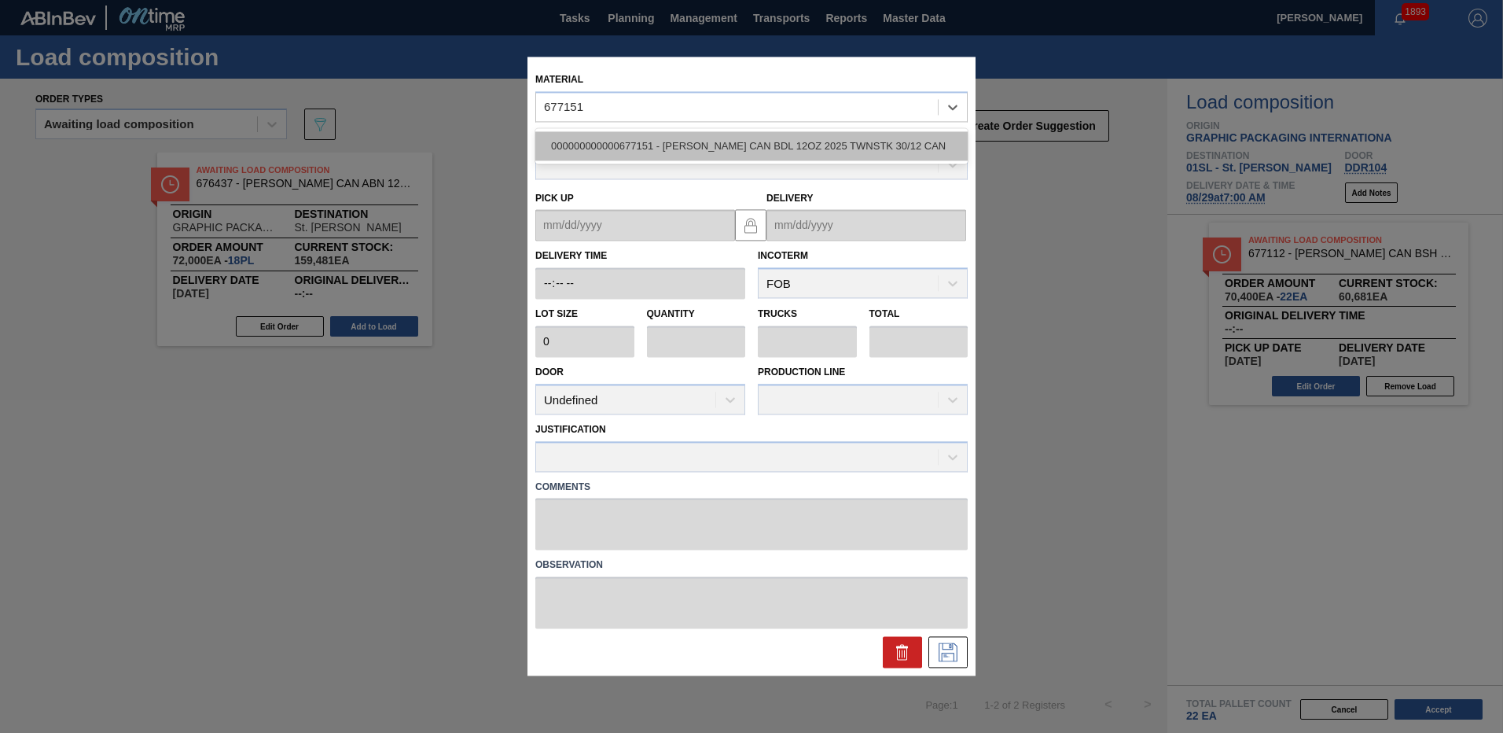
click at [636, 149] on div "000000000000677151 - CARR CAN BDL 12OZ 2025 TWNSTK 30/12 CAN" at bounding box center [751, 145] width 432 height 29
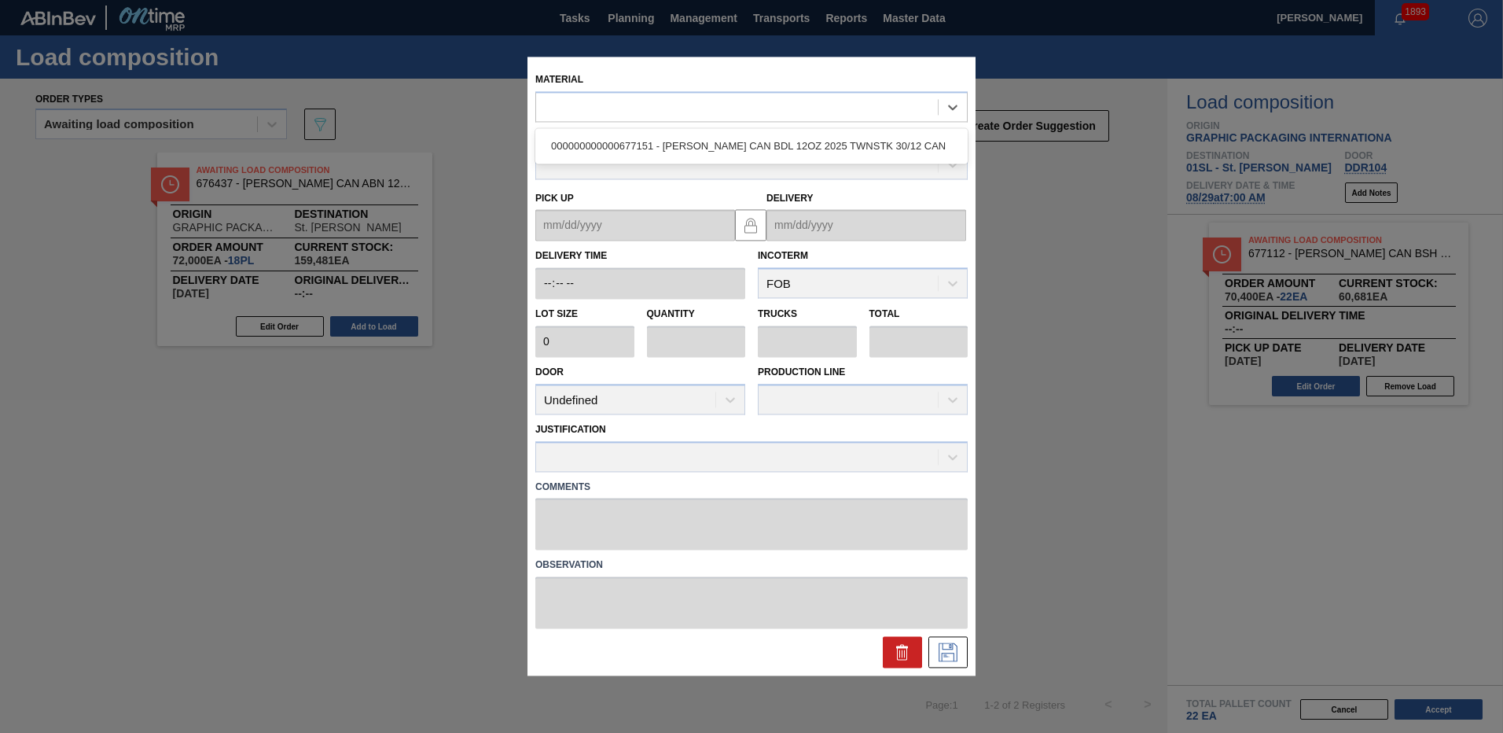
type input "3,200"
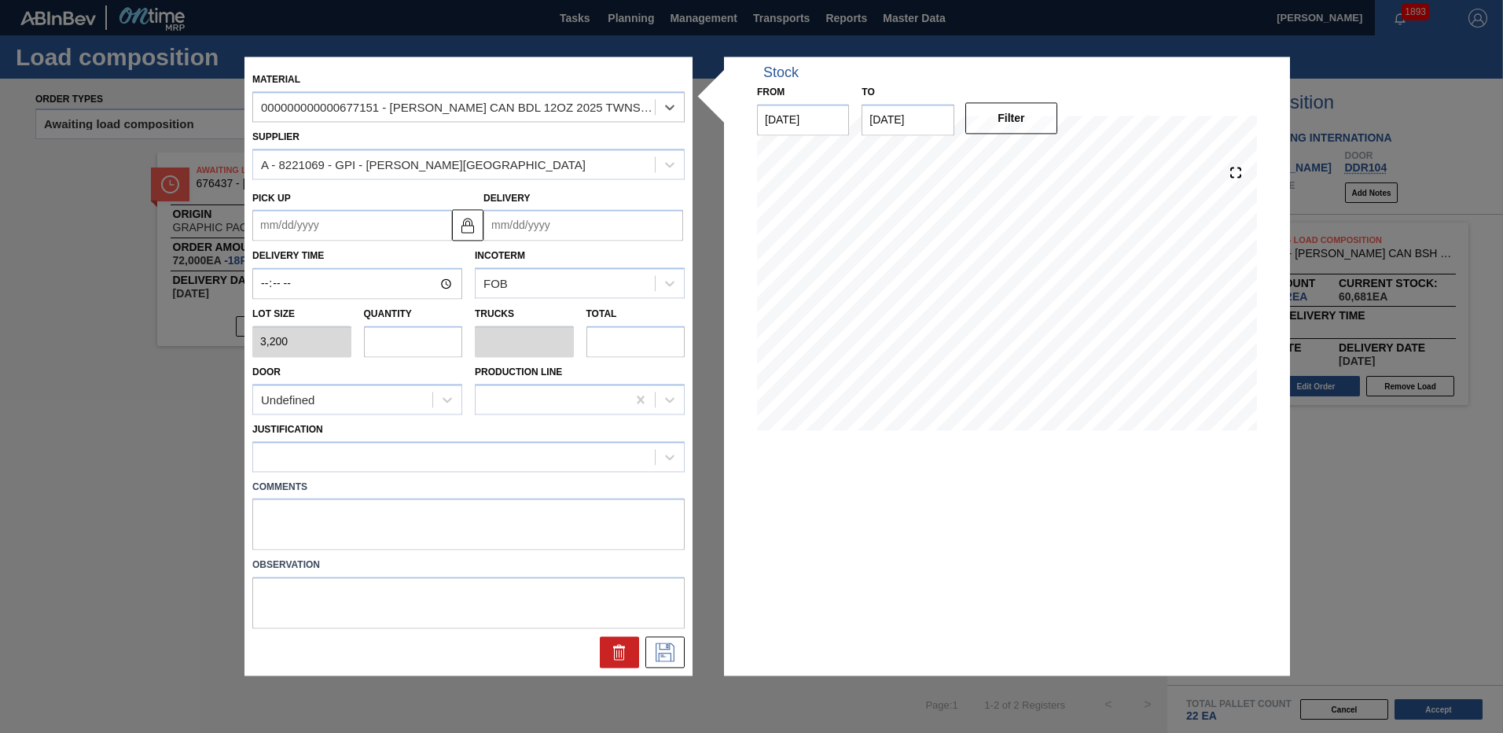
click at [567, 225] on input "Delivery" at bounding box center [583, 225] width 200 height 31
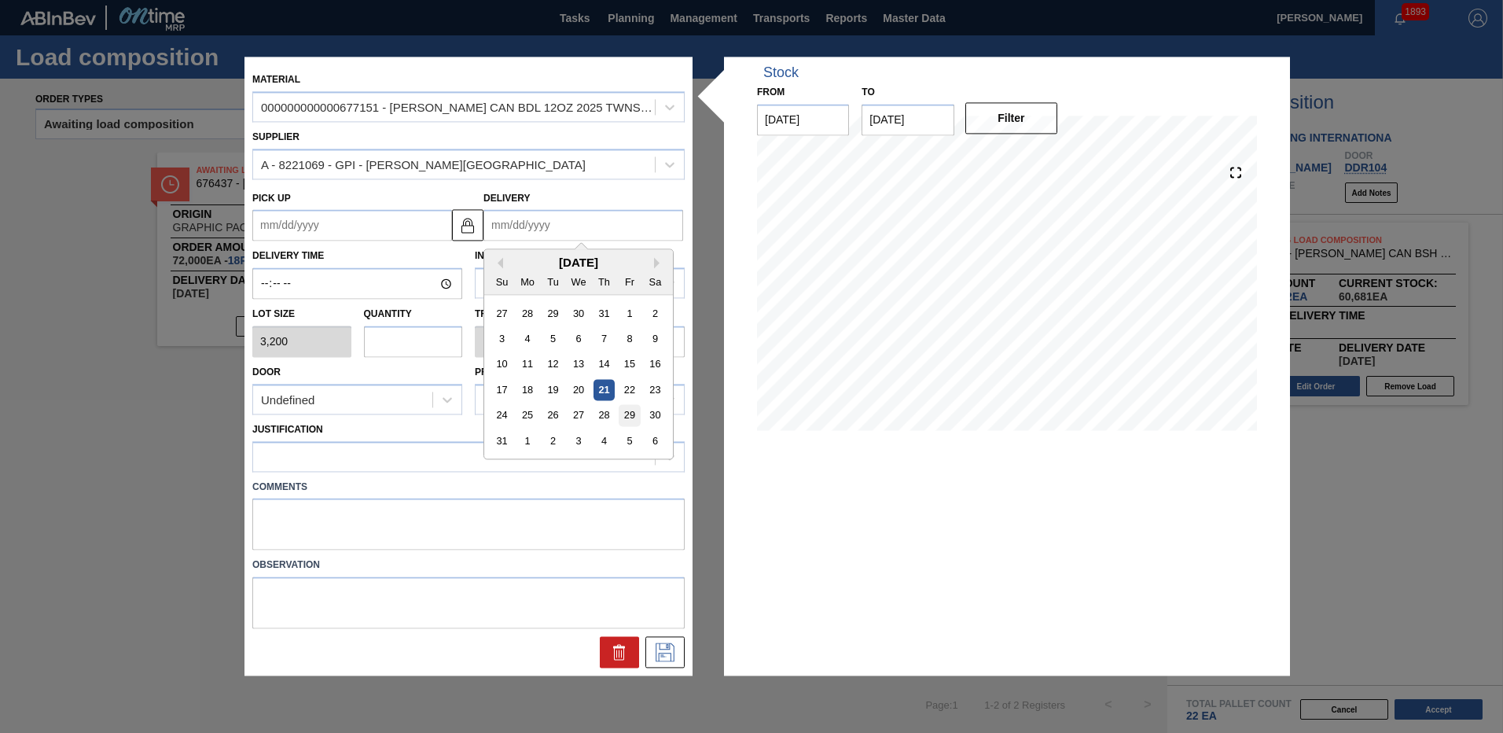
click at [631, 407] on div "29" at bounding box center [629, 415] width 21 height 21
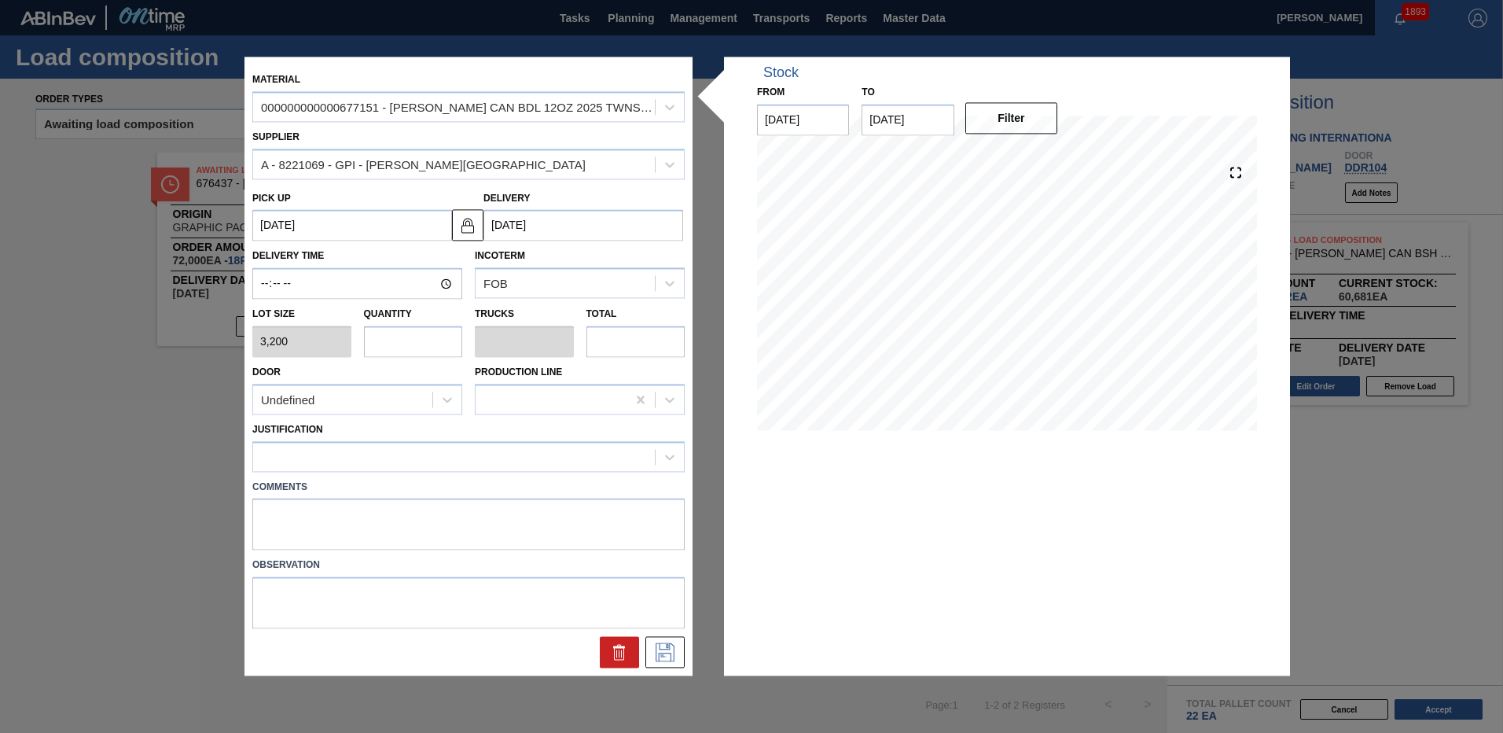
type up "[DATE]"
type input "[DATE]"
click at [360, 397] on div "Undefined" at bounding box center [342, 399] width 179 height 23
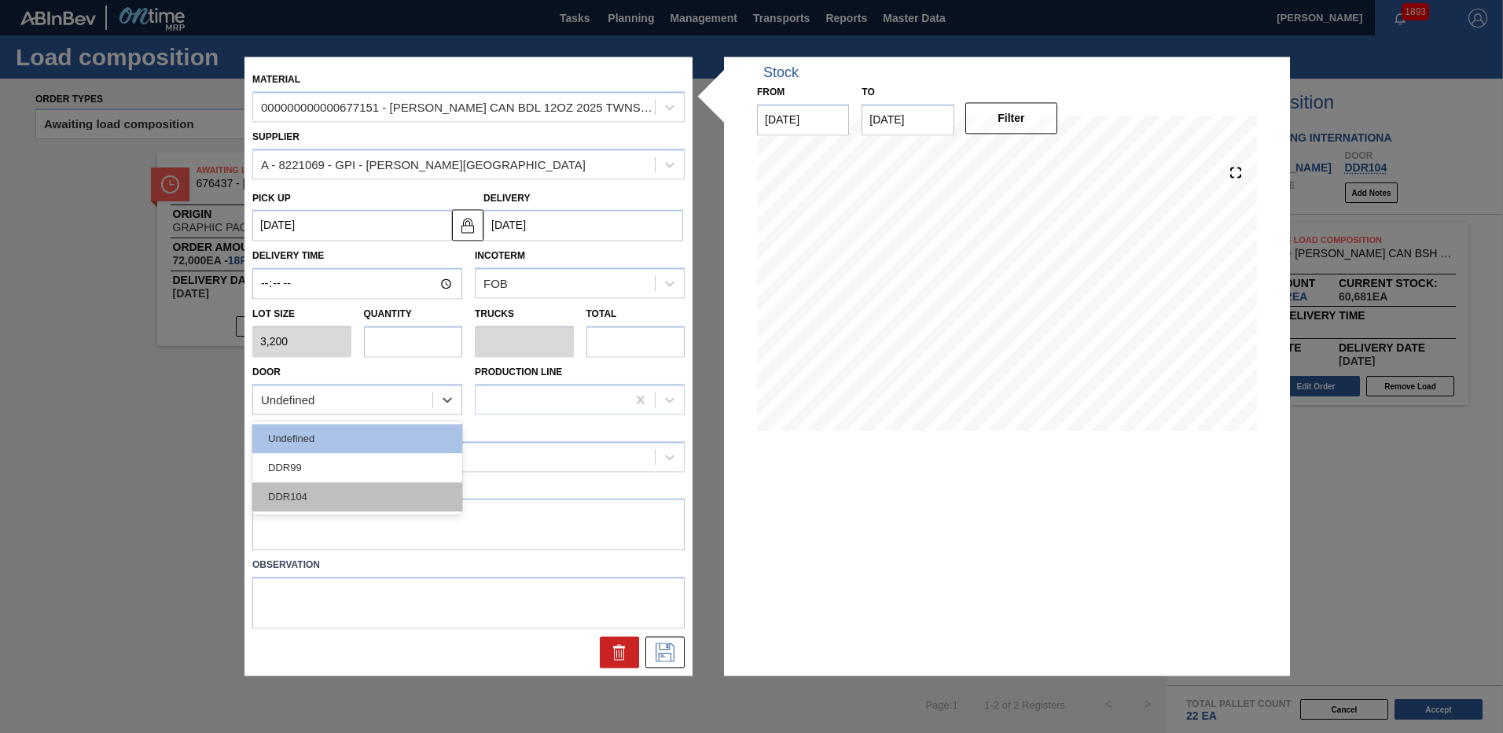
click at [303, 490] on div "DDR104" at bounding box center [357, 496] width 210 height 29
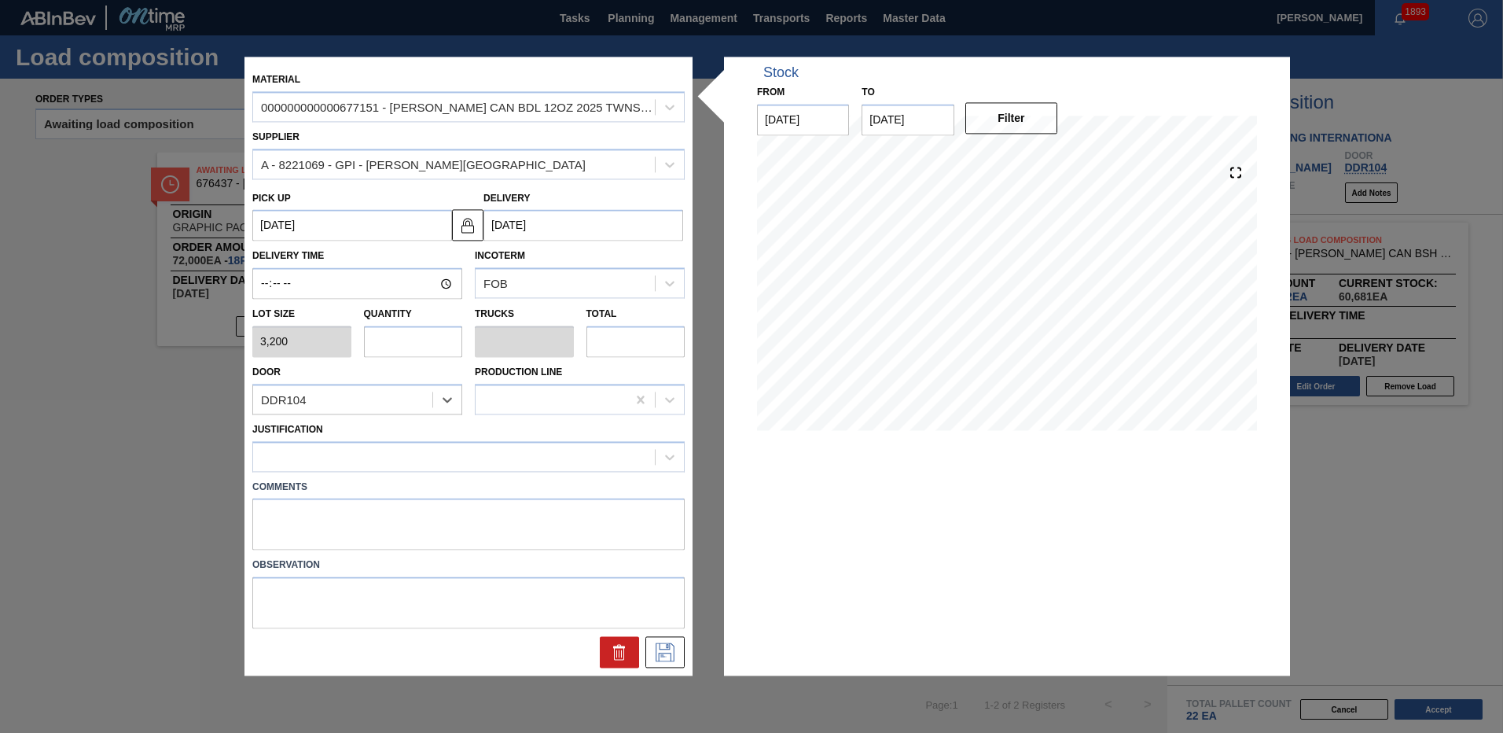
click at [372, 351] on input "text" at bounding box center [413, 340] width 99 height 31
type input "4"
type input "0.154"
type input "12,800"
type input "4"
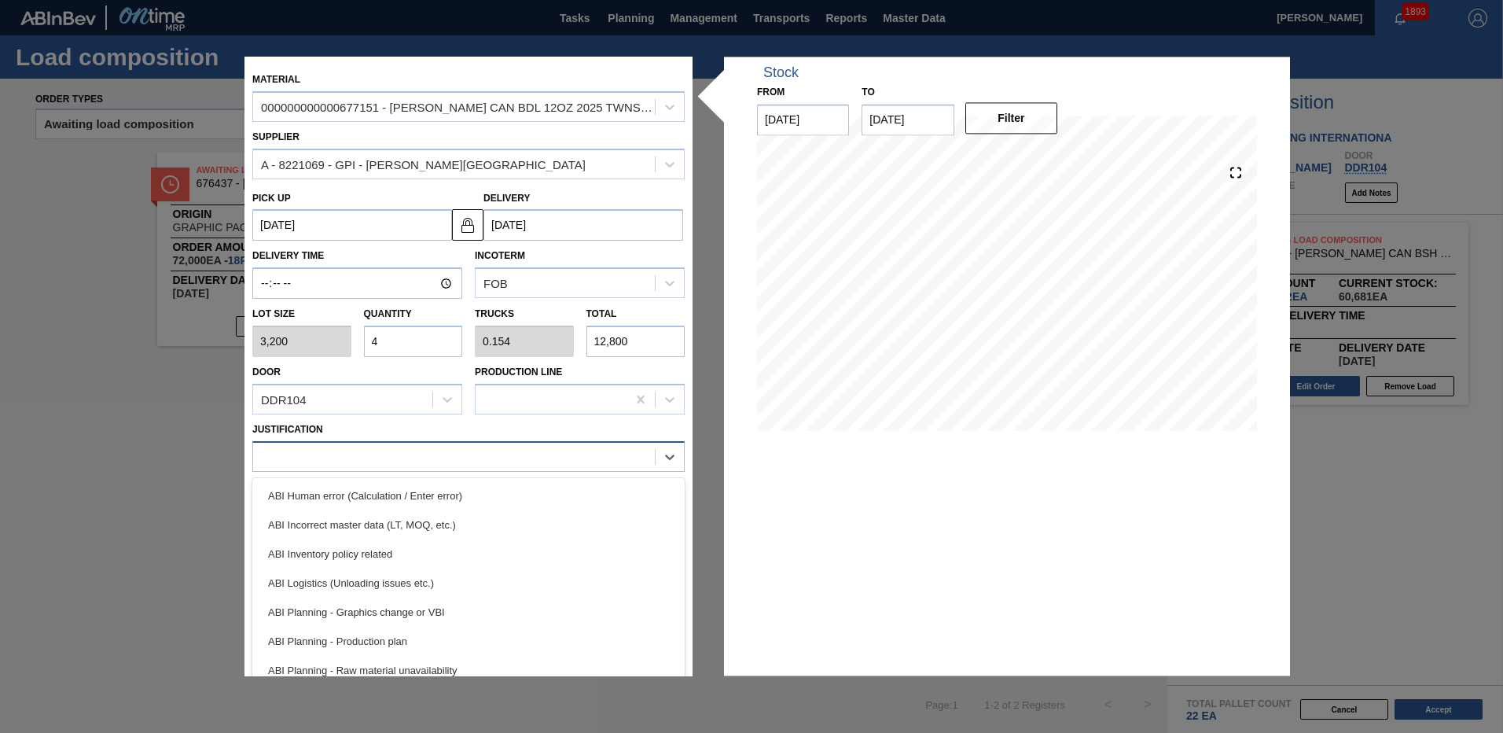
click at [385, 456] on div at bounding box center [454, 456] width 402 height 23
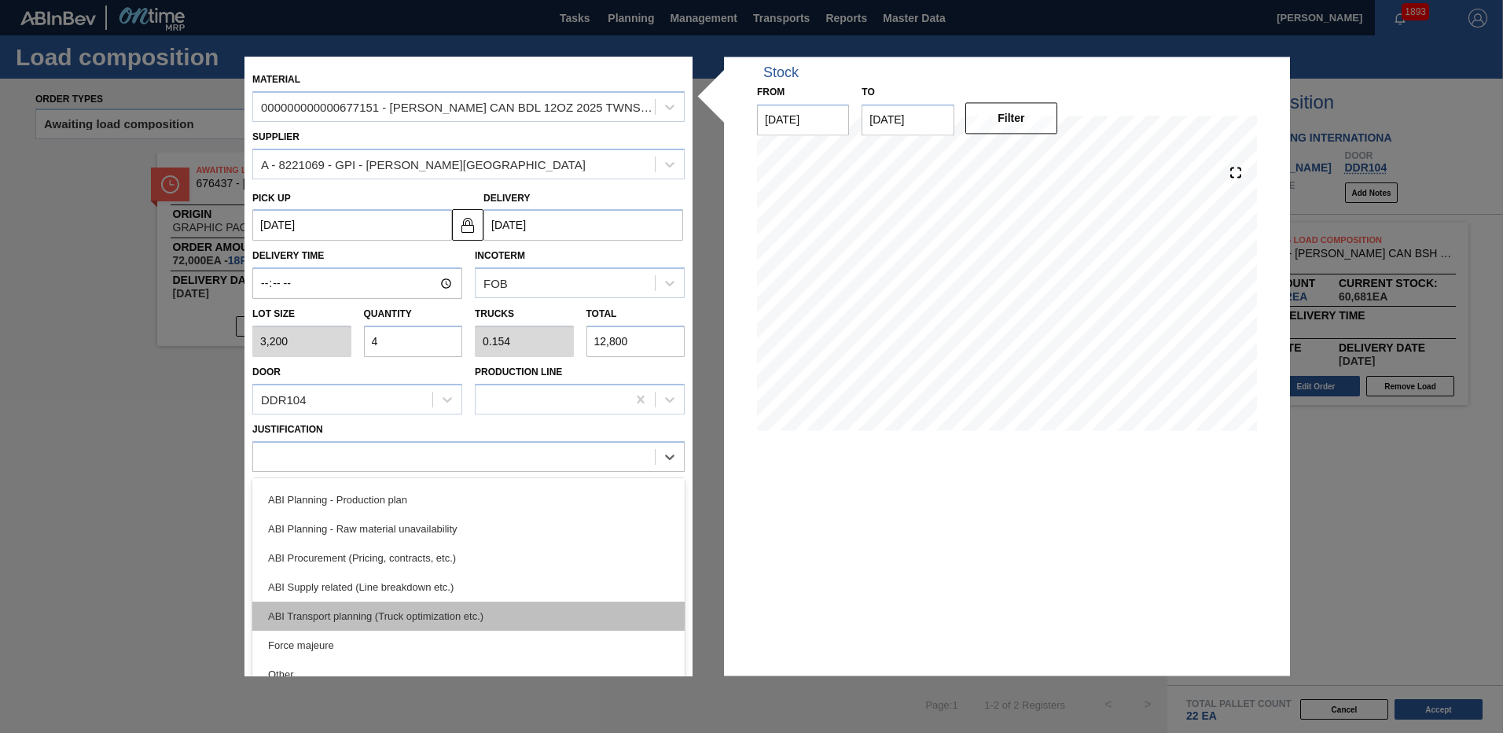
click at [383, 617] on div "ABI Transport planning (Truck optimization etc.)" at bounding box center [468, 615] width 432 height 29
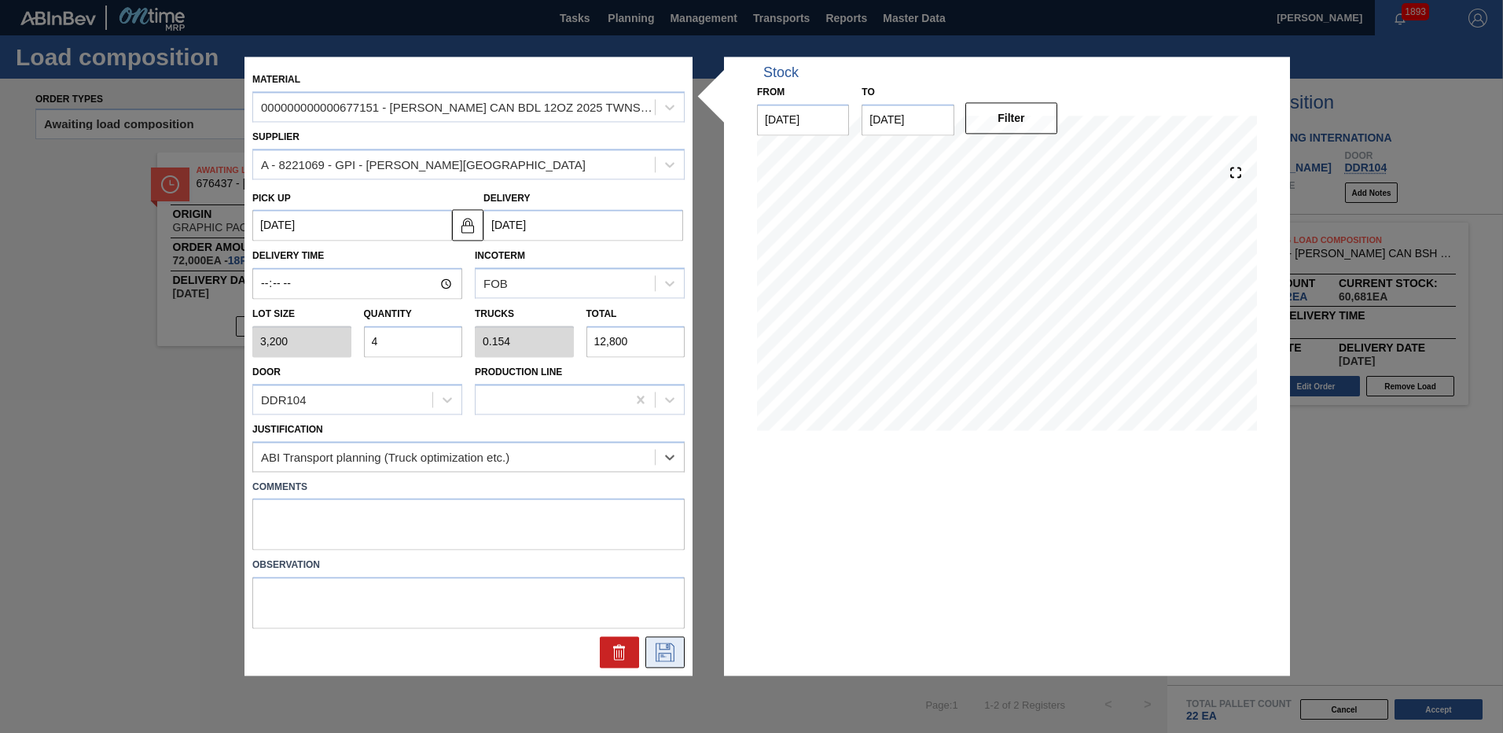
click at [656, 657] on icon at bounding box center [665, 652] width 19 height 19
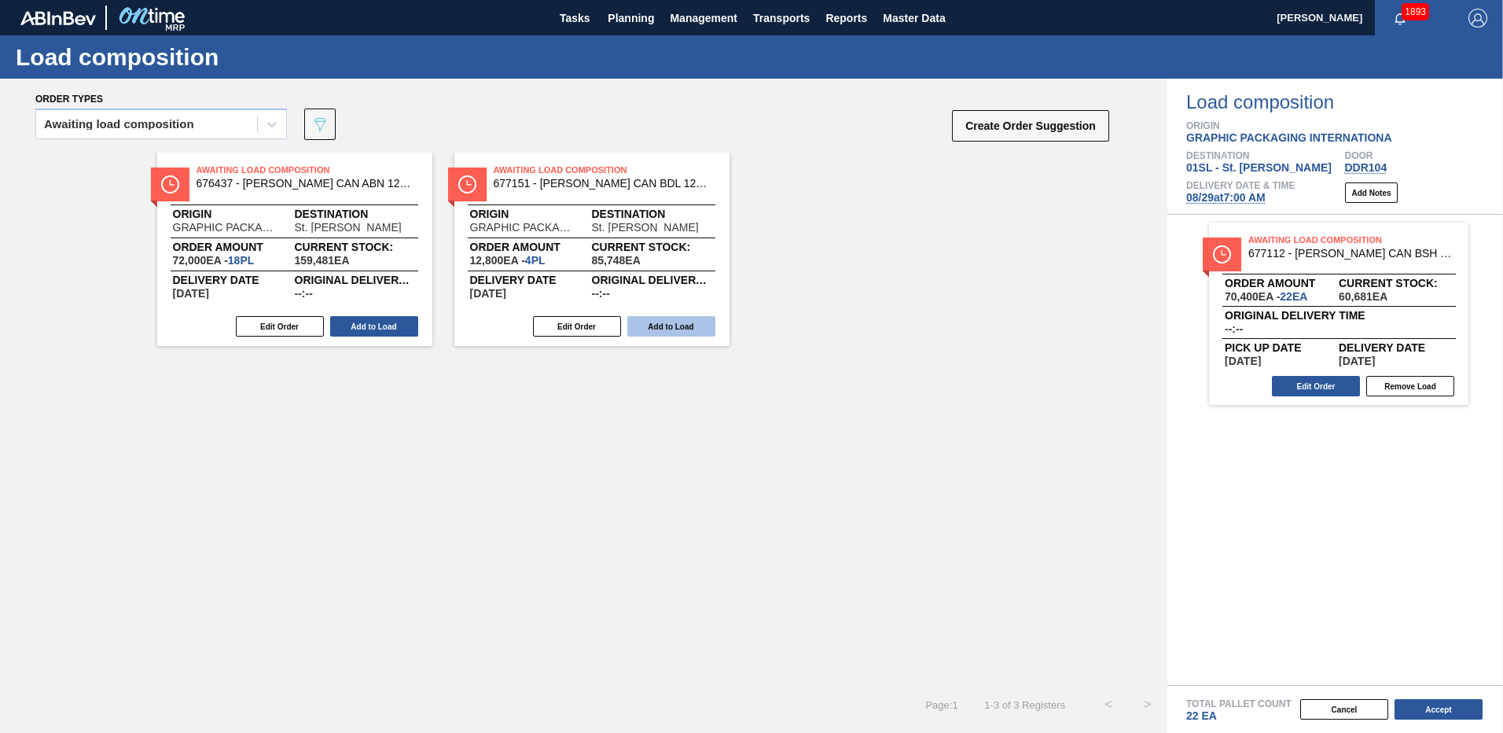
click at [676, 331] on button "Add to Load" at bounding box center [671, 326] width 88 height 20
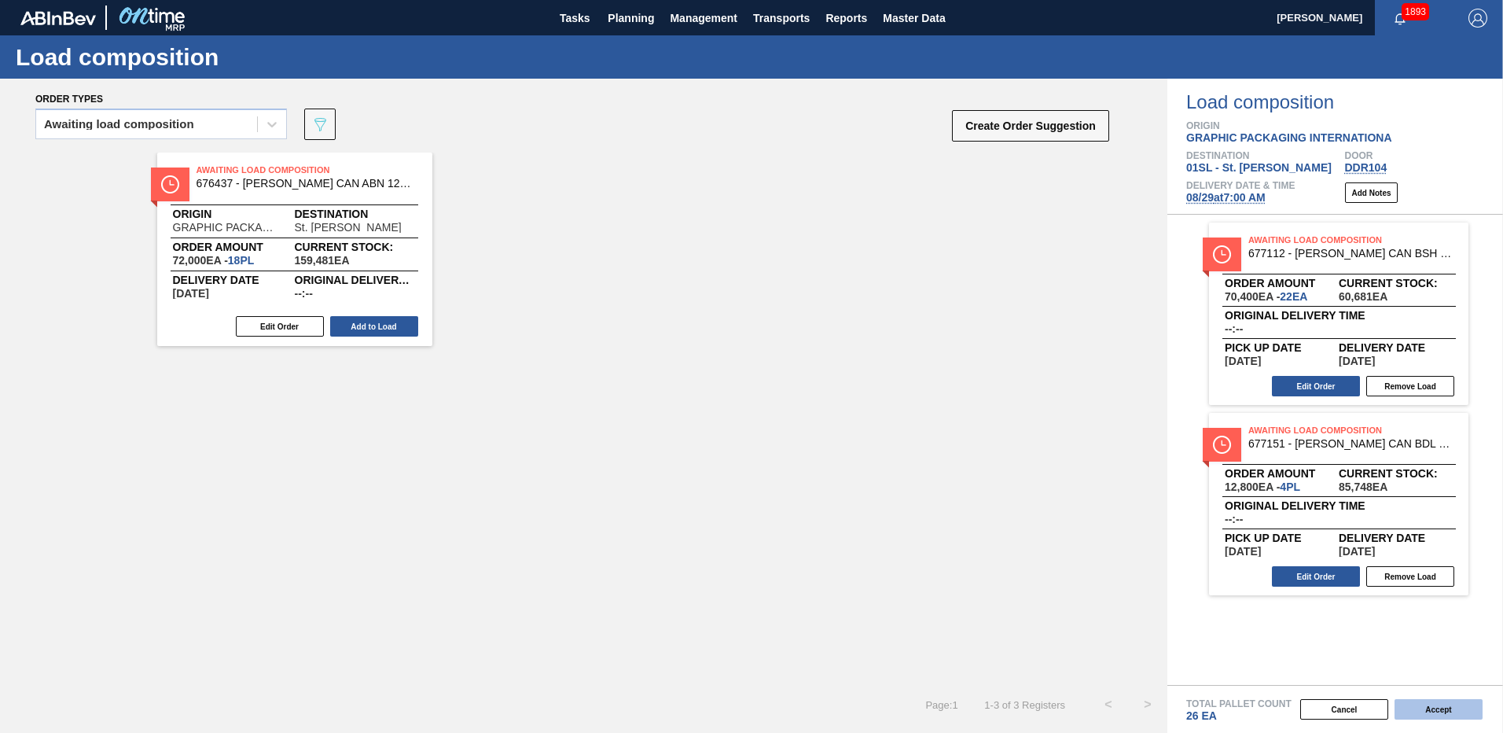
click at [1436, 707] on button "Accept" at bounding box center [1438, 709] width 88 height 20
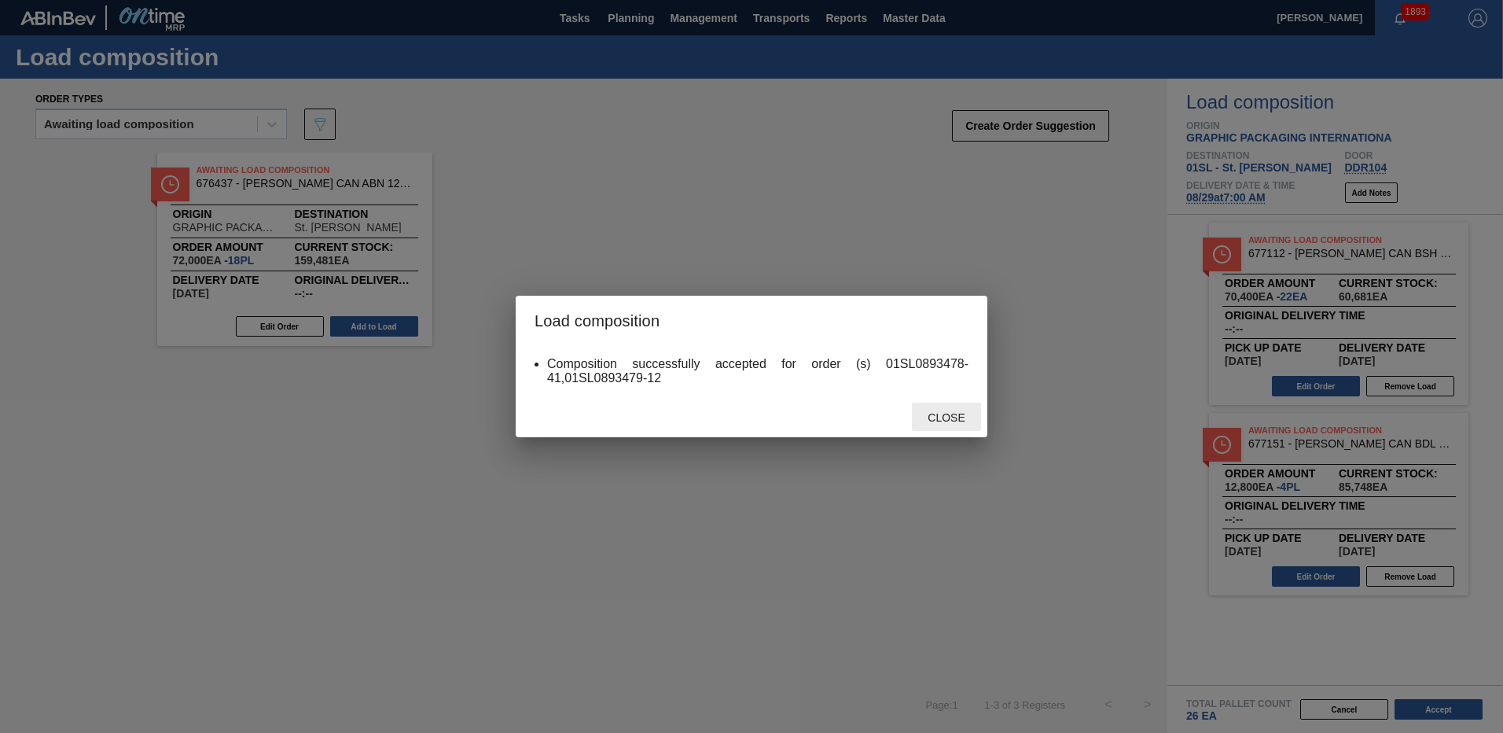
click at [925, 412] on span "Close" at bounding box center [946, 417] width 62 height 13
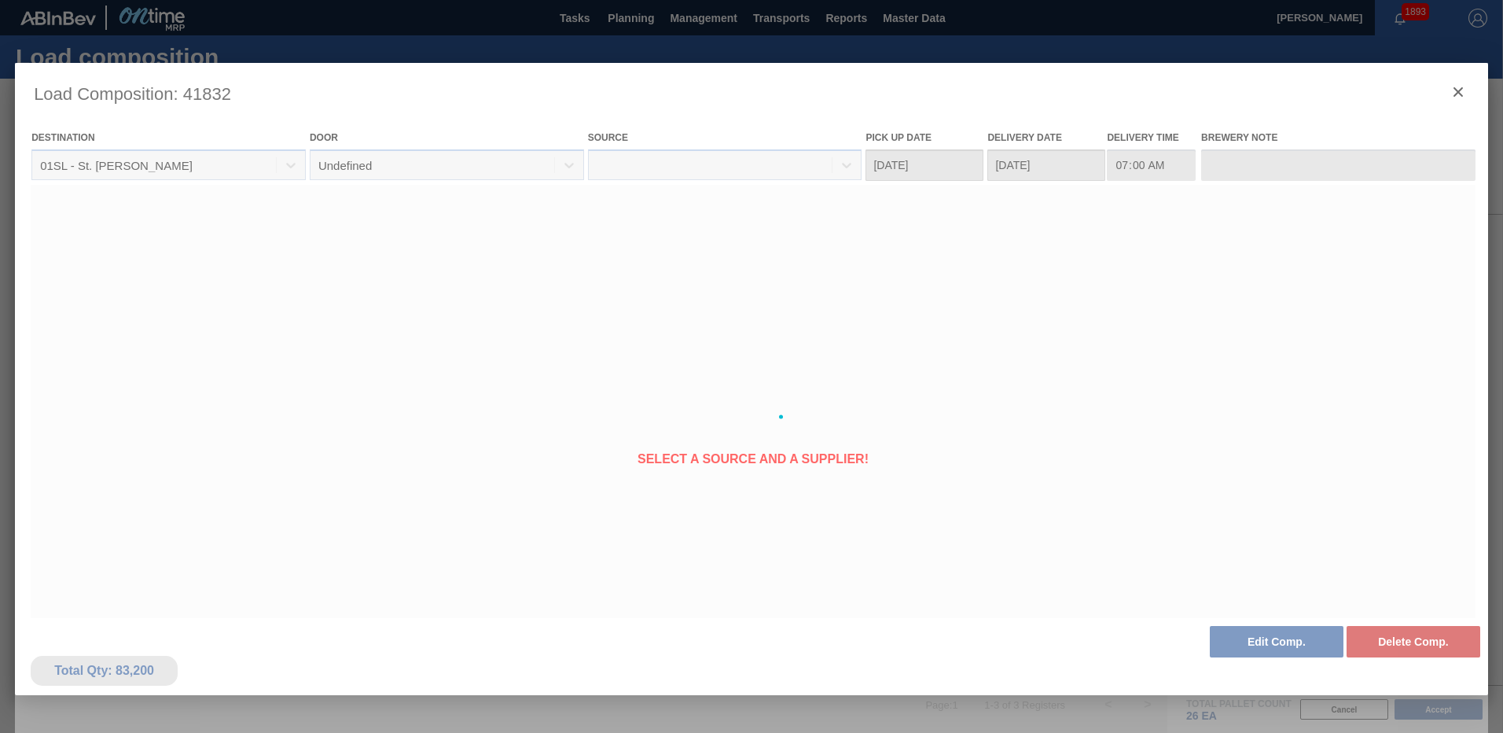
type Date "[DATE]"
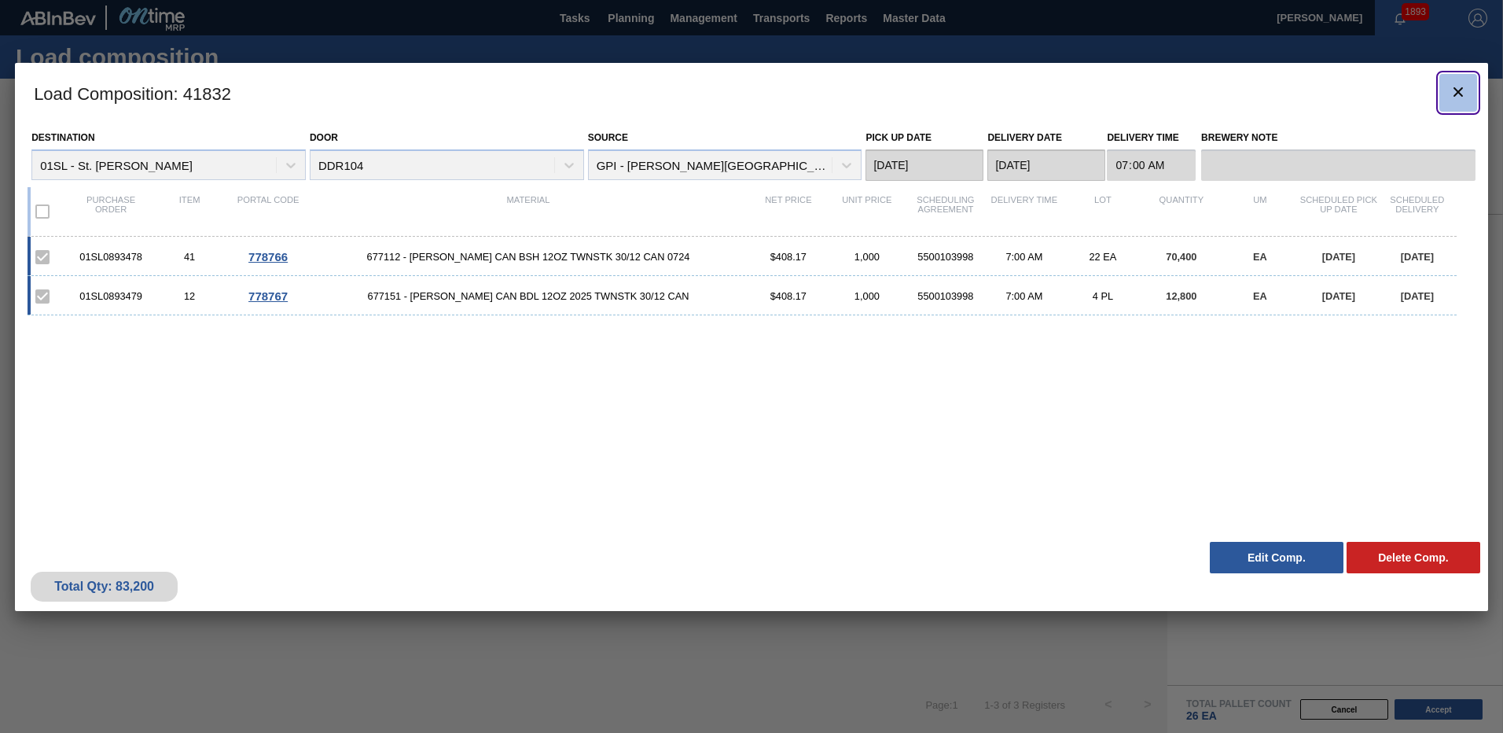
click at [1453, 90] on icon "botão de ícone" at bounding box center [1458, 92] width 19 height 19
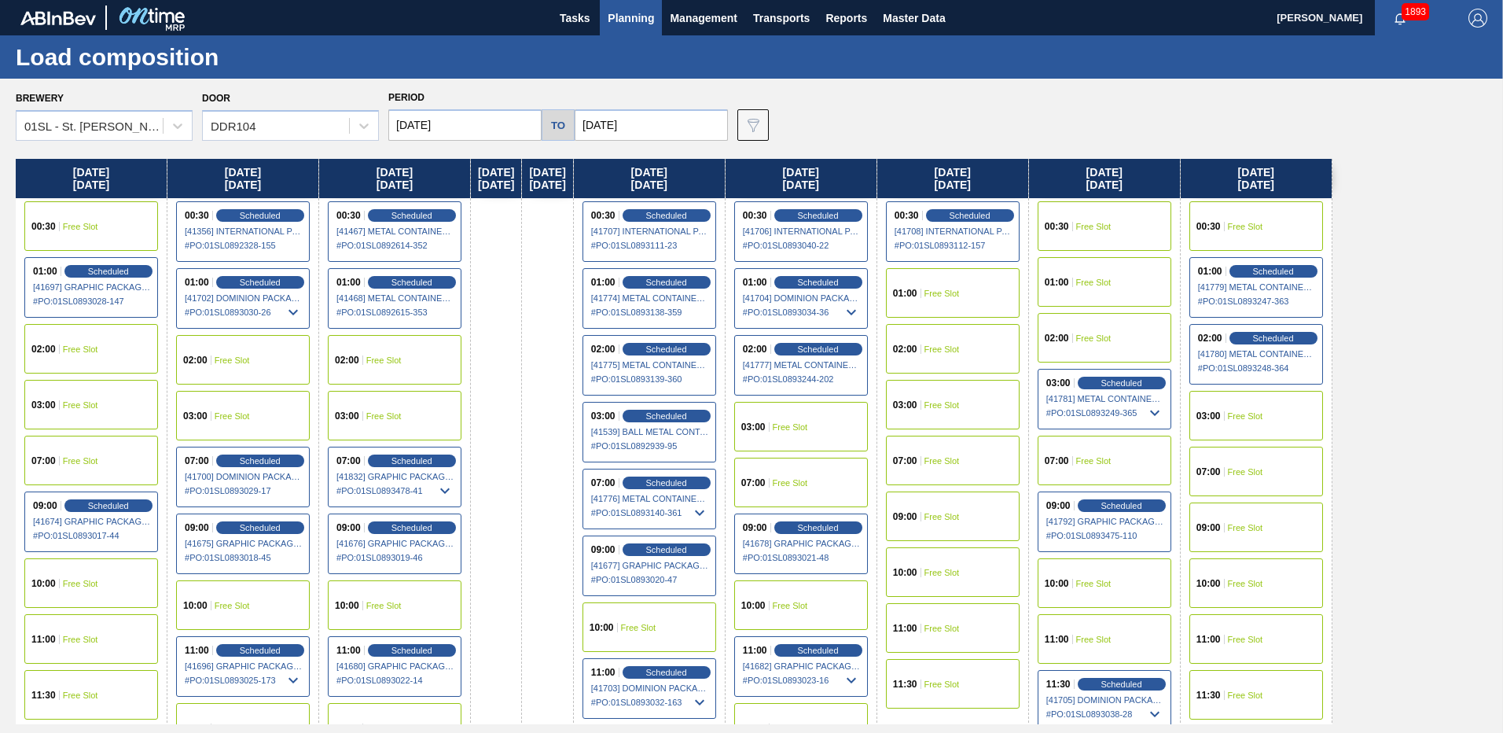
click at [403, 361] on div "02:00 Free Slot" at bounding box center [395, 360] width 134 height 50
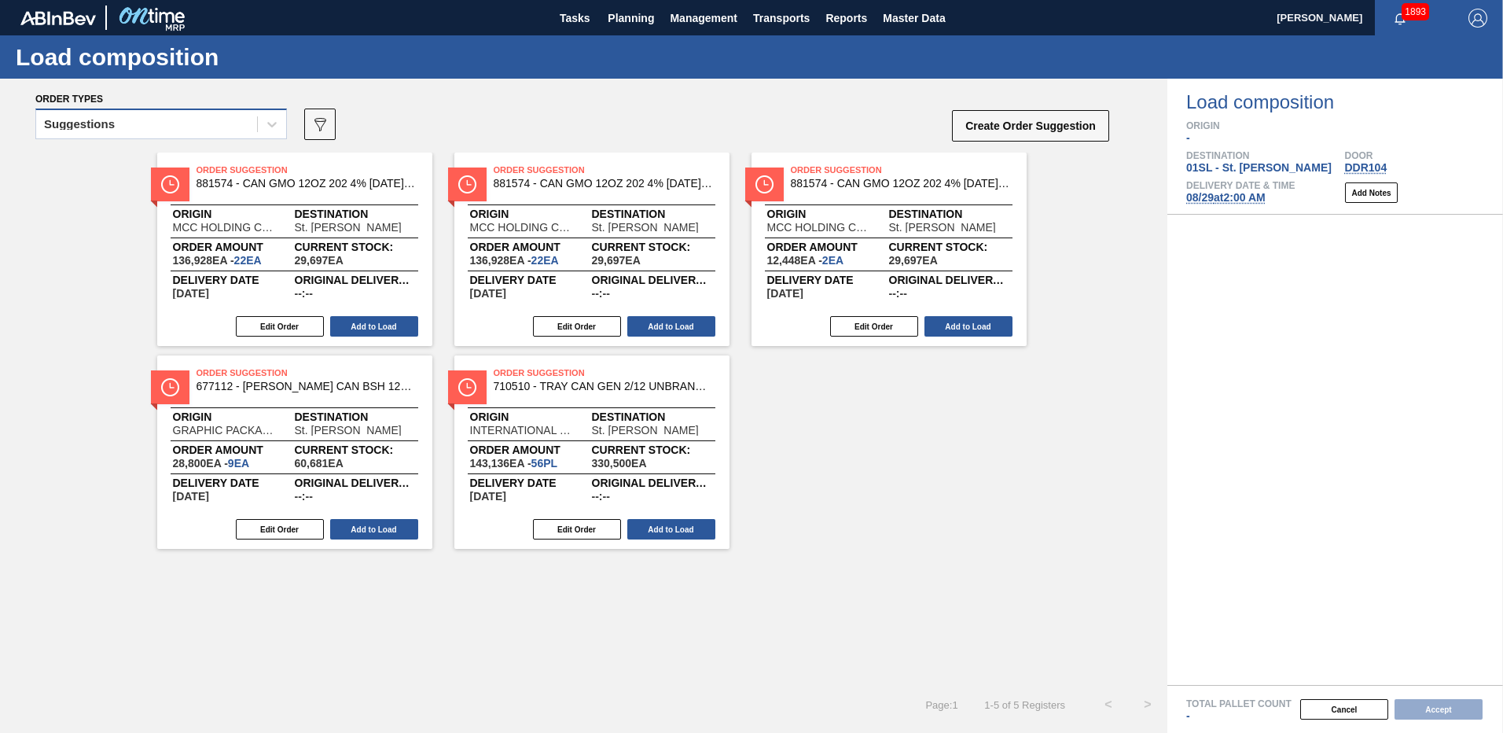
click at [129, 131] on div "Suggestions" at bounding box center [146, 124] width 221 height 23
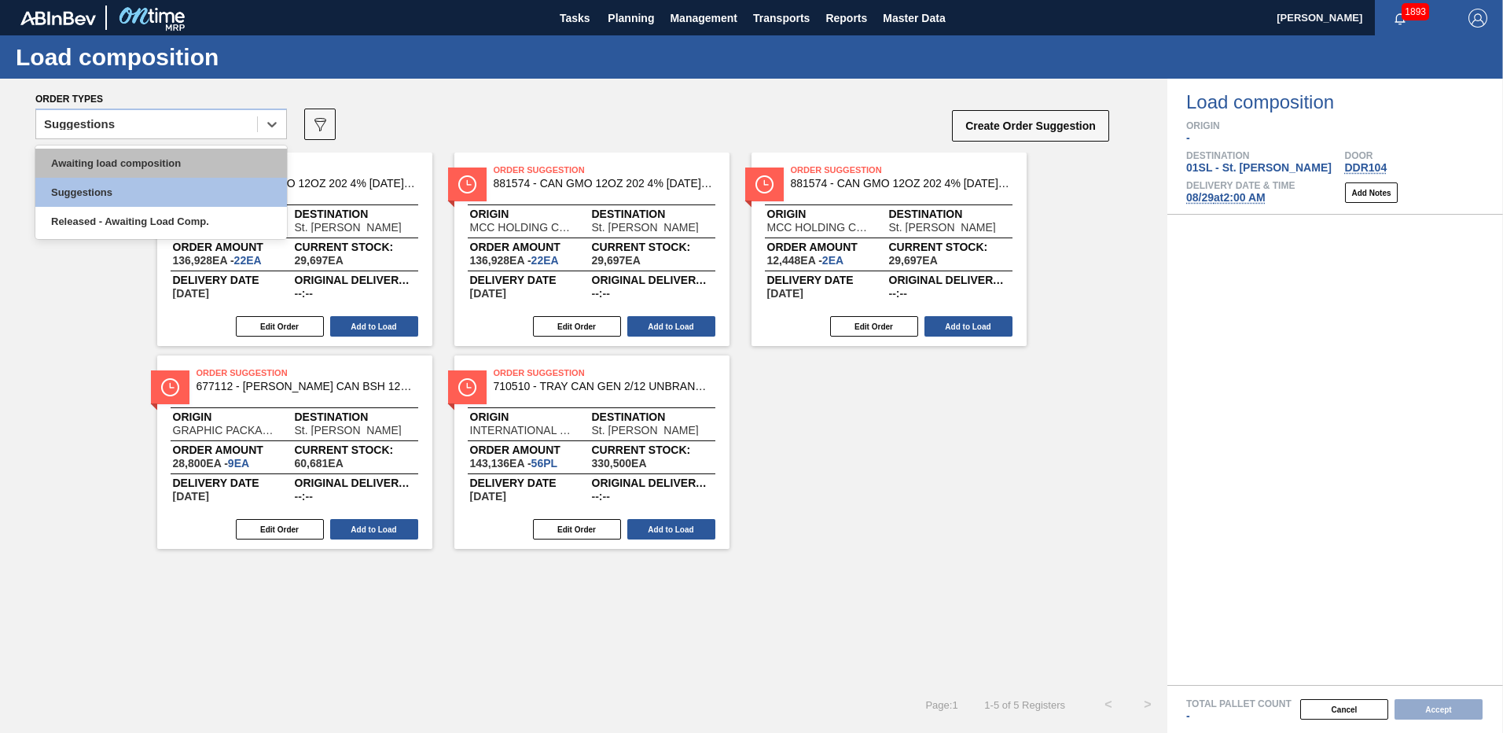
click at [106, 152] on div "Awaiting load composition" at bounding box center [161, 163] width 252 height 29
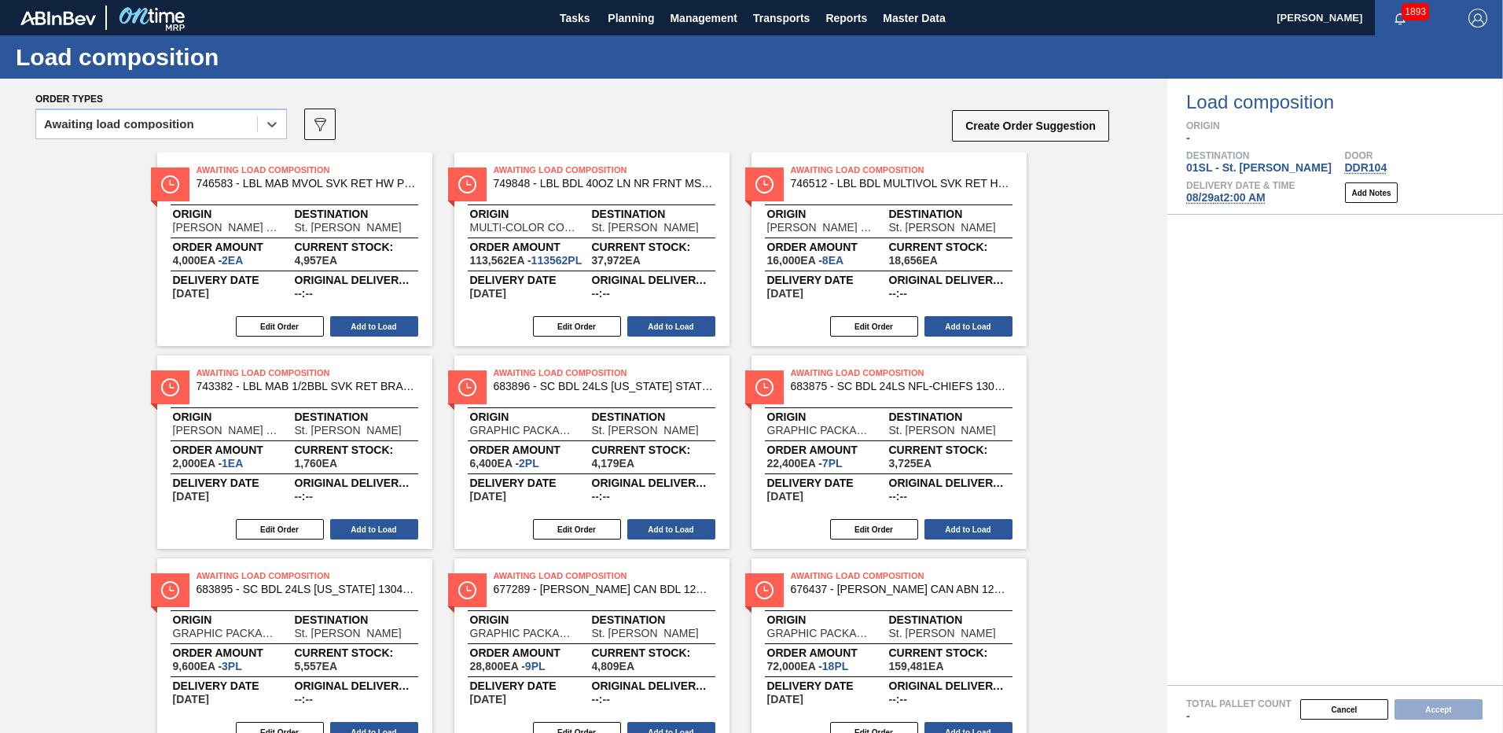
scroll to position [98, 0]
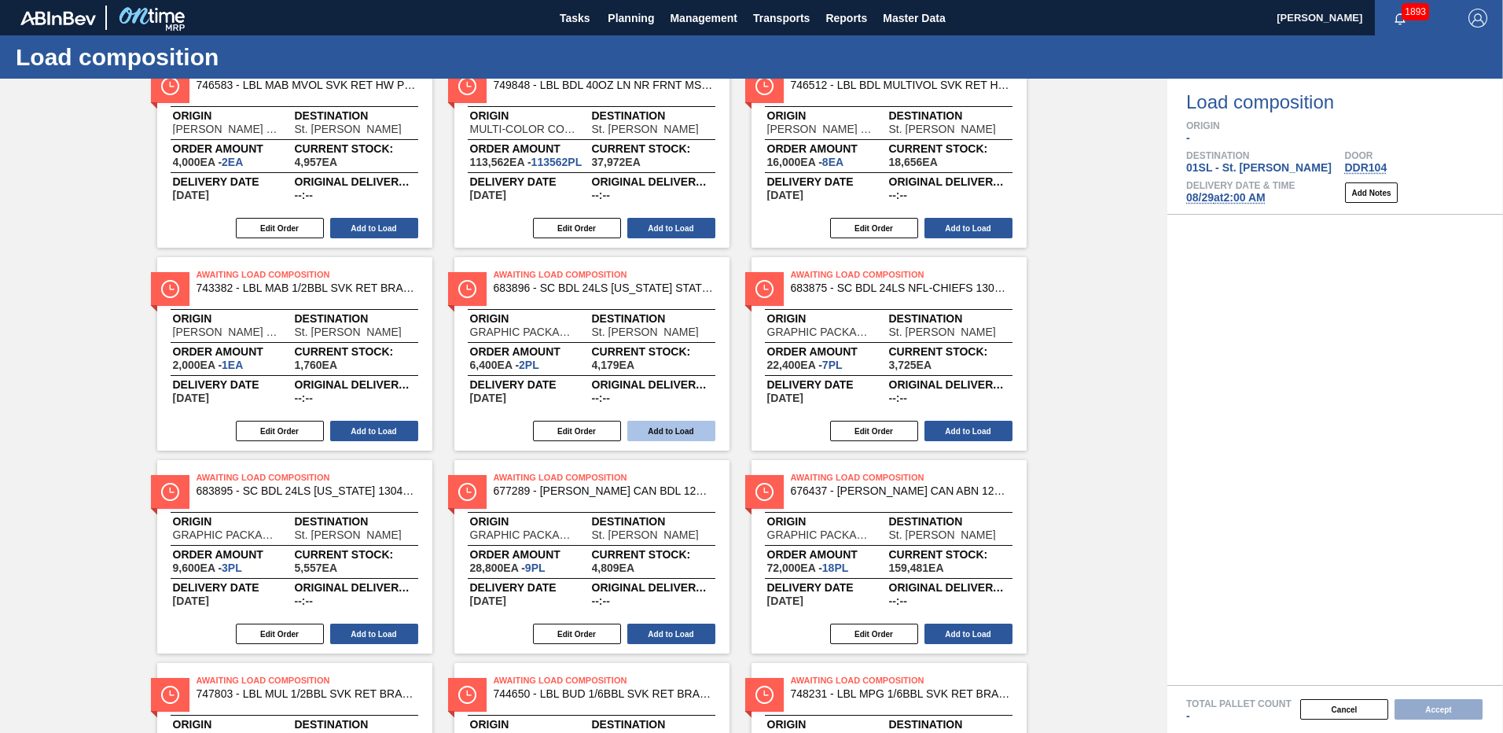
click at [652, 426] on button "Add to Load" at bounding box center [671, 431] width 88 height 20
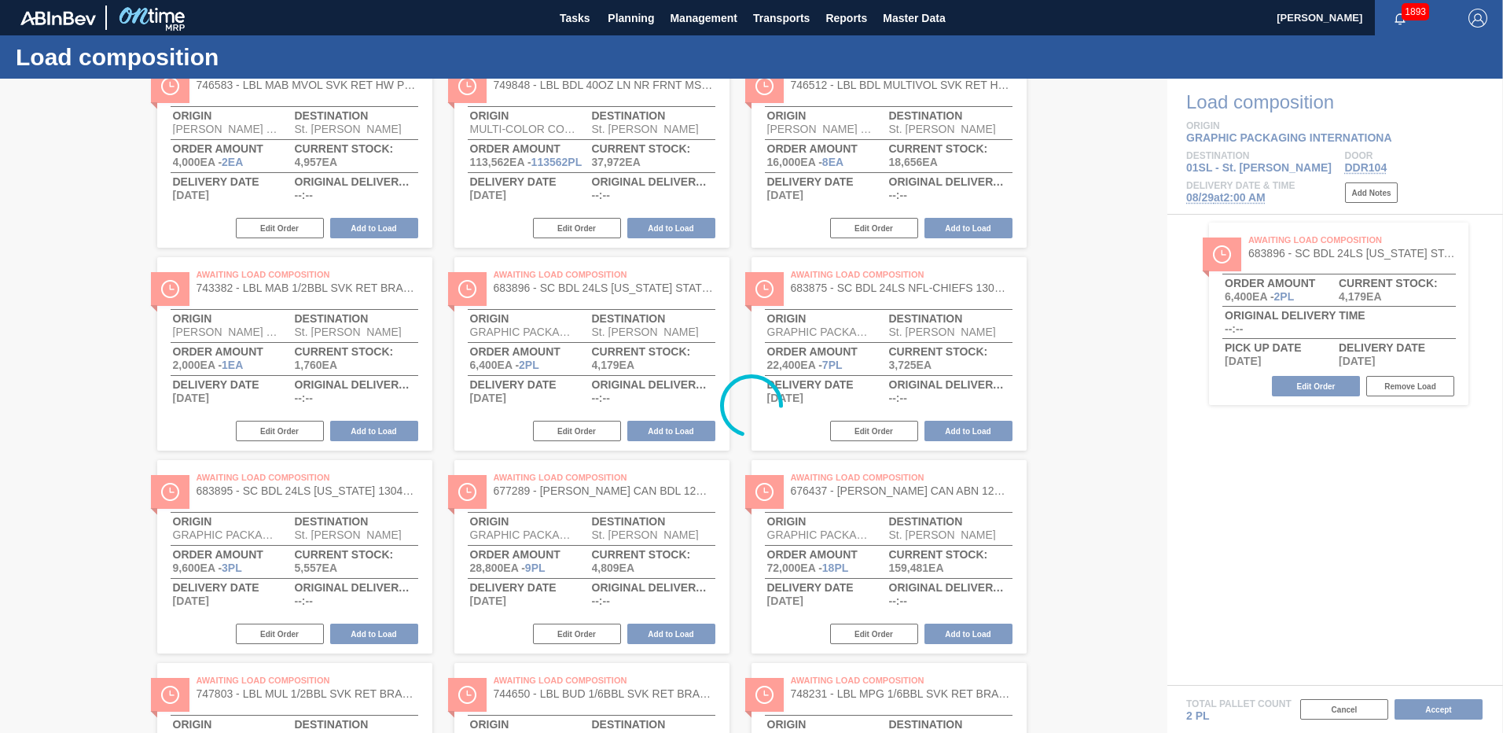
scroll to position [0, 0]
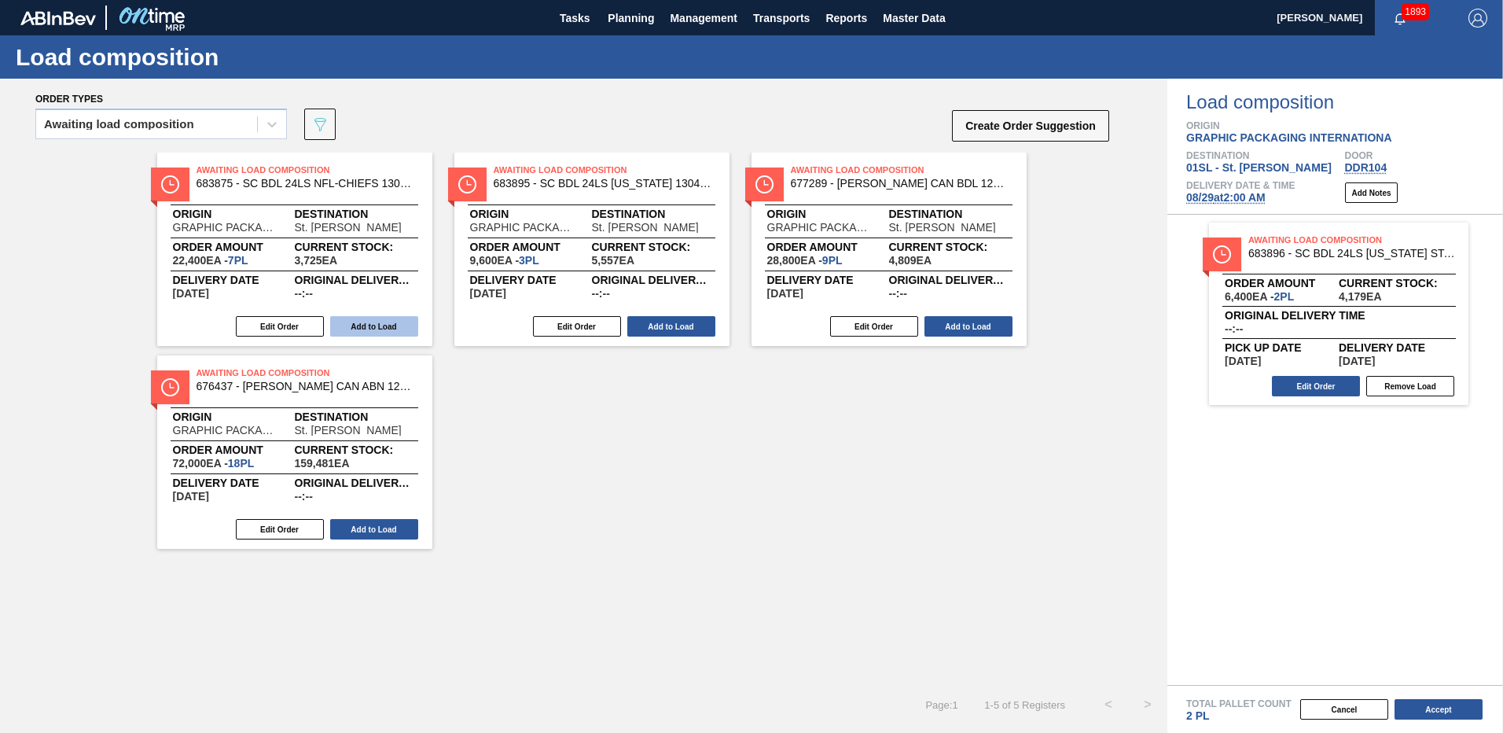
click at [361, 329] on button "Add to Load" at bounding box center [374, 326] width 88 height 20
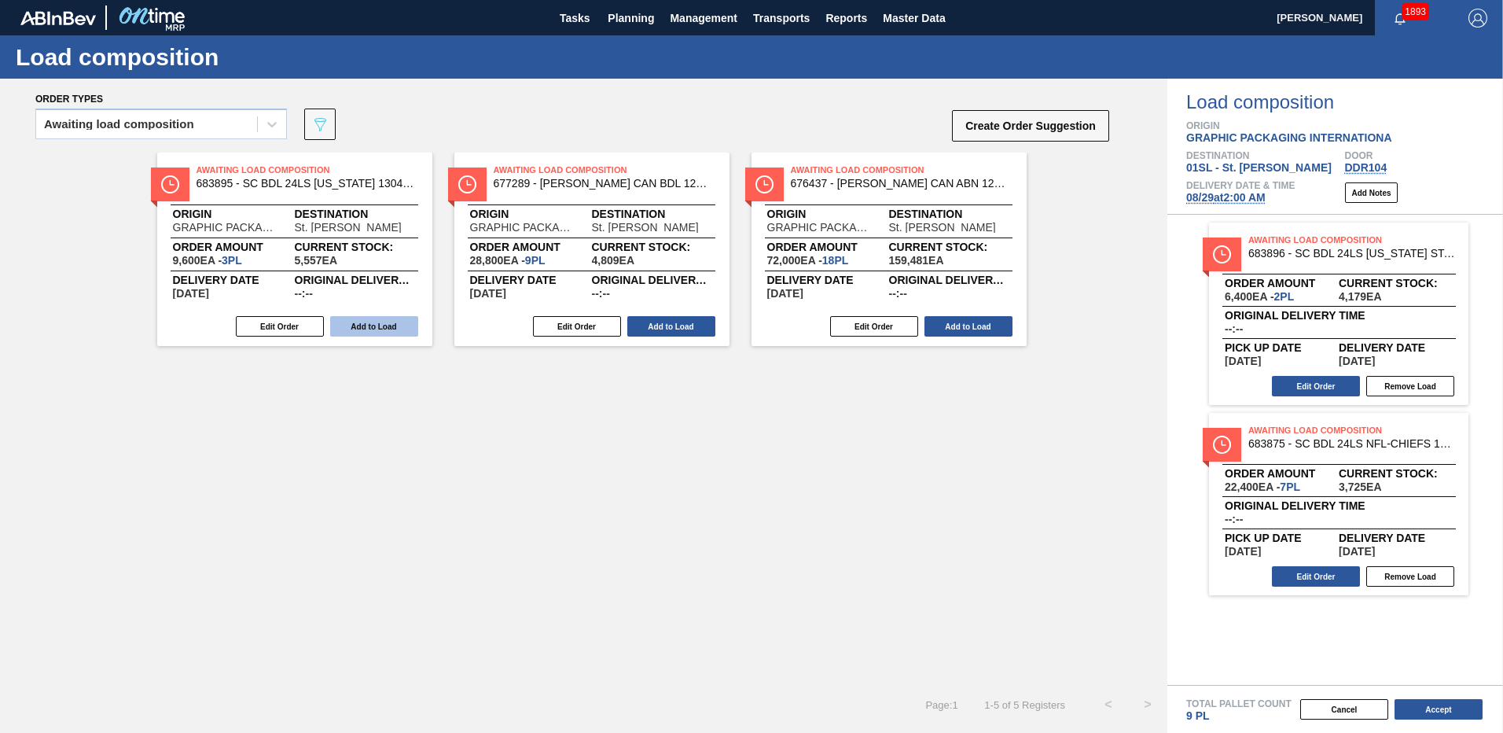
click at [386, 333] on button "Add to Load" at bounding box center [374, 326] width 88 height 20
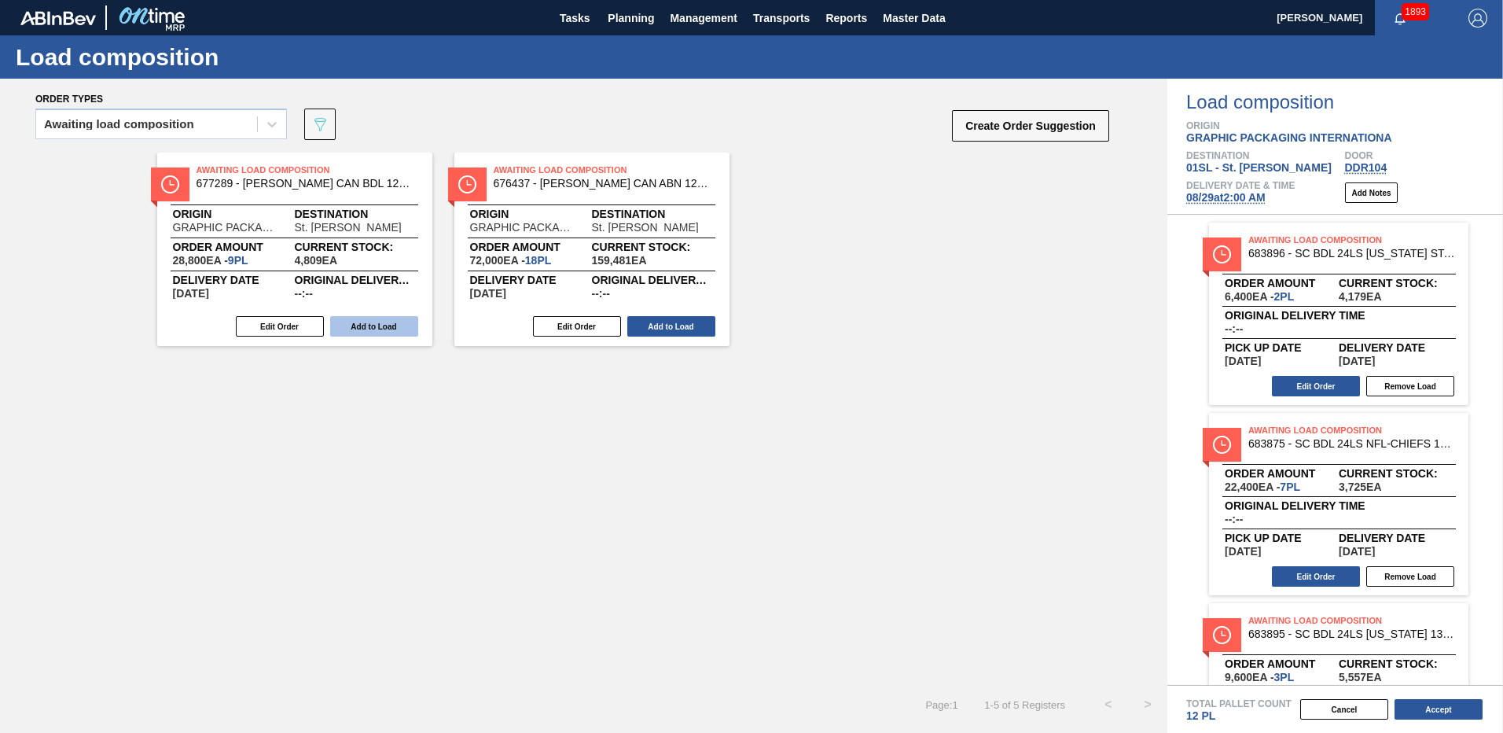
click at [388, 328] on button "Add to Load" at bounding box center [374, 326] width 88 height 20
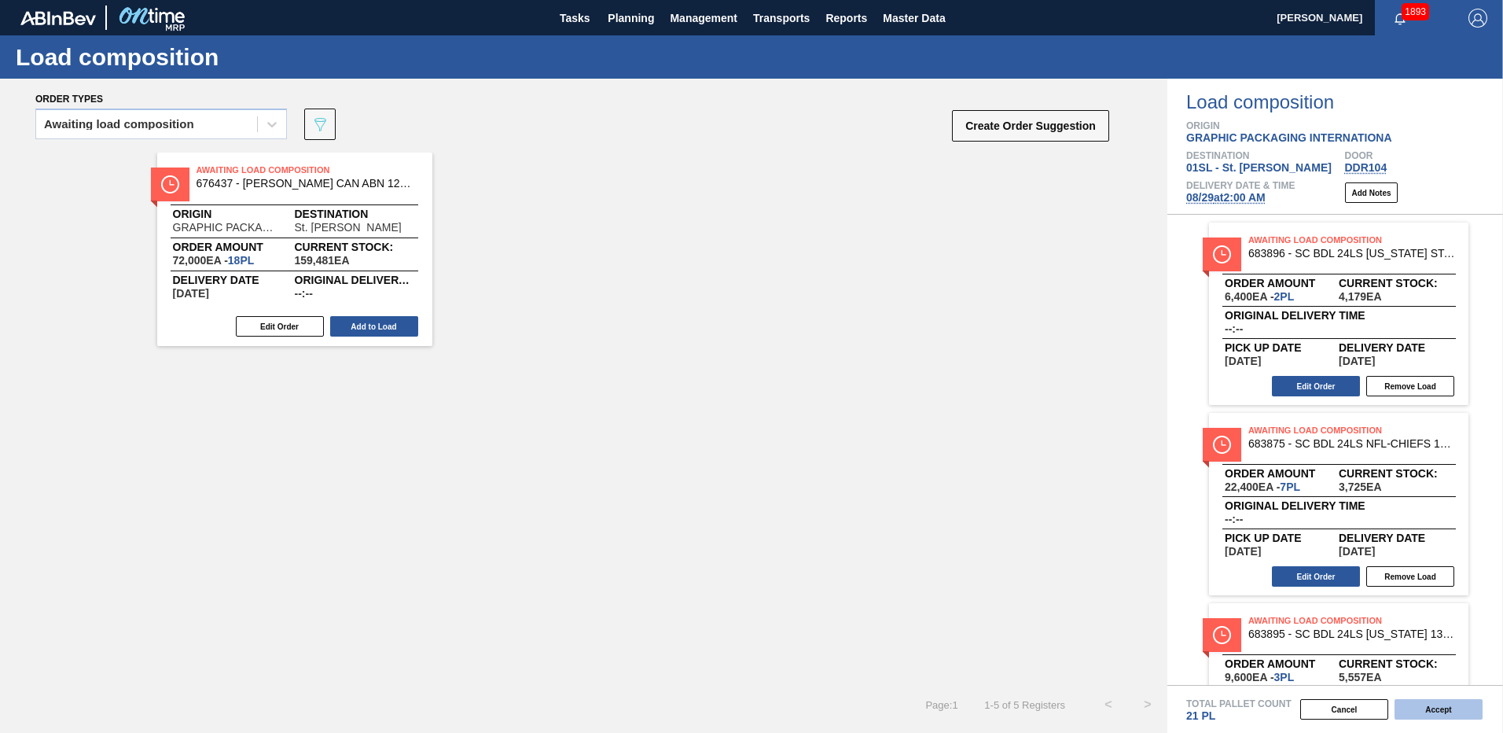
click at [1432, 711] on button "Accept" at bounding box center [1438, 709] width 88 height 20
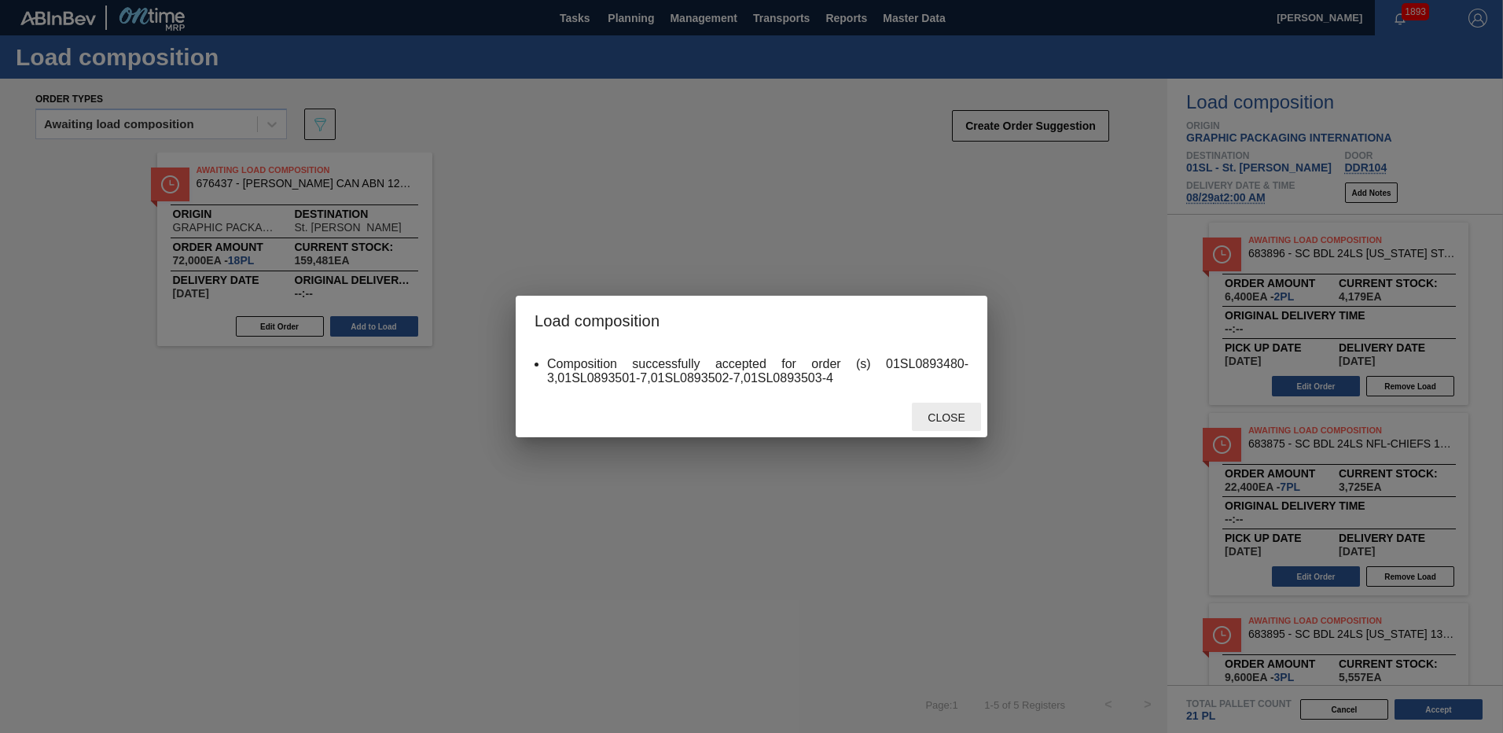
click at [935, 413] on span "Close" at bounding box center [946, 417] width 62 height 13
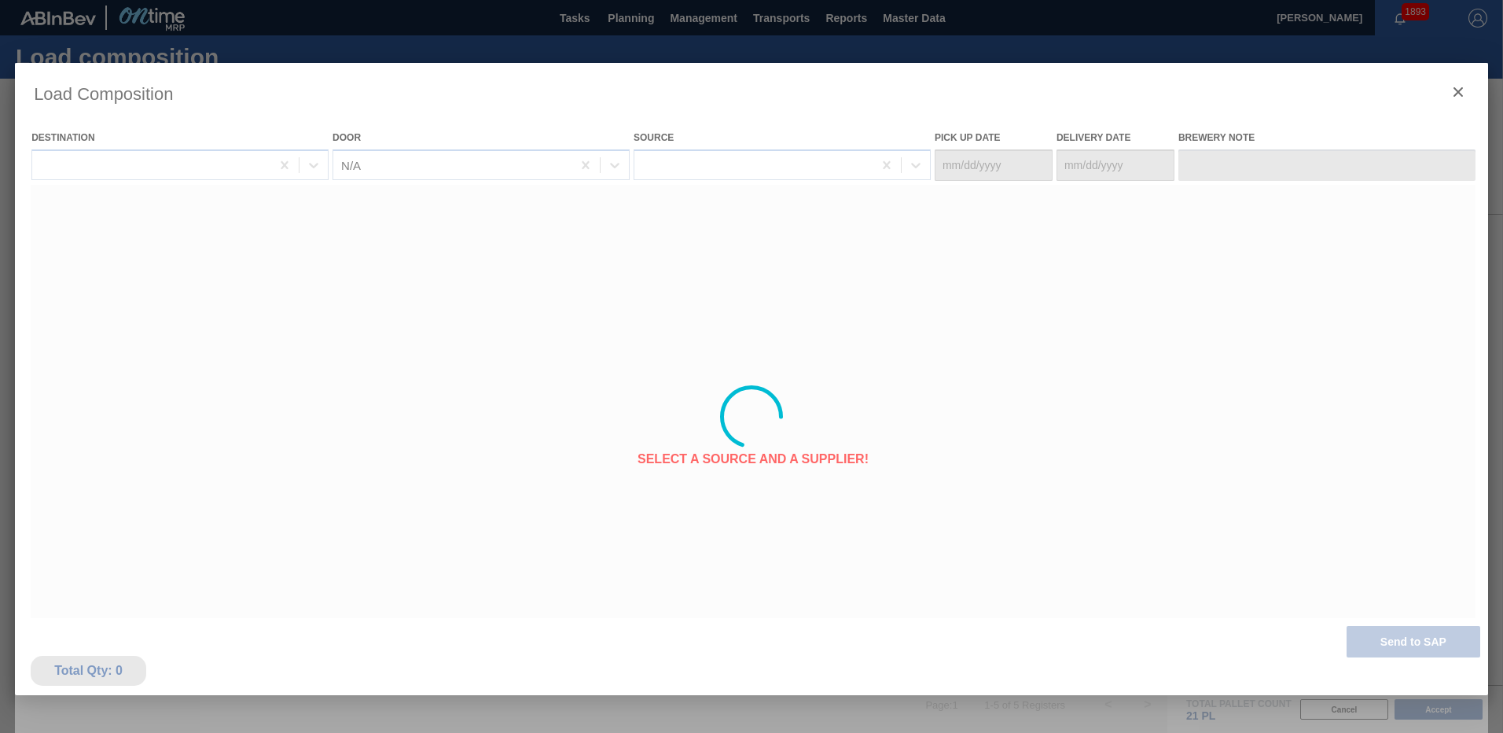
type Date "[DATE]"
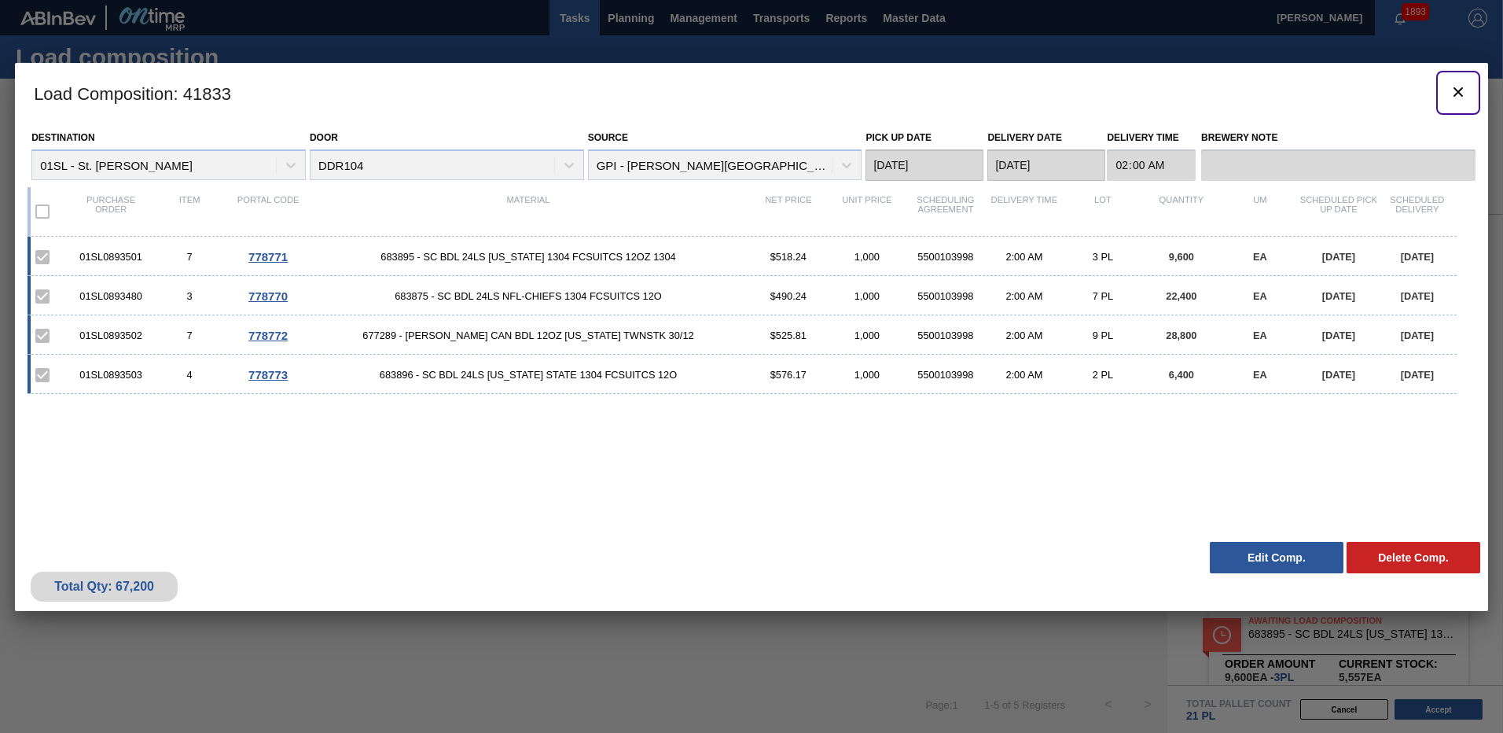
drag, startPoint x: 1453, startPoint y: 87, endPoint x: 555, endPoint y: 13, distance: 900.7
click at [1453, 87] on icon "botão de ícone" at bounding box center [1458, 92] width 19 height 19
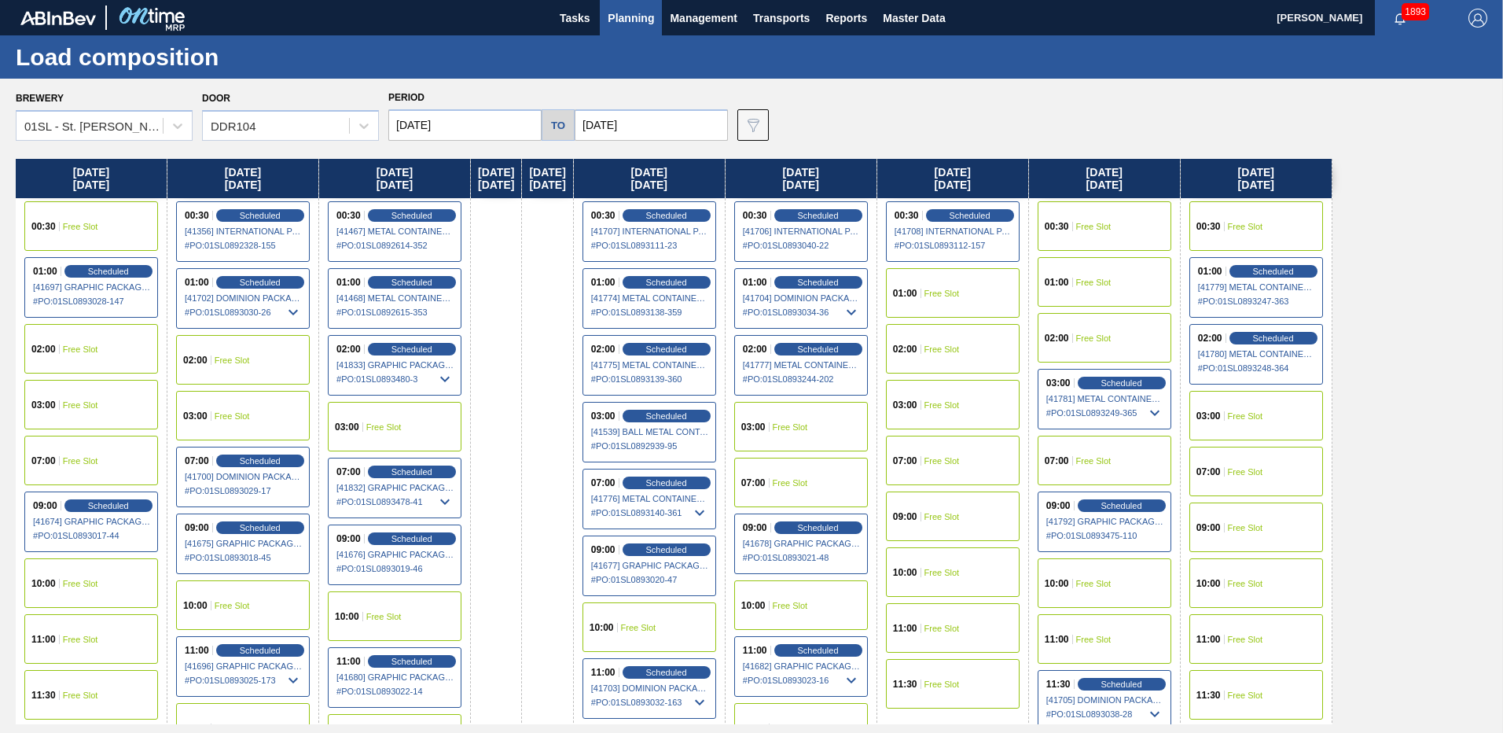
scroll to position [53, 0]
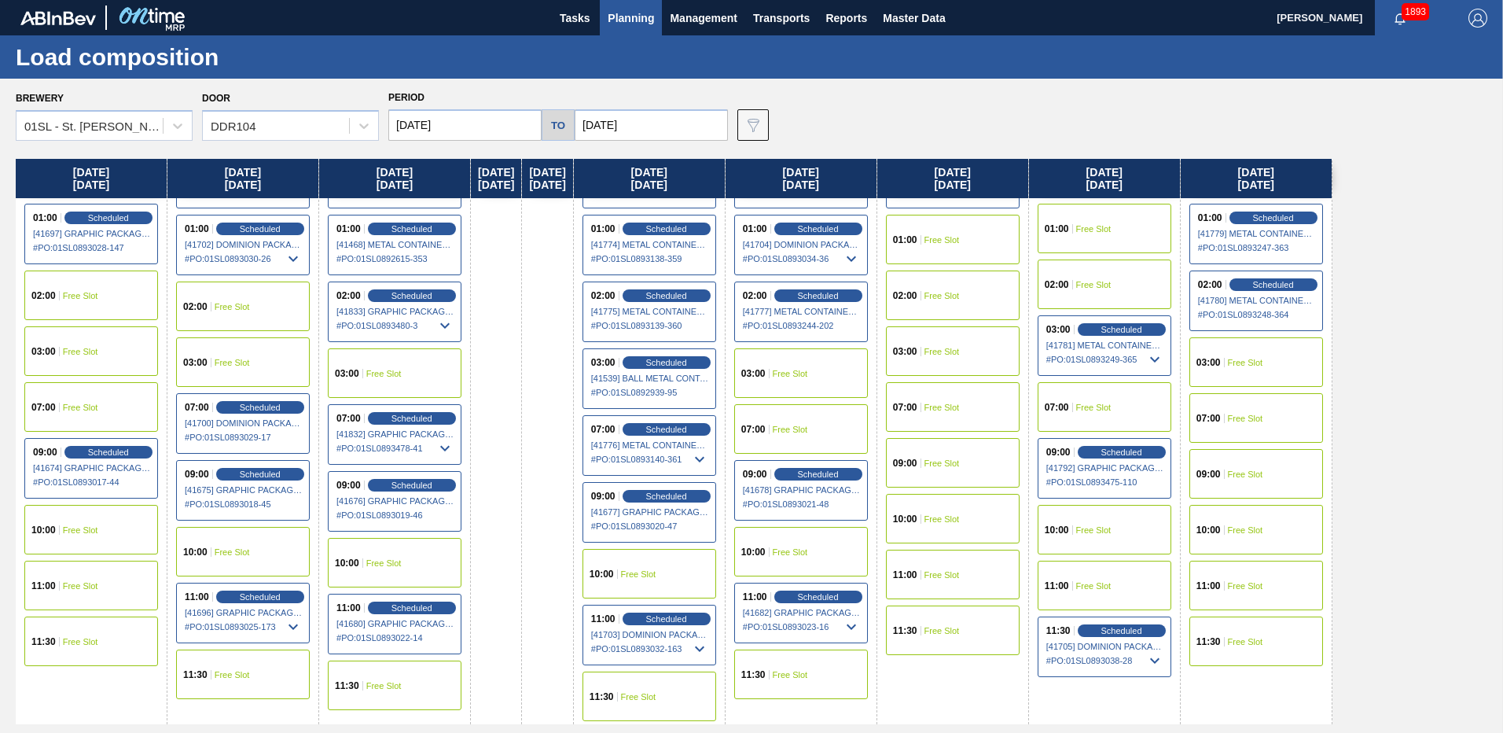
click at [992, 509] on div "10:00 Free Slot" at bounding box center [953, 519] width 134 height 50
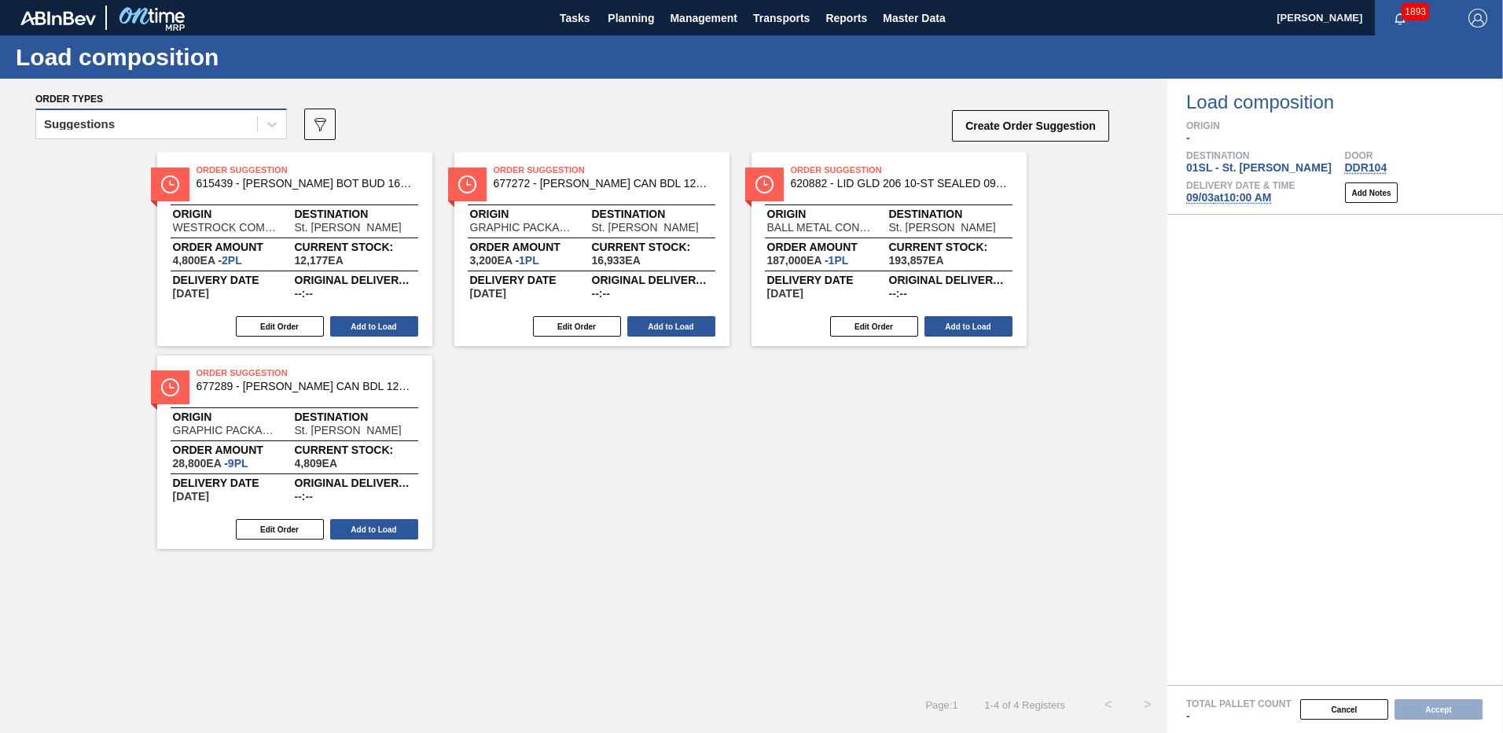
click at [221, 119] on div "Suggestions" at bounding box center [146, 124] width 221 height 23
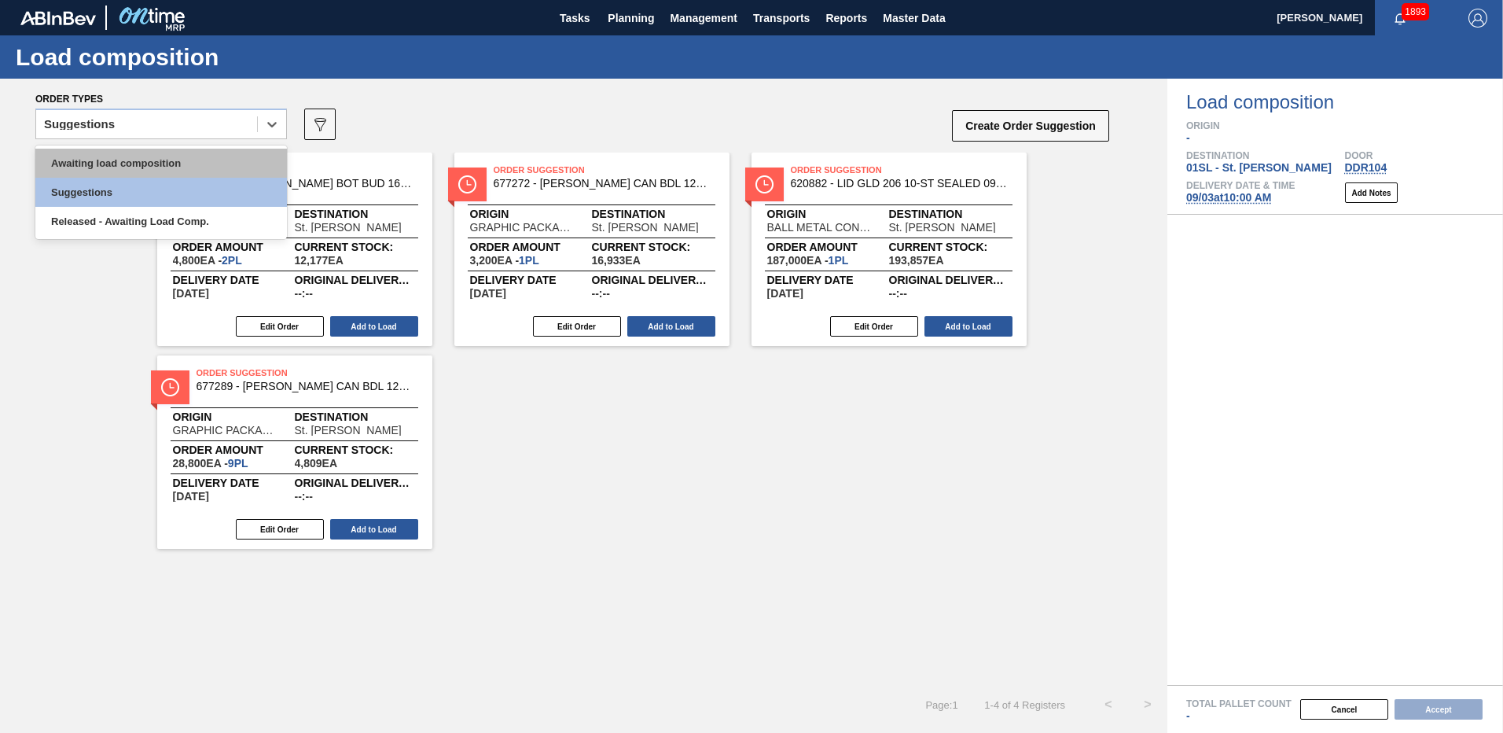
click at [127, 170] on div "Awaiting load composition" at bounding box center [161, 163] width 252 height 29
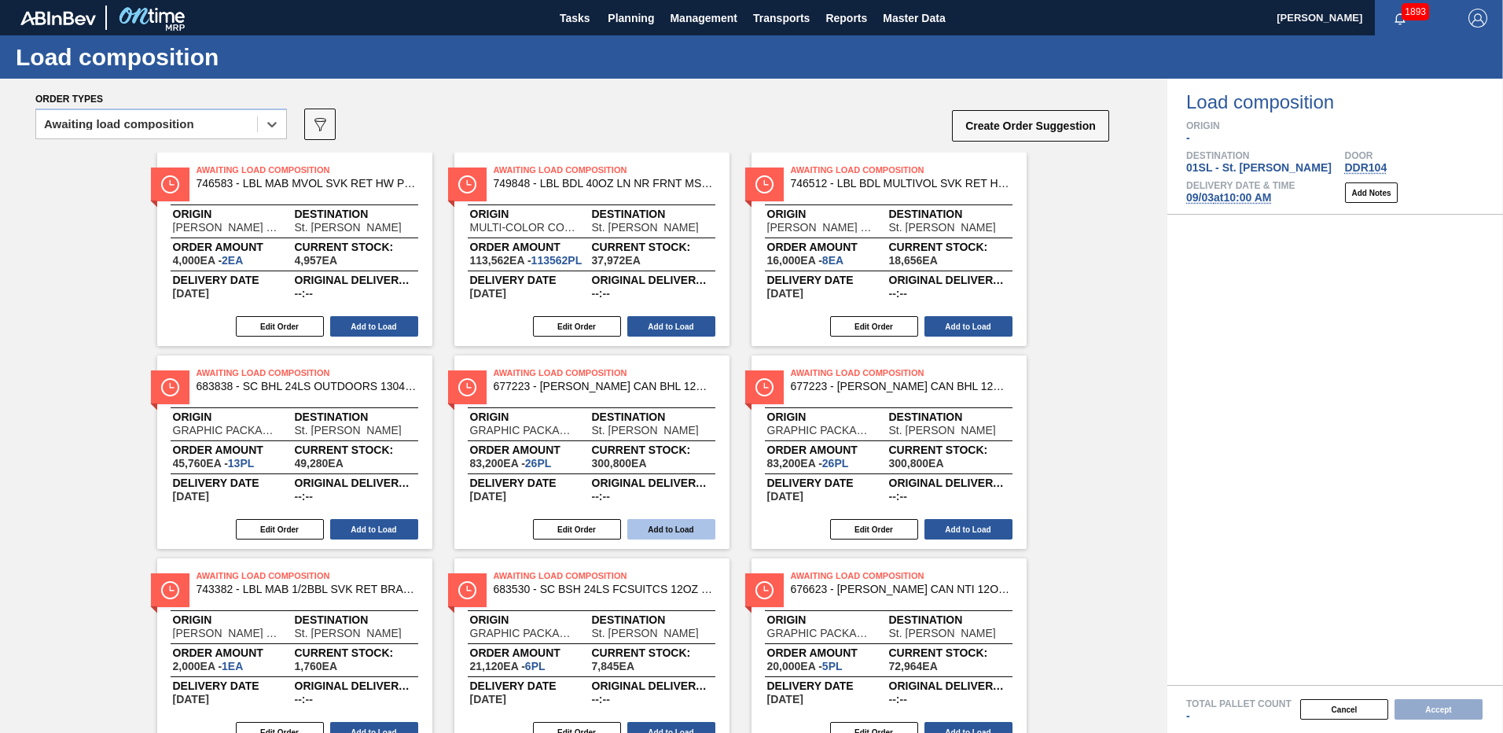
click at [669, 515] on div "Awaiting Load Composition 677223 - CARR CAN BHL 12OZ OUTDOORS TWNSTK 30/12 Orig…" at bounding box center [591, 451] width 275 height 193
click at [666, 520] on button "Add to Load" at bounding box center [671, 529] width 88 height 20
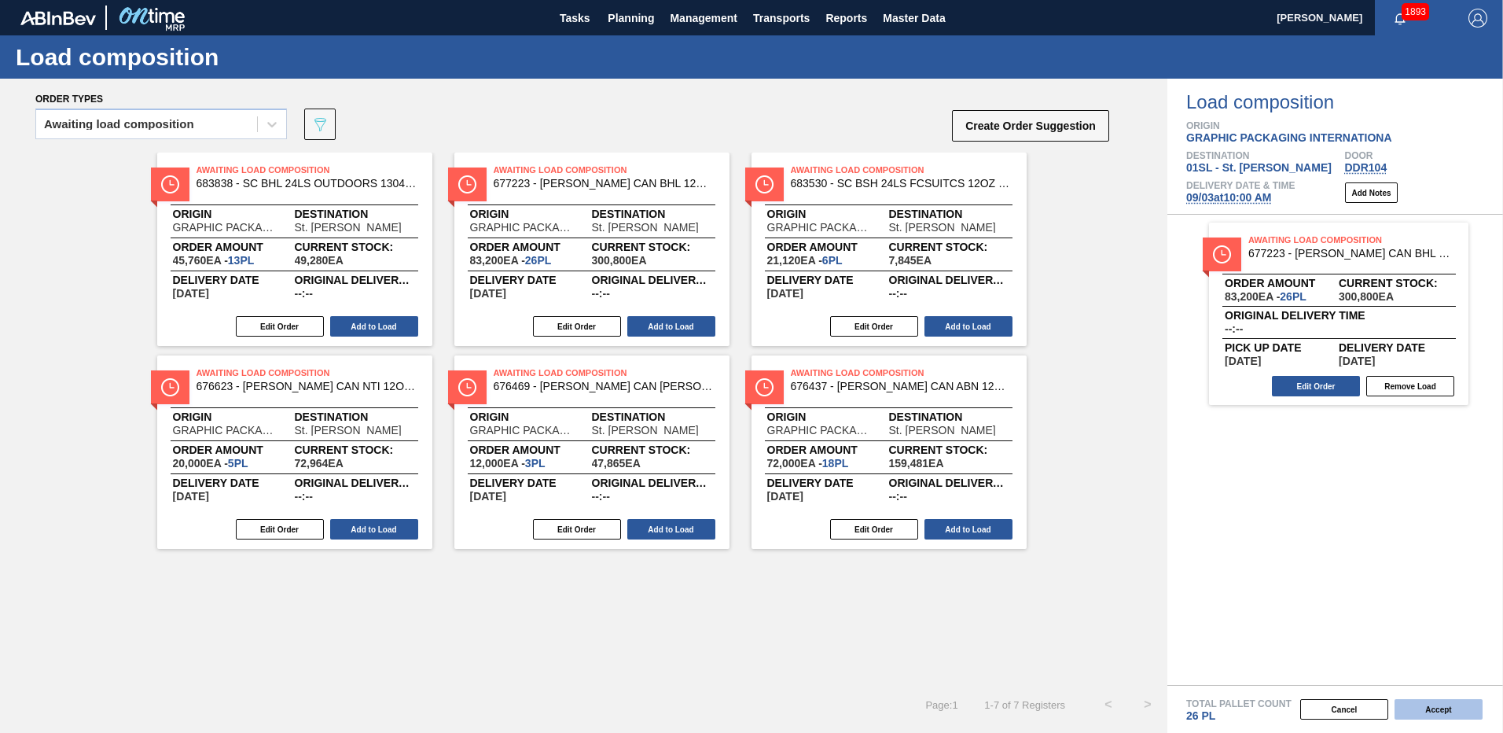
click at [1444, 707] on button "Accept" at bounding box center [1438, 709] width 88 height 20
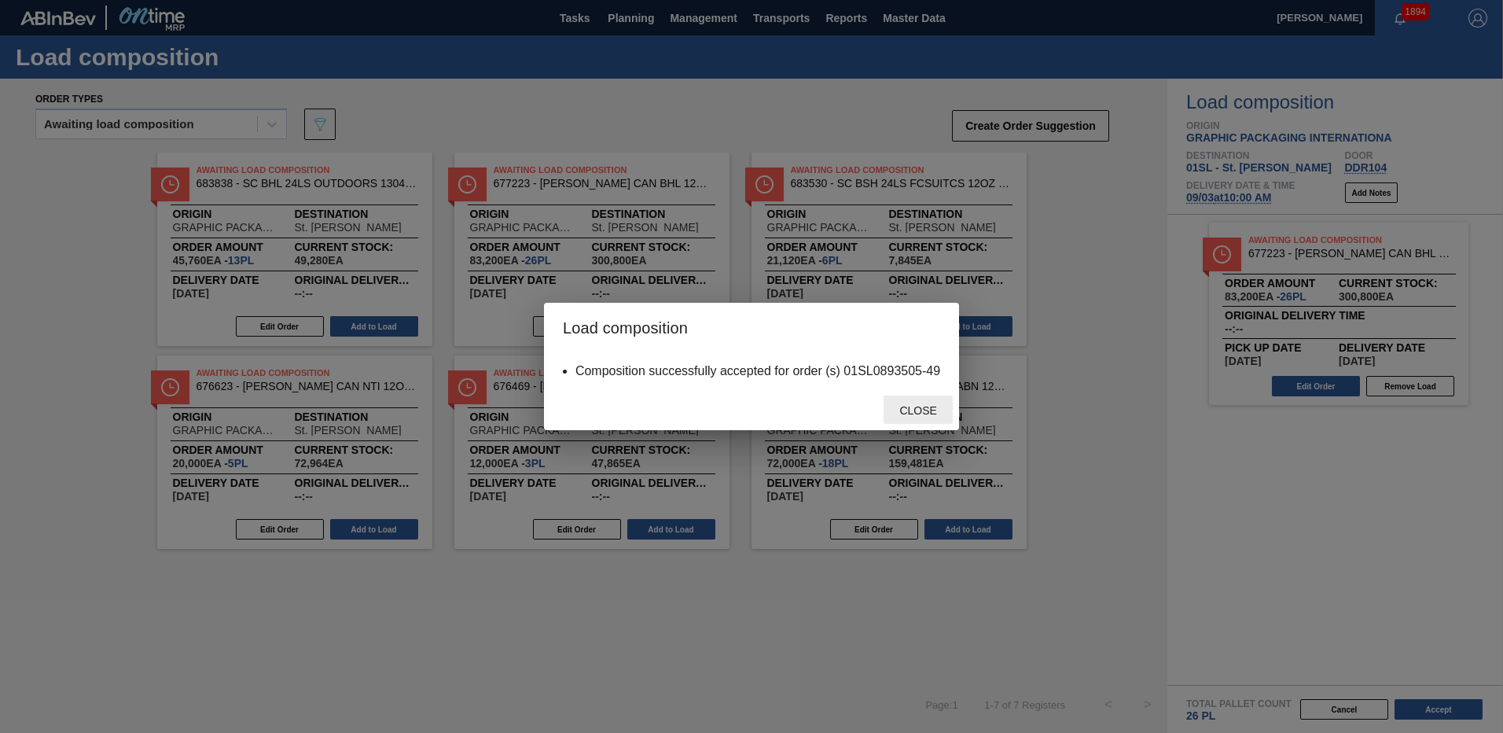
click at [931, 405] on span "Close" at bounding box center [918, 410] width 62 height 13
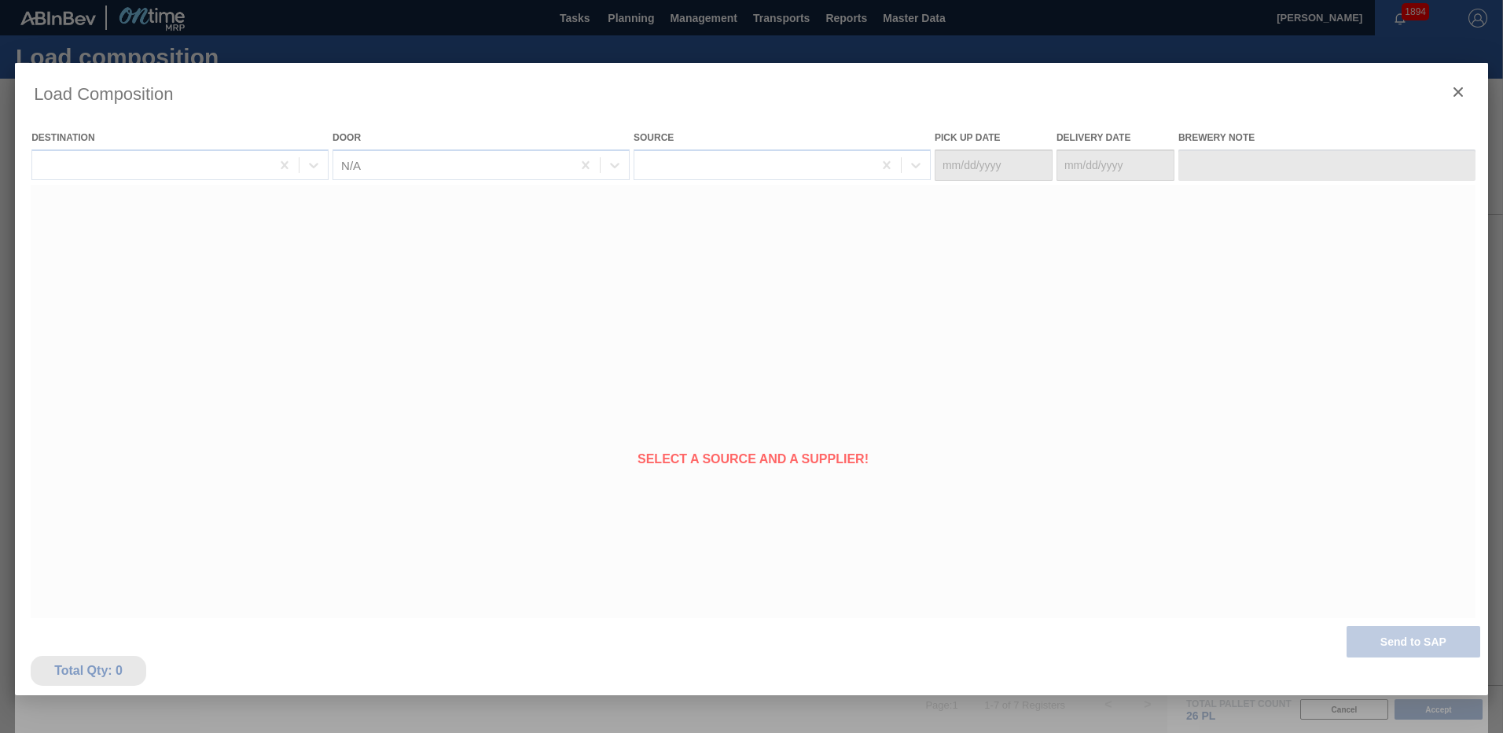
type Date "[DATE]"
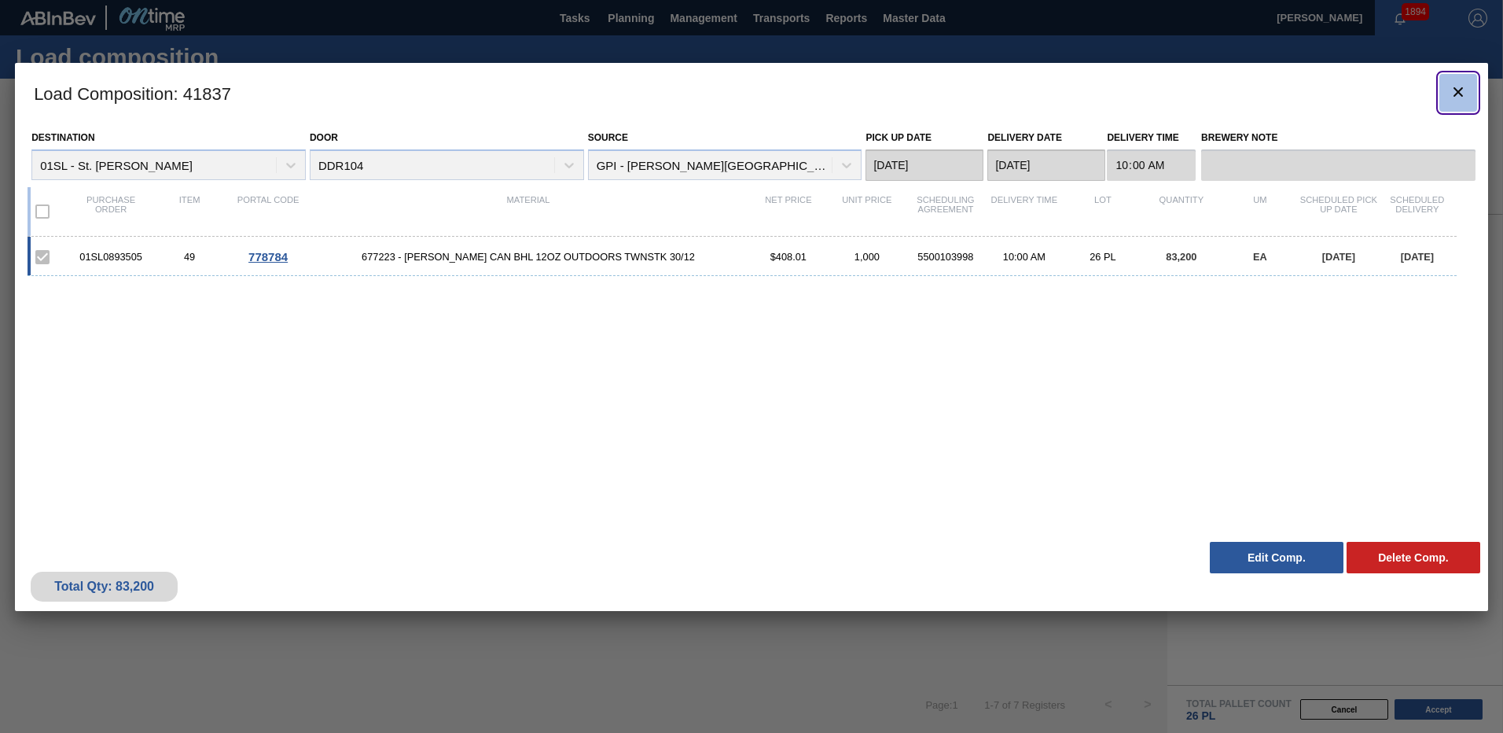
click at [1452, 88] on icon "botão de ícone" at bounding box center [1458, 92] width 19 height 19
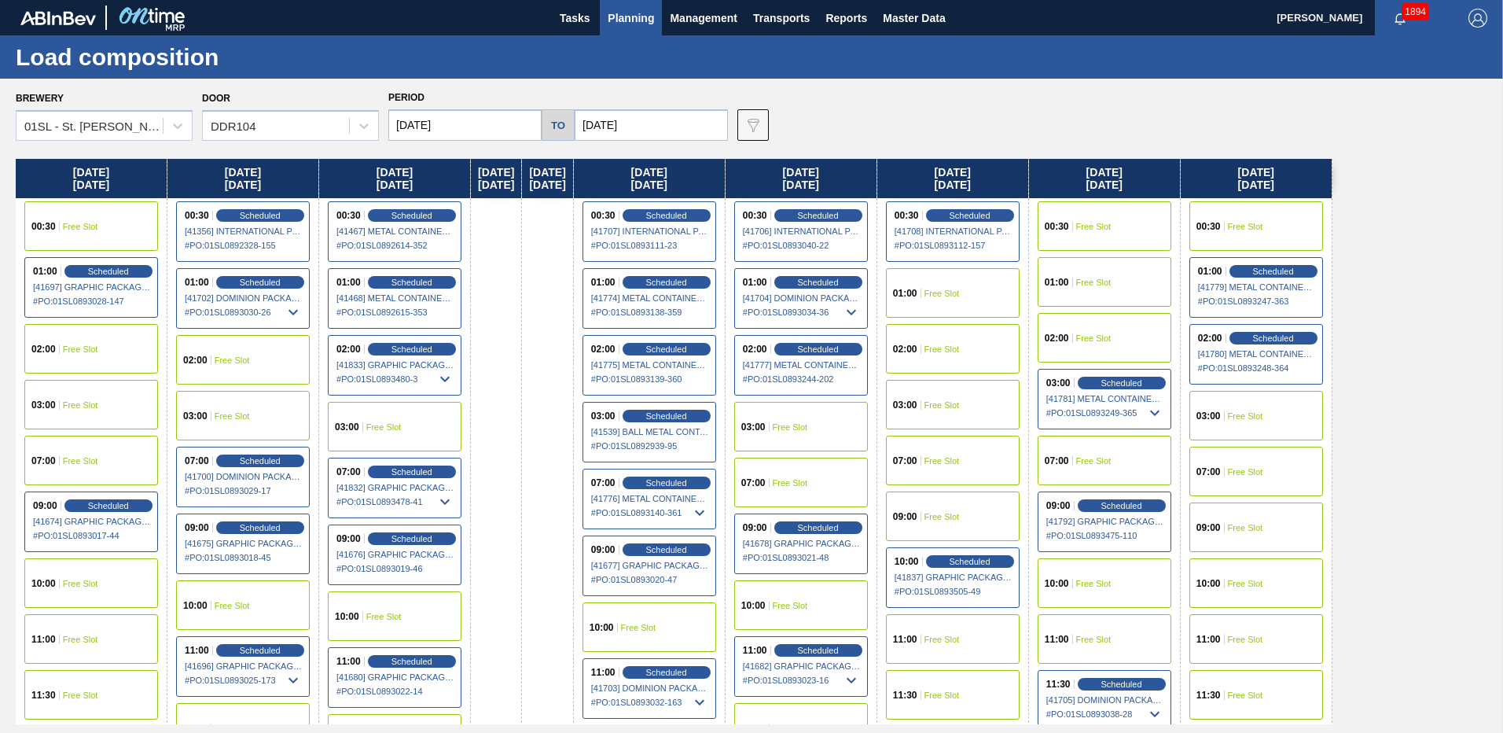
click at [1302, 573] on div "10:00 Free Slot" at bounding box center [1256, 583] width 134 height 50
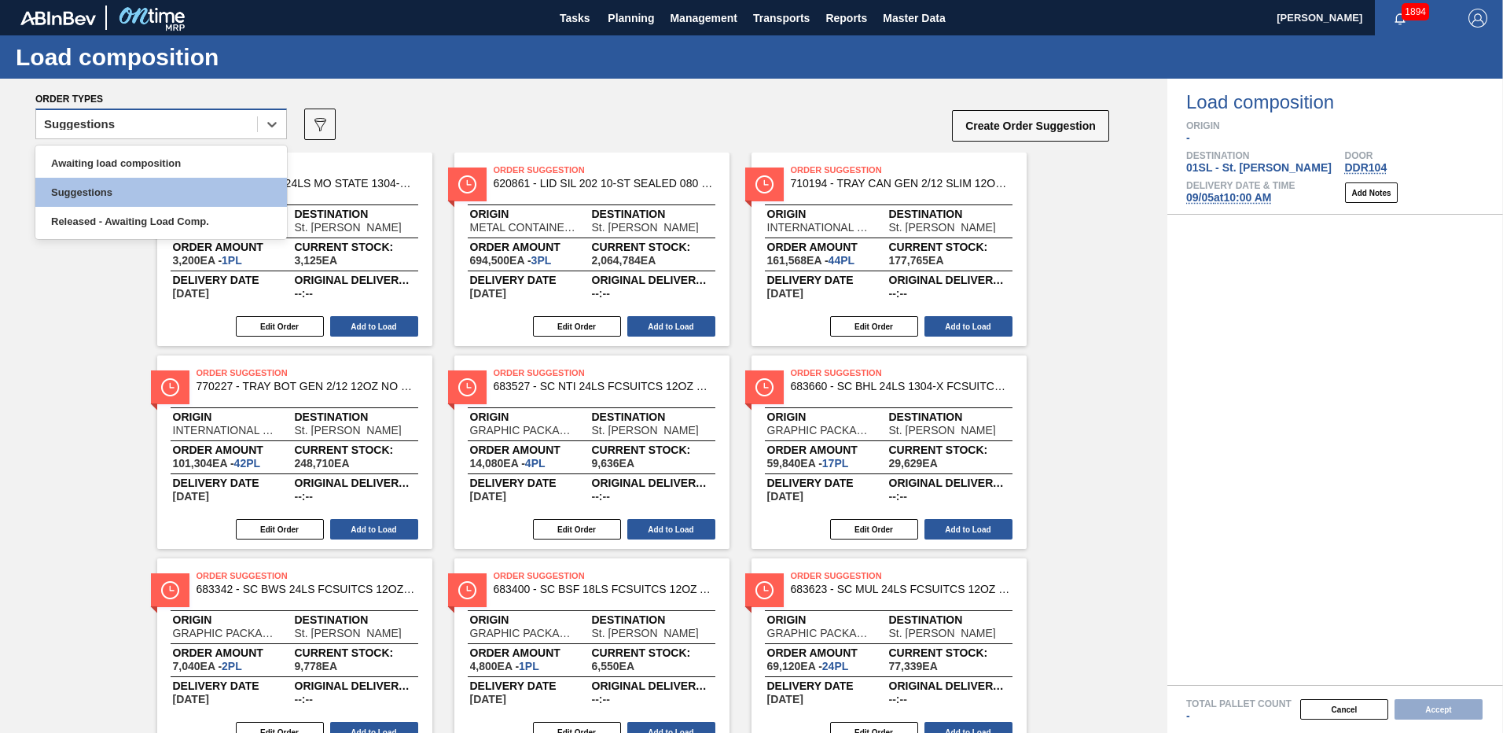
click at [230, 119] on div "Suggestions" at bounding box center [146, 124] width 221 height 23
click at [126, 161] on div "Awaiting load composition" at bounding box center [161, 163] width 252 height 29
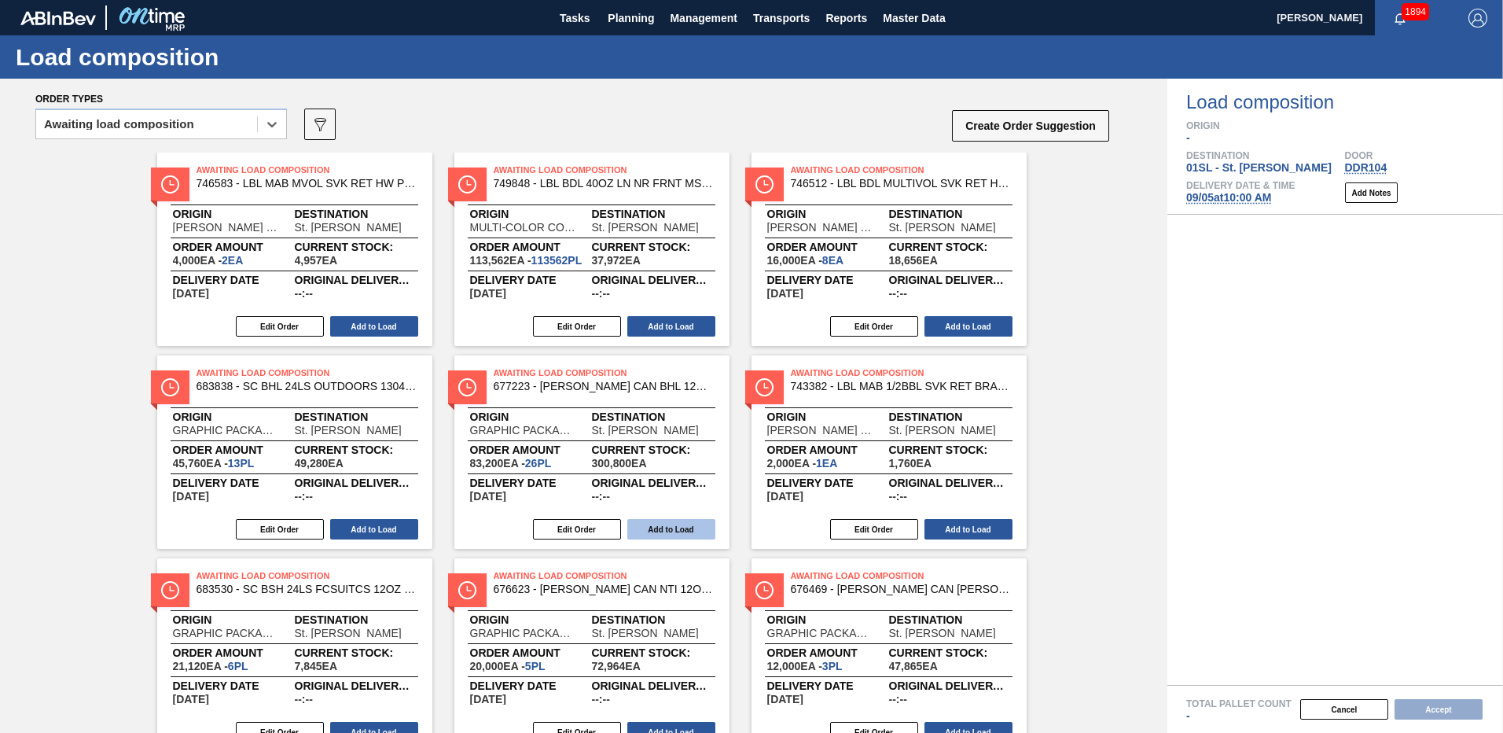
click at [655, 524] on button "Add to Load" at bounding box center [671, 529] width 88 height 20
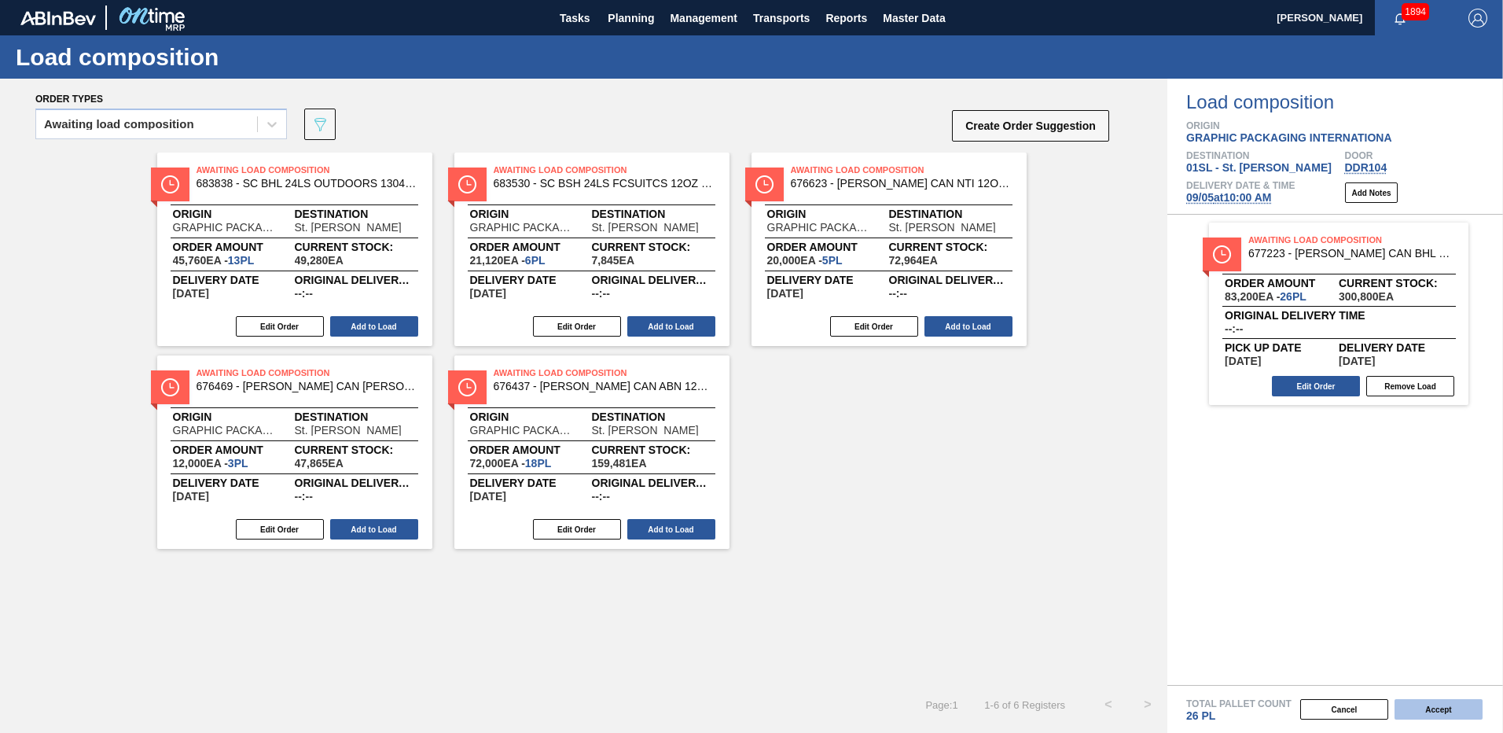
click at [1446, 701] on button "Accept" at bounding box center [1438, 709] width 88 height 20
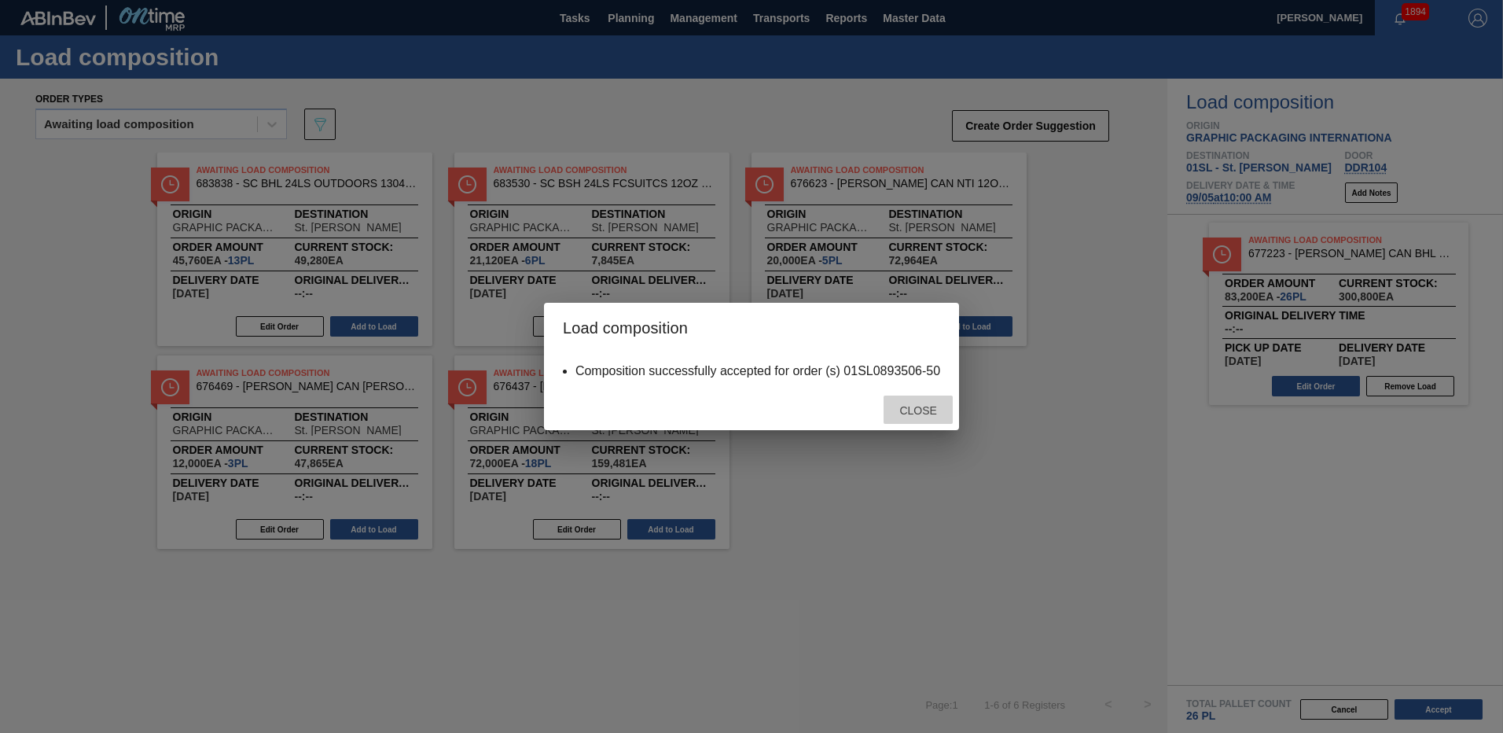
click at [903, 413] on span "Close" at bounding box center [918, 410] width 62 height 13
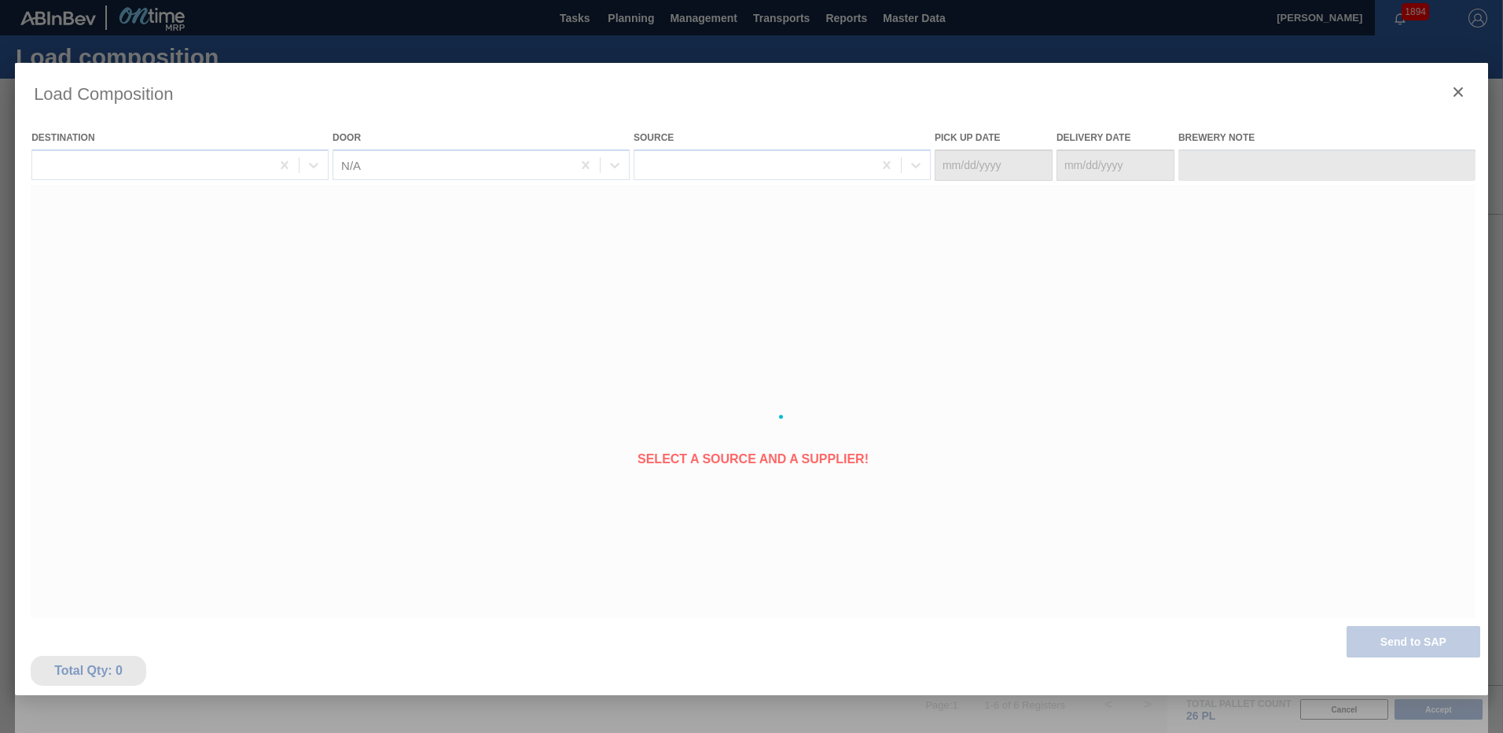
type Date "[DATE]"
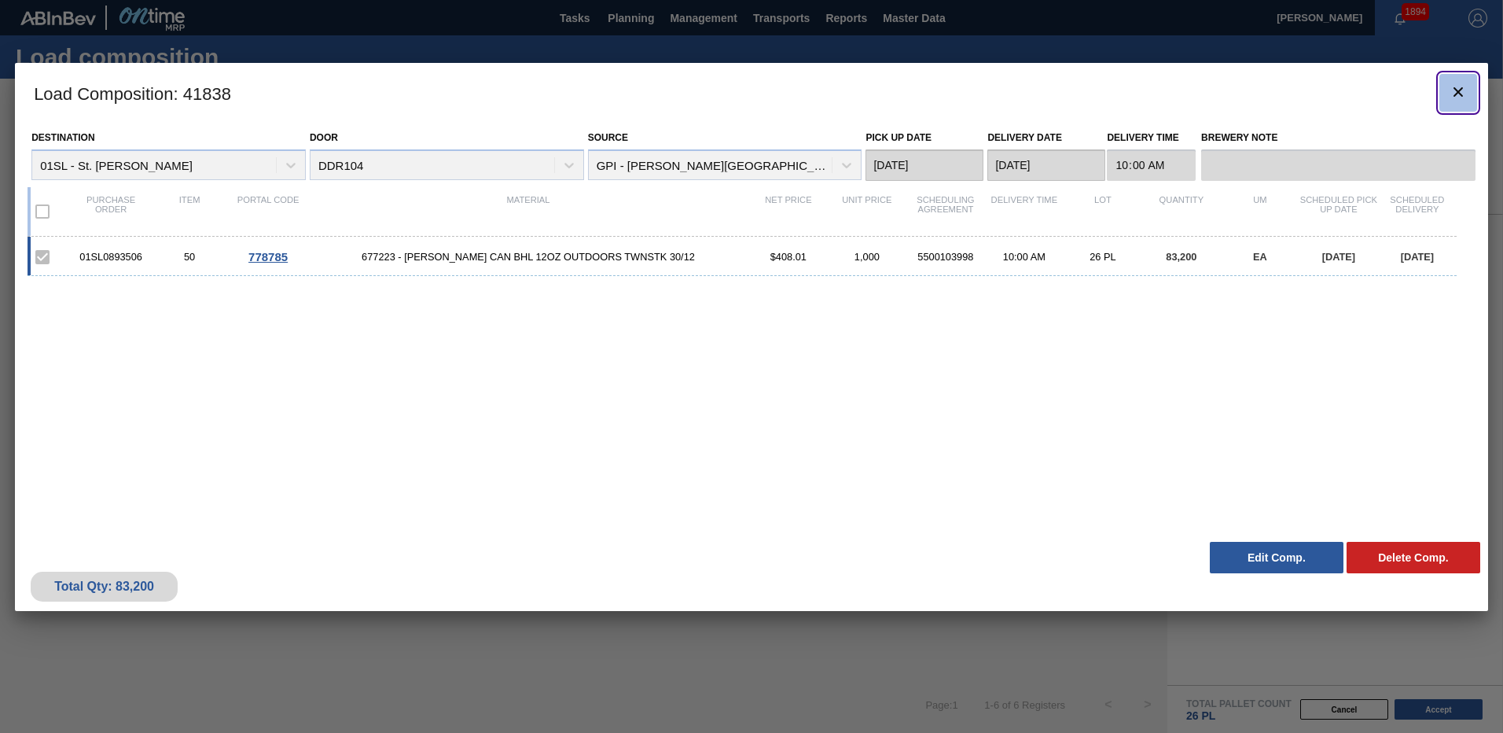
click at [1449, 86] on icon "botão de ícone" at bounding box center [1458, 92] width 19 height 19
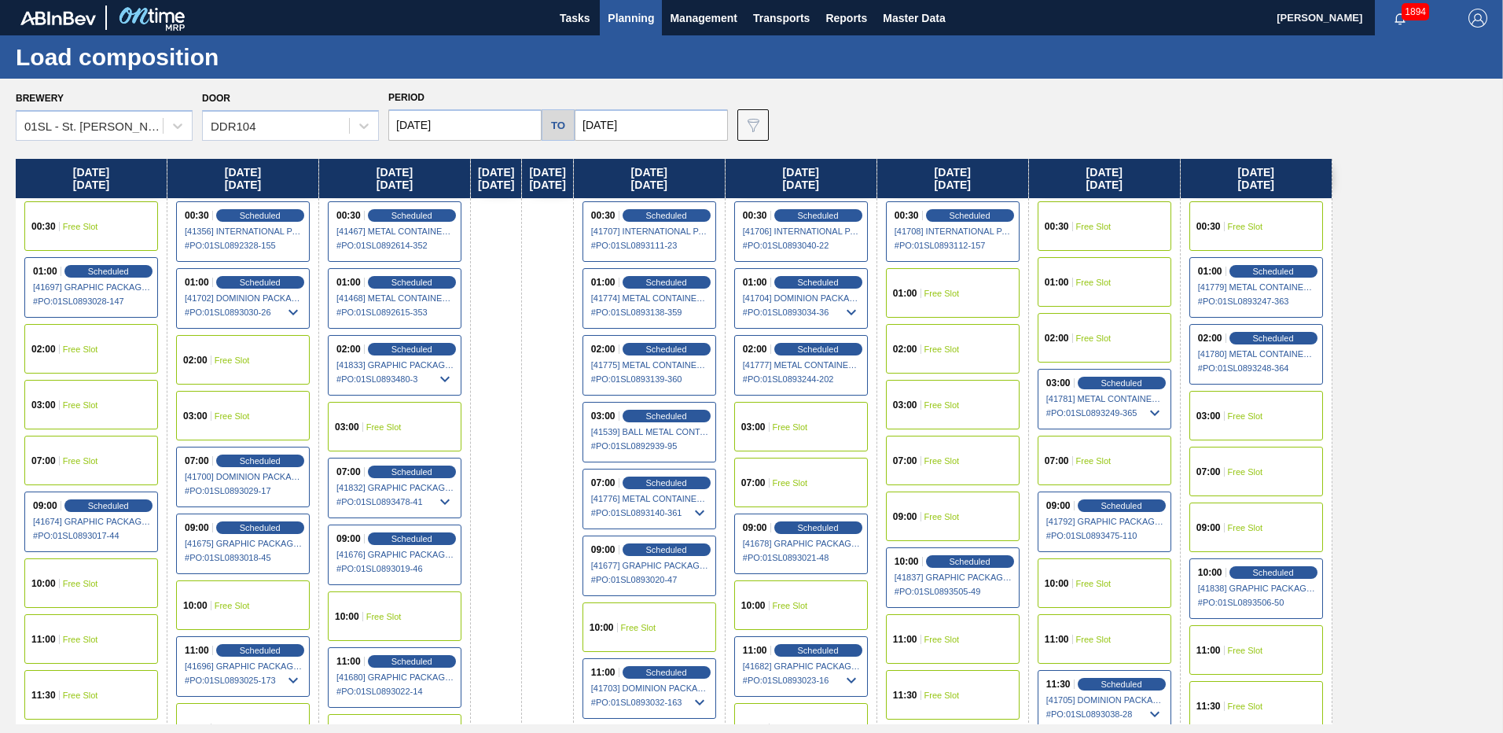
scroll to position [53, 0]
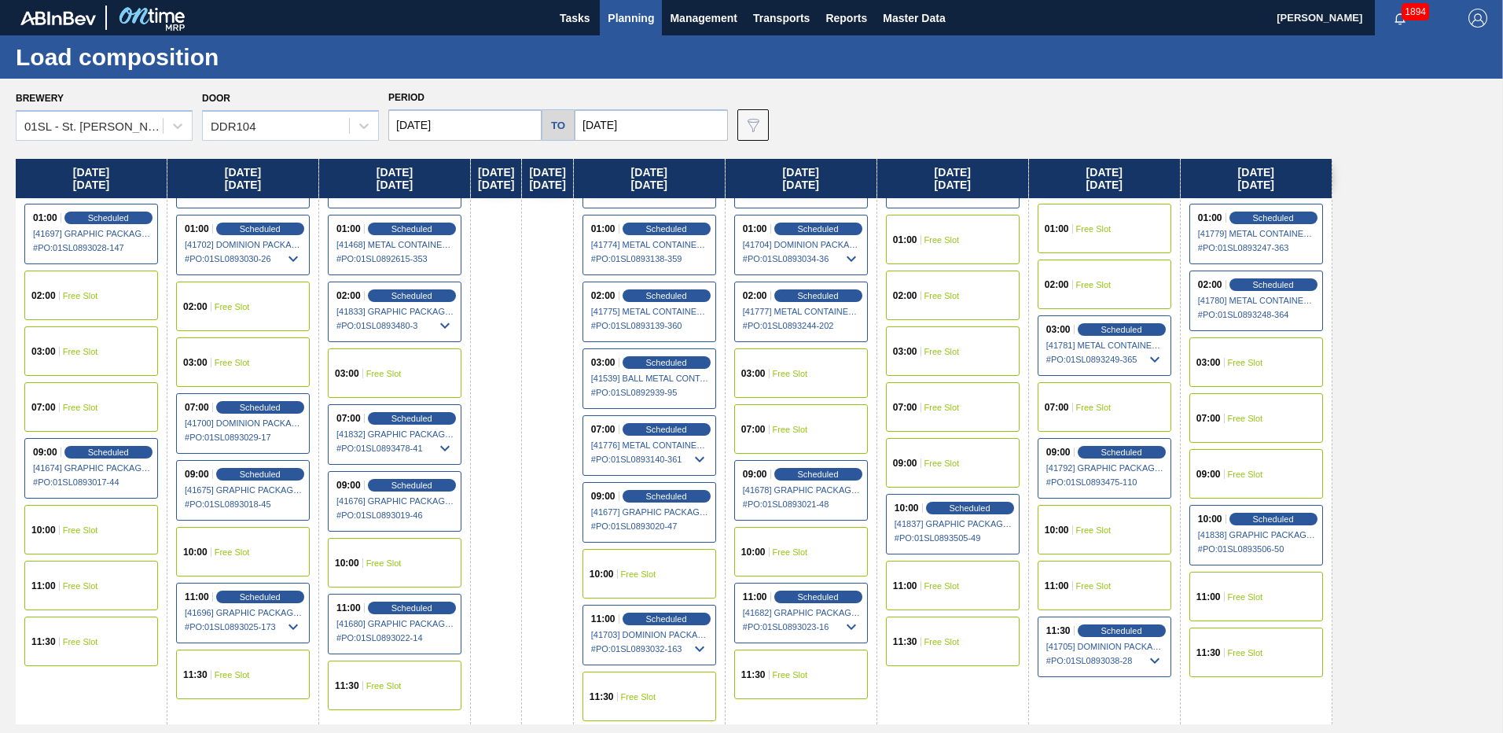
click at [837, 665] on div "11:30 Free Slot" at bounding box center [801, 674] width 134 height 50
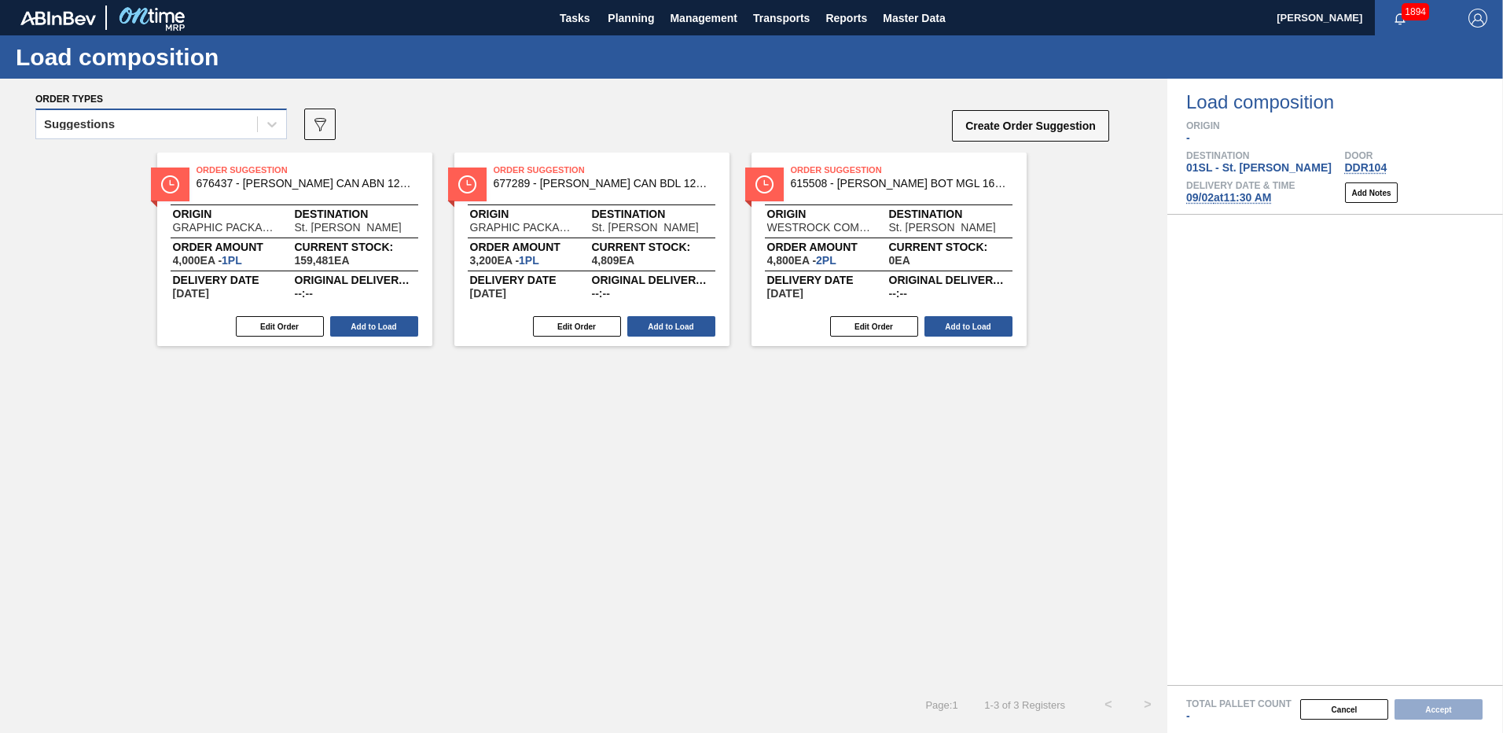
click at [101, 127] on div "Suggestions" at bounding box center [79, 124] width 71 height 11
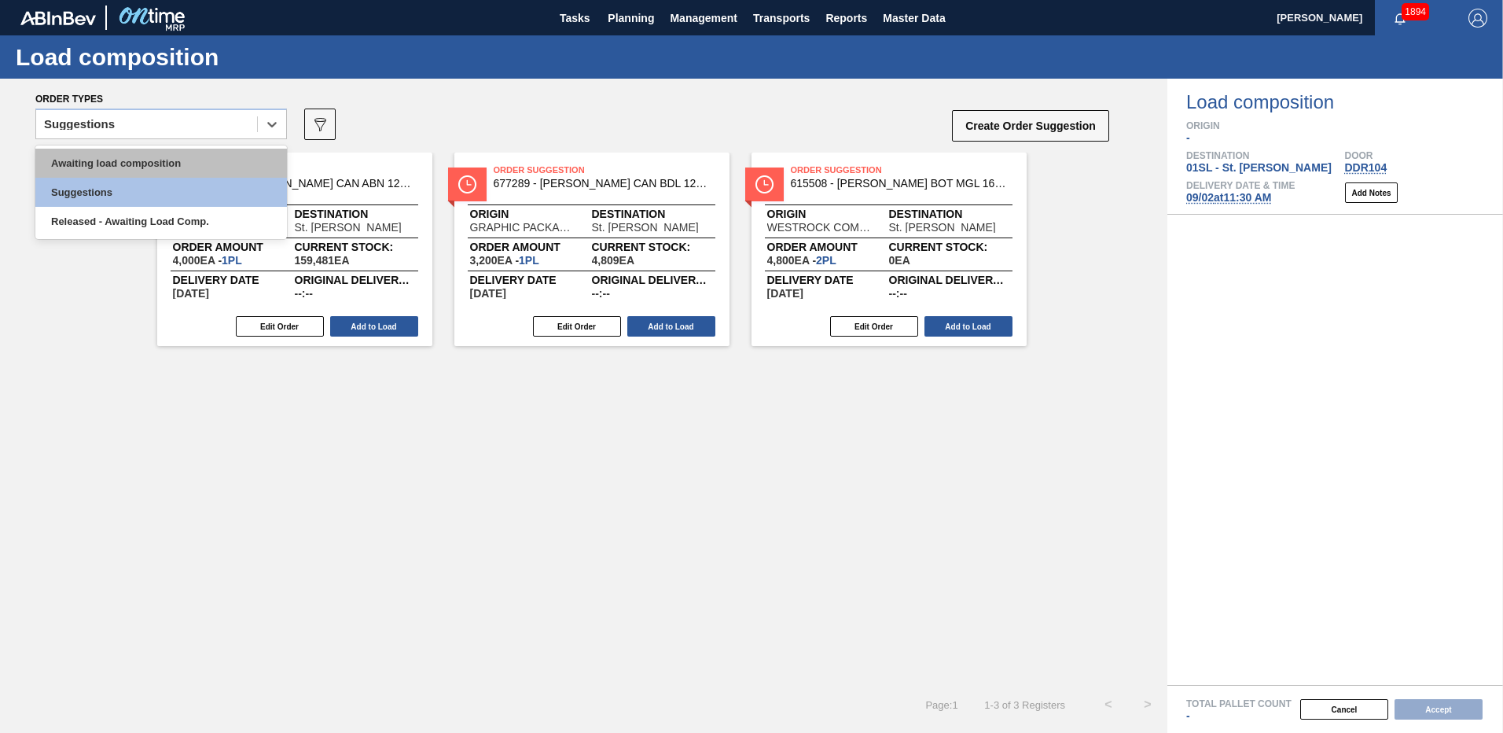
click at [105, 152] on div "Awaiting load composition" at bounding box center [161, 163] width 252 height 29
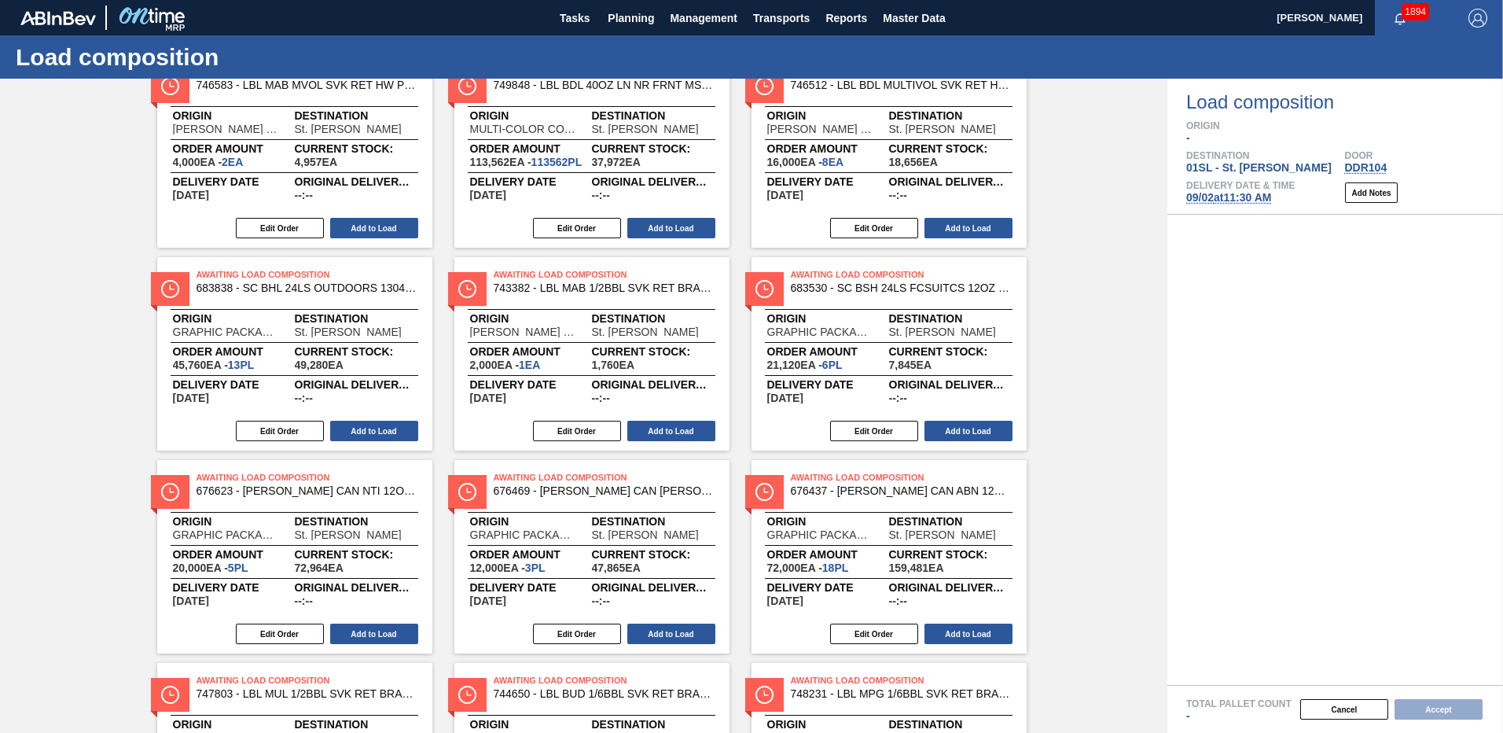
scroll to position [197, 0]
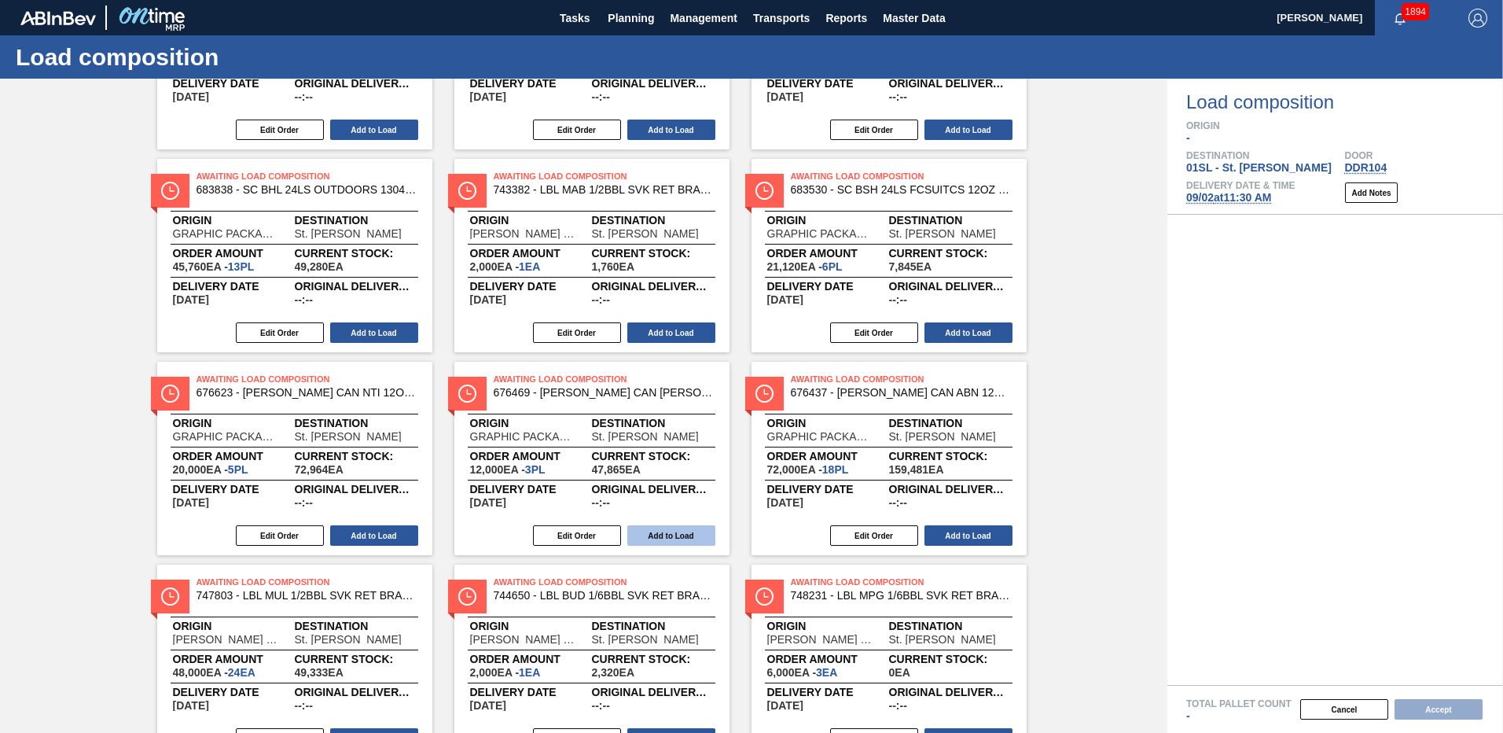
click at [678, 534] on button "Add to Load" at bounding box center [671, 535] width 88 height 20
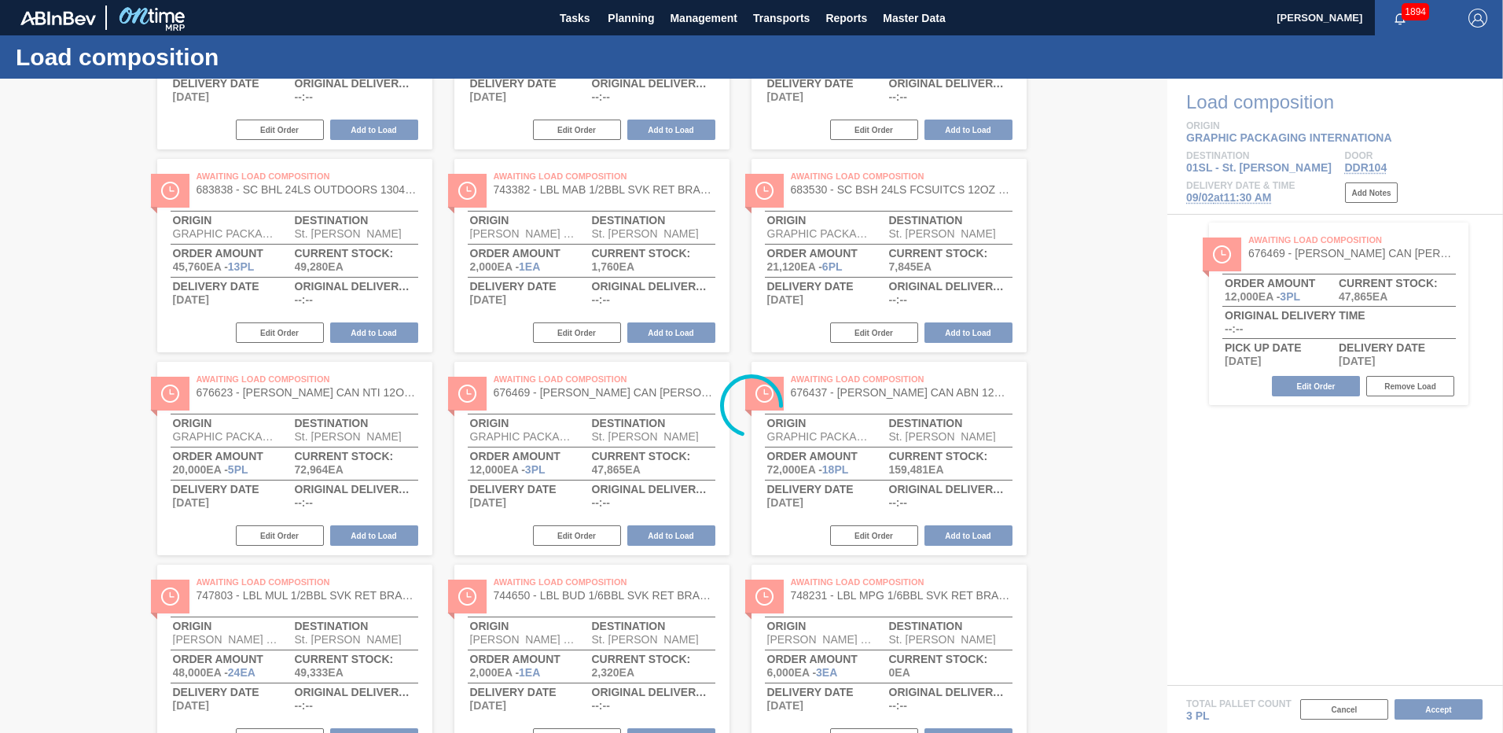
scroll to position [0, 0]
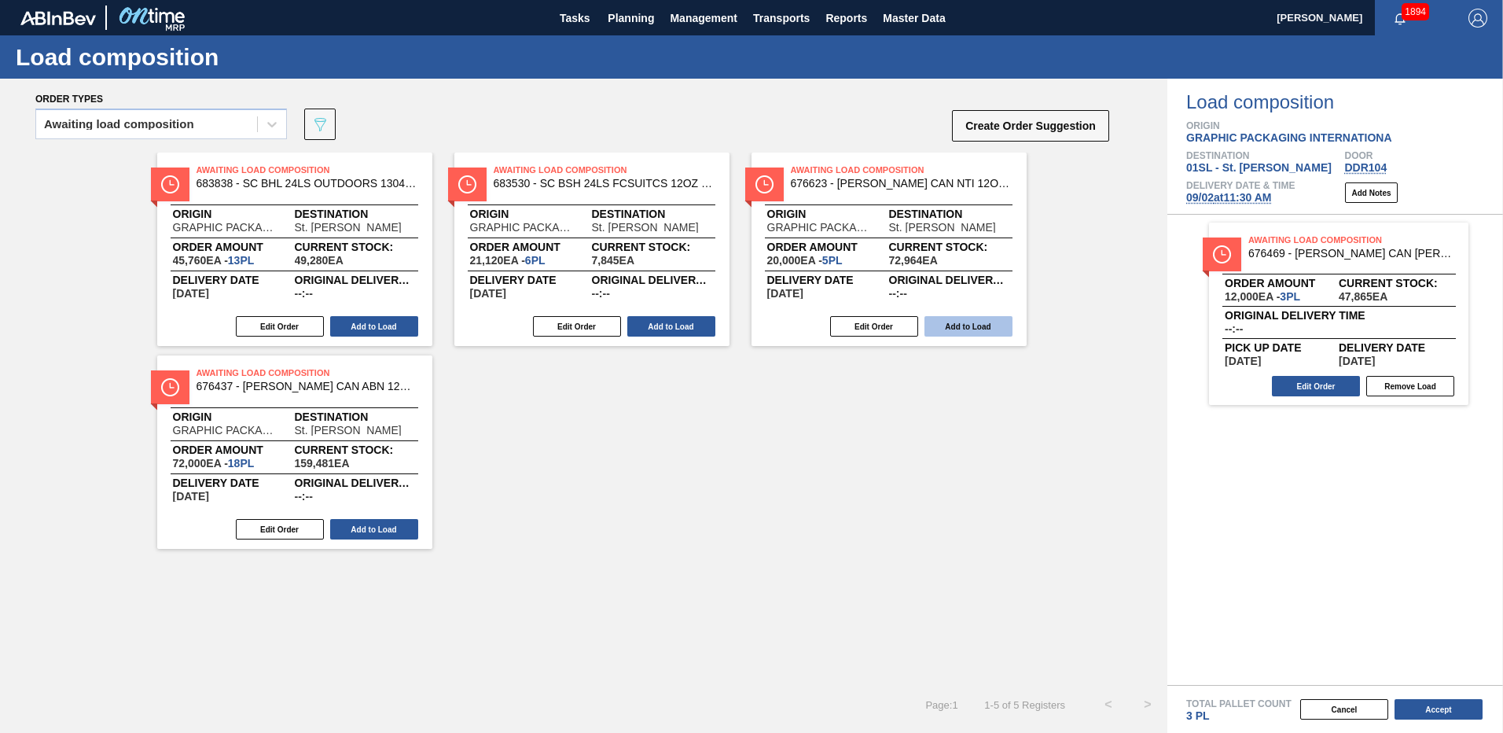
click at [956, 325] on button "Add to Load" at bounding box center [968, 326] width 88 height 20
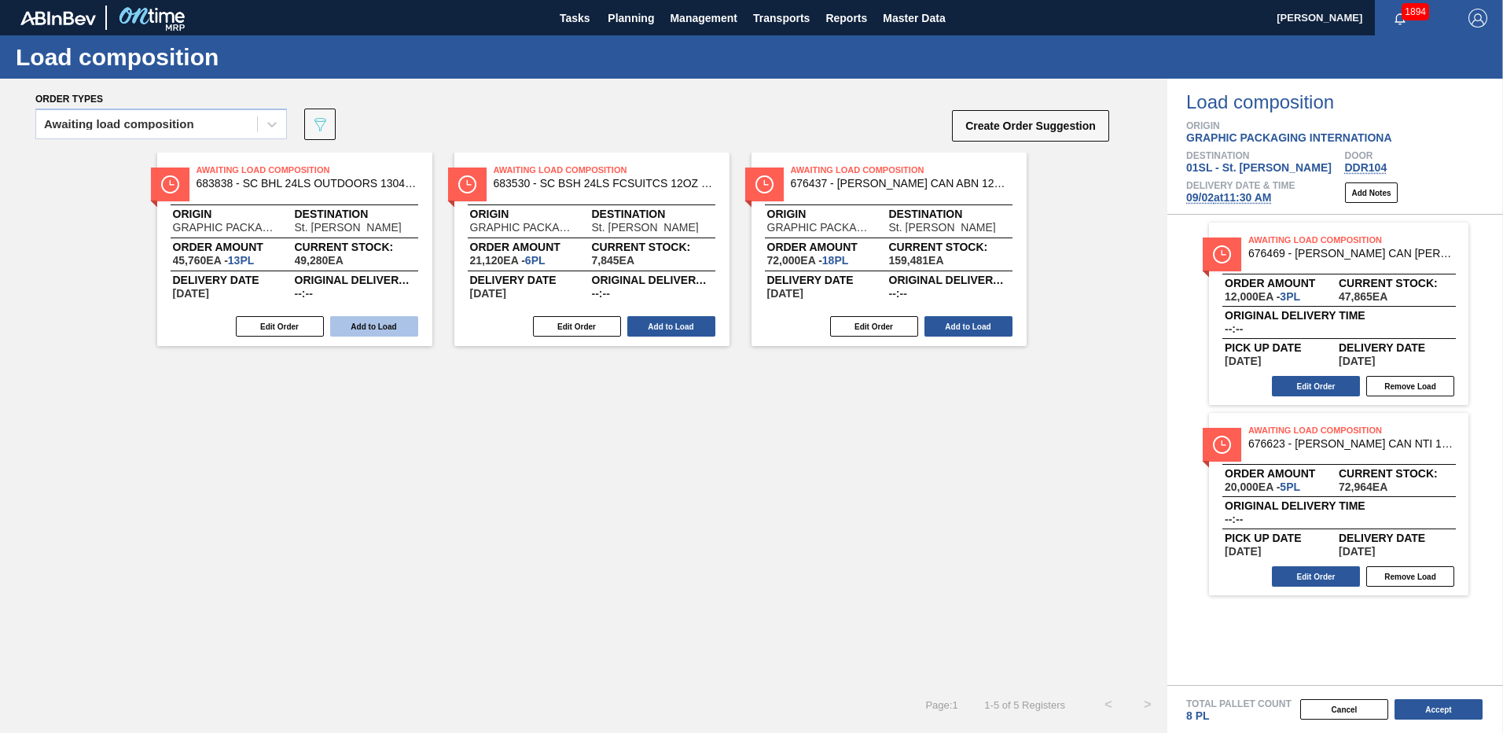
click at [391, 328] on button "Add to Load" at bounding box center [374, 326] width 88 height 20
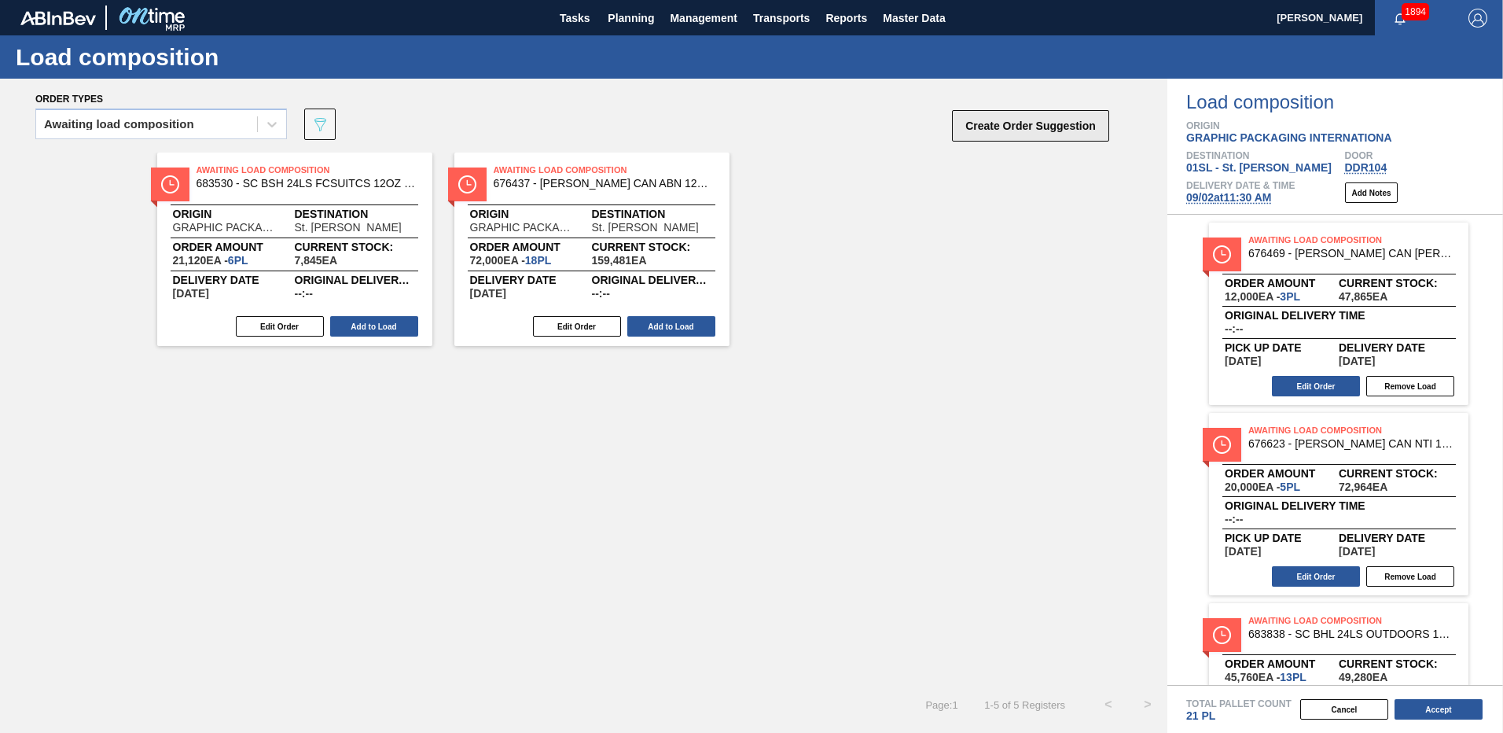
click at [996, 129] on button "Create Order Suggestion" at bounding box center [1030, 125] width 157 height 31
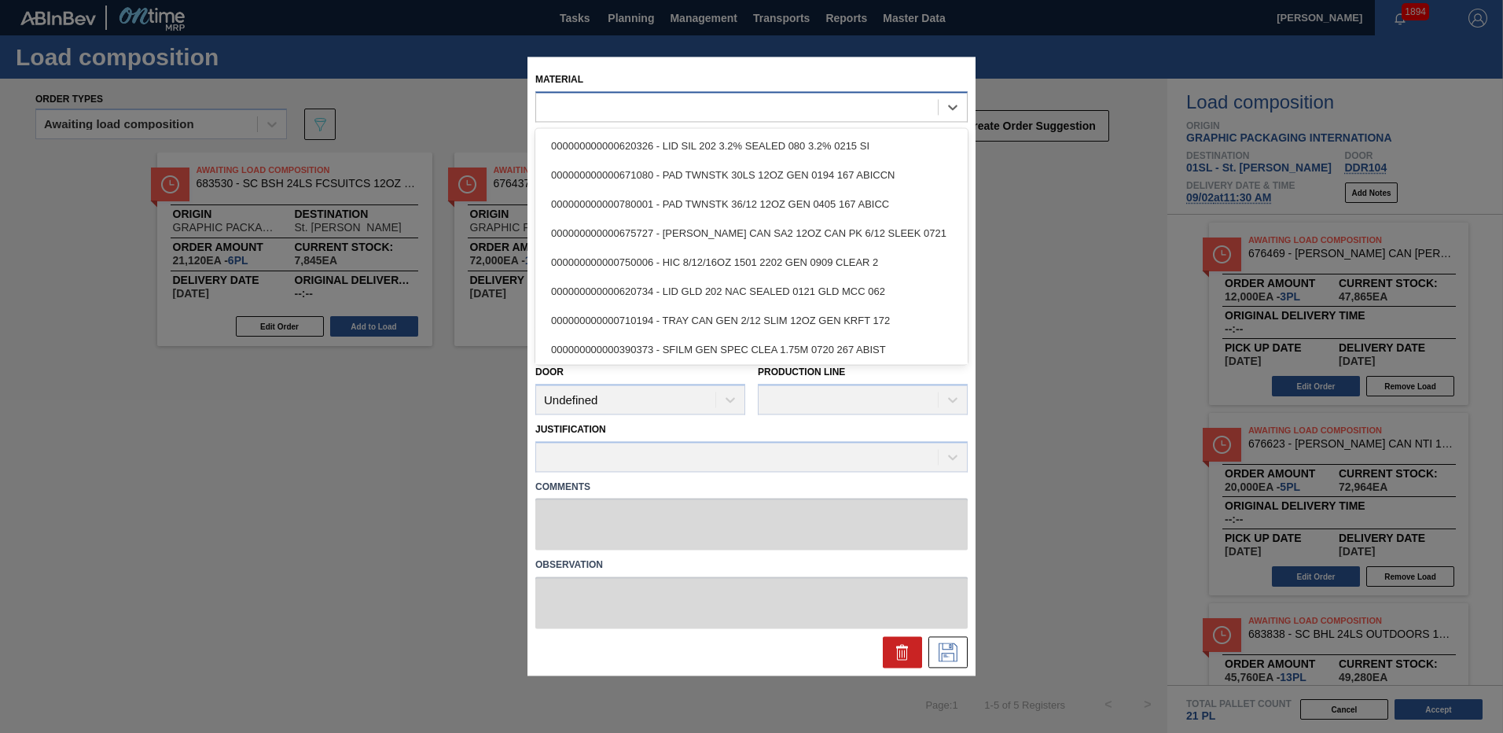
click at [718, 111] on div at bounding box center [737, 107] width 402 height 23
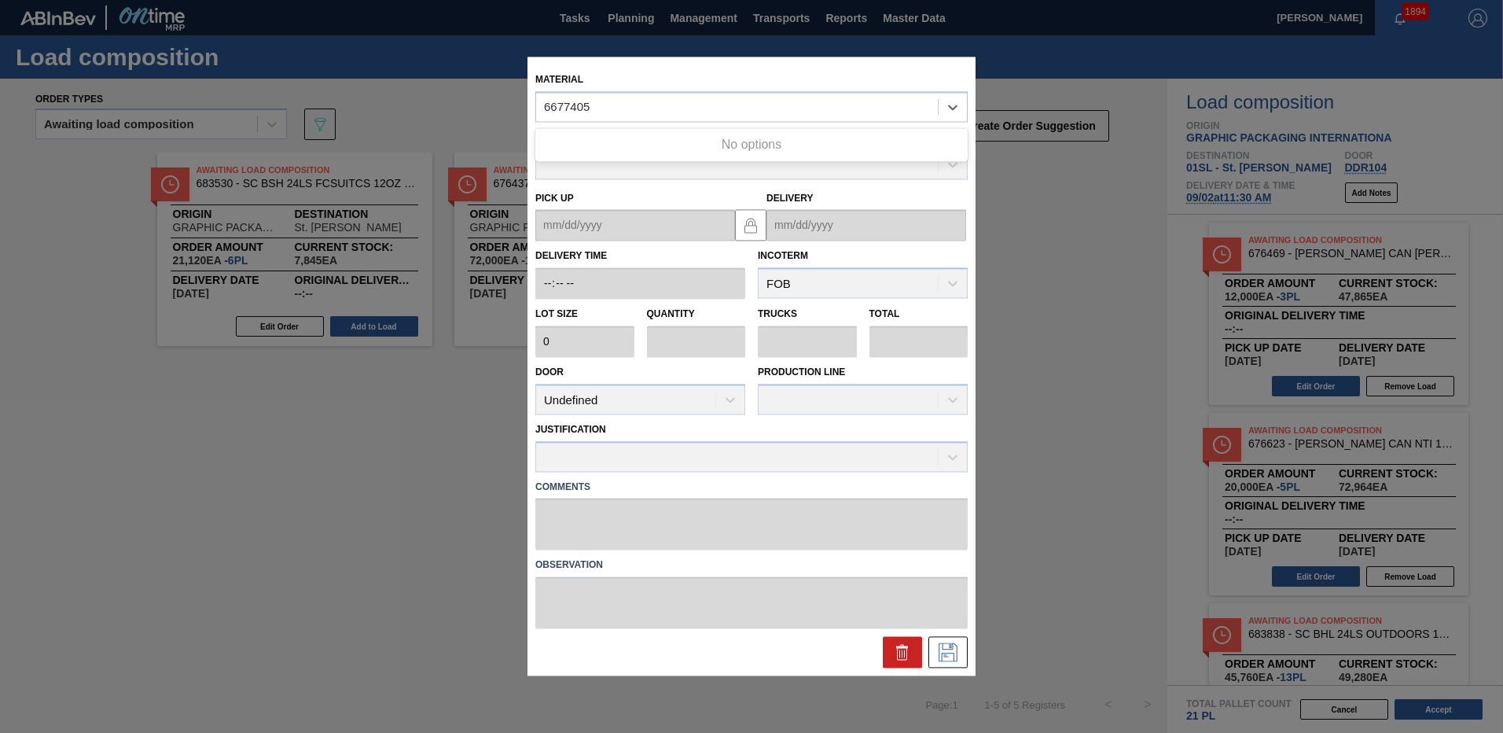
type input "6677405"
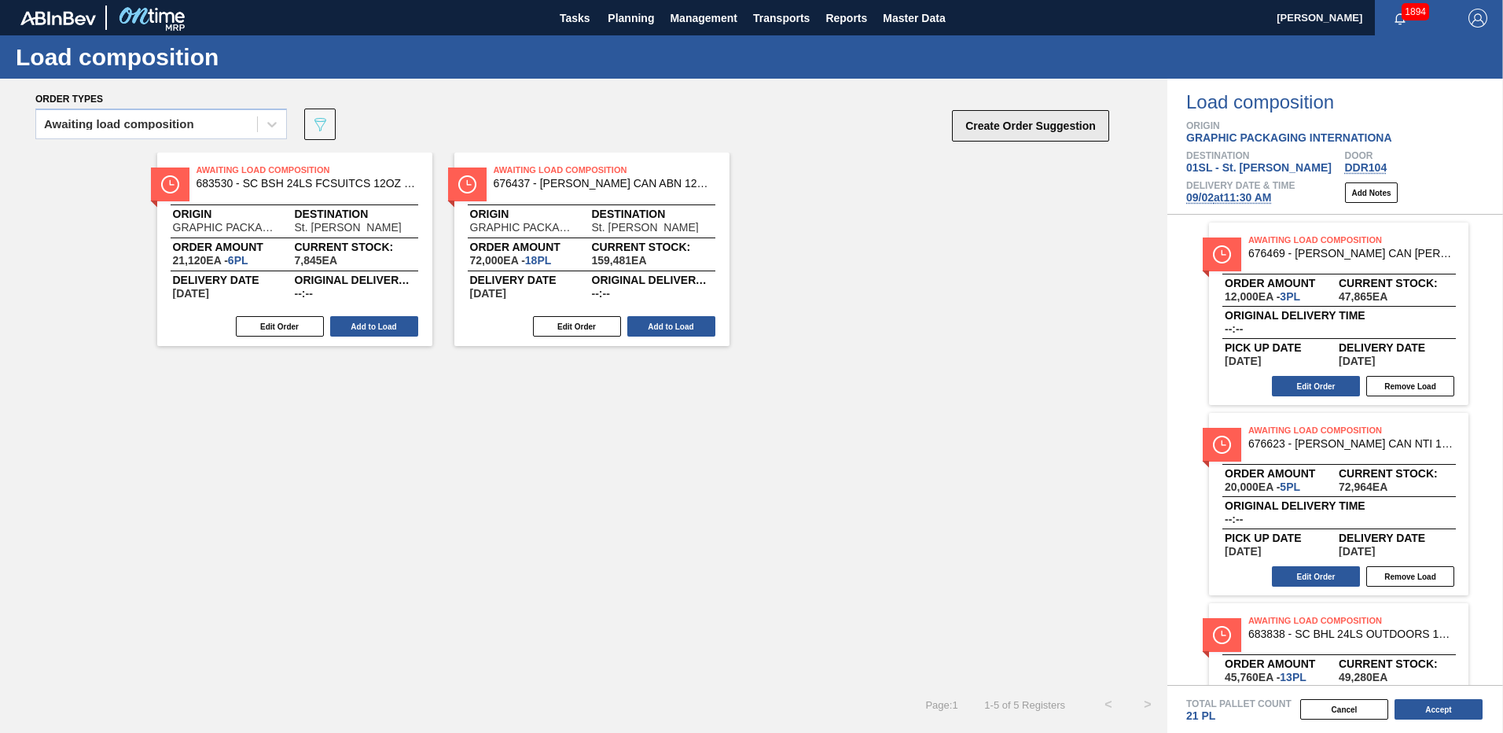
click at [1038, 138] on button "Create Order Suggestion" at bounding box center [1030, 125] width 157 height 31
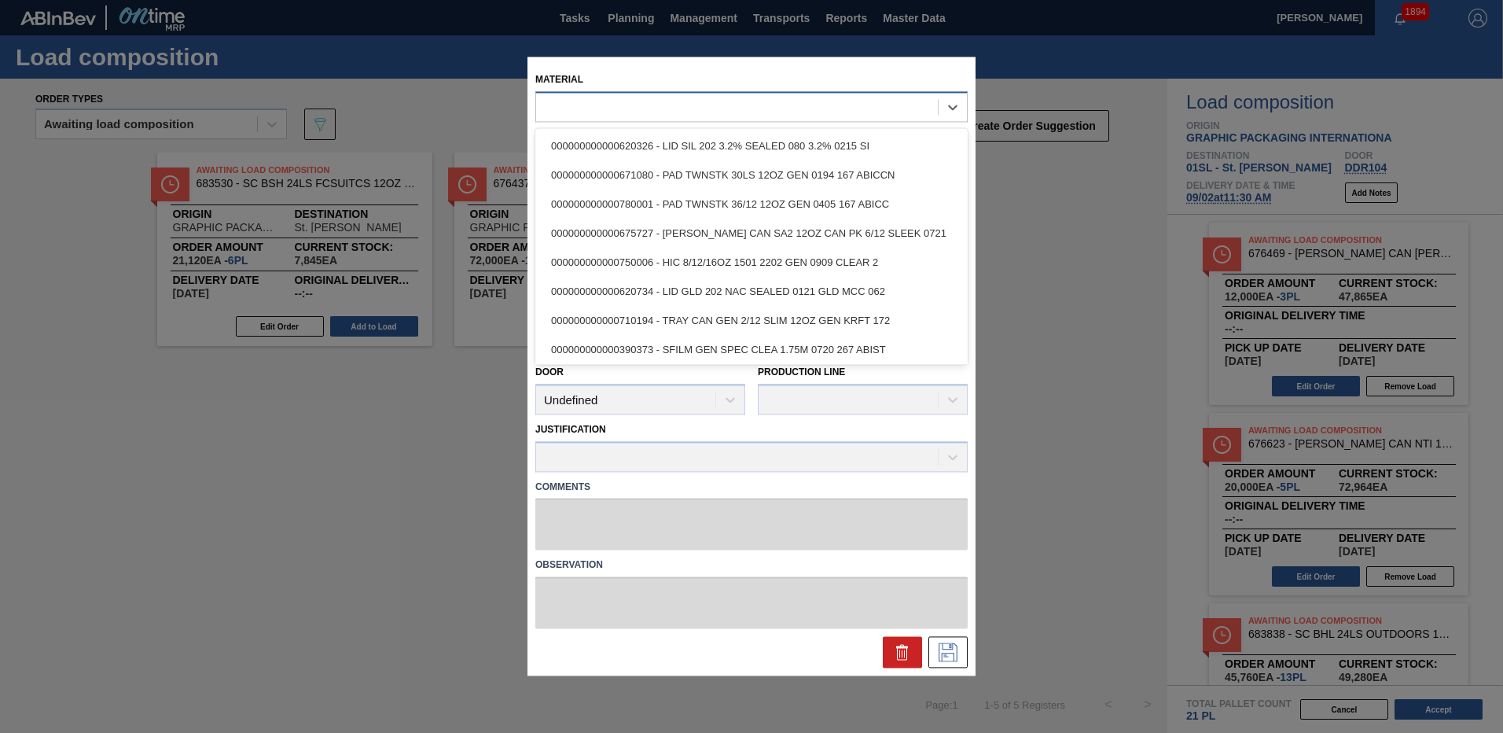
click at [615, 108] on div at bounding box center [737, 107] width 402 height 23
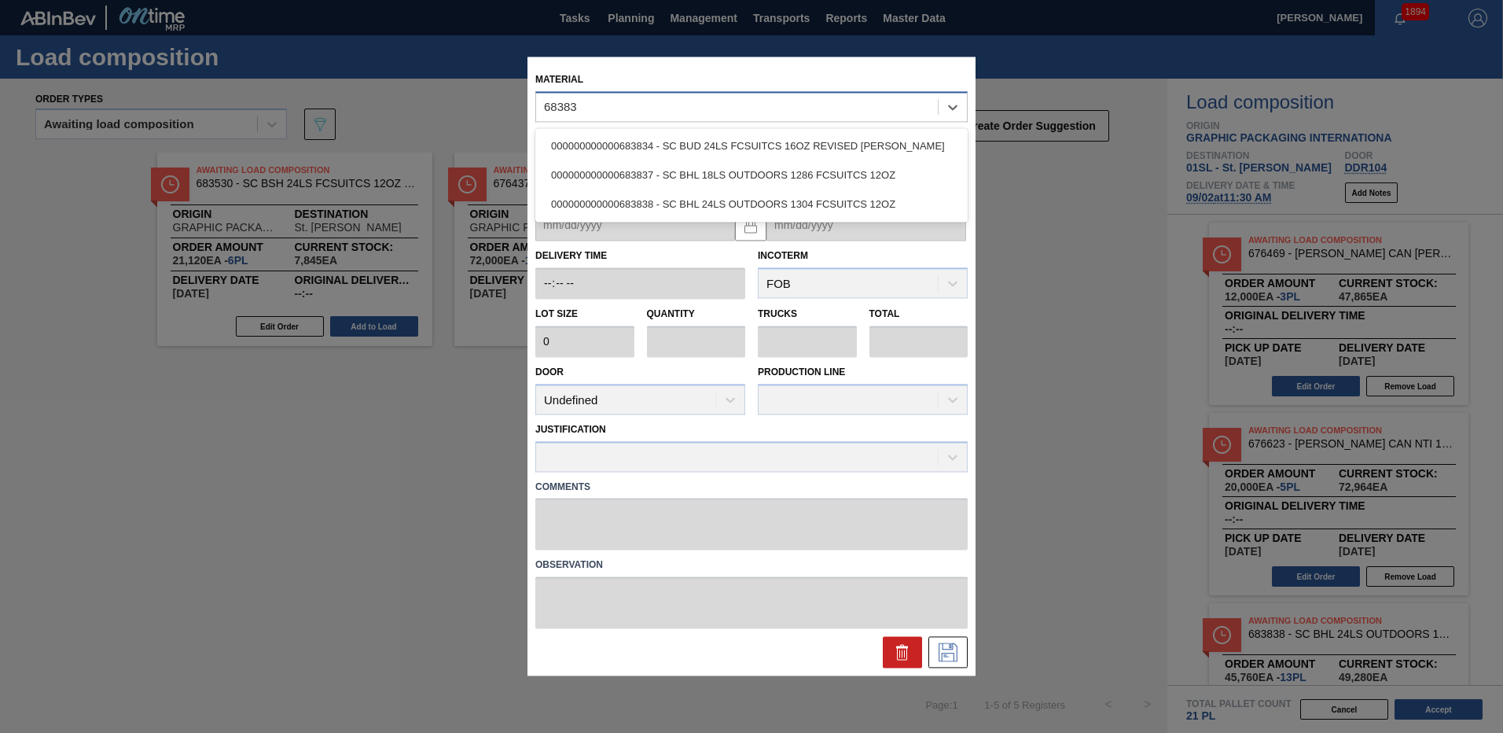
type input "683838"
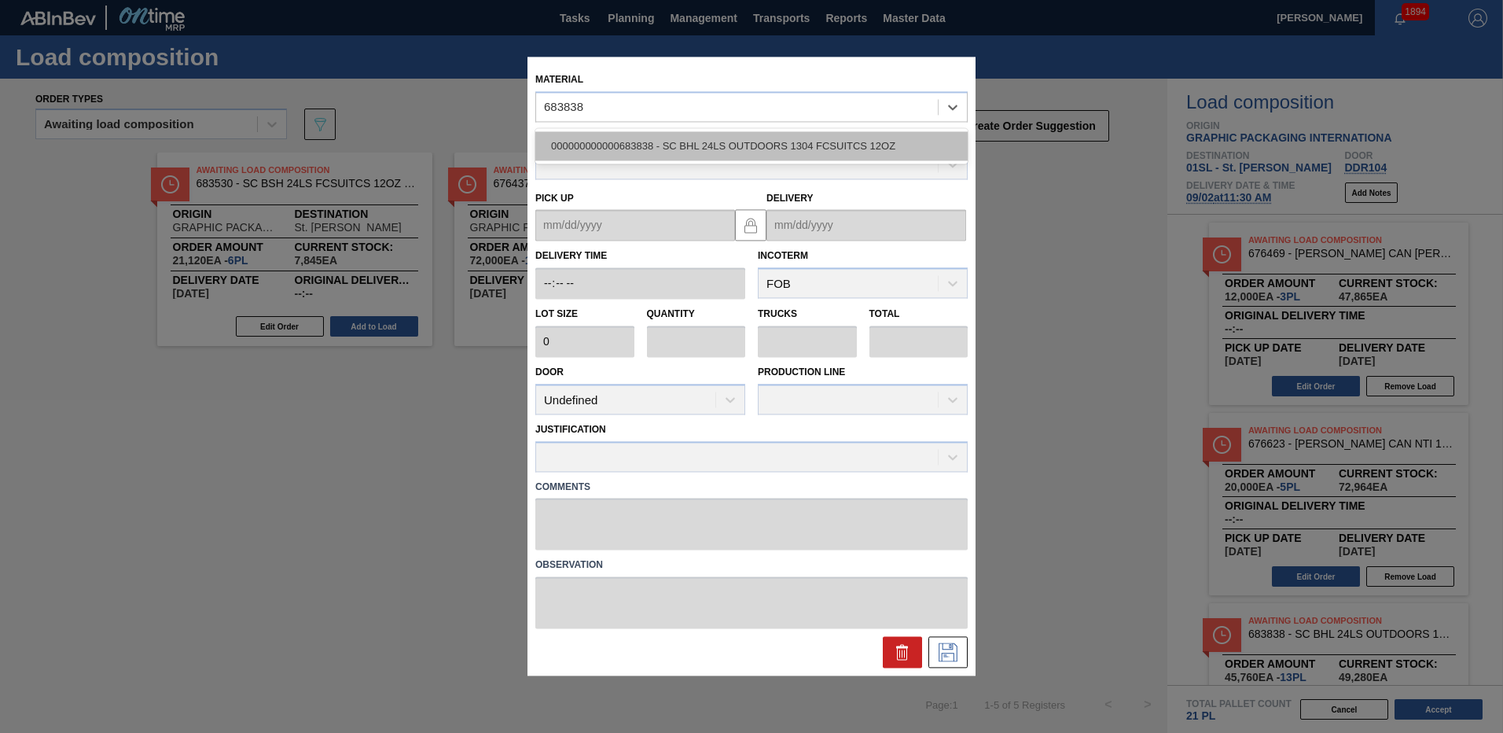
click at [647, 145] on div "000000000000683838 - SC BHL 24LS OUTDOORS 1304 FCSUITCS 12OZ" at bounding box center [751, 145] width 432 height 29
type input "3,520"
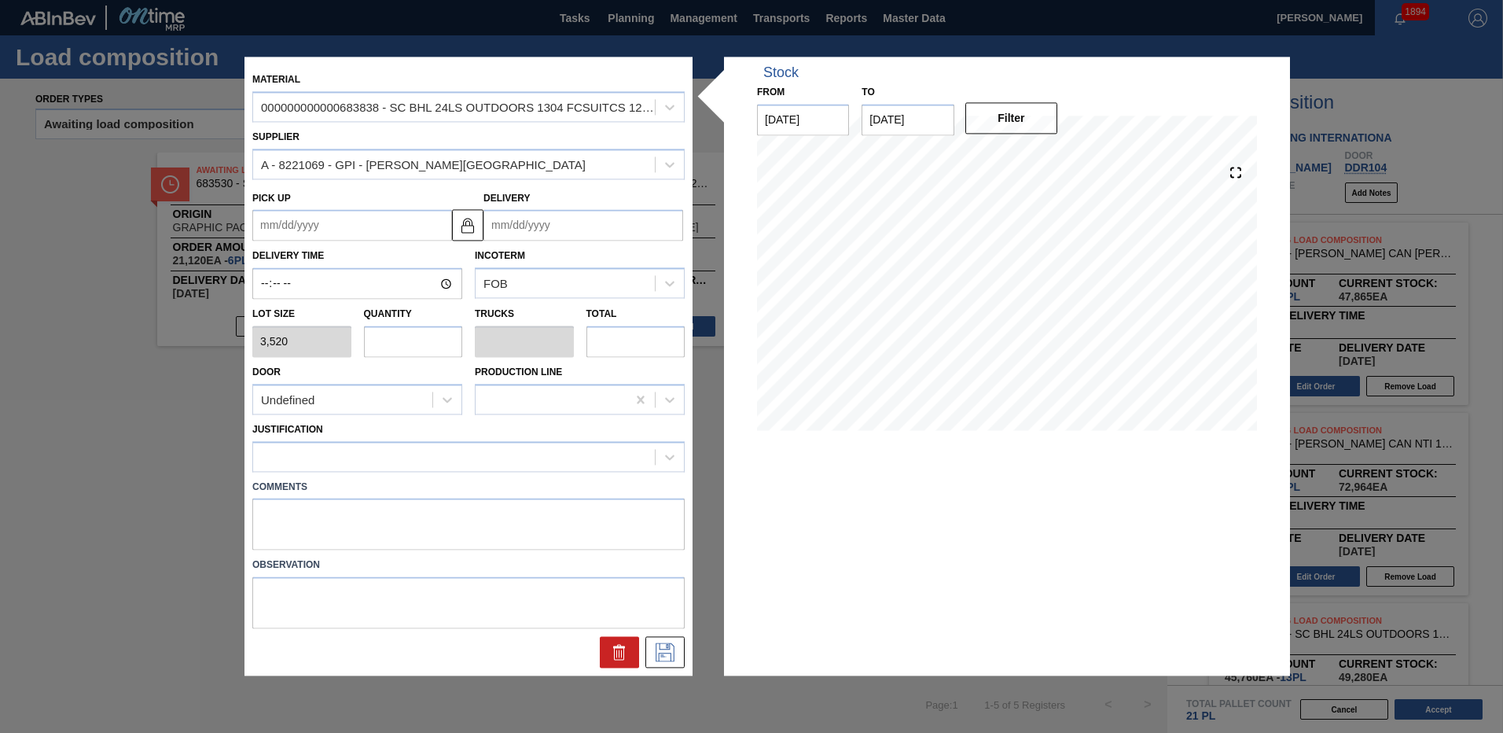
click at [399, 340] on input "text" at bounding box center [413, 340] width 99 height 31
type input "3"
type input "0.115"
type input "10,560"
type input "3"
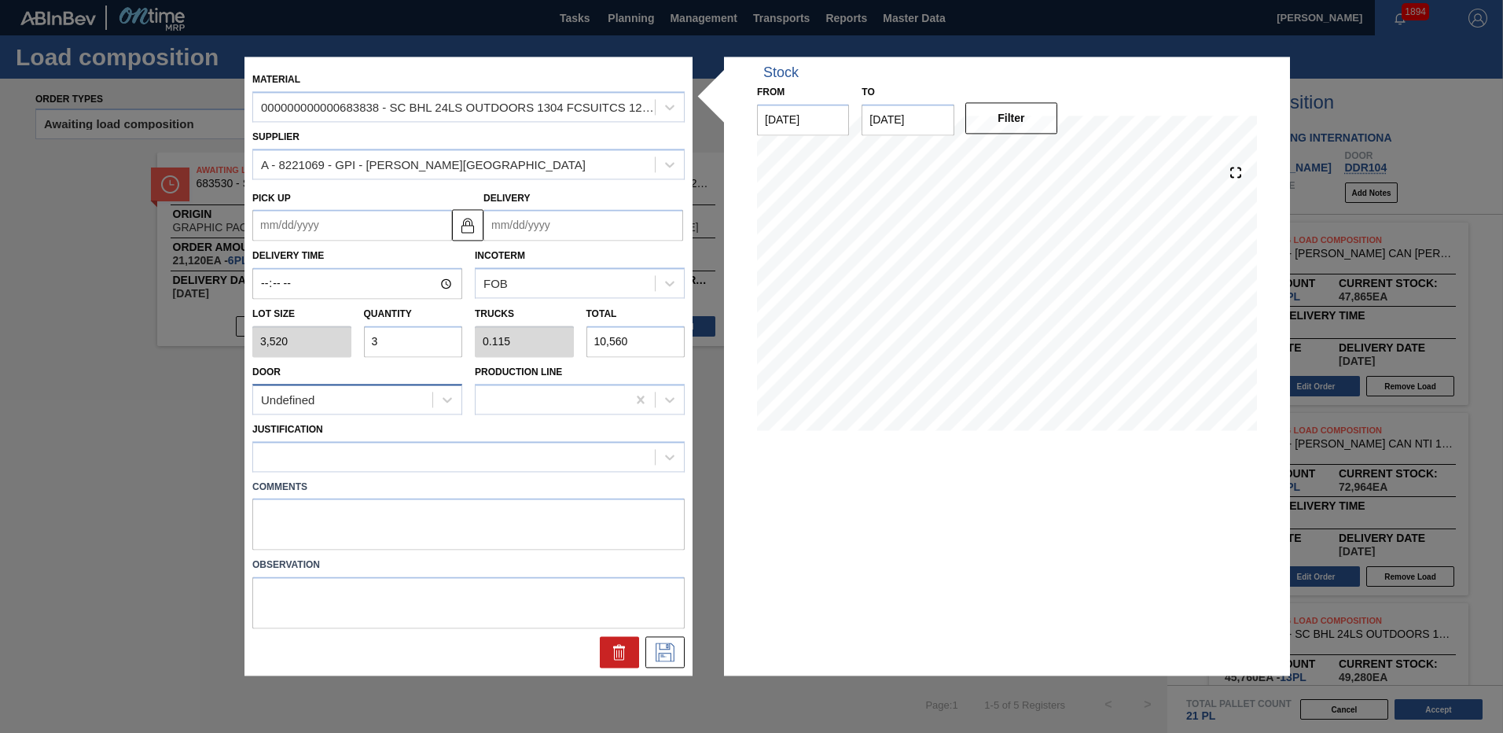
click at [407, 399] on div "Undefined" at bounding box center [342, 399] width 179 height 23
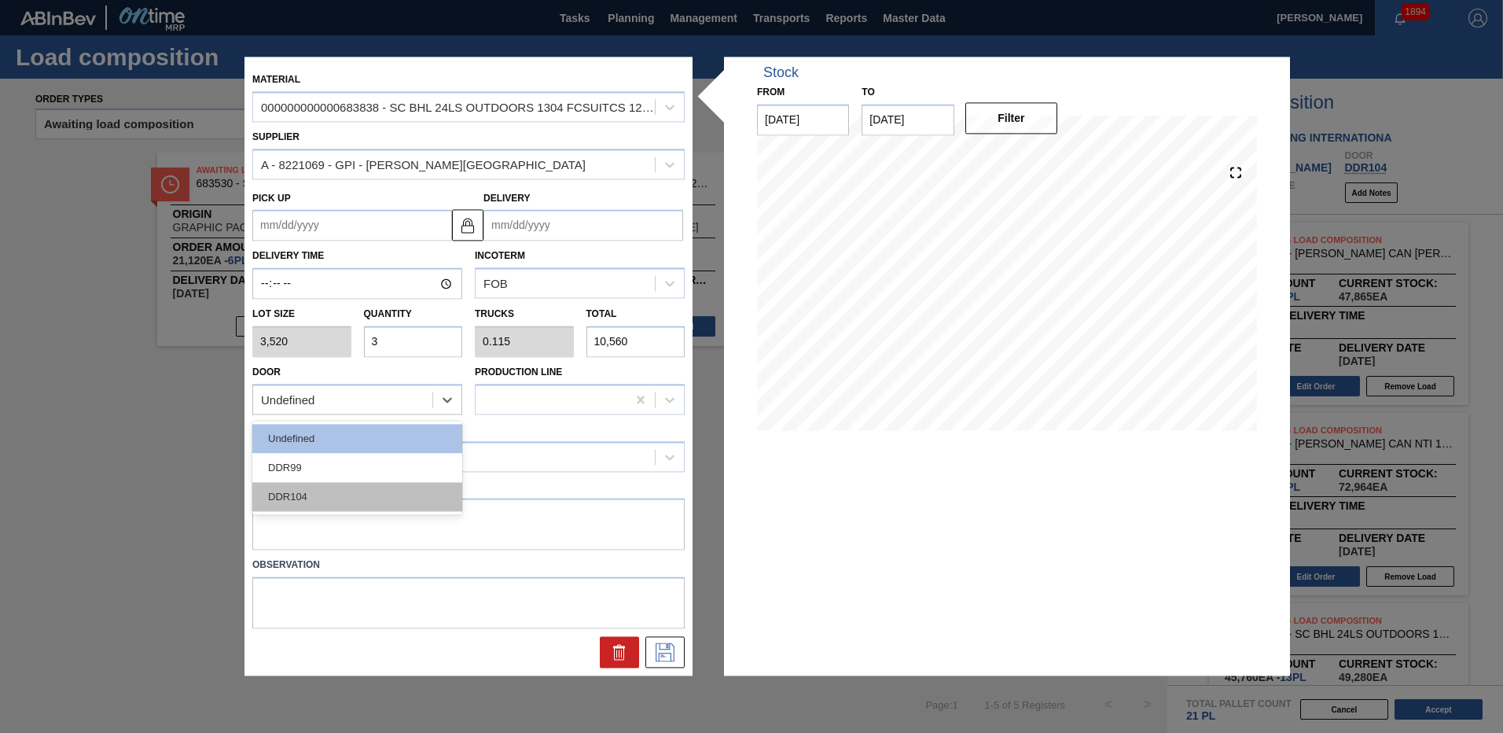
click at [348, 501] on div "DDR104" at bounding box center [357, 496] width 210 height 29
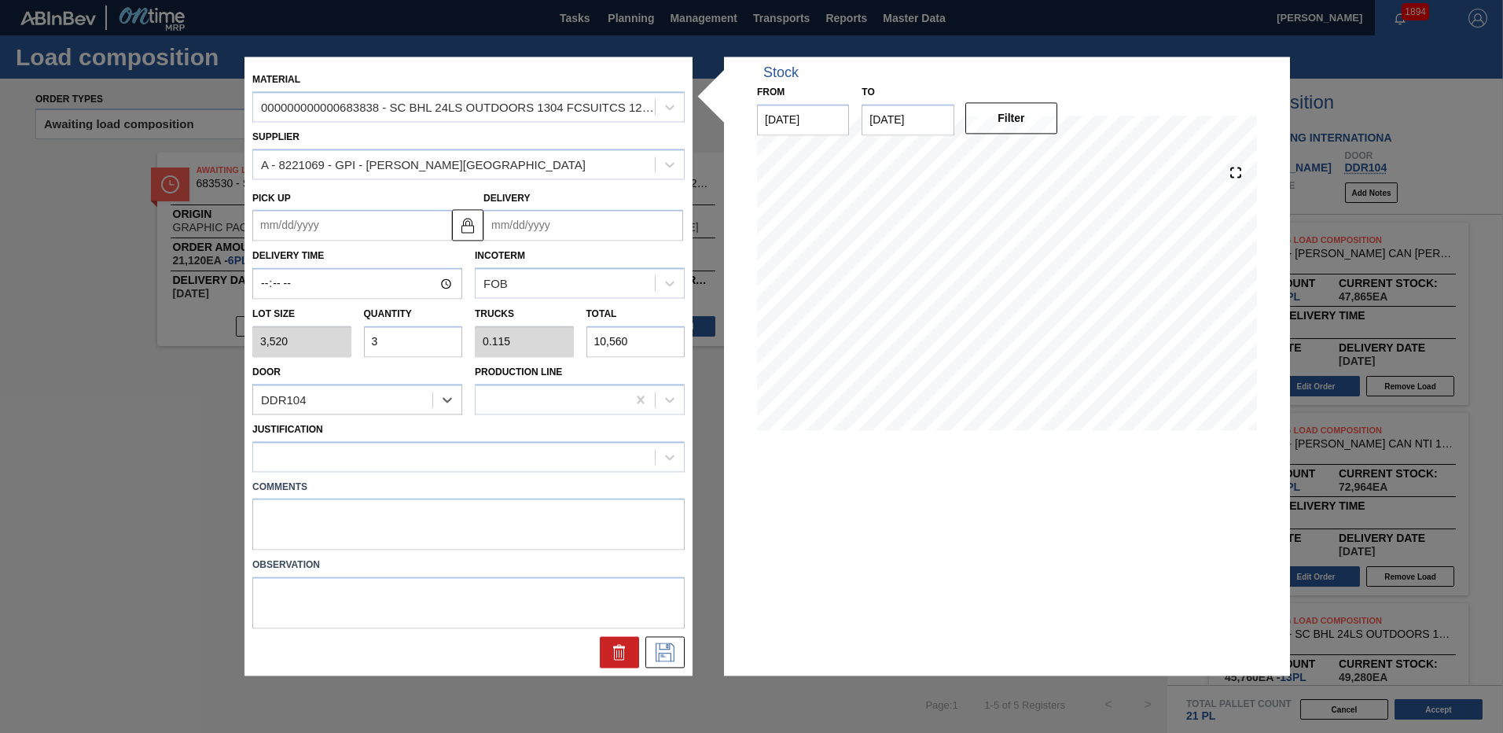
click at [538, 230] on input "Delivery" at bounding box center [583, 225] width 200 height 31
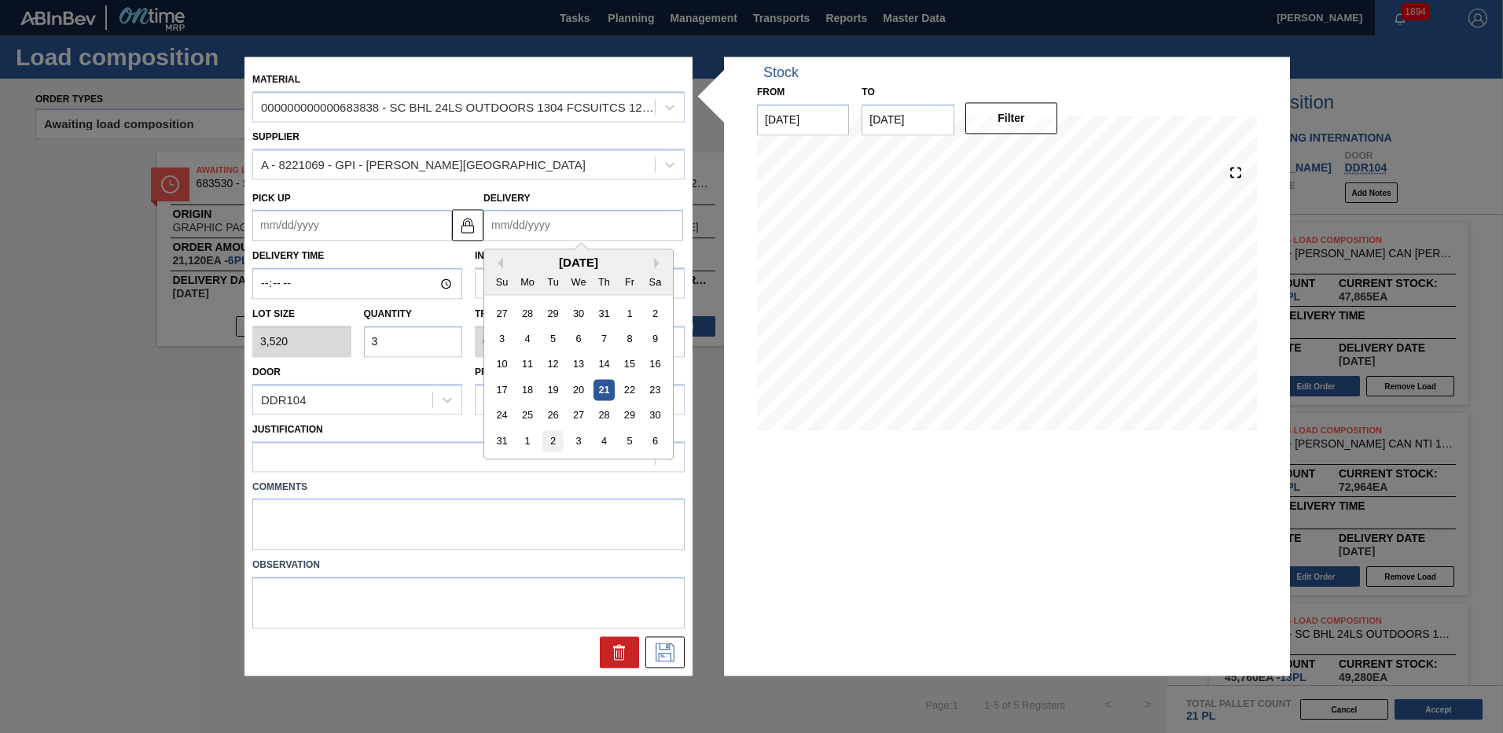
click at [563, 439] on div "2" at bounding box center [552, 441] width 21 height 21
type up "[DATE]"
type input "[DATE]"
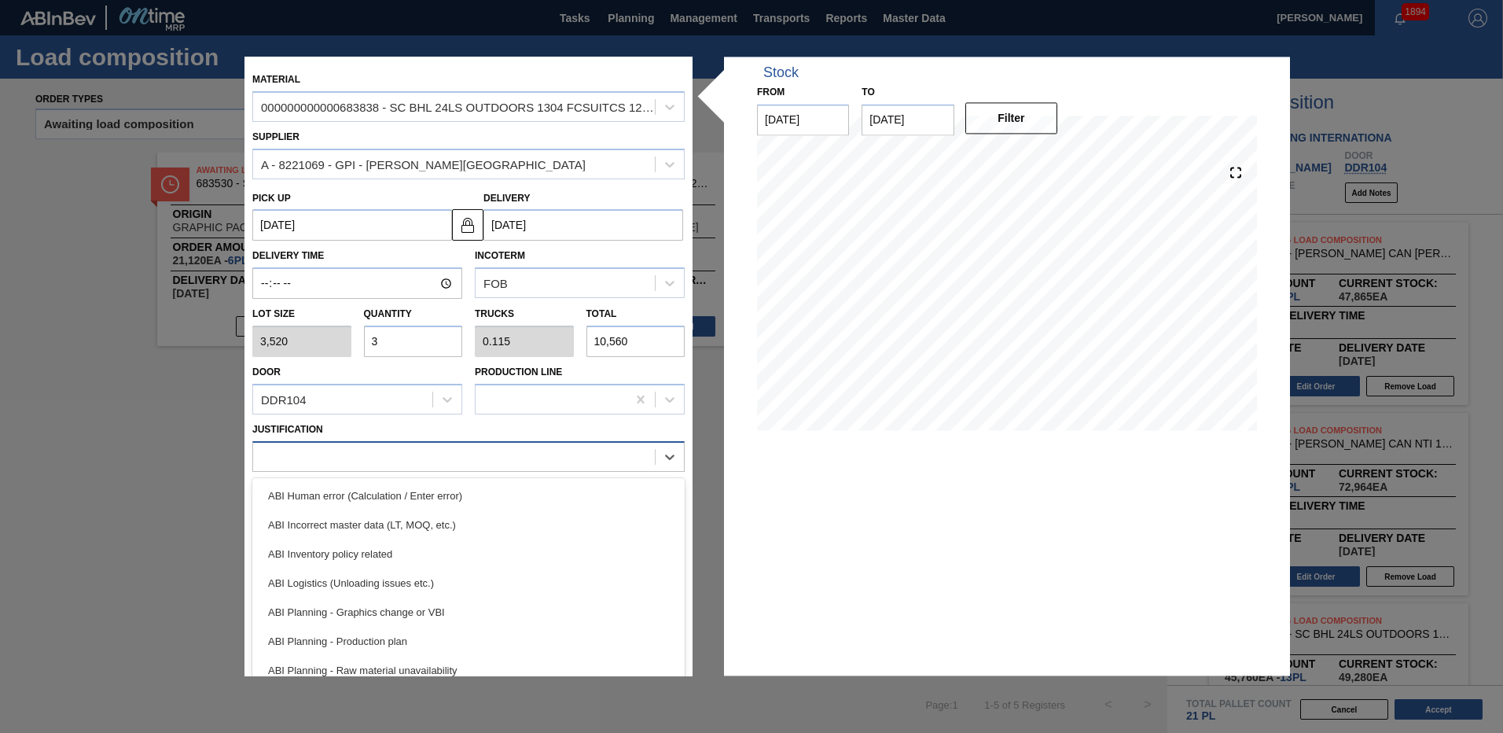
click at [421, 454] on div at bounding box center [454, 456] width 402 height 23
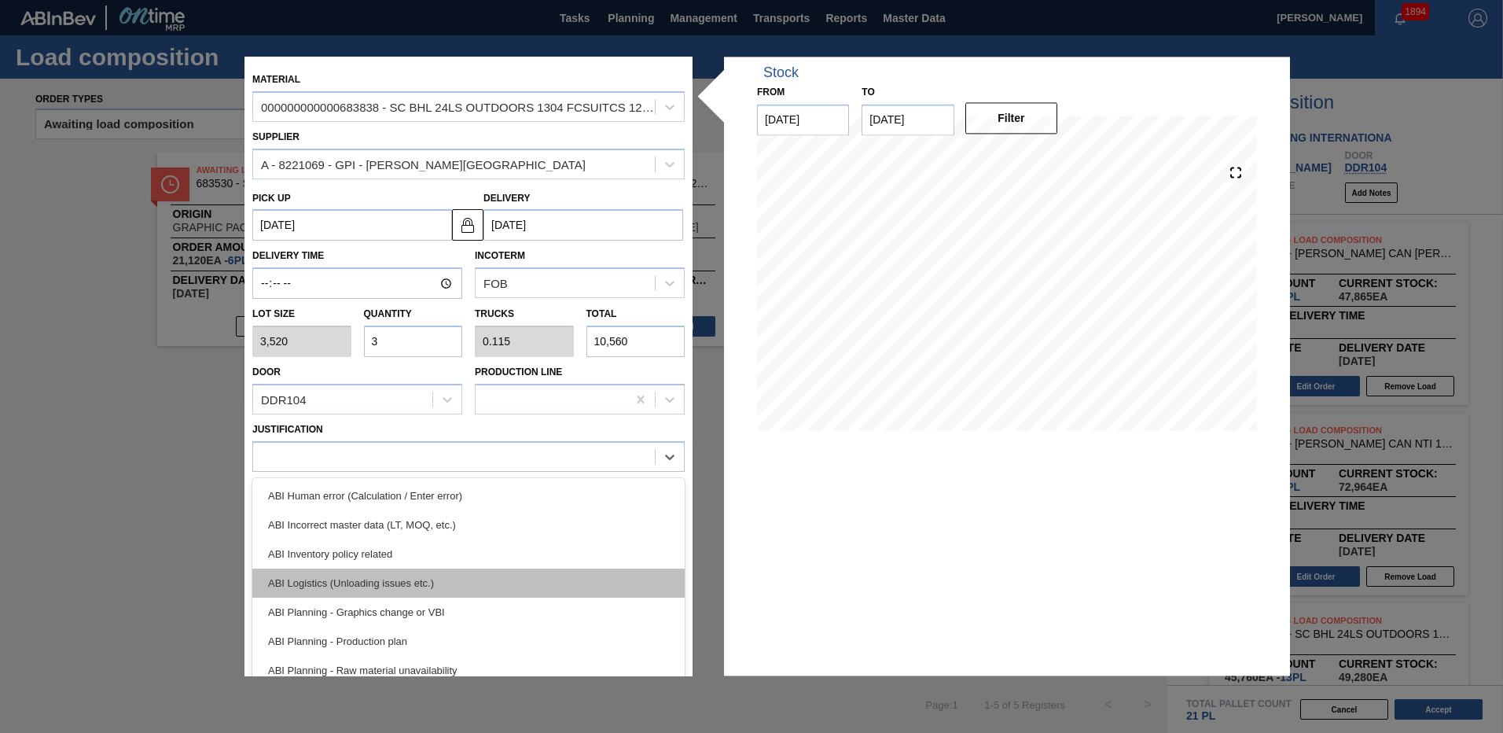
scroll to position [141, 0]
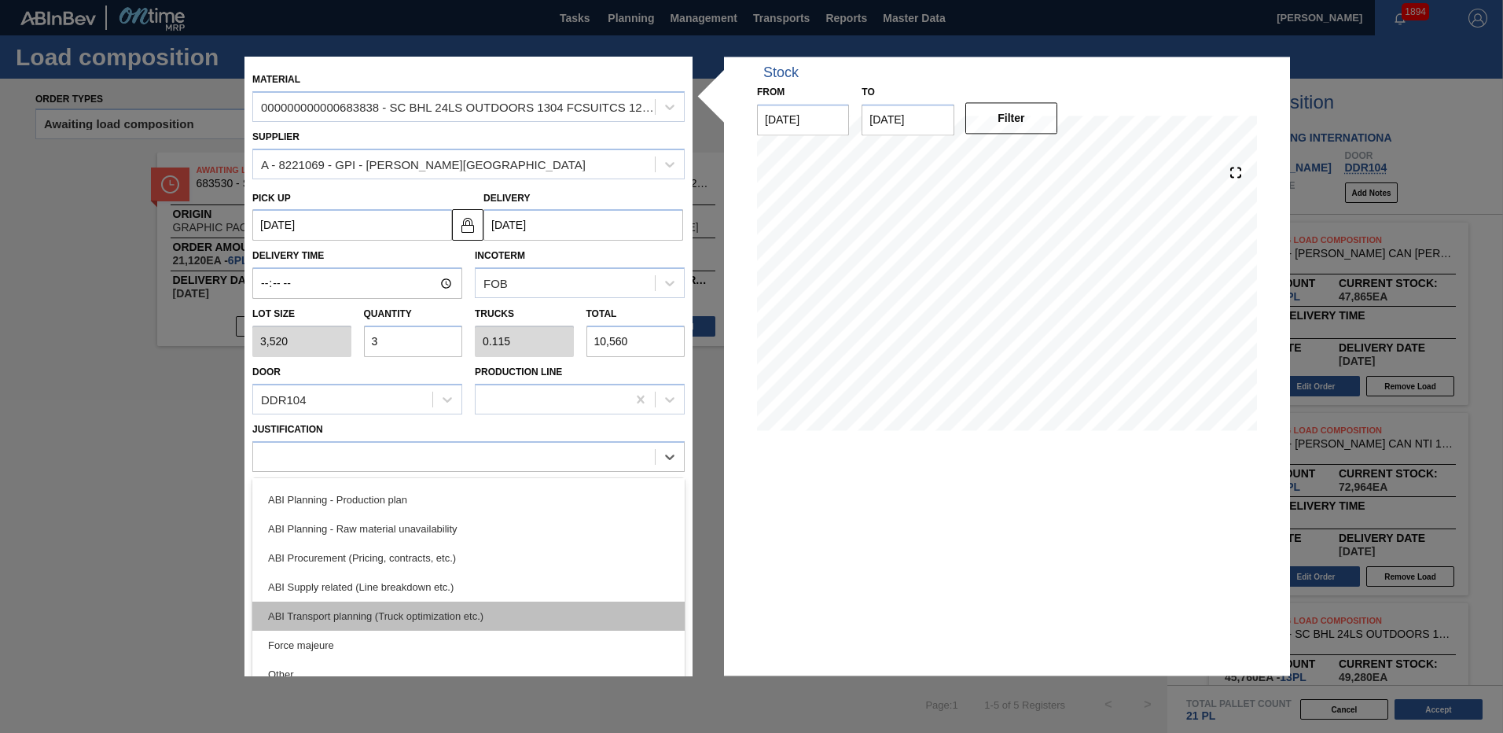
click at [378, 610] on div "ABI Transport planning (Truck optimization etc.)" at bounding box center [468, 615] width 432 height 29
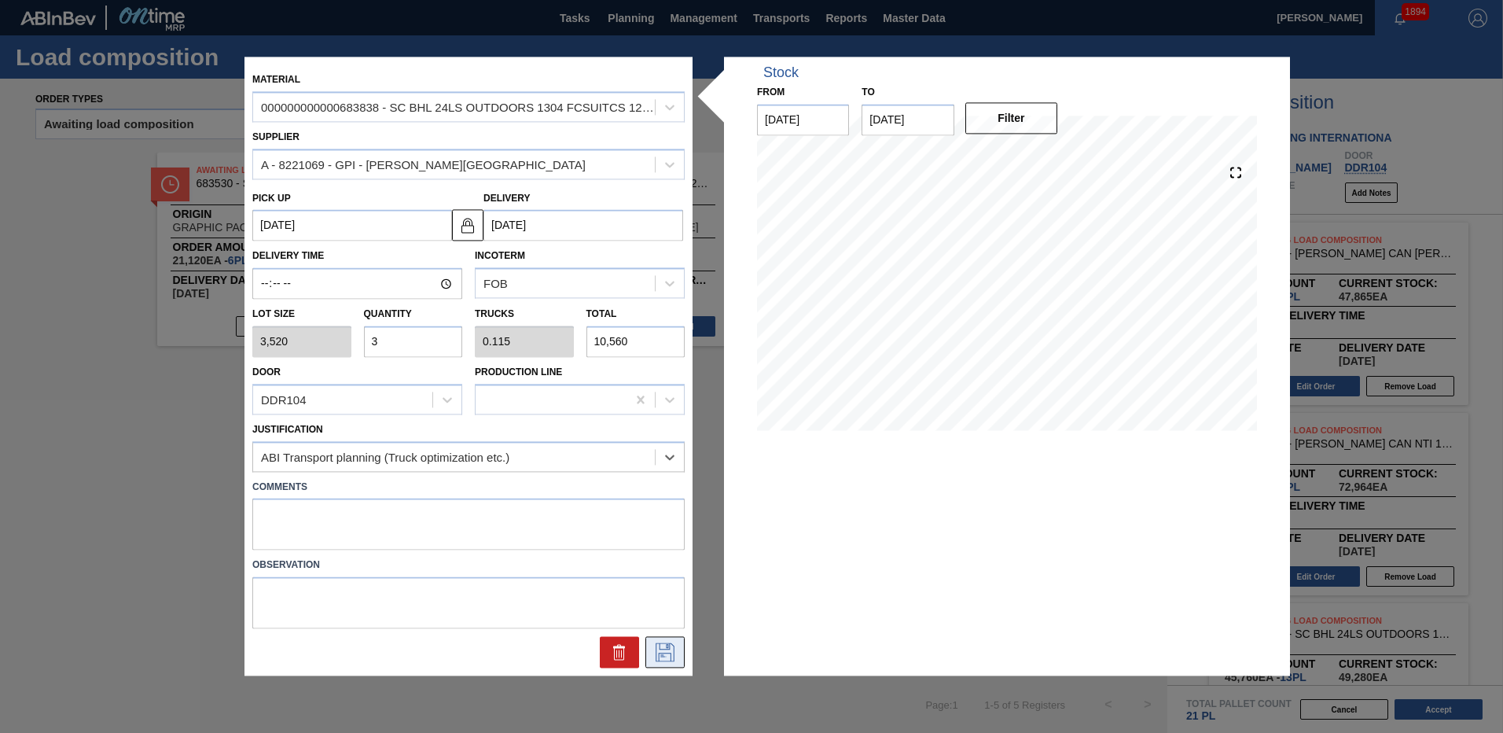
click at [670, 645] on icon at bounding box center [665, 652] width 19 height 19
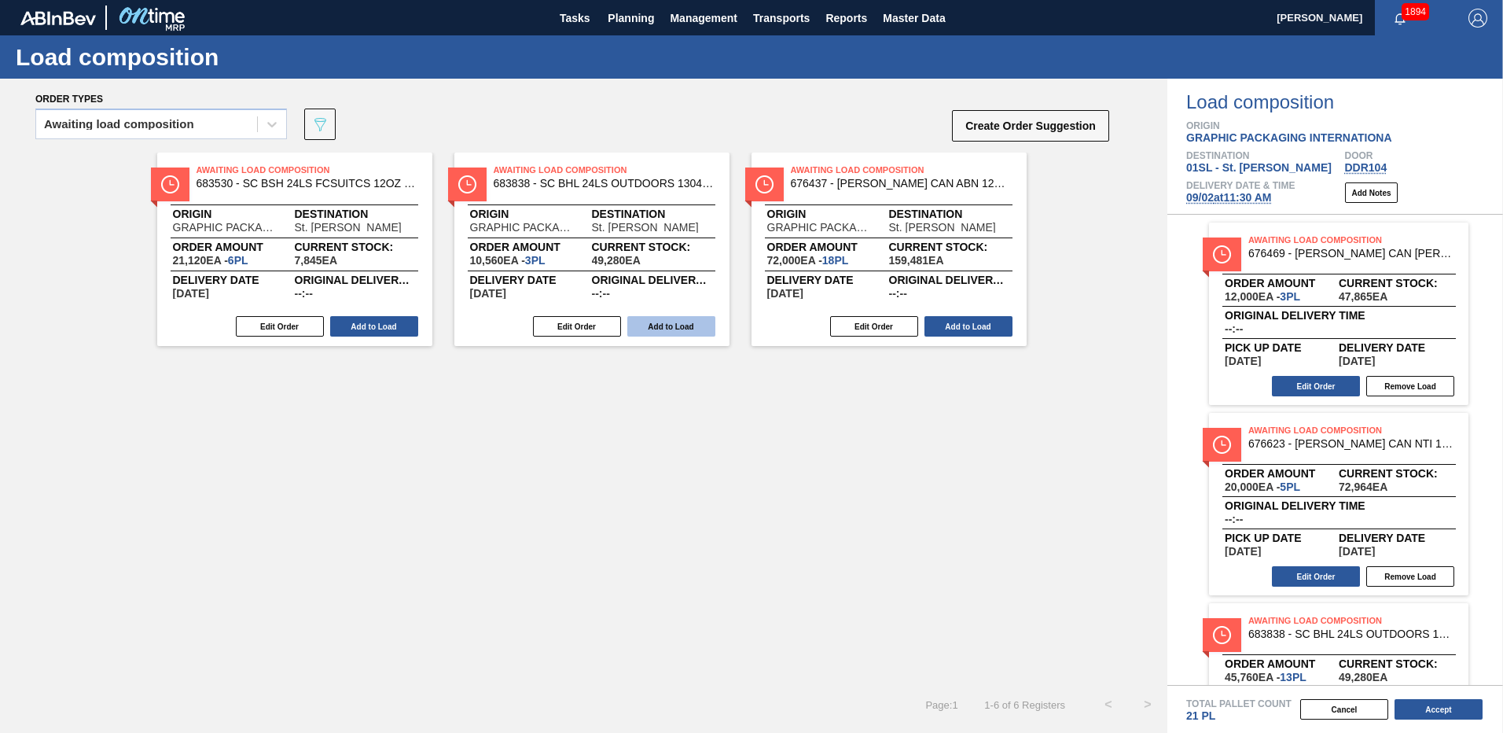
click at [670, 321] on button "Add to Load" at bounding box center [671, 326] width 88 height 20
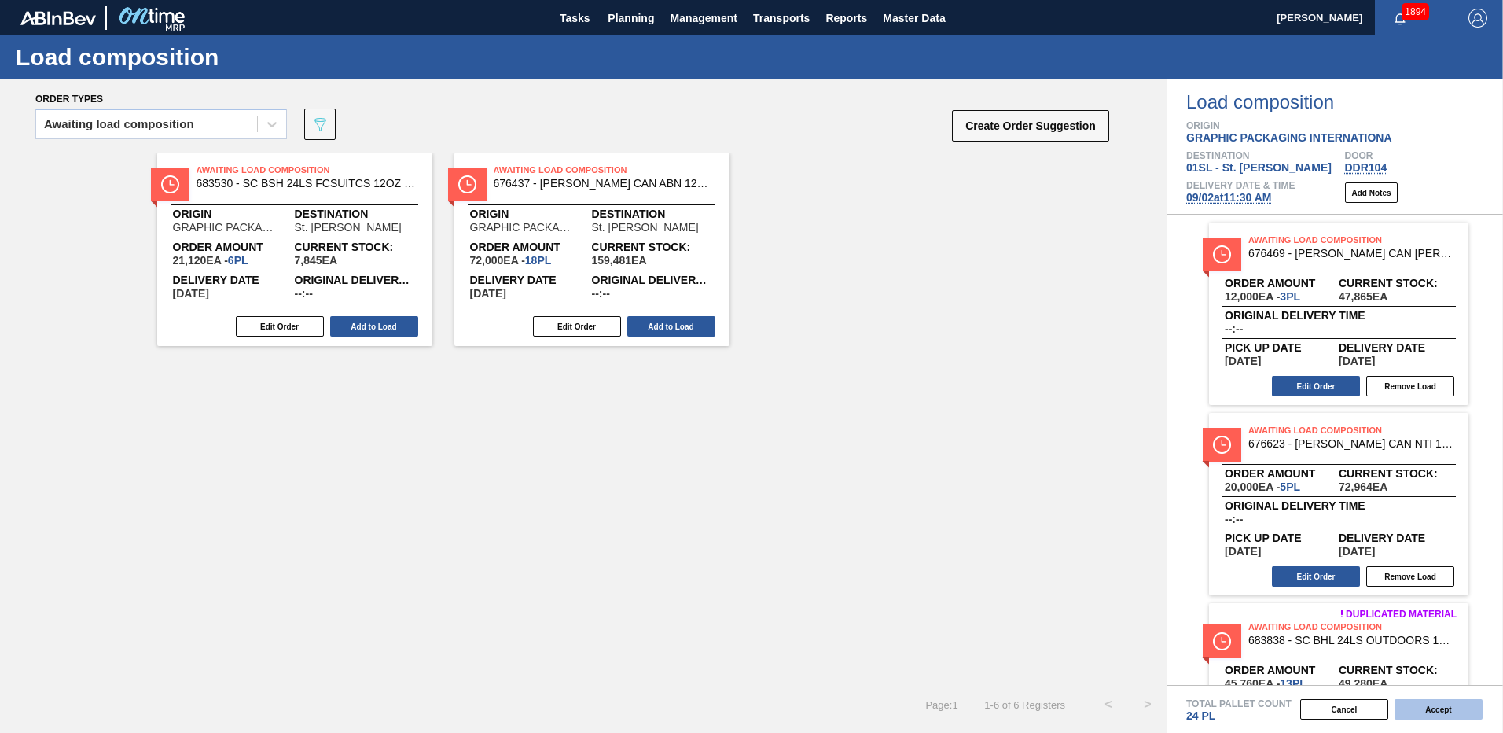
click at [1430, 704] on button "Accept" at bounding box center [1438, 709] width 88 height 20
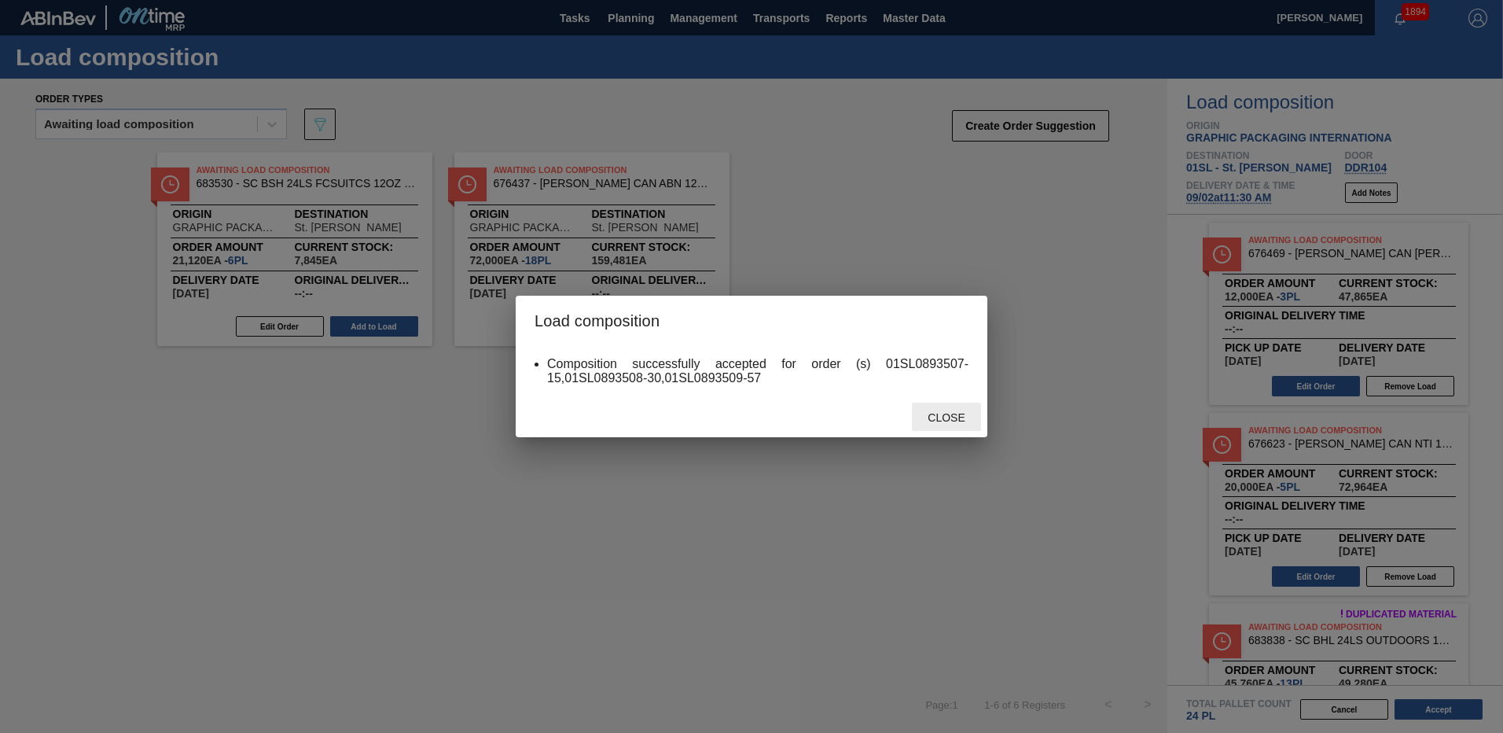
click at [928, 422] on span "Close" at bounding box center [946, 417] width 62 height 13
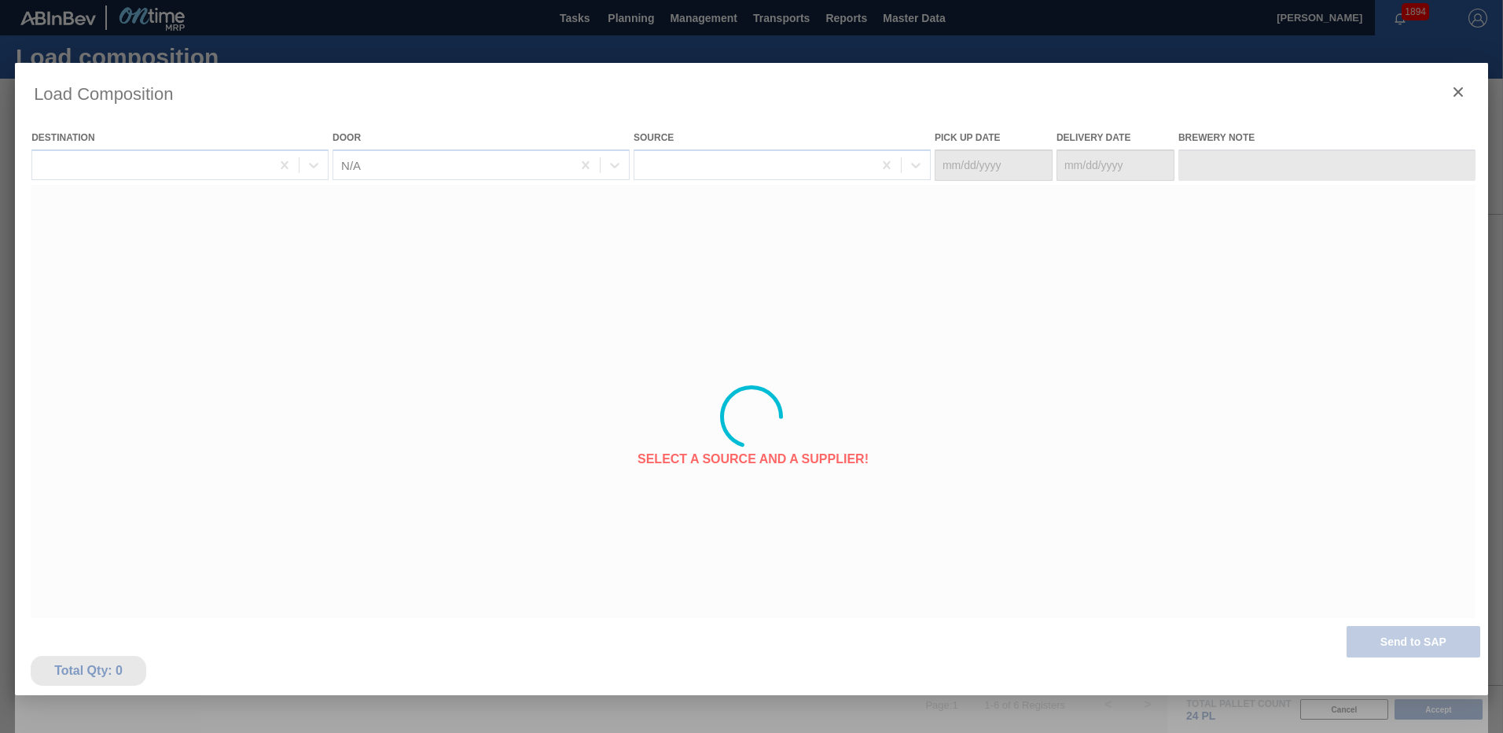
type Date "[DATE]"
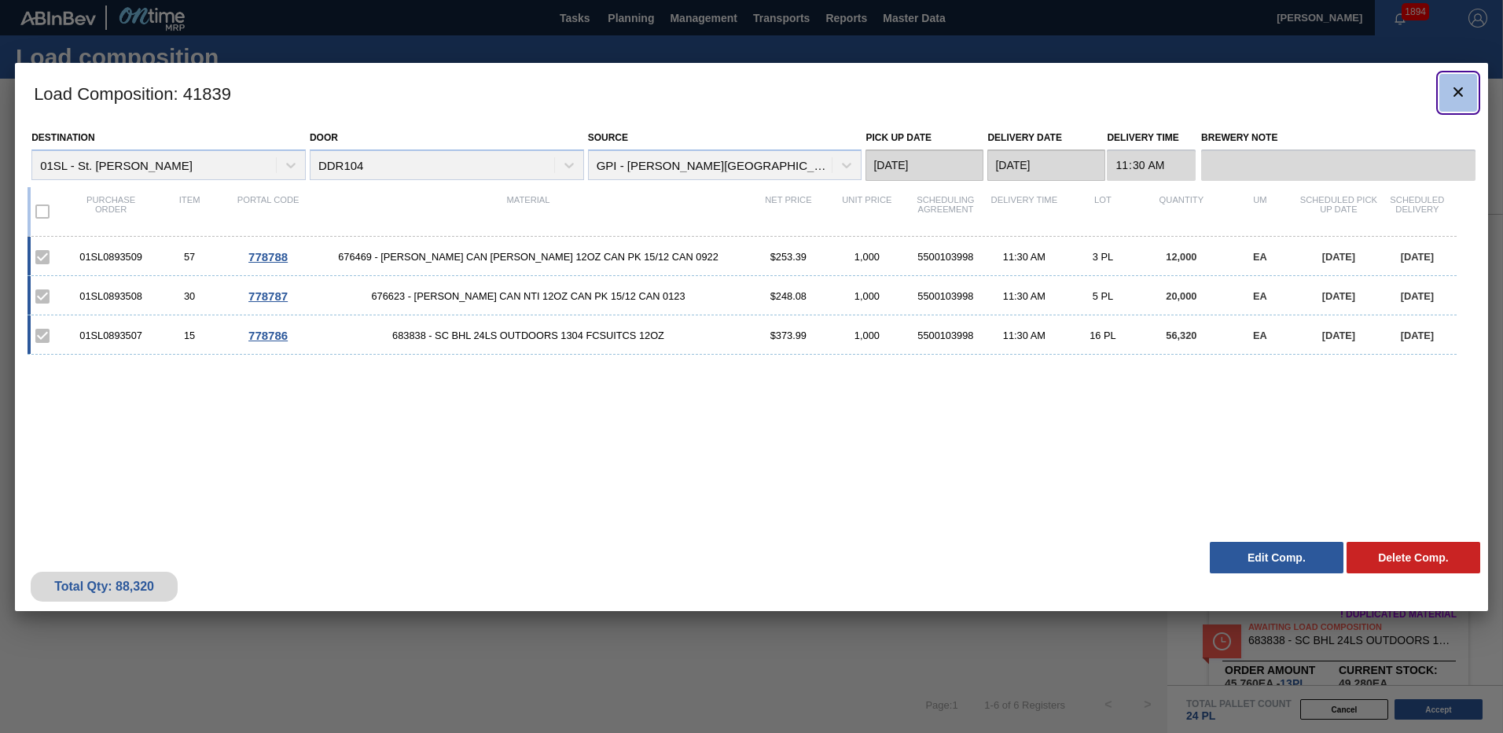
click at [1463, 94] on icon "botão de ícone" at bounding box center [1458, 92] width 19 height 19
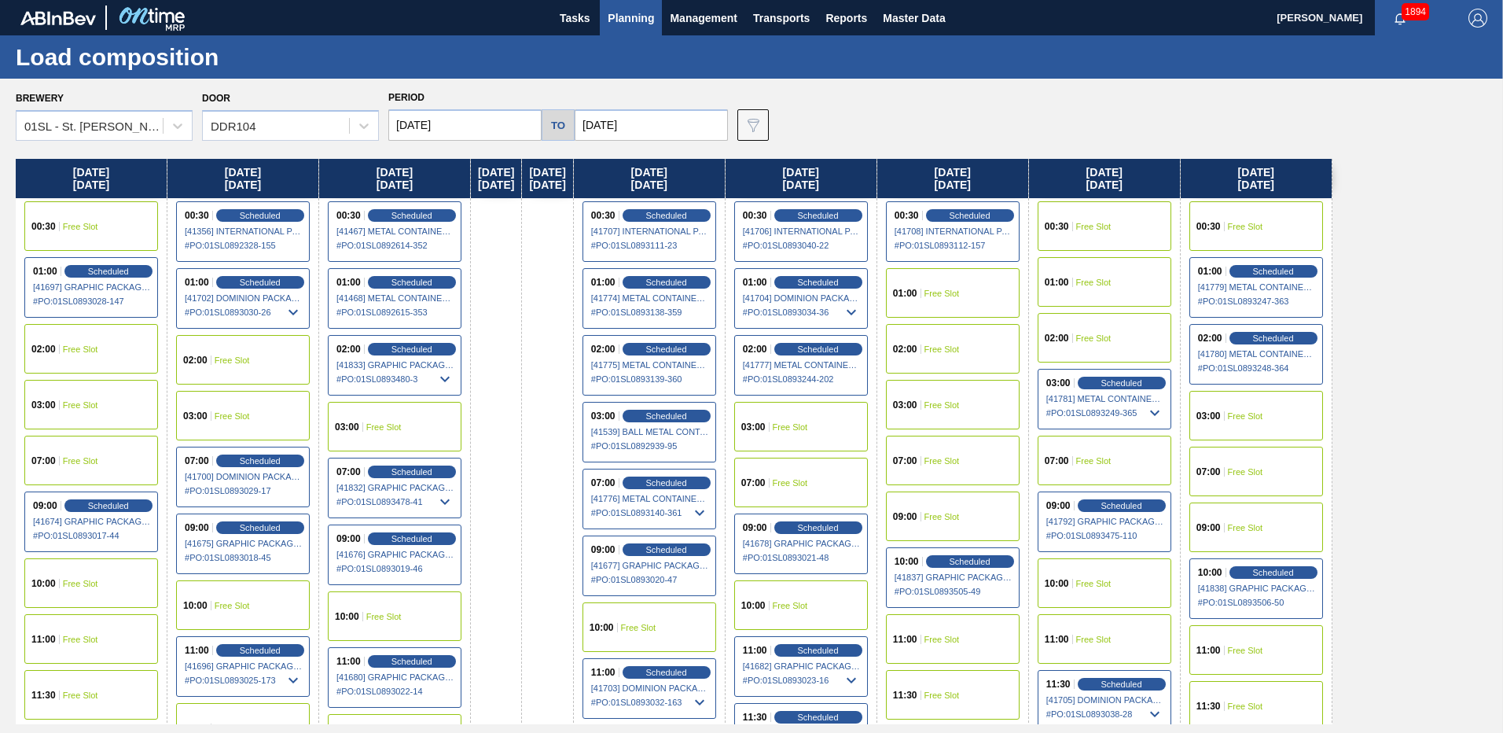
scroll to position [53, 0]
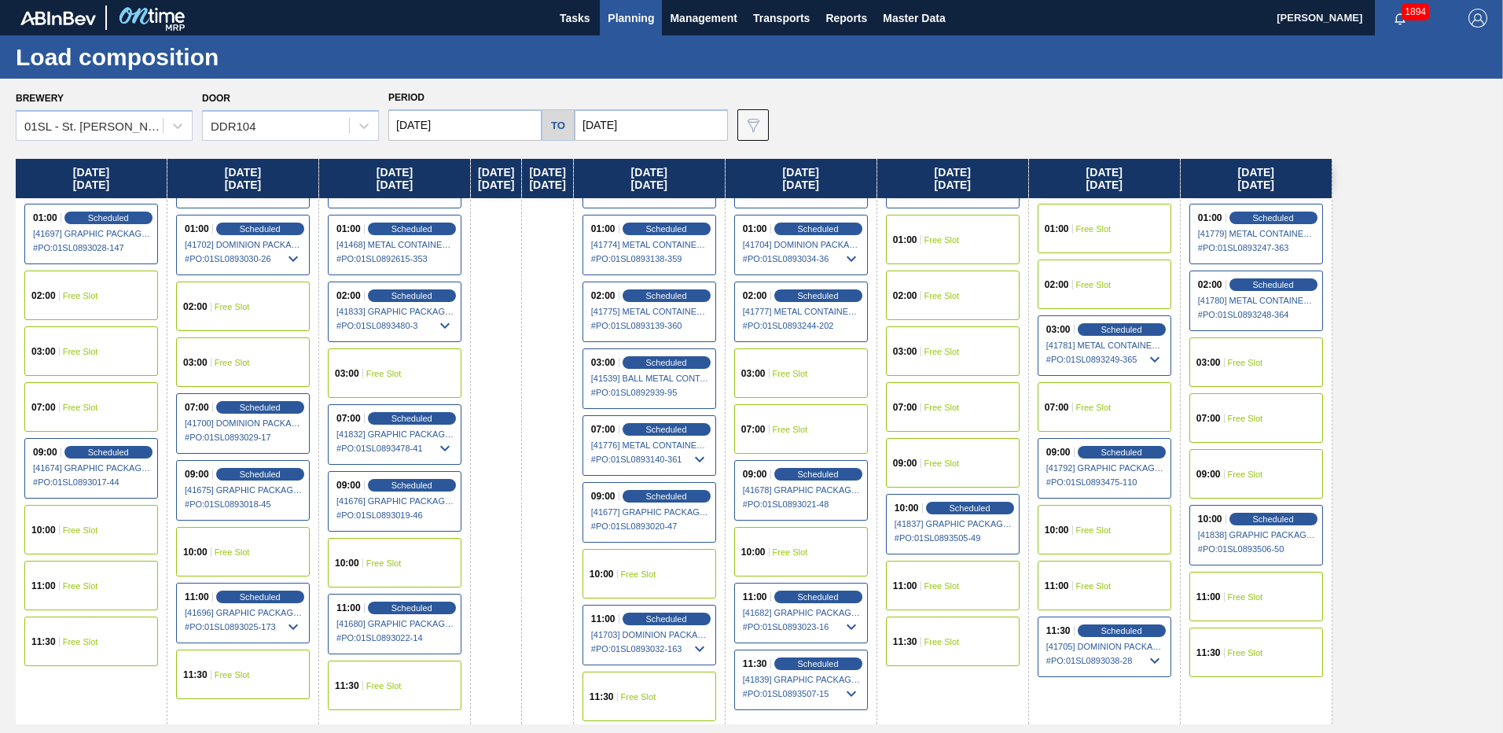
click at [1111, 528] on span "Free Slot" at bounding box center [1093, 529] width 35 height 9
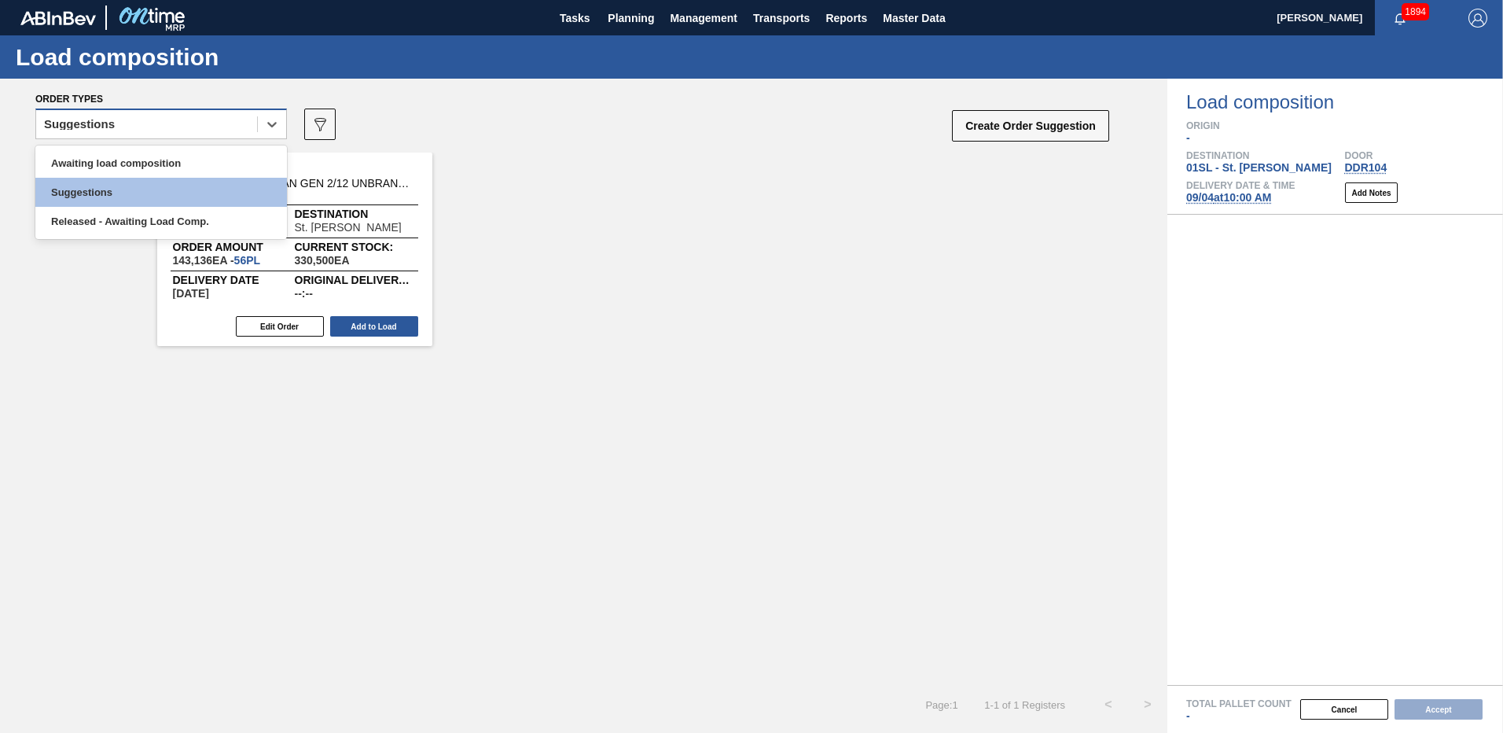
click at [182, 124] on div "Suggestions" at bounding box center [146, 124] width 221 height 23
click at [153, 160] on div "Awaiting load composition" at bounding box center [161, 163] width 252 height 29
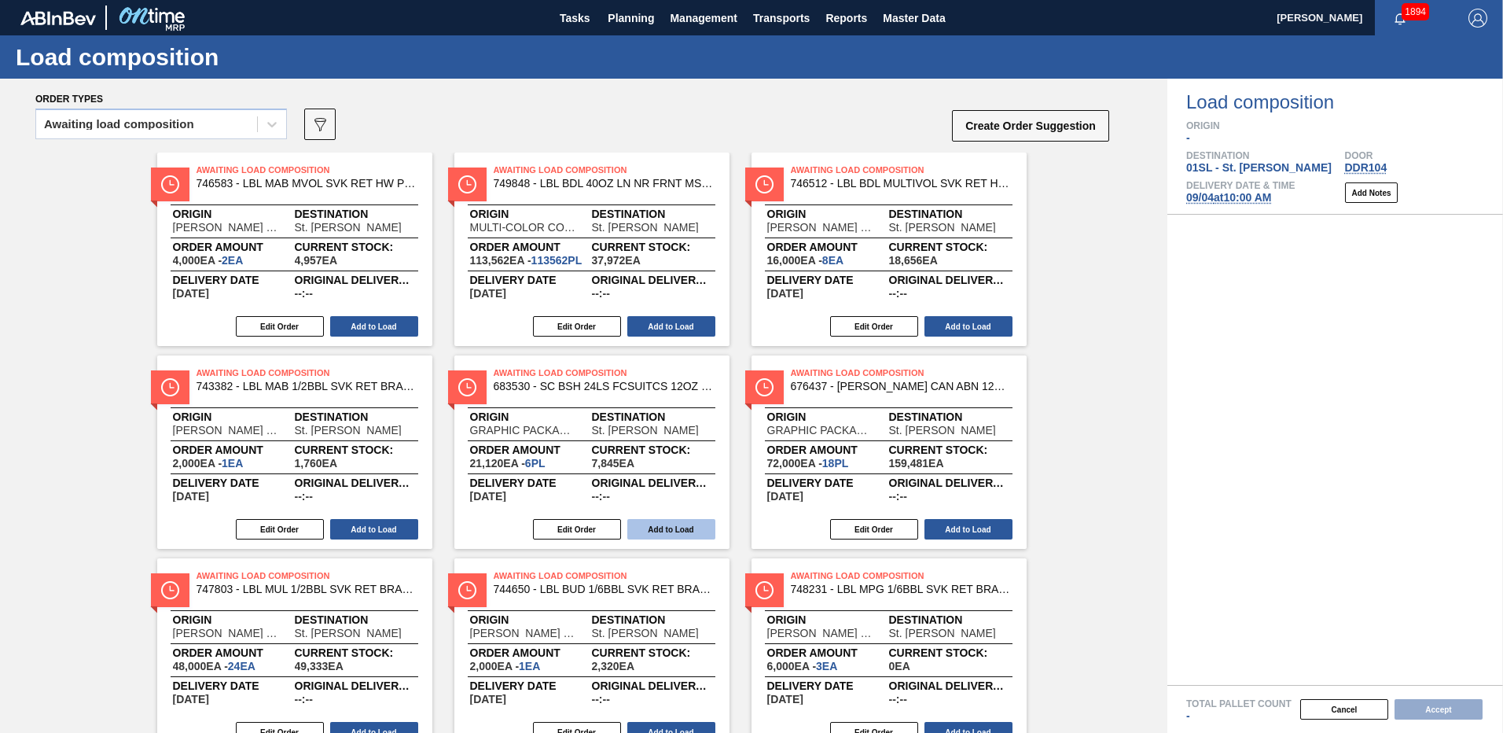
click at [671, 527] on button "Add to Load" at bounding box center [671, 529] width 88 height 20
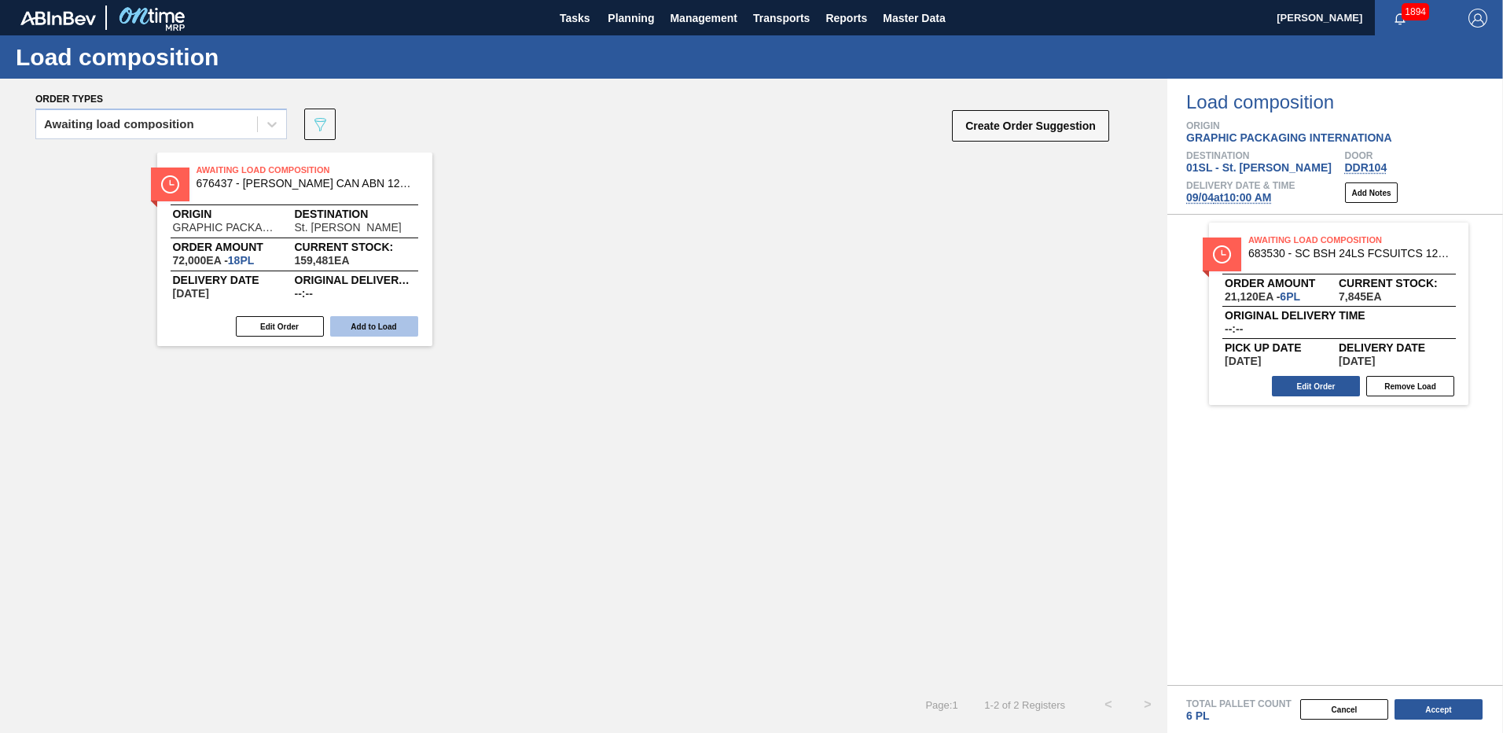
click at [383, 325] on button "Add to Load" at bounding box center [374, 326] width 88 height 20
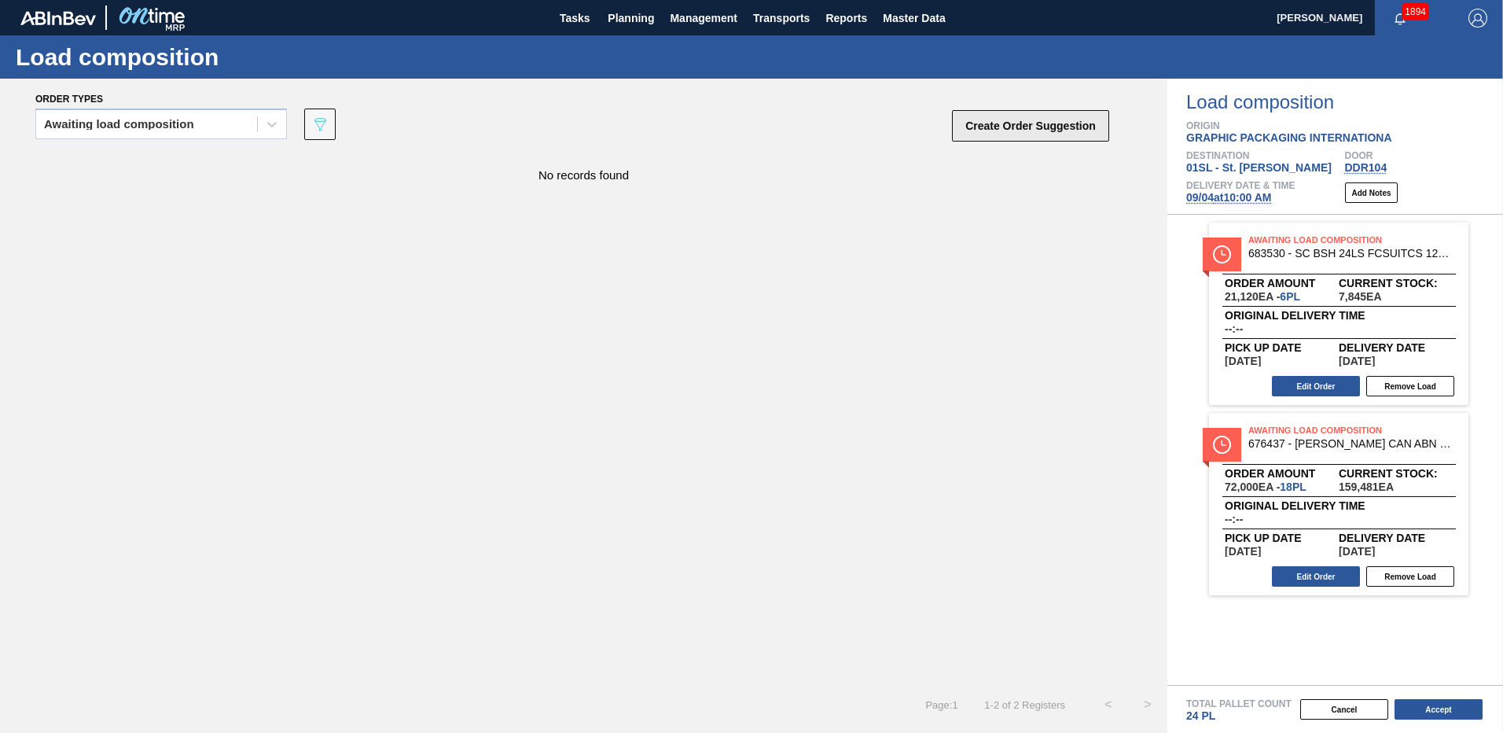
click at [1074, 127] on button "Create Order Suggestion" at bounding box center [1030, 125] width 157 height 31
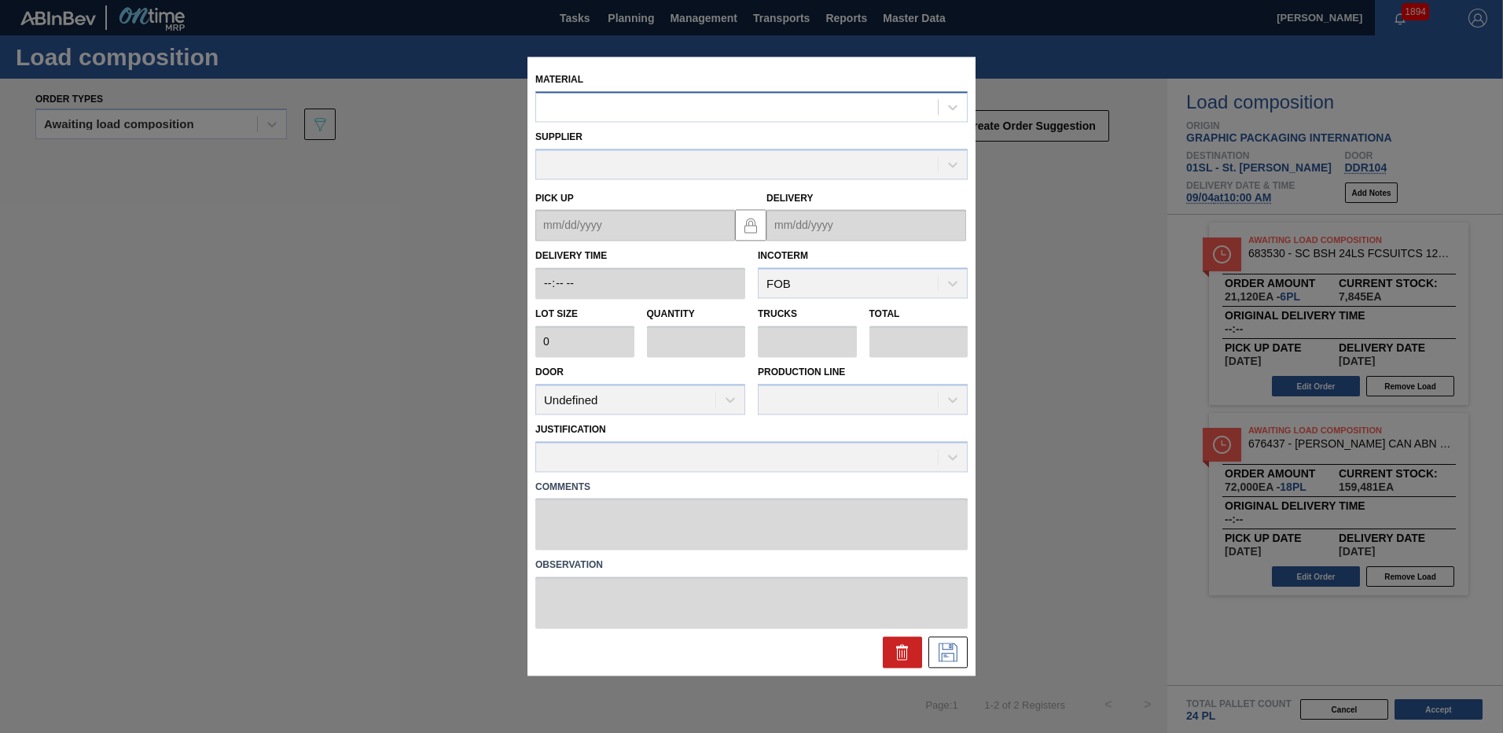
click at [612, 116] on div at bounding box center [737, 107] width 402 height 23
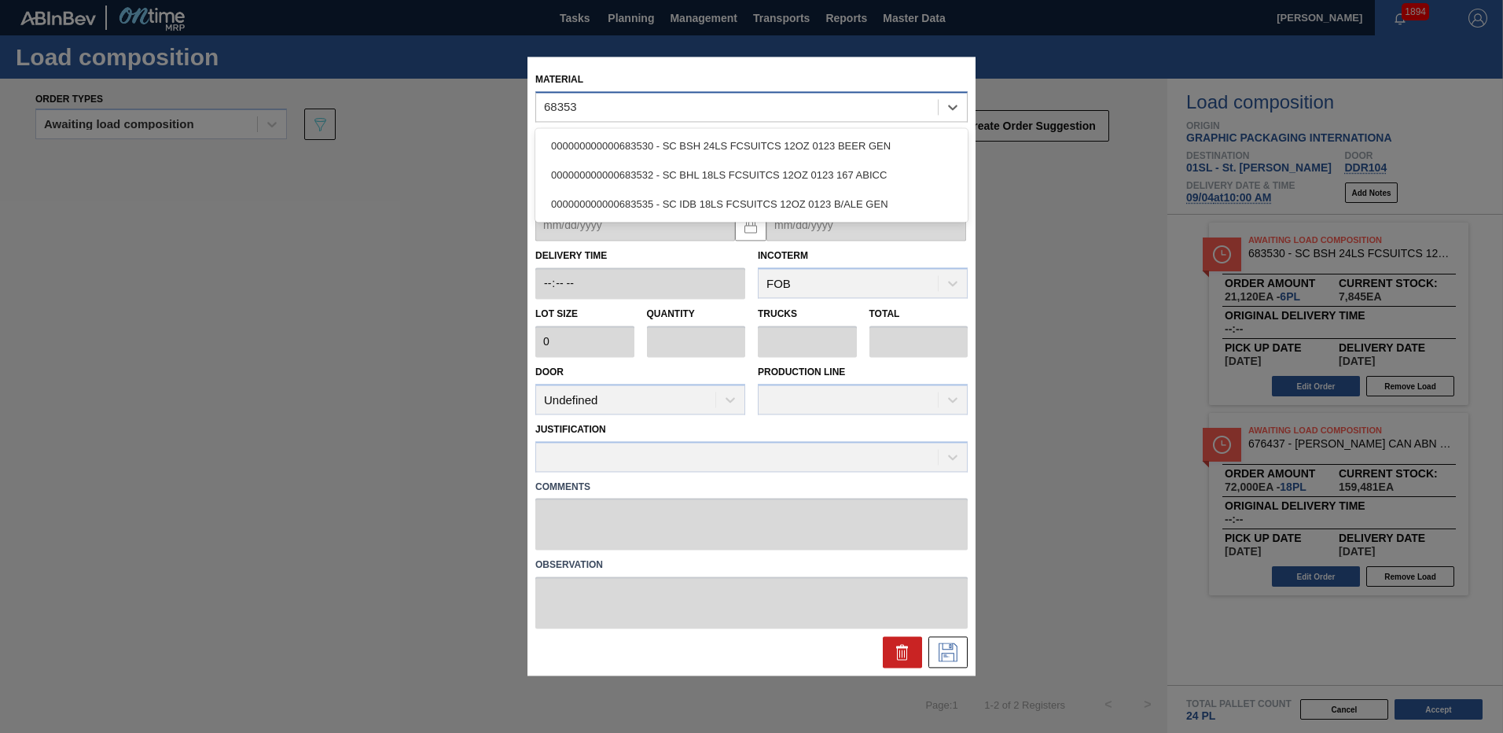
type input "683530"
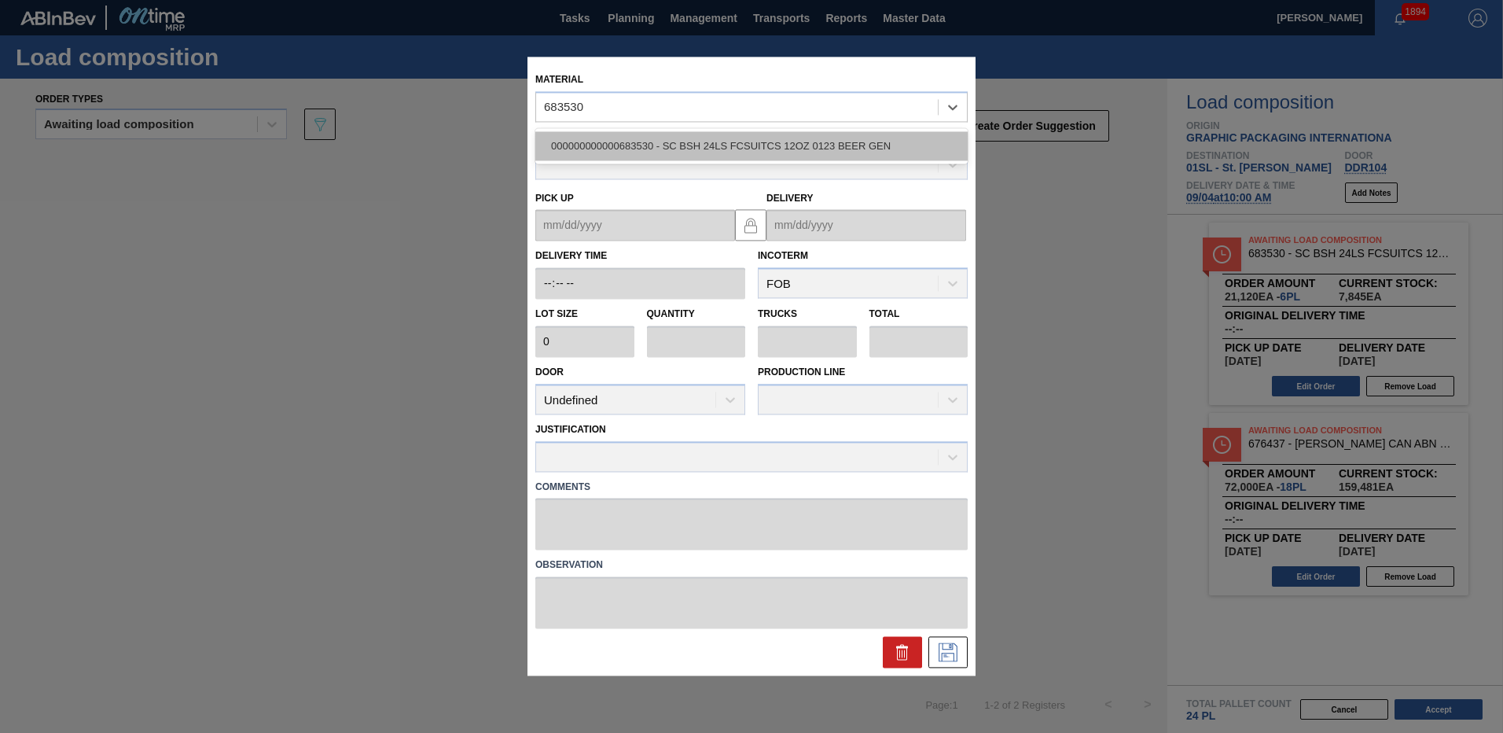
click at [677, 138] on div "000000000000683530 - SC BSH 24LS FCSUITCS 12OZ 0123 BEER GEN" at bounding box center [751, 145] width 432 height 29
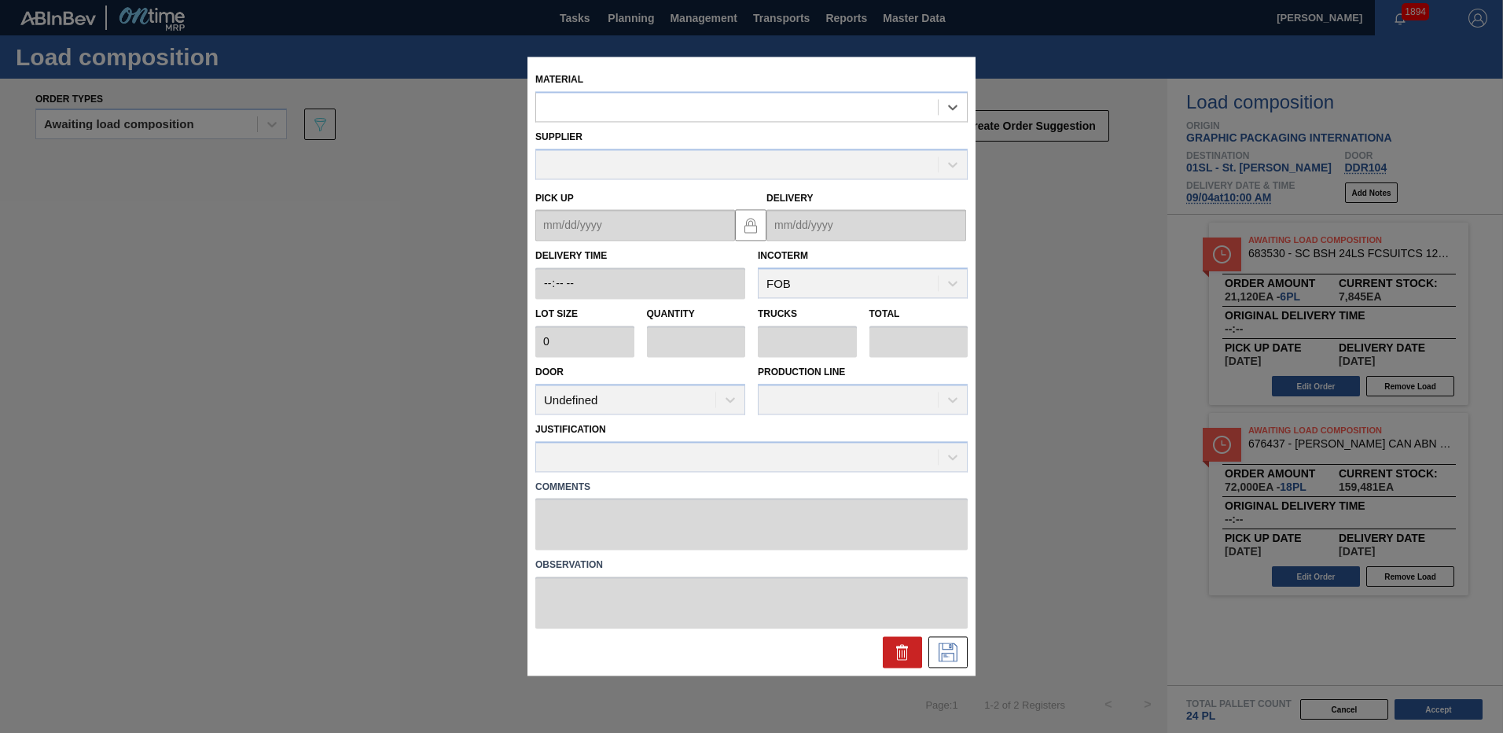
type input "3,520"
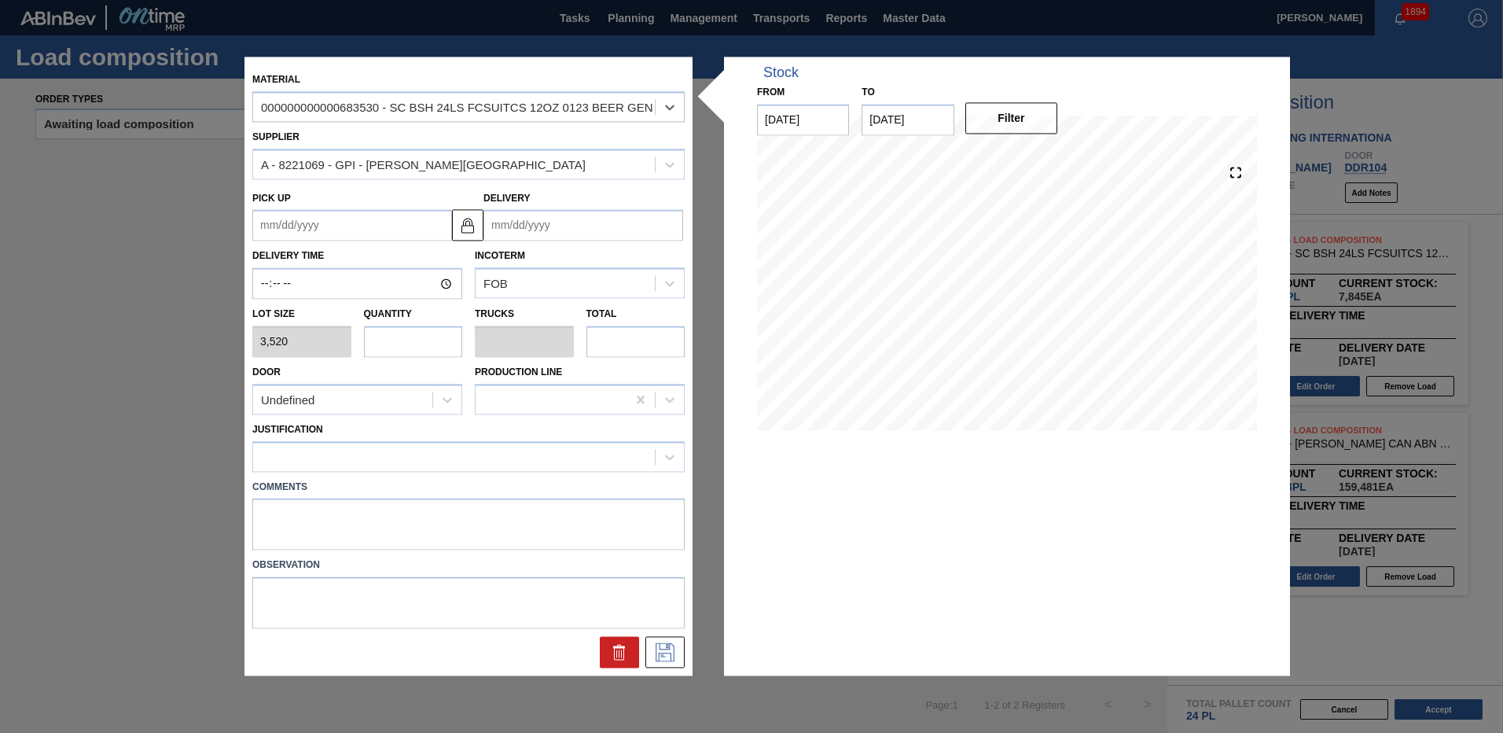
click at [561, 226] on input "Delivery" at bounding box center [583, 225] width 200 height 31
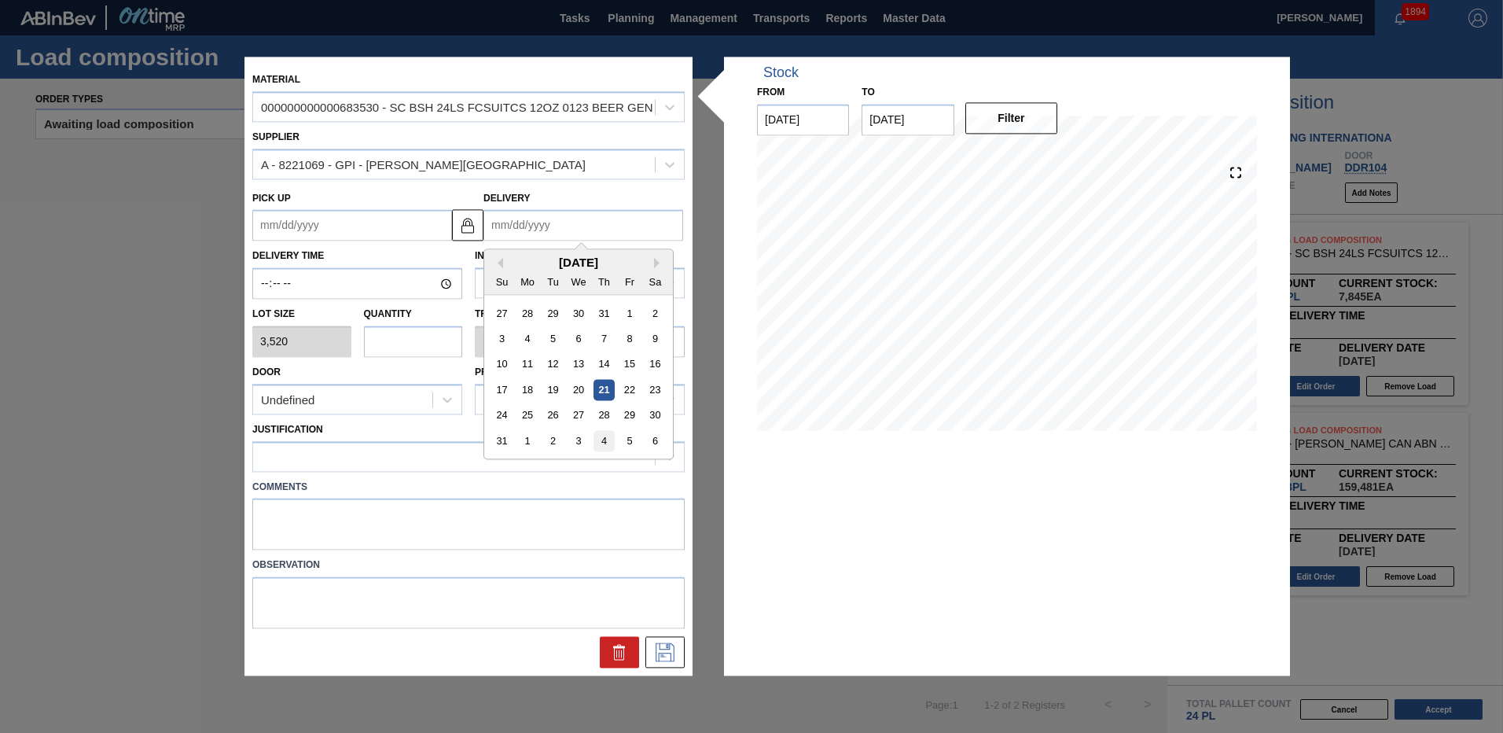
click at [604, 437] on div "4" at bounding box center [603, 441] width 21 height 21
type up "09/01/2025"
type input "09/04/2025"
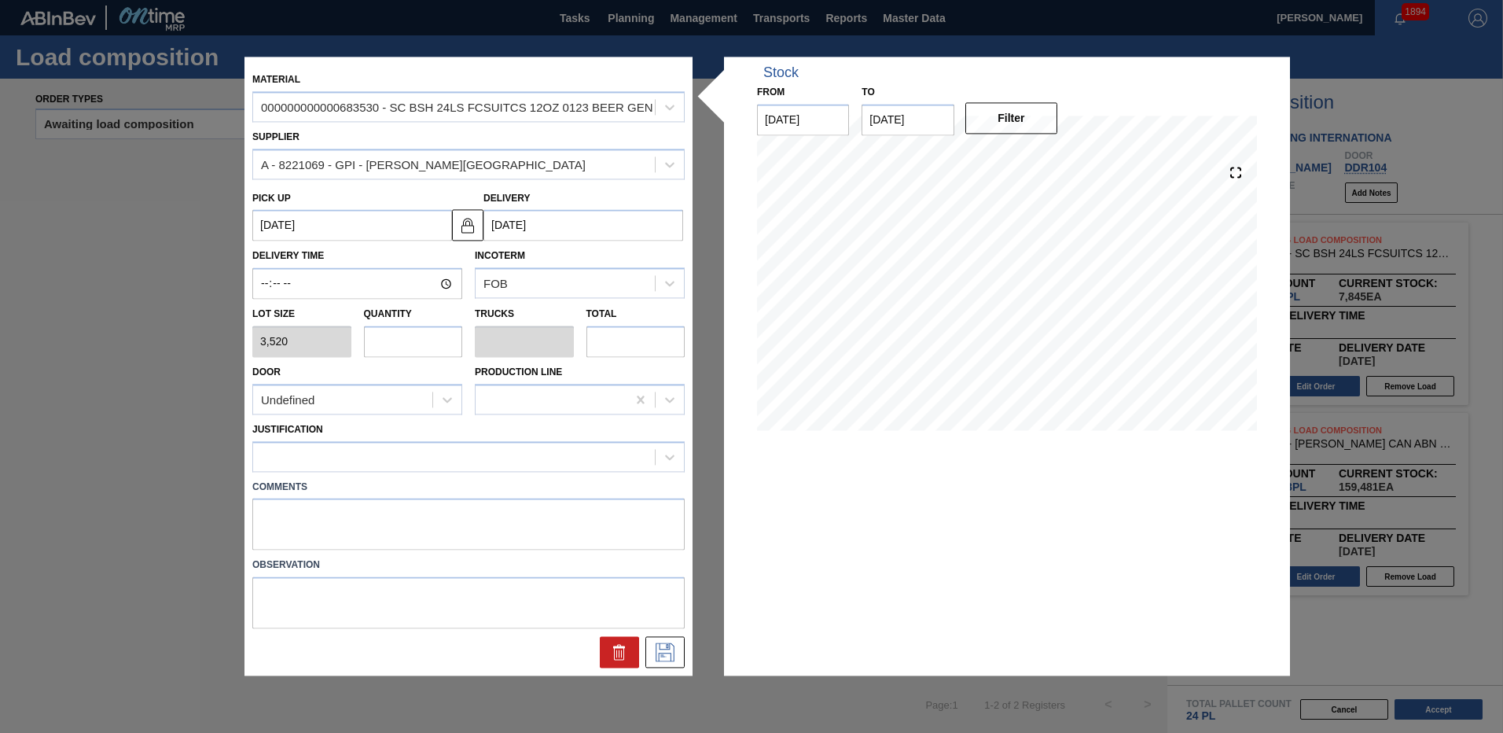
click at [416, 346] on input "text" at bounding box center [413, 340] width 99 height 31
type input "2"
type input "0.091"
type input "7,040"
type input "2"
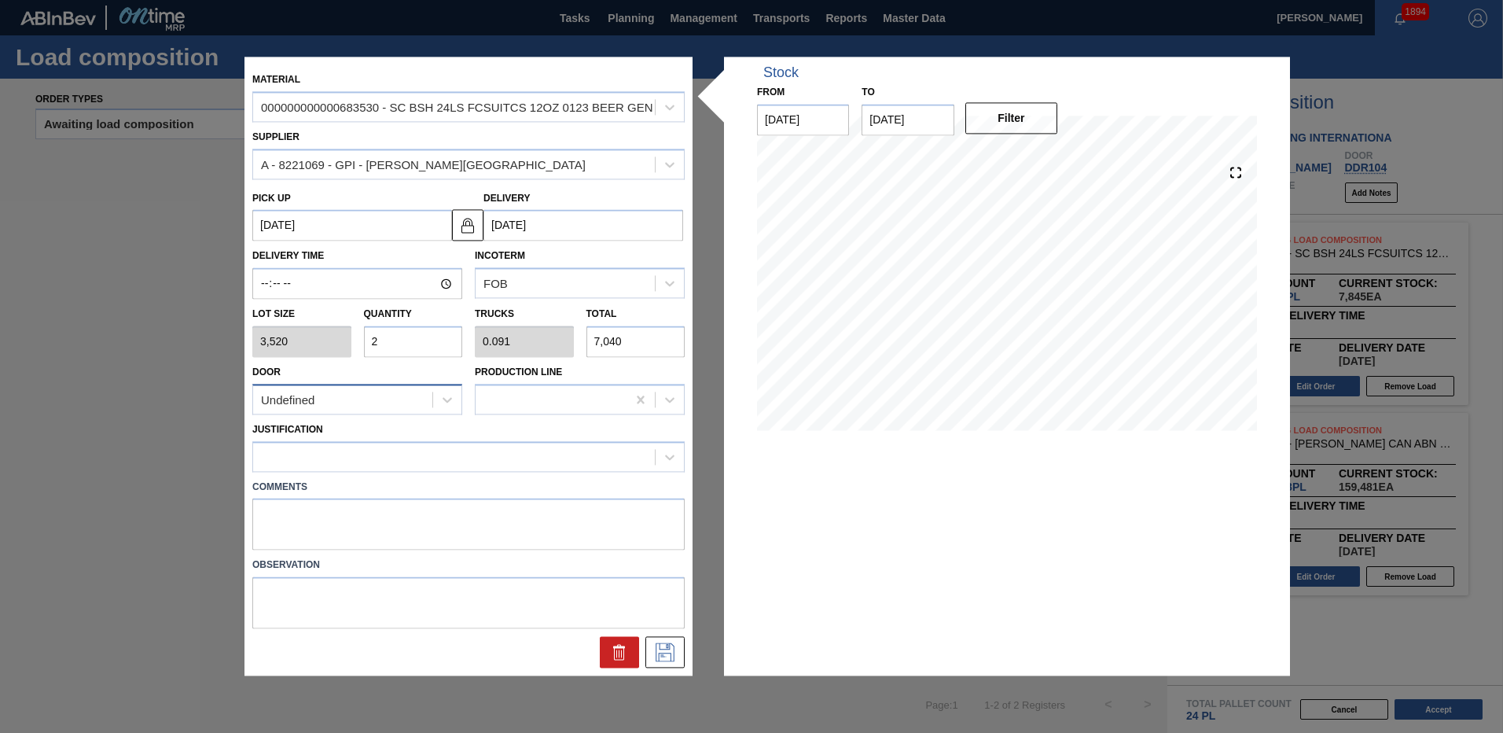
click at [372, 401] on div "Undefined" at bounding box center [342, 399] width 179 height 23
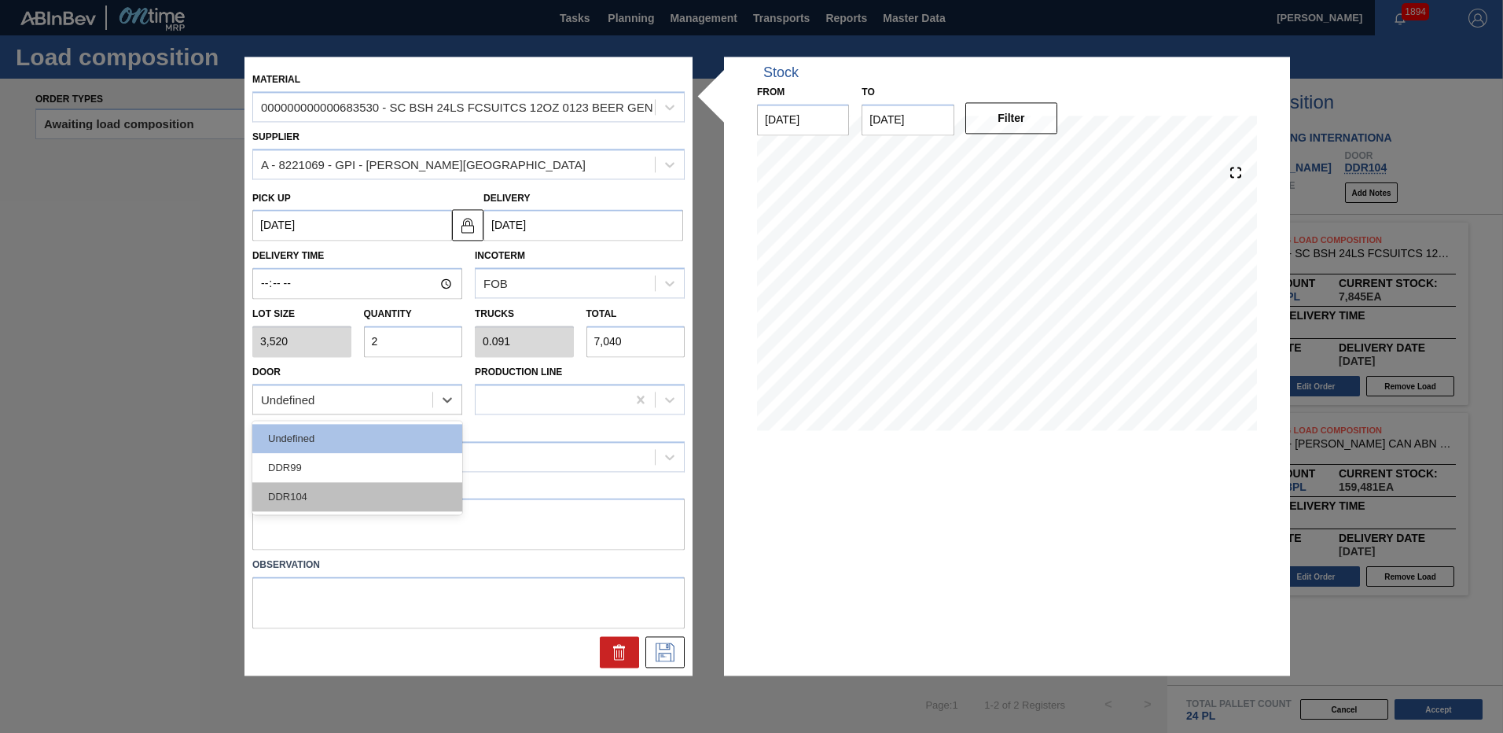
click at [348, 491] on div "DDR104" at bounding box center [357, 496] width 210 height 29
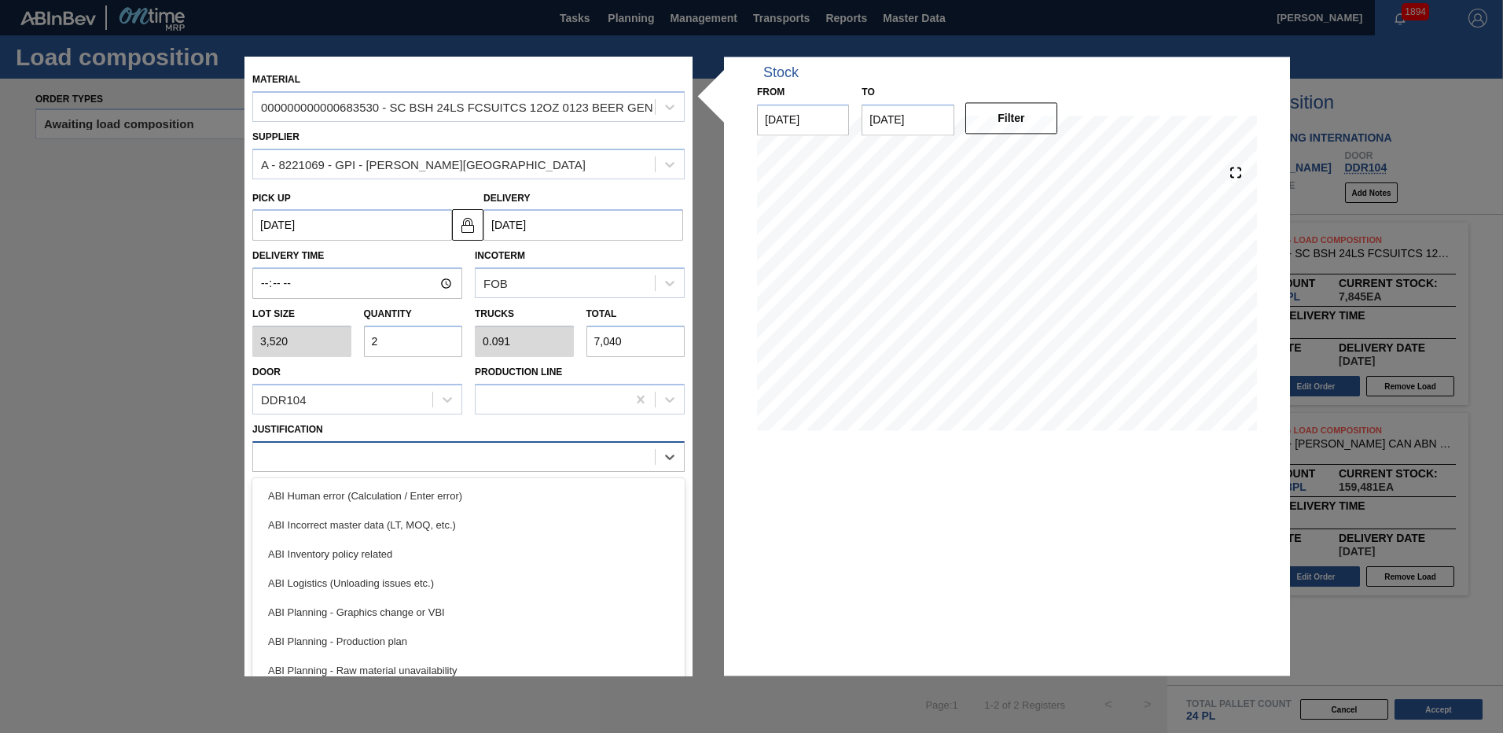
click at [401, 452] on div at bounding box center [454, 456] width 402 height 23
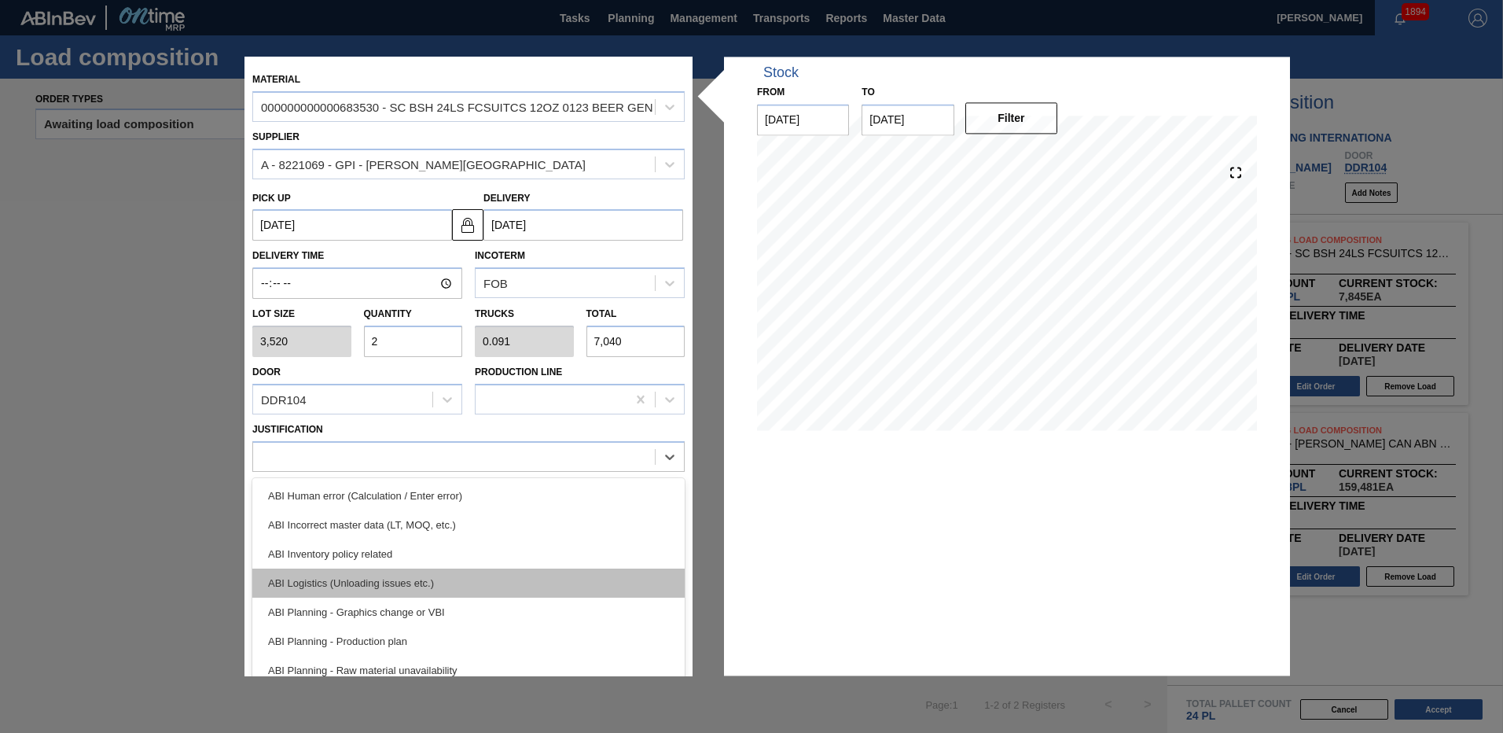
scroll to position [141, 0]
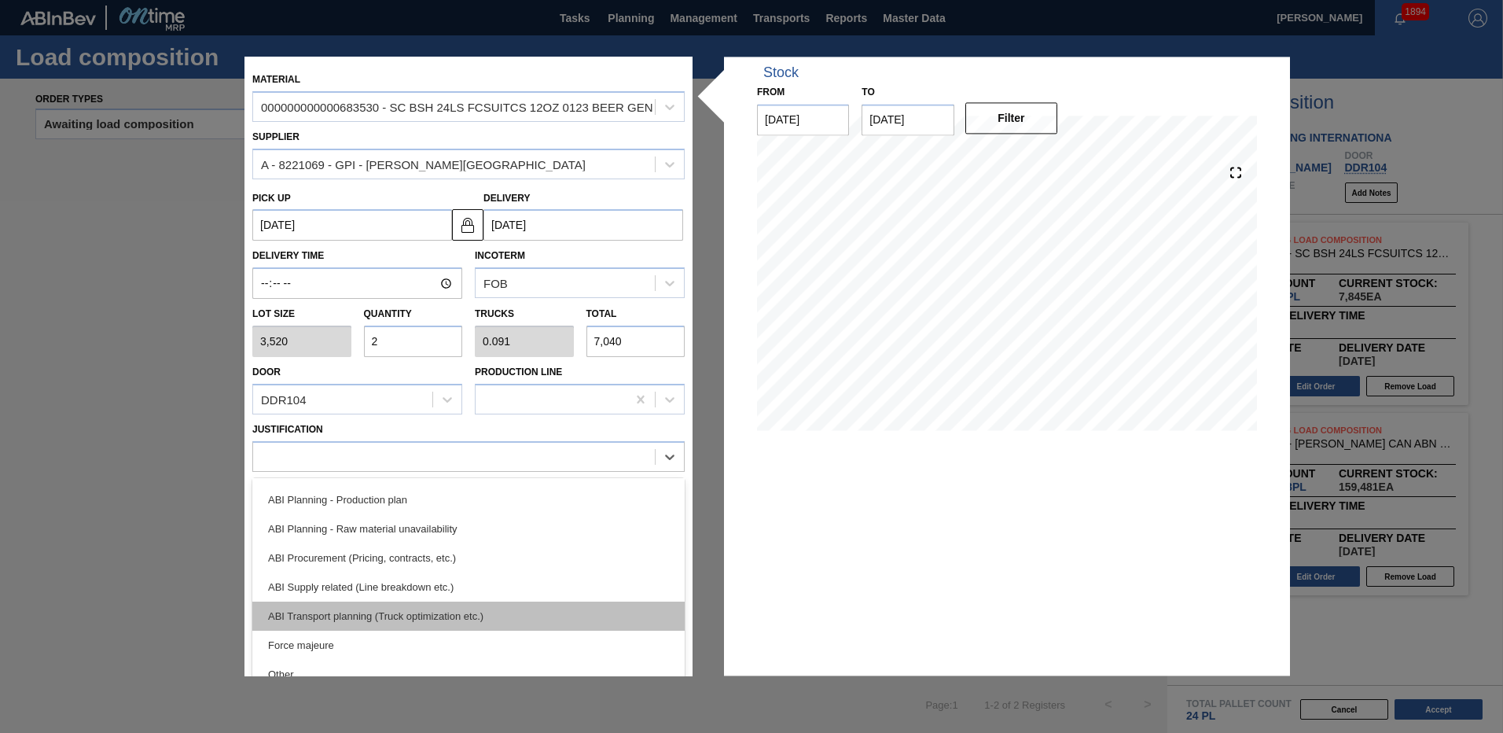
click at [421, 607] on div "ABI Transport planning (Truck optimization etc.)" at bounding box center [468, 615] width 432 height 29
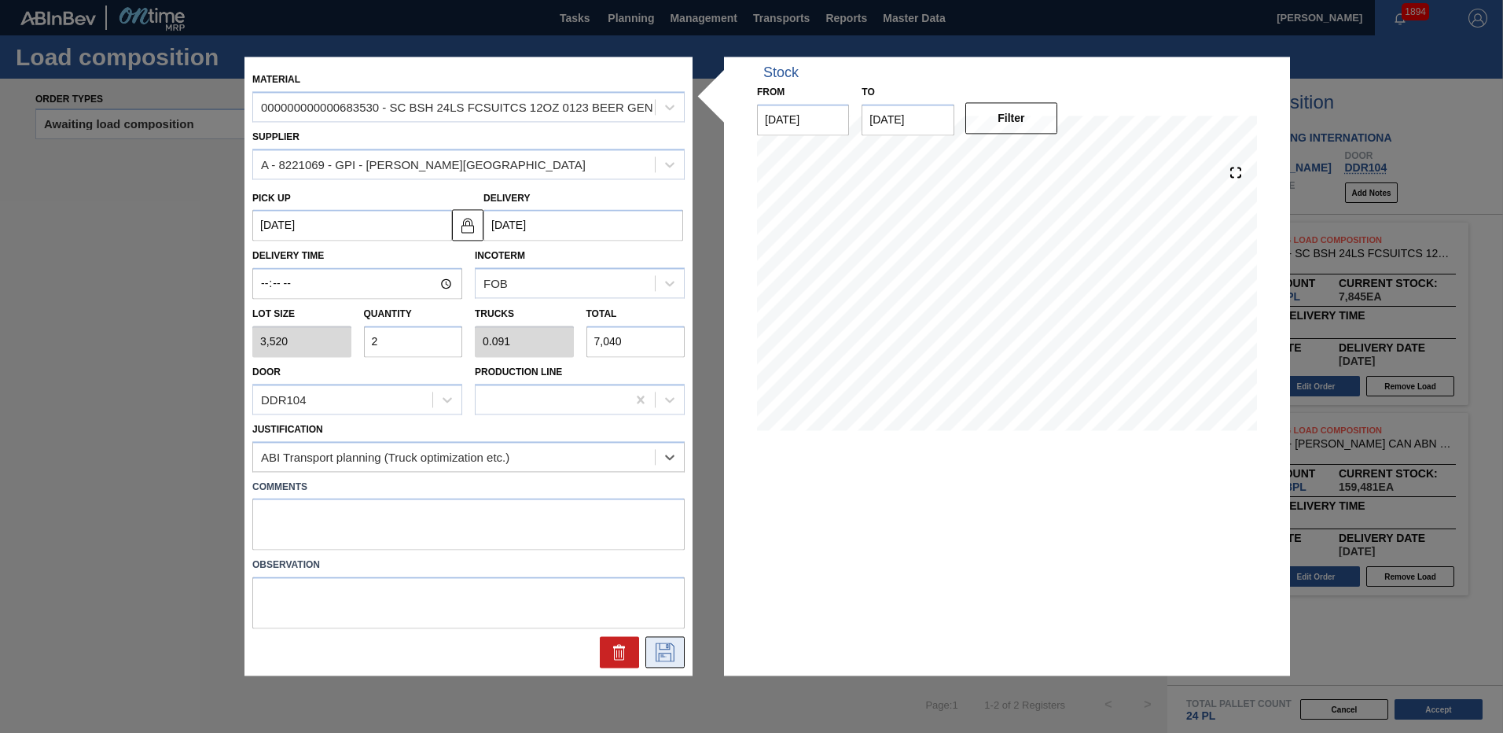
click at [664, 648] on icon at bounding box center [664, 652] width 25 height 19
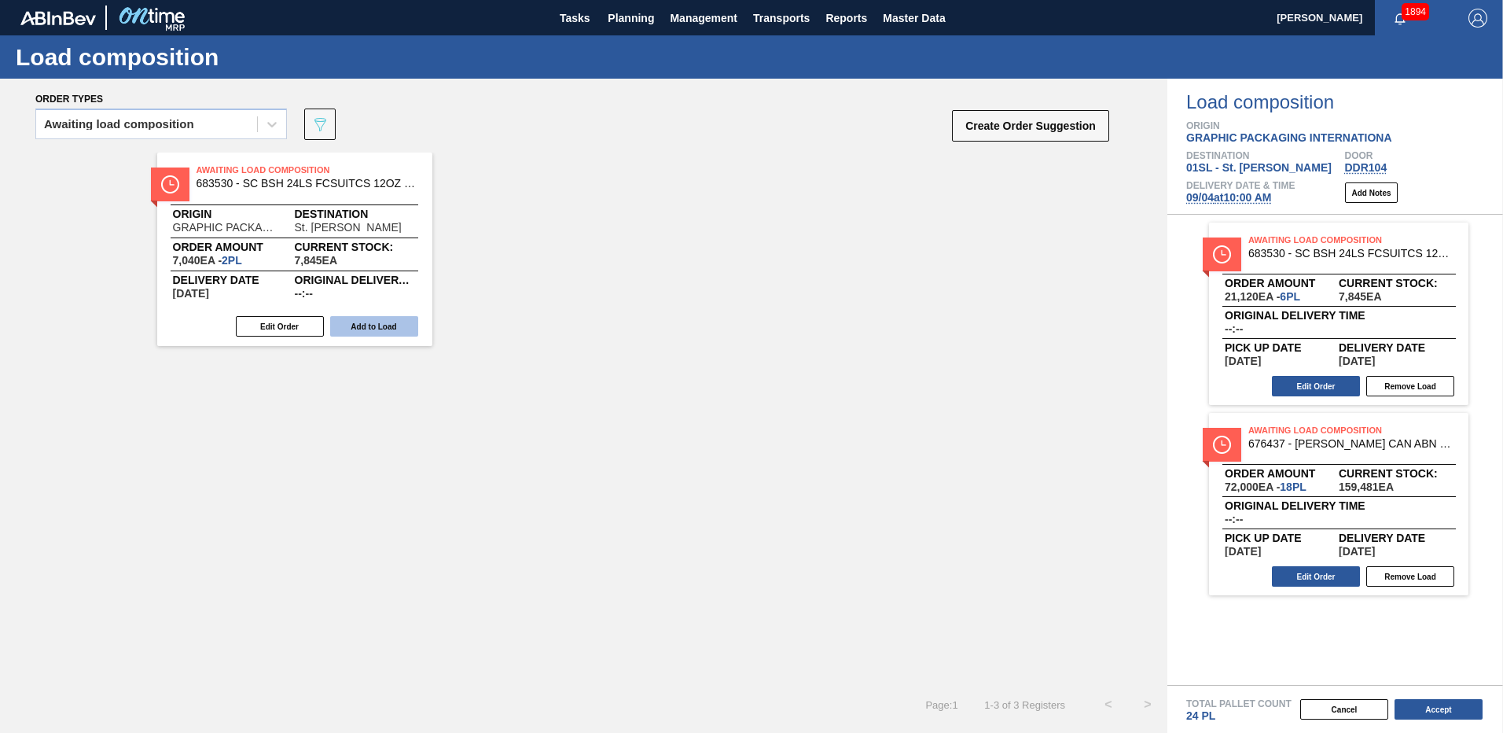
click at [385, 324] on button "Add to Load" at bounding box center [374, 326] width 88 height 20
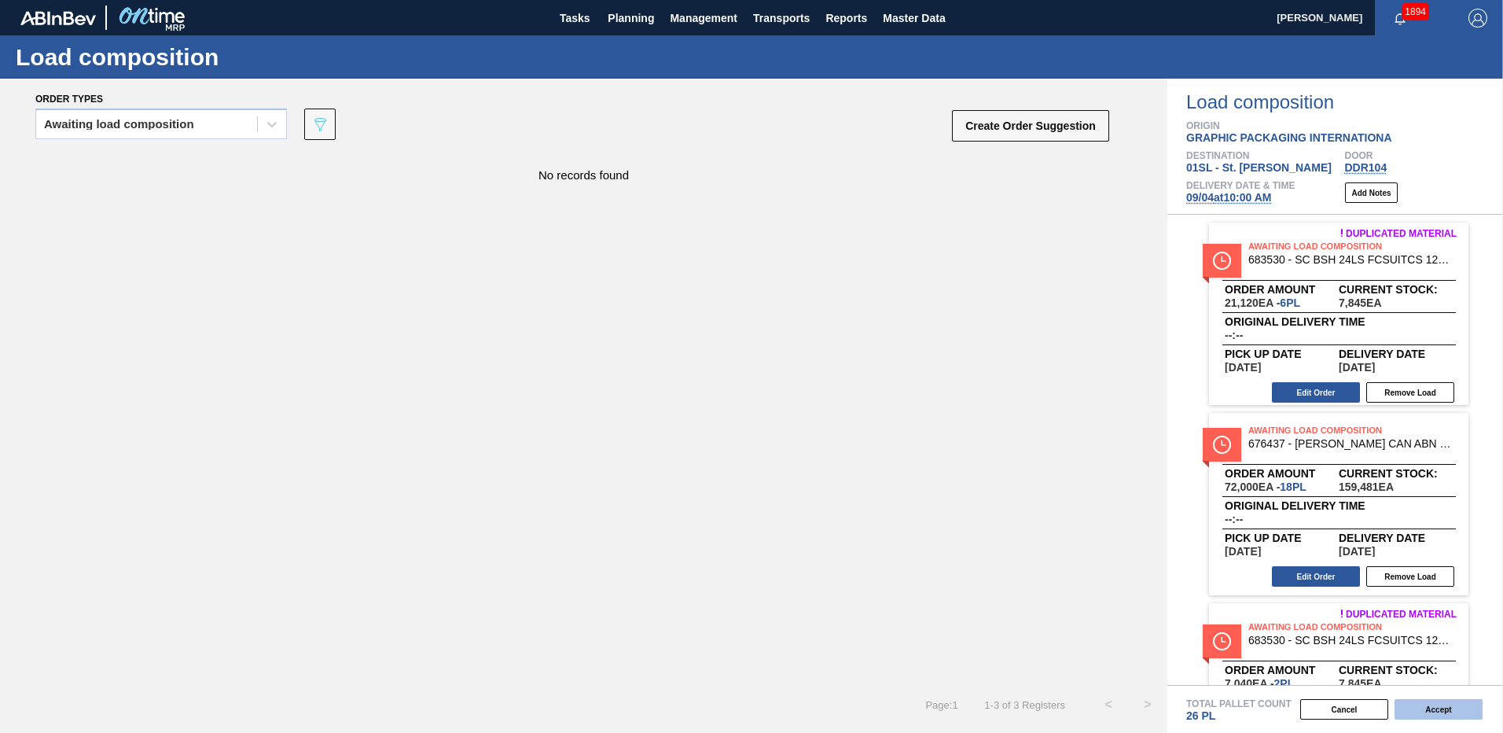
click at [1438, 709] on button "Accept" at bounding box center [1438, 709] width 88 height 20
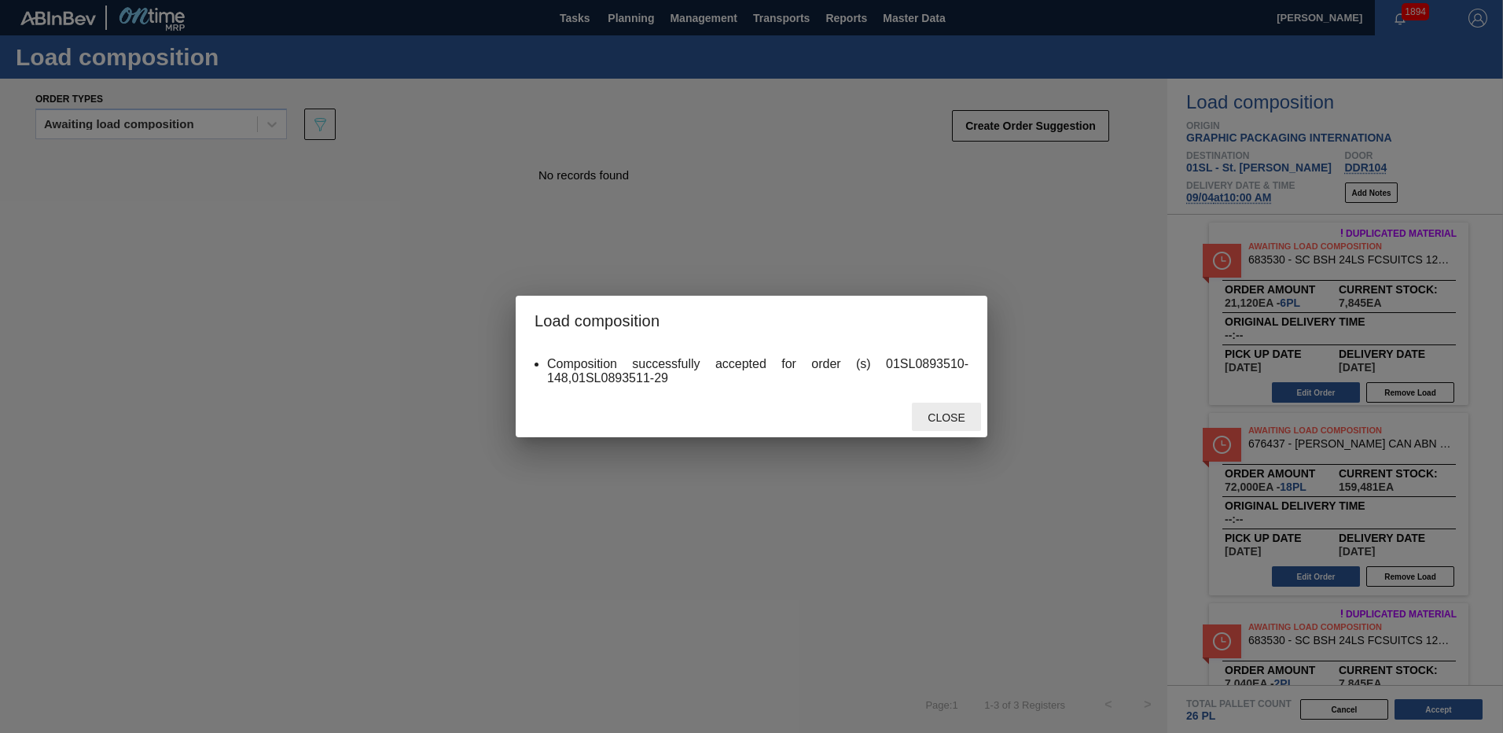
click at [952, 420] on span "Close" at bounding box center [946, 417] width 62 height 13
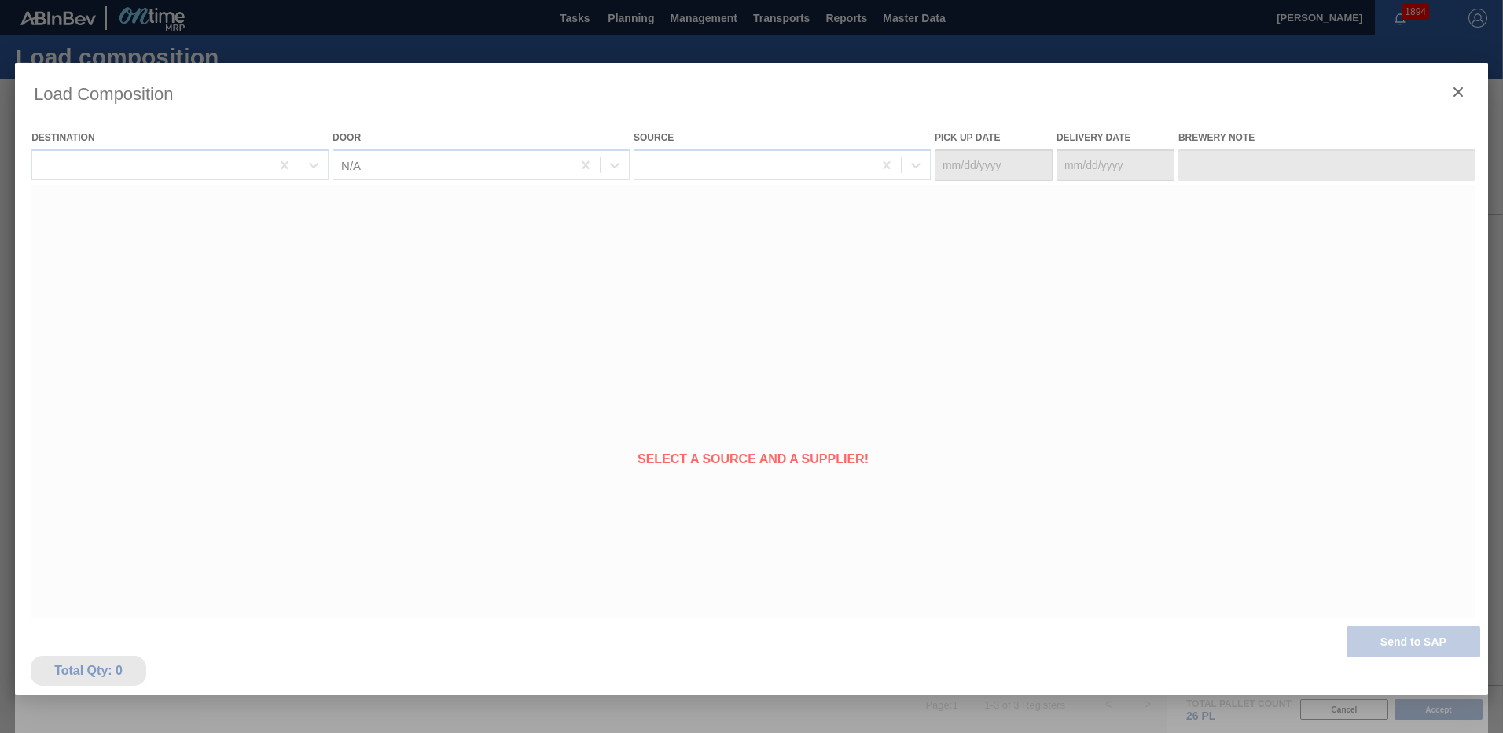
type Date "09/01/2025"
type Date "09/04/2025"
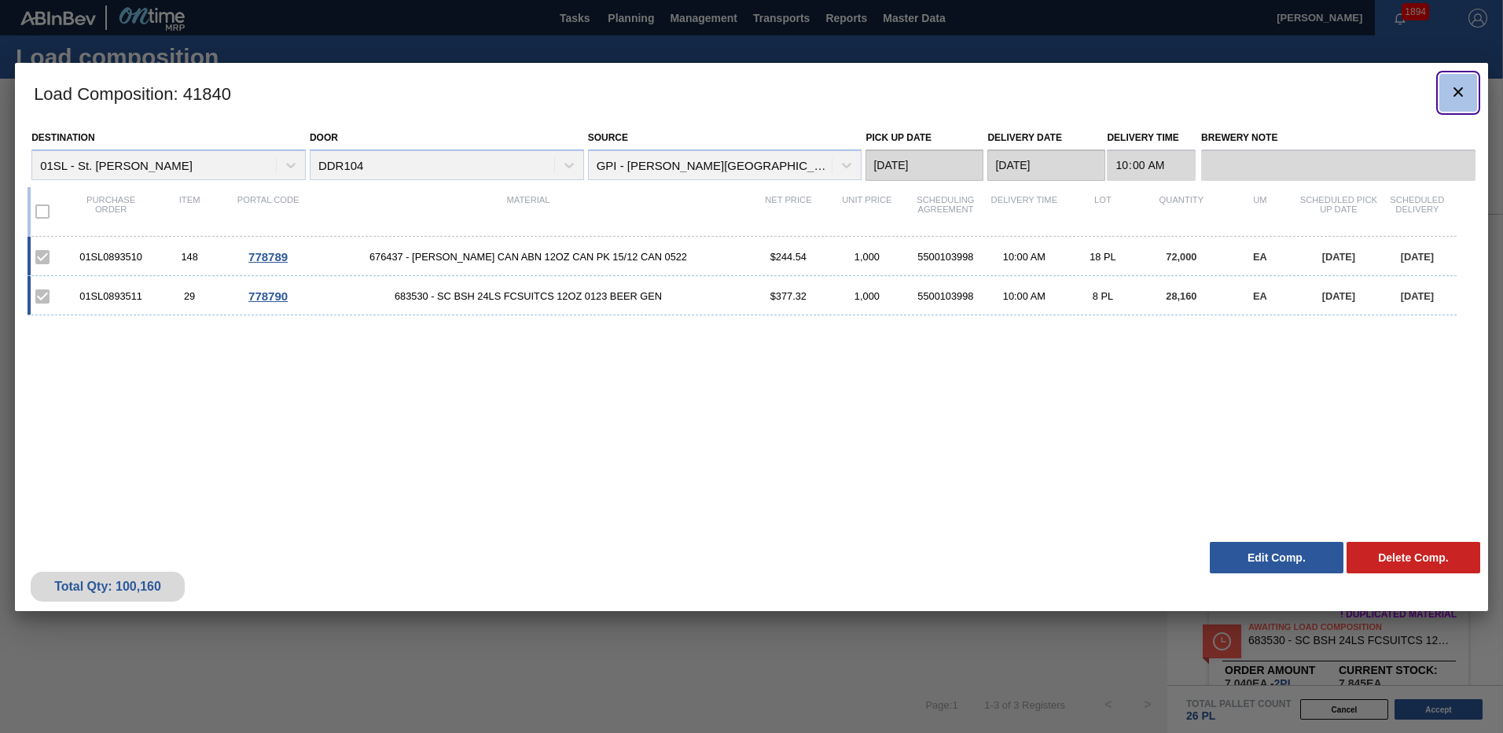
click at [1460, 89] on icon "botão de ícone" at bounding box center [1457, 91] width 9 height 9
